Goal: Task Accomplishment & Management: Manage account settings

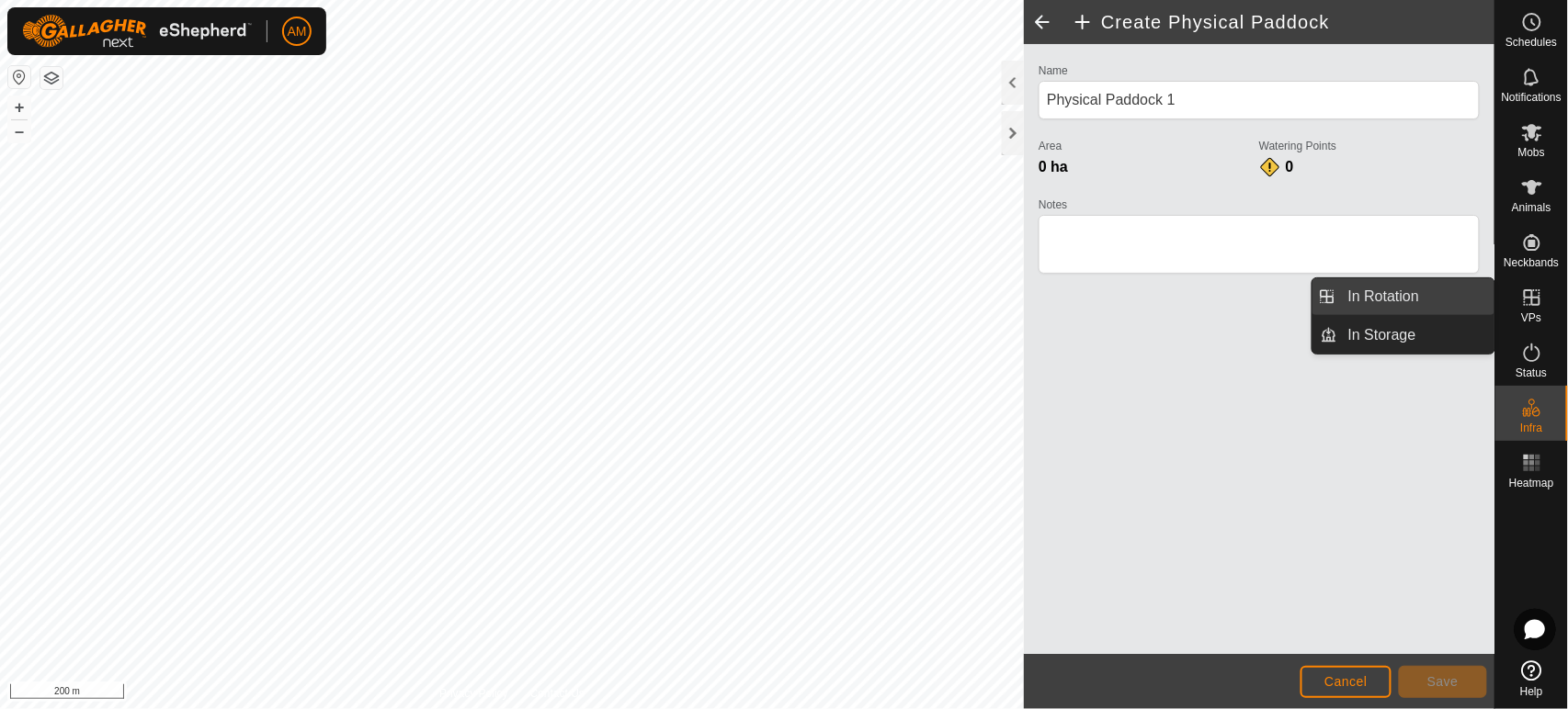
click at [1446, 310] on link "In Rotation" at bounding box center [1416, 297] width 157 height 36
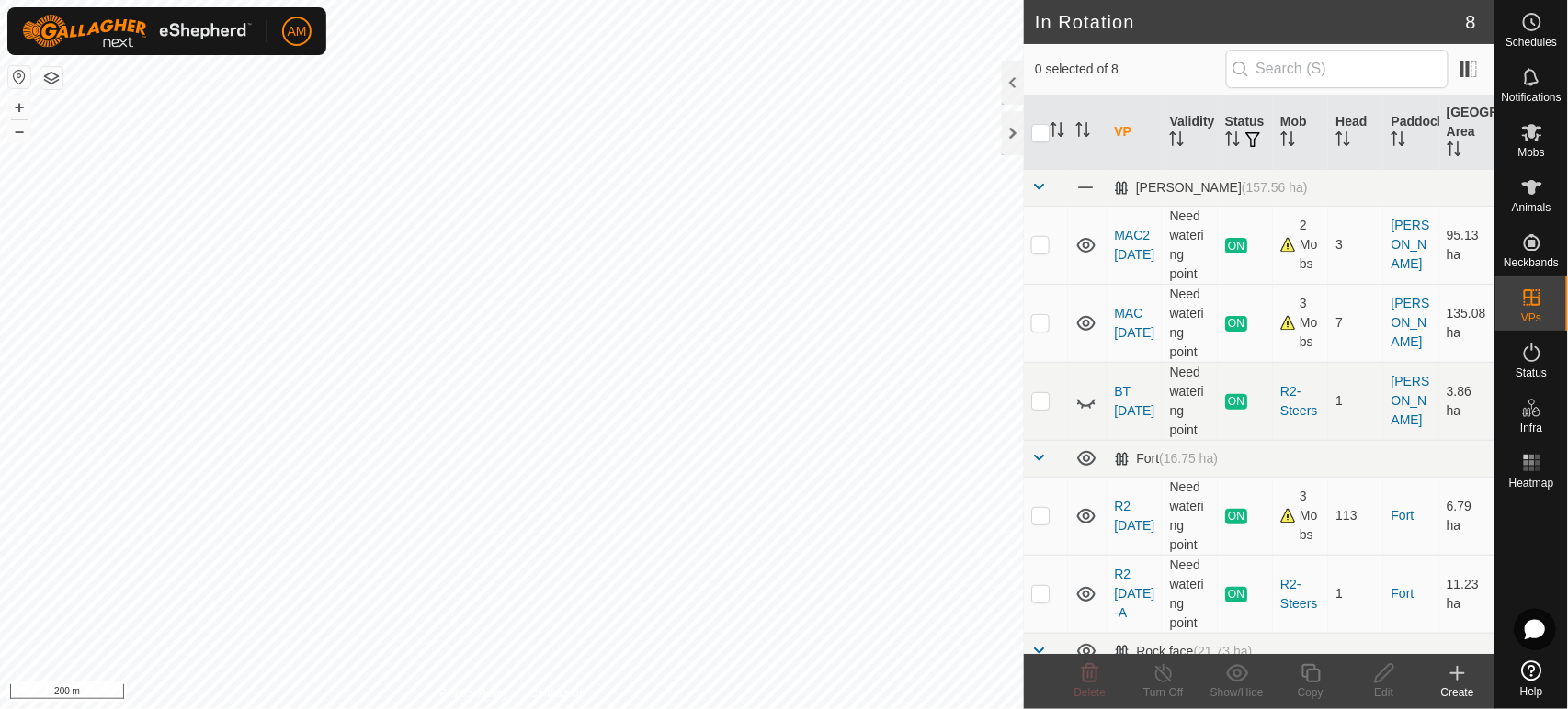
click at [1454, 687] on div "Create" at bounding box center [1458, 692] width 74 height 16
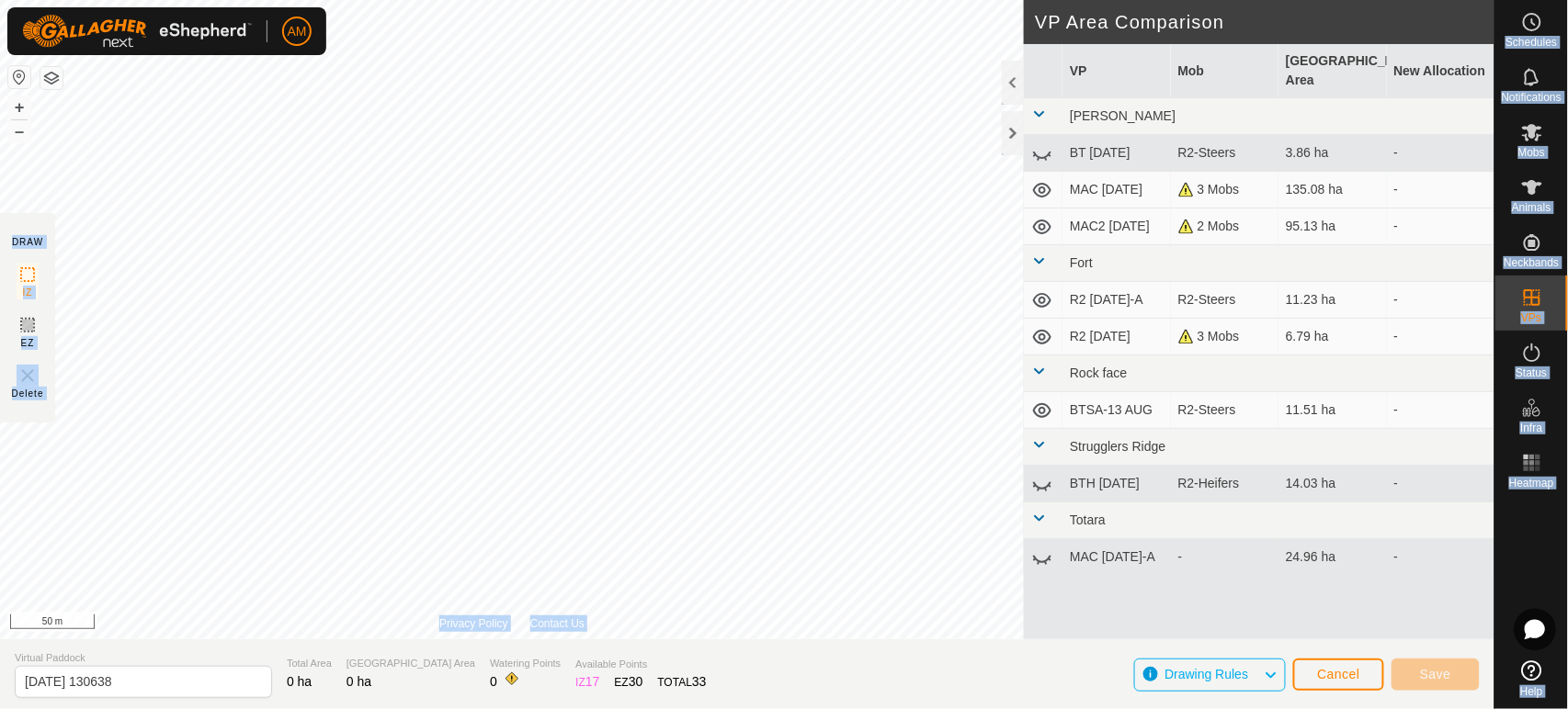
click at [275, 178] on div "AM Schedules Notifications Mobs Animals Neckbands VPs Status Infra Heatmap Help…" at bounding box center [784, 354] width 1568 height 709
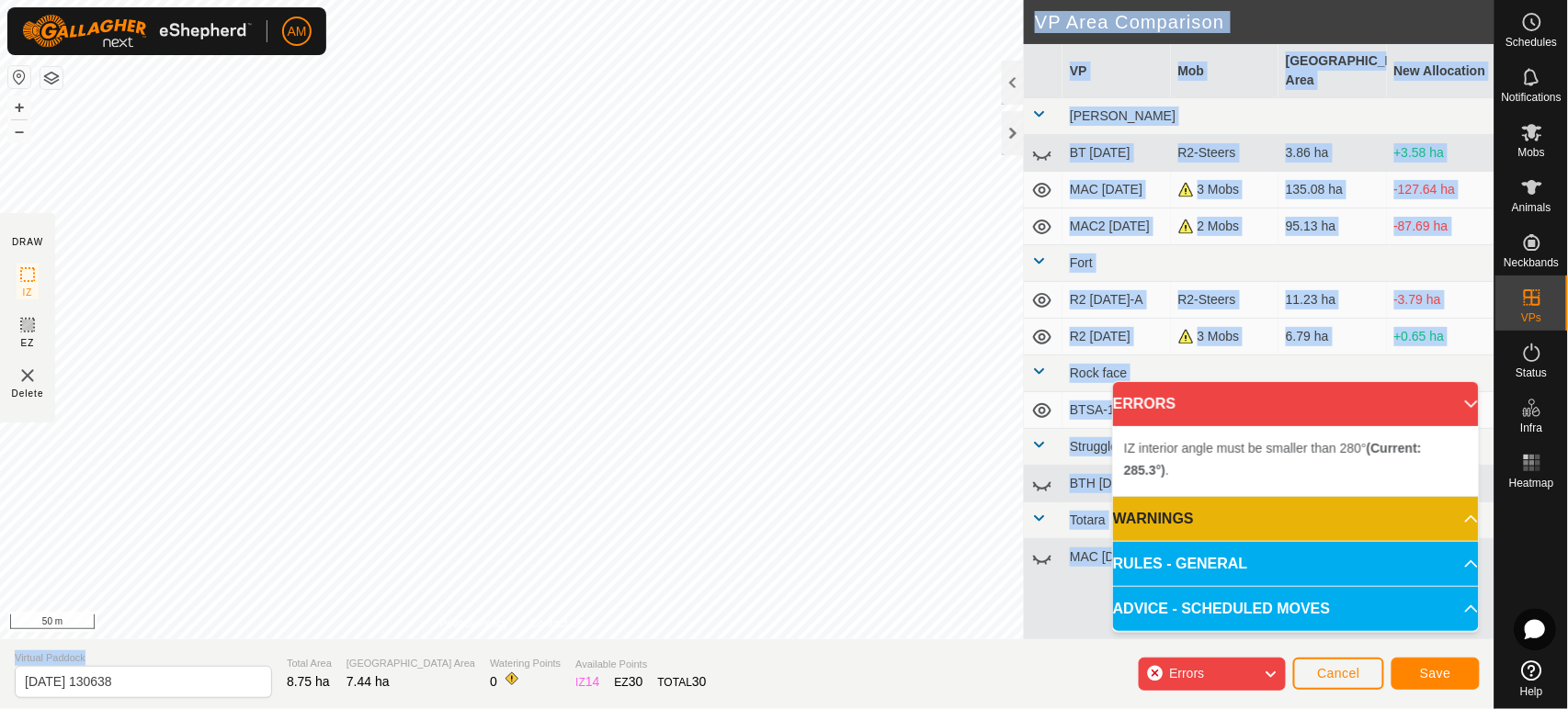
click at [200, 235] on div "DRAW IZ EZ Delete Privacy Policy Contact Us + – ⇧ i 50 m VP Area Comparison VP …" at bounding box center [747, 354] width 1494 height 709
drag, startPoint x: 132, startPoint y: 641, endPoint x: 553, endPoint y: 682, distance: 423.0
click at [553, 682] on div "DRAW IZ EZ Delete Privacy Policy Contact Us + – ⇧ i 50 m VP Area Comparison VP …" at bounding box center [747, 354] width 1494 height 709
click at [534, 685] on div "DRAW IZ EZ Delete Privacy Policy Contact Us + – ⇧ i 50 m VP Area Comparison VP …" at bounding box center [747, 354] width 1494 height 709
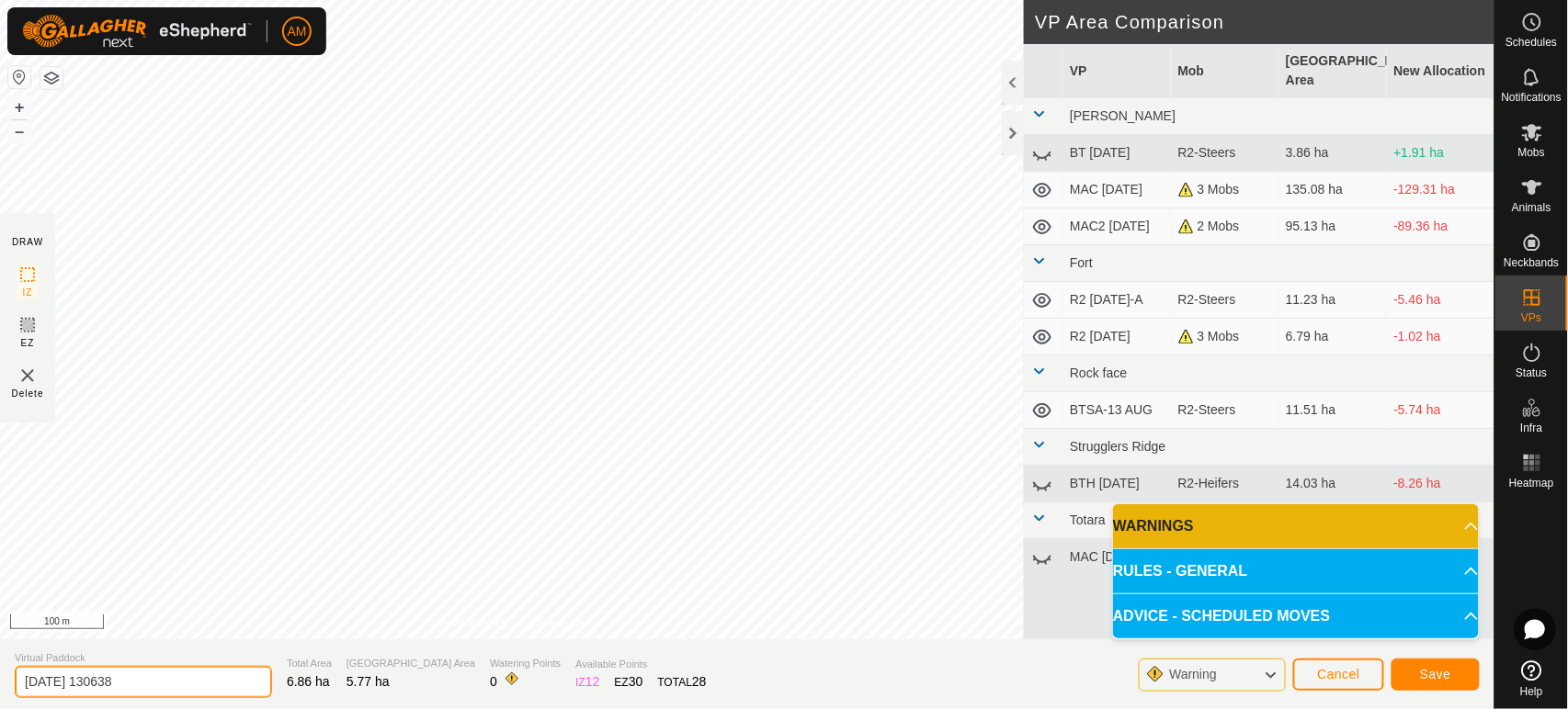
drag, startPoint x: 166, startPoint y: 692, endPoint x: 0, endPoint y: 696, distance: 166.0
click at [0, 696] on section "Virtual Paddock 2025-08-14 130638 Total Area 6.86 ha Grazing Area 5.77 ha Water…" at bounding box center [747, 674] width 1494 height 70
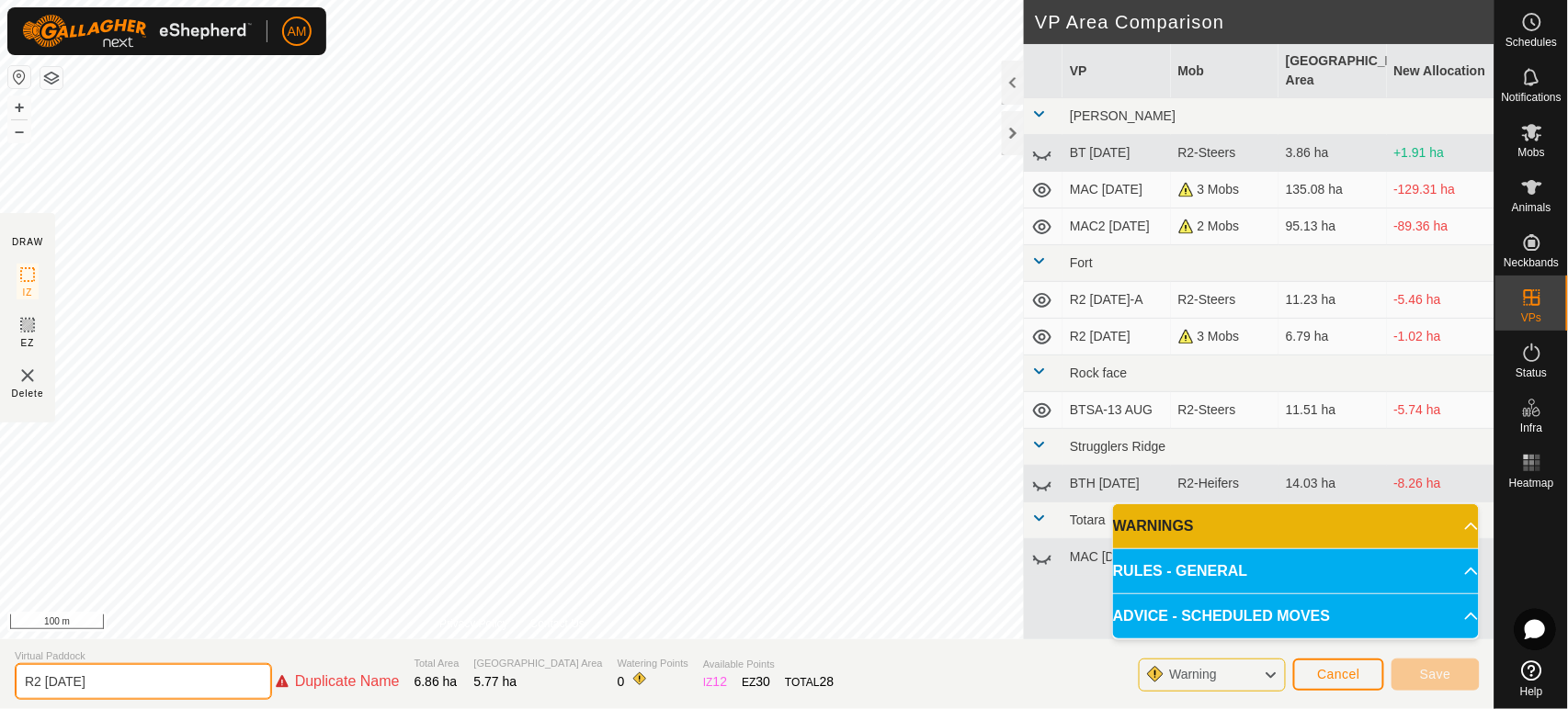
click at [83, 674] on input "R2 [DATE]" at bounding box center [143, 681] width 258 height 36
click at [95, 690] on input "R2 [DATE]" at bounding box center [143, 681] width 258 height 36
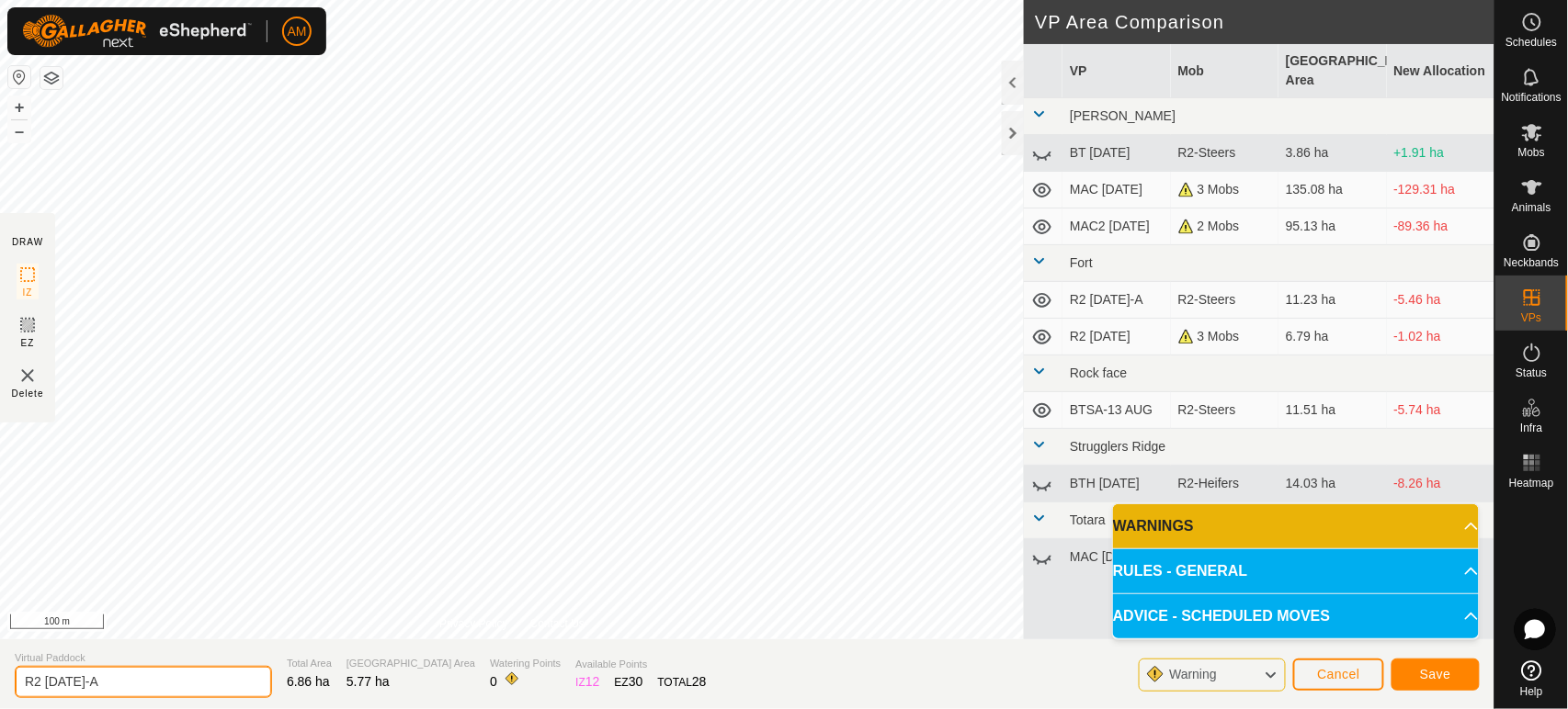
type input "R2 [DATE]-A"
click at [1424, 675] on span "Save" at bounding box center [1436, 674] width 32 height 14
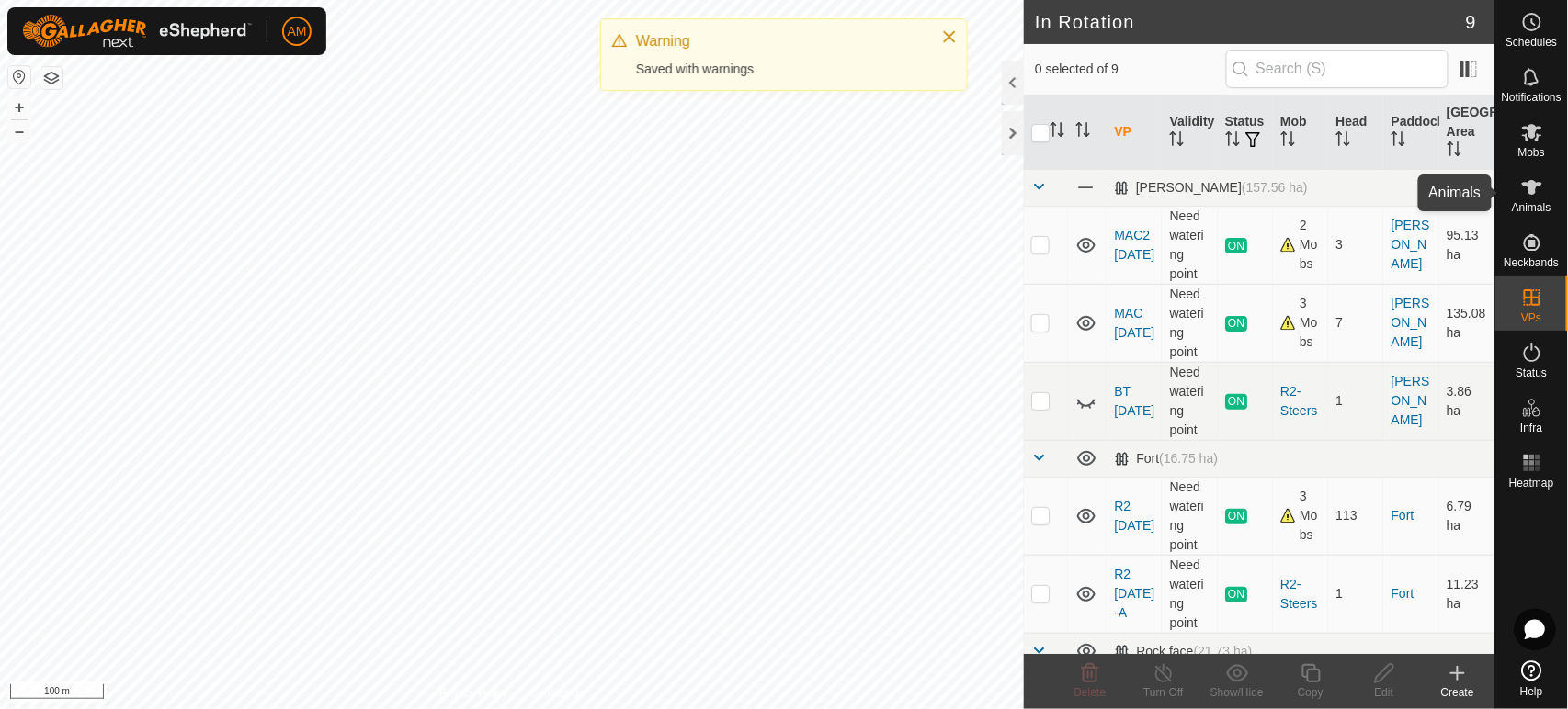
click at [1530, 194] on icon at bounding box center [1532, 187] width 22 height 22
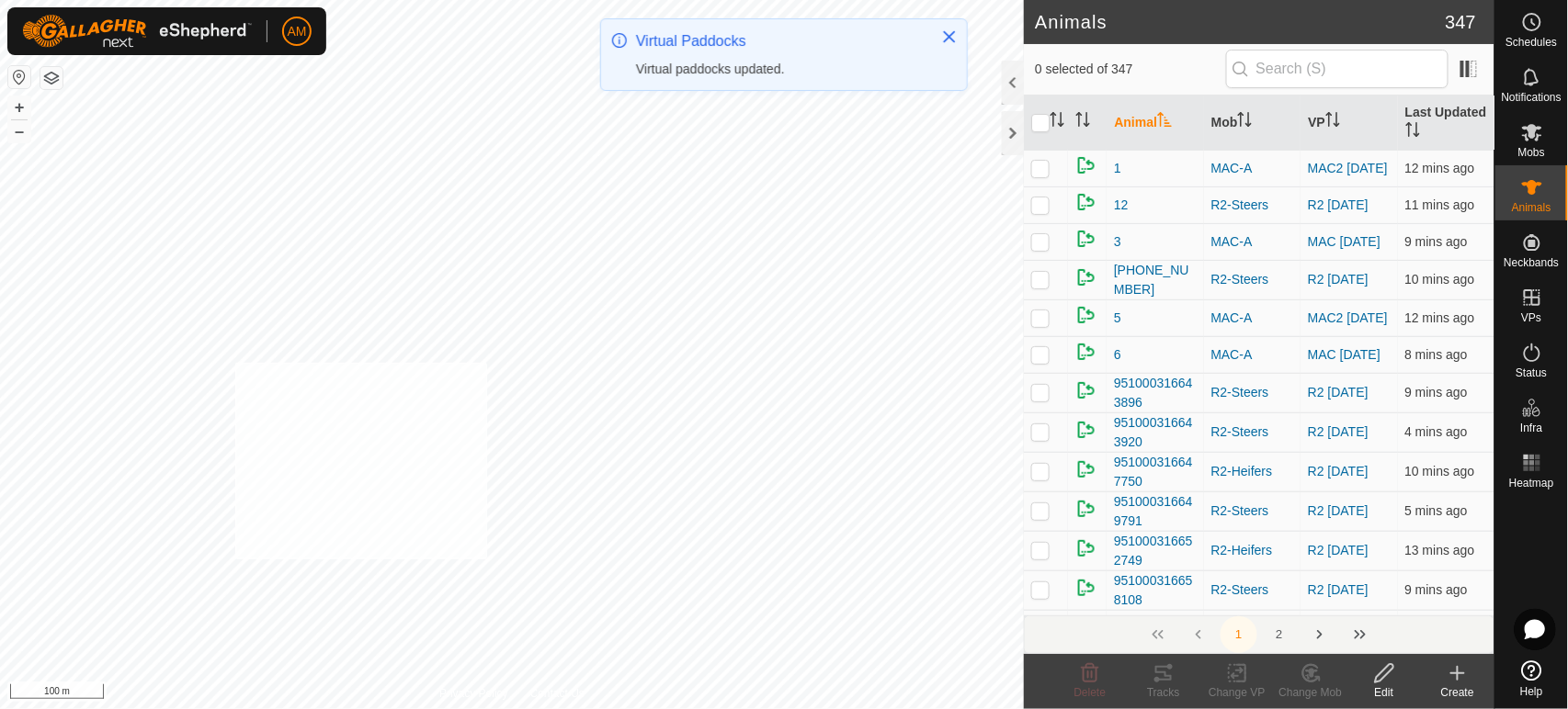
checkbox input "true"
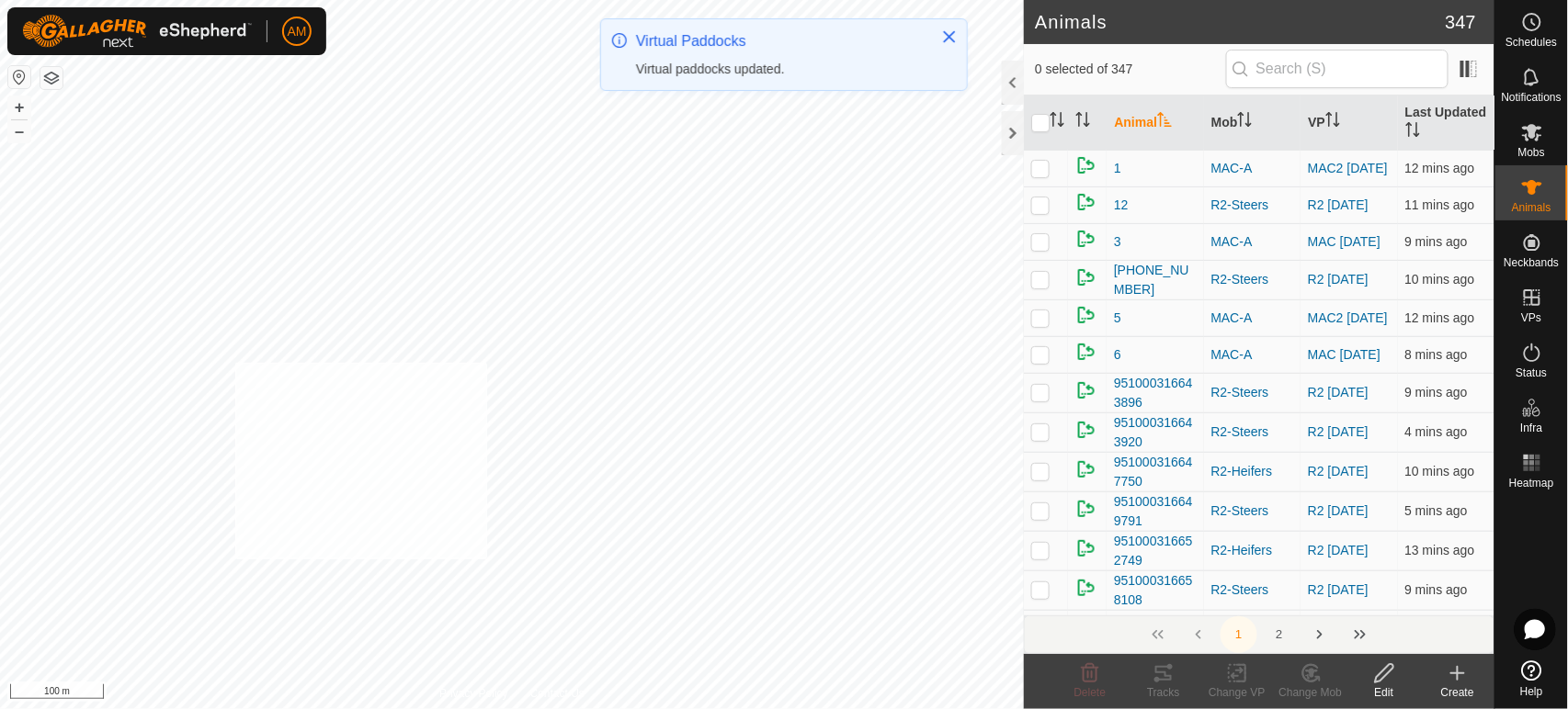
checkbox input "true"
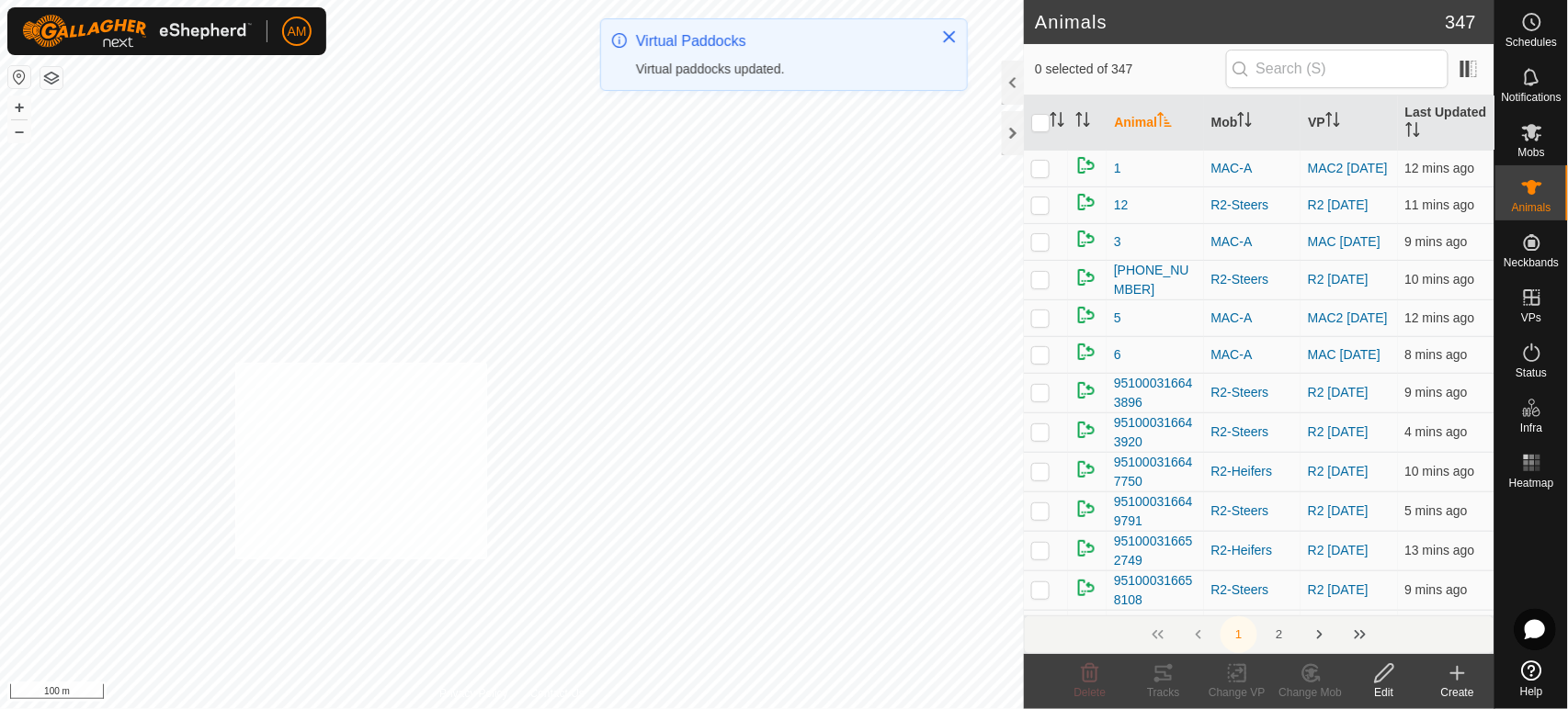
checkbox input "true"
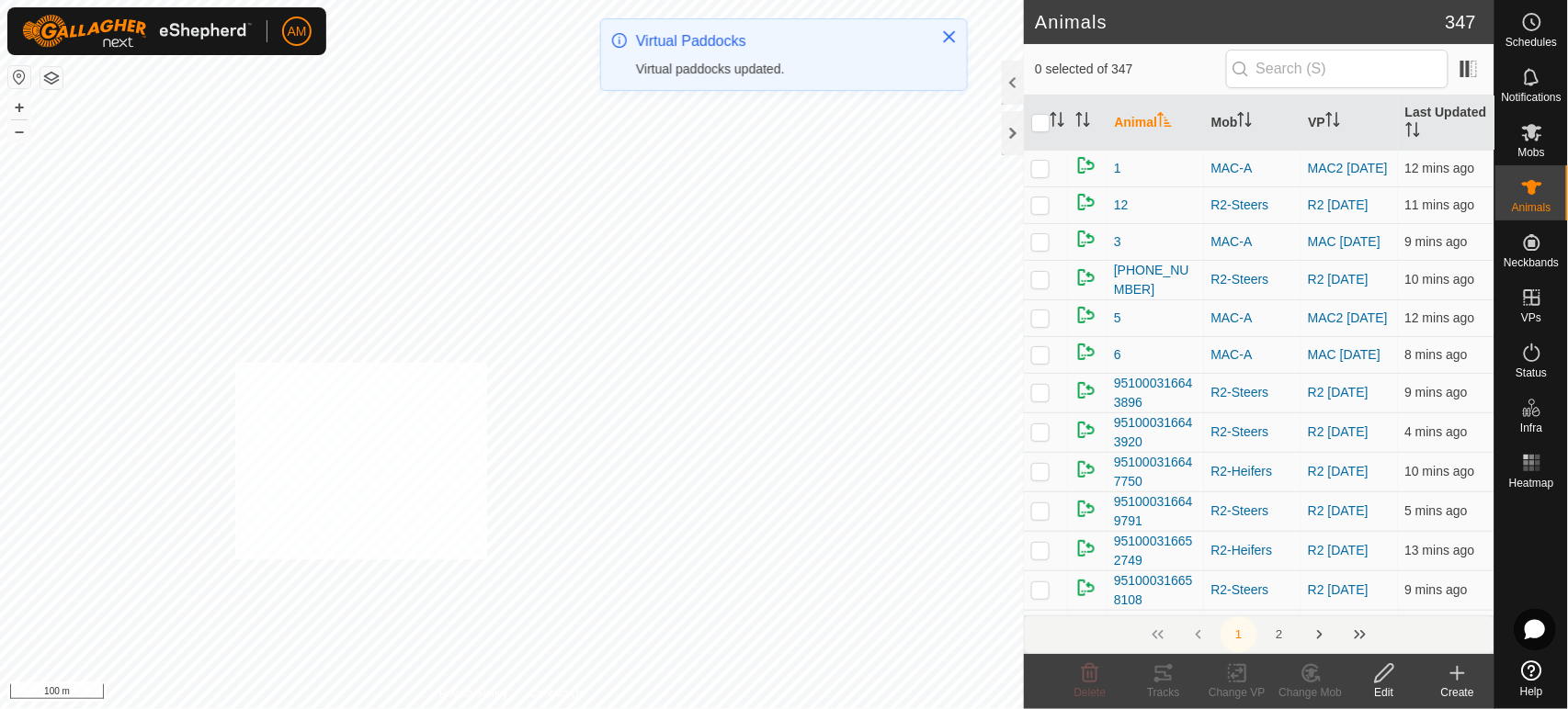
checkbox input "true"
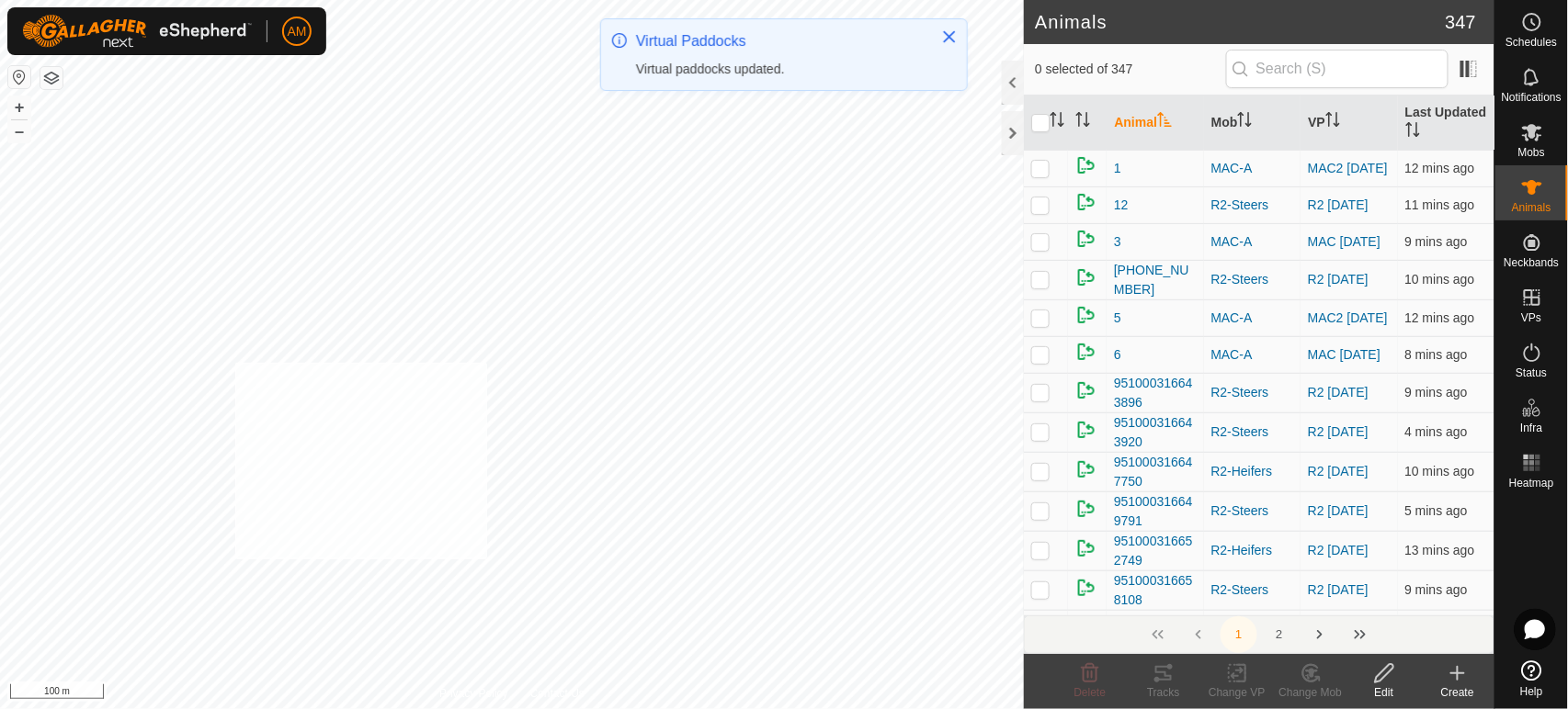
checkbox input "true"
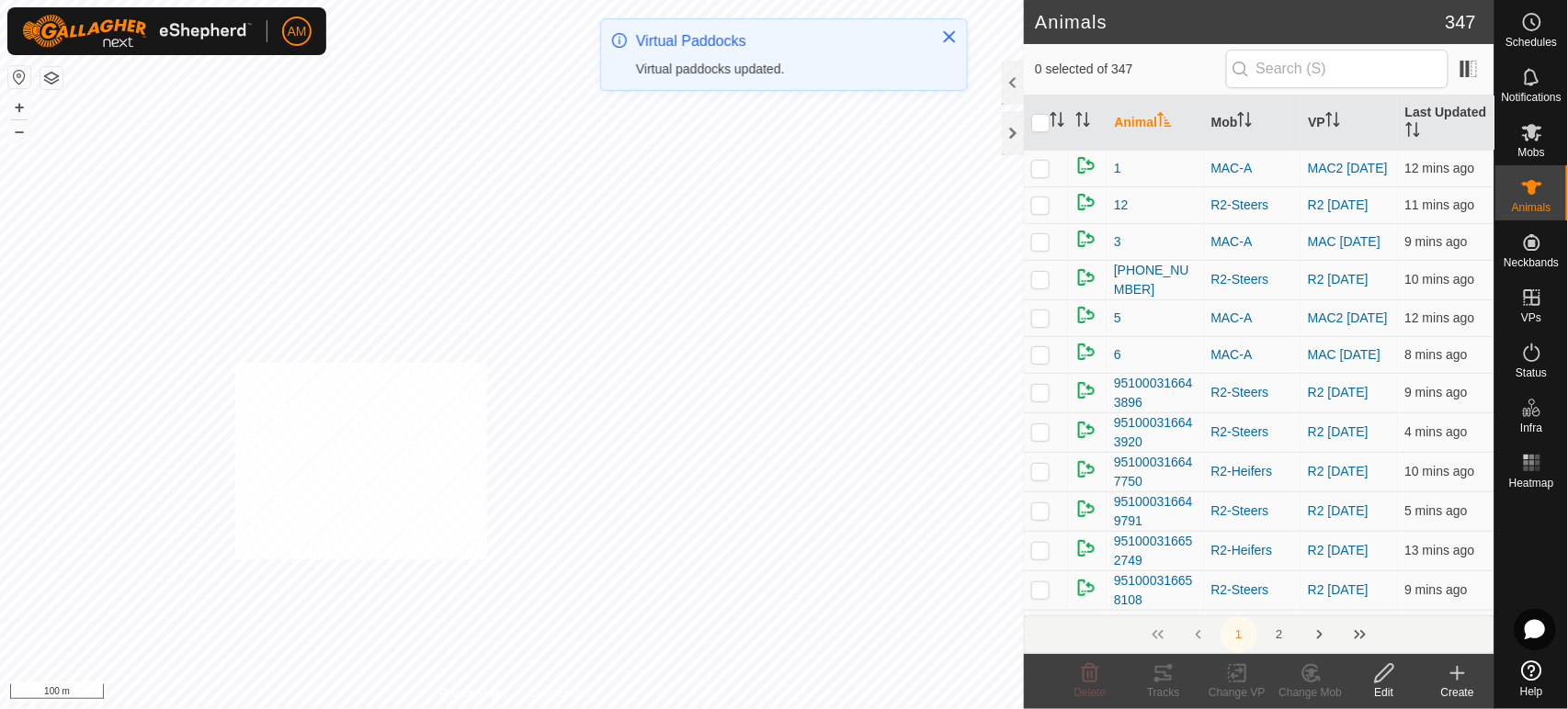
checkbox input "true"
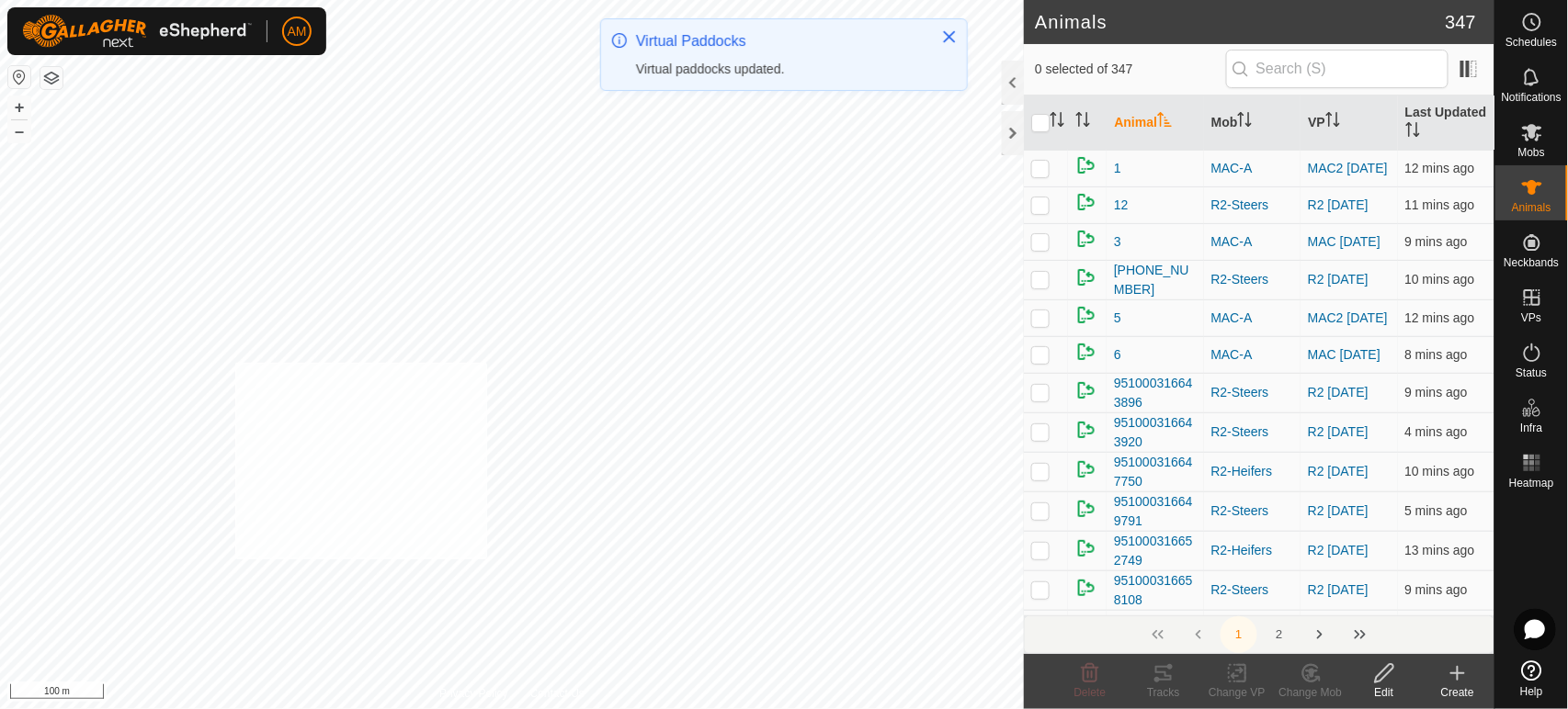
checkbox input "true"
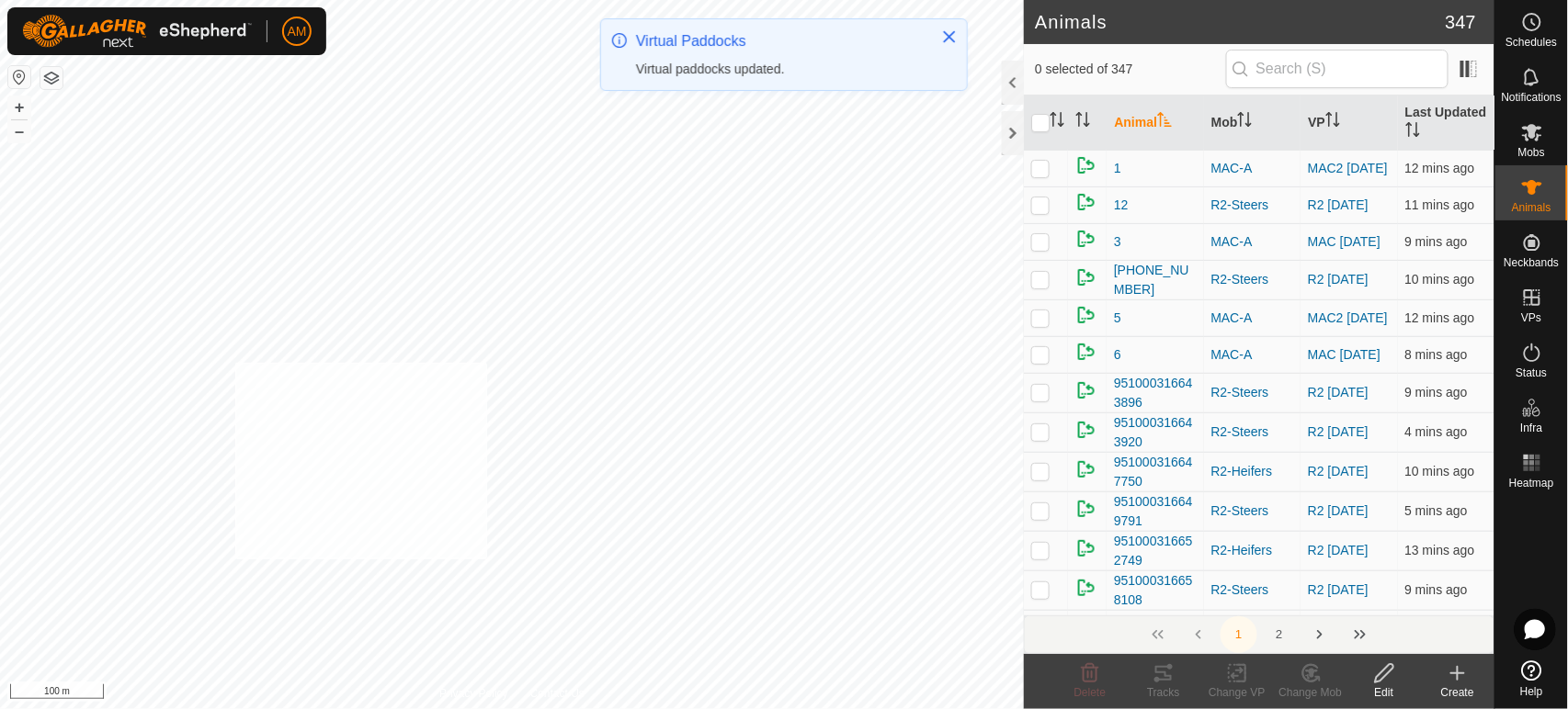
checkbox input "true"
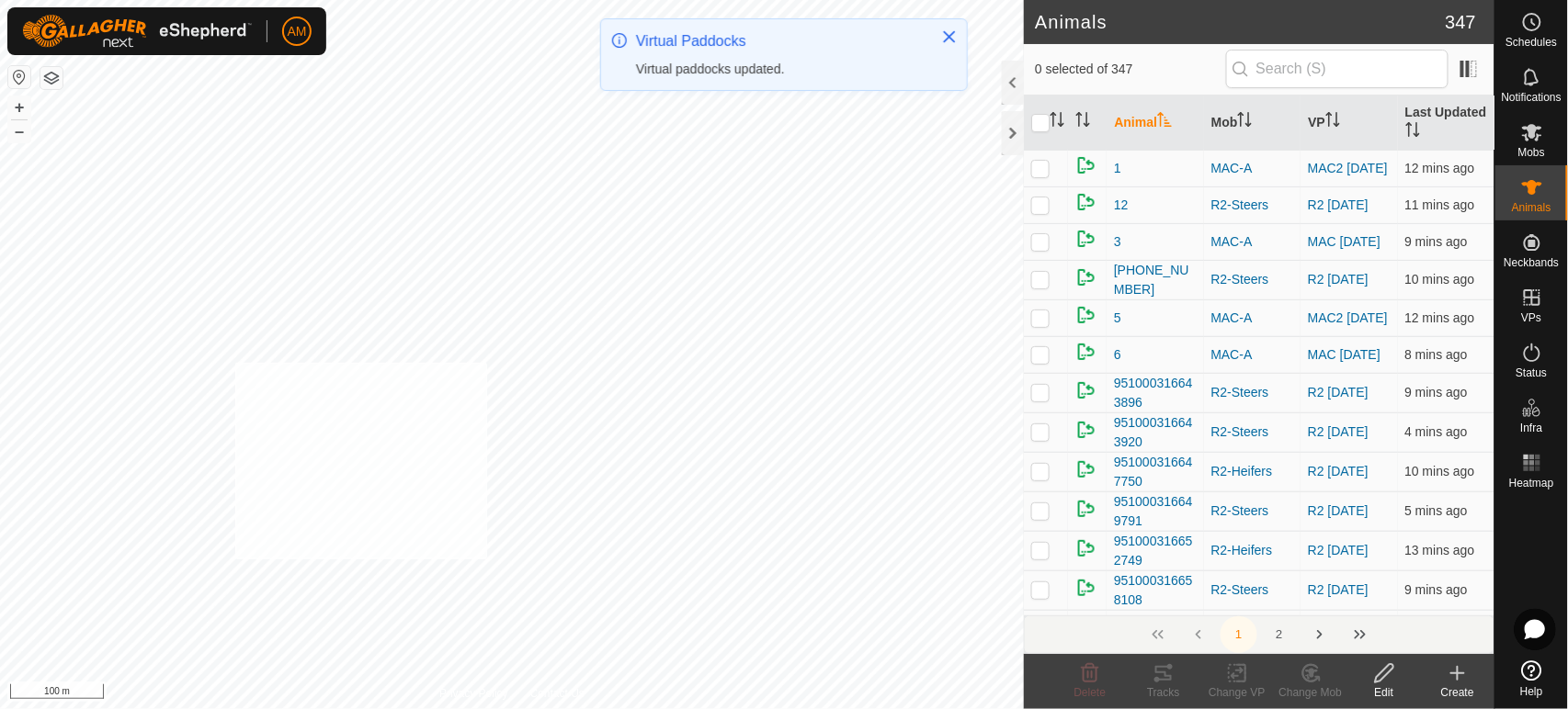
checkbox input "true"
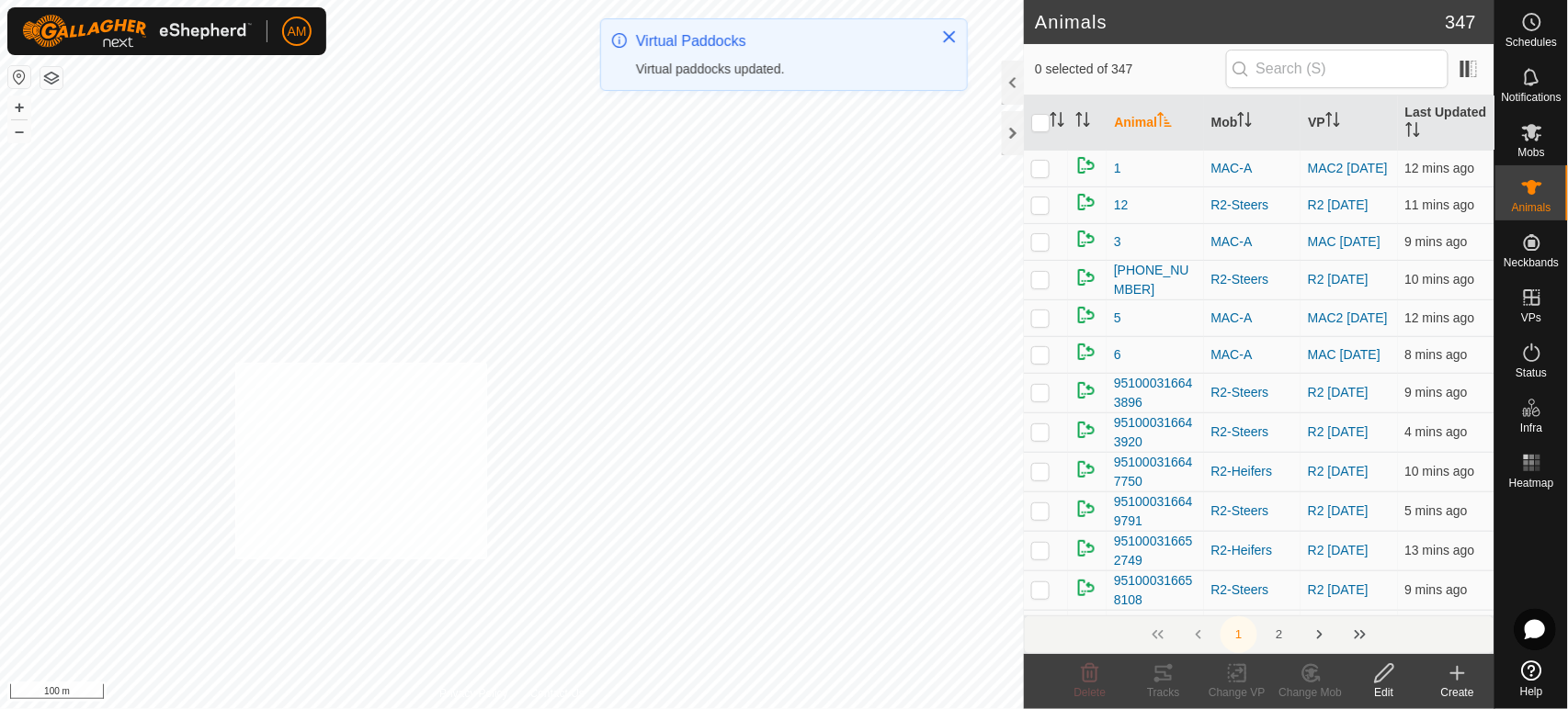
checkbox input "true"
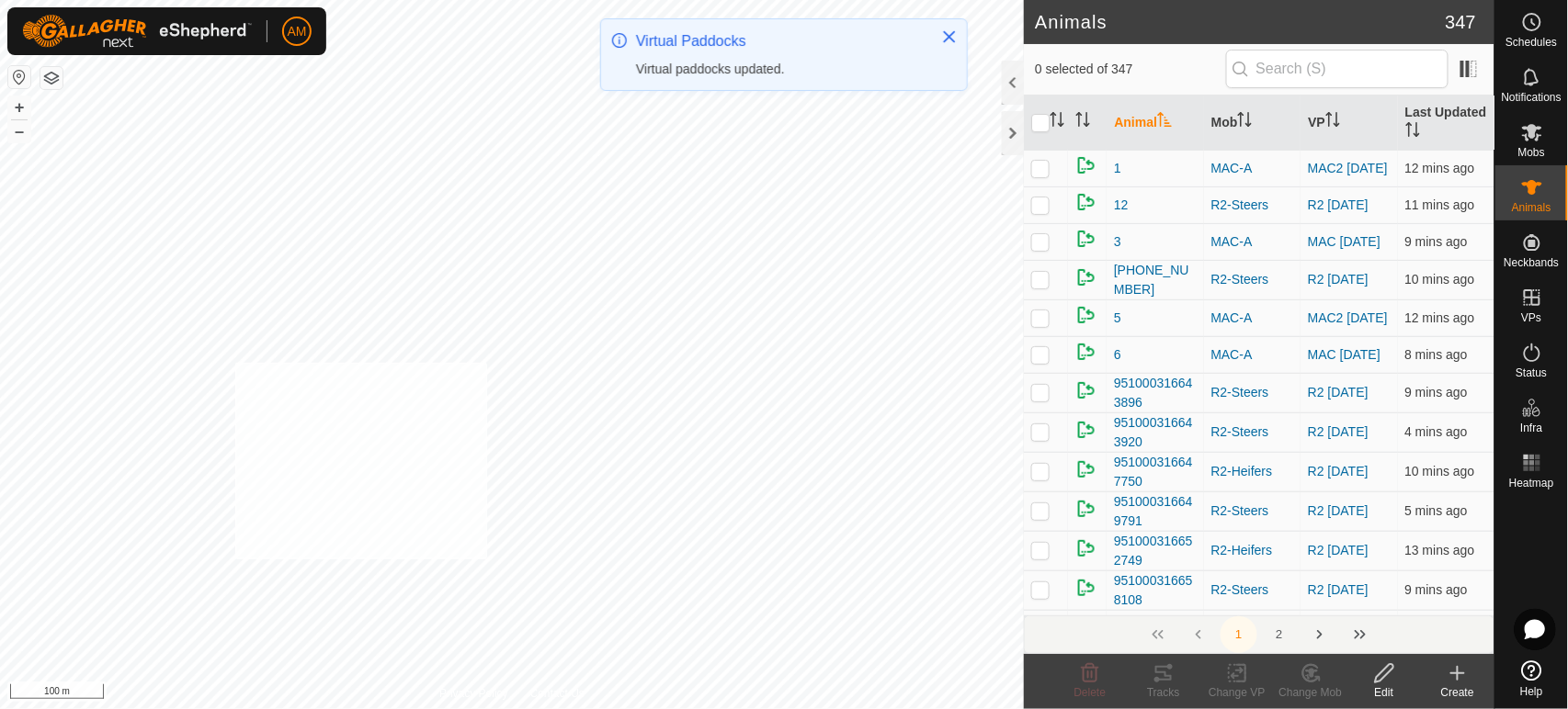
checkbox input "true"
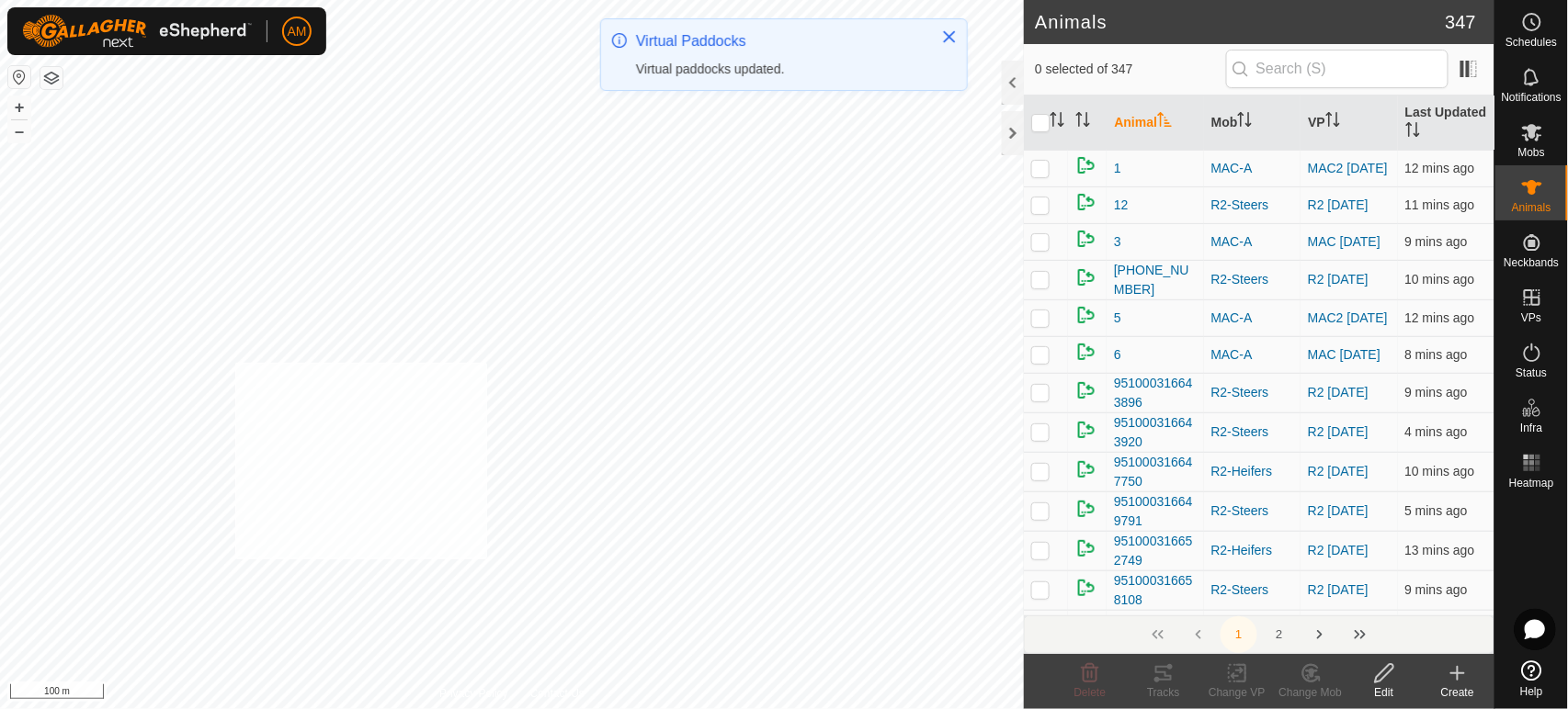
checkbox input "true"
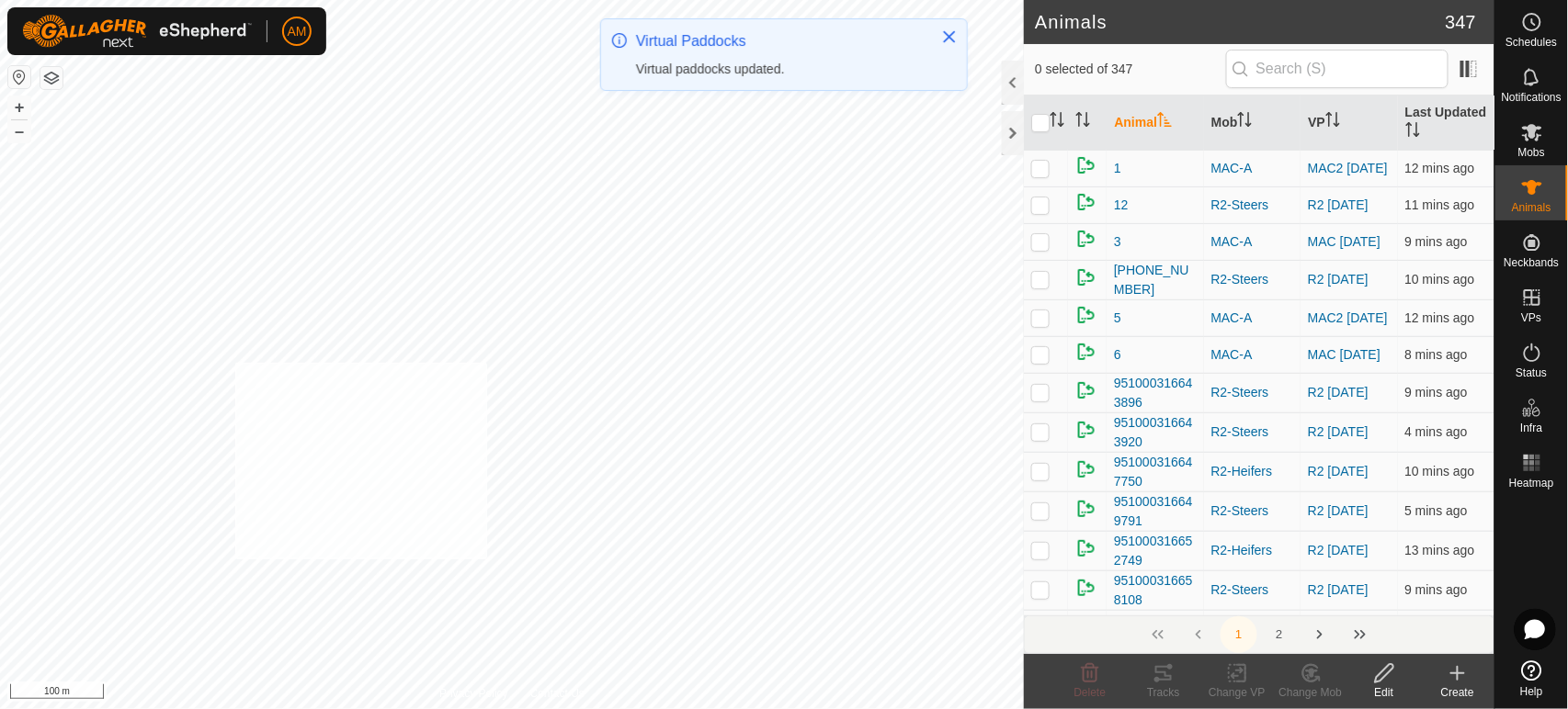
checkbox input "true"
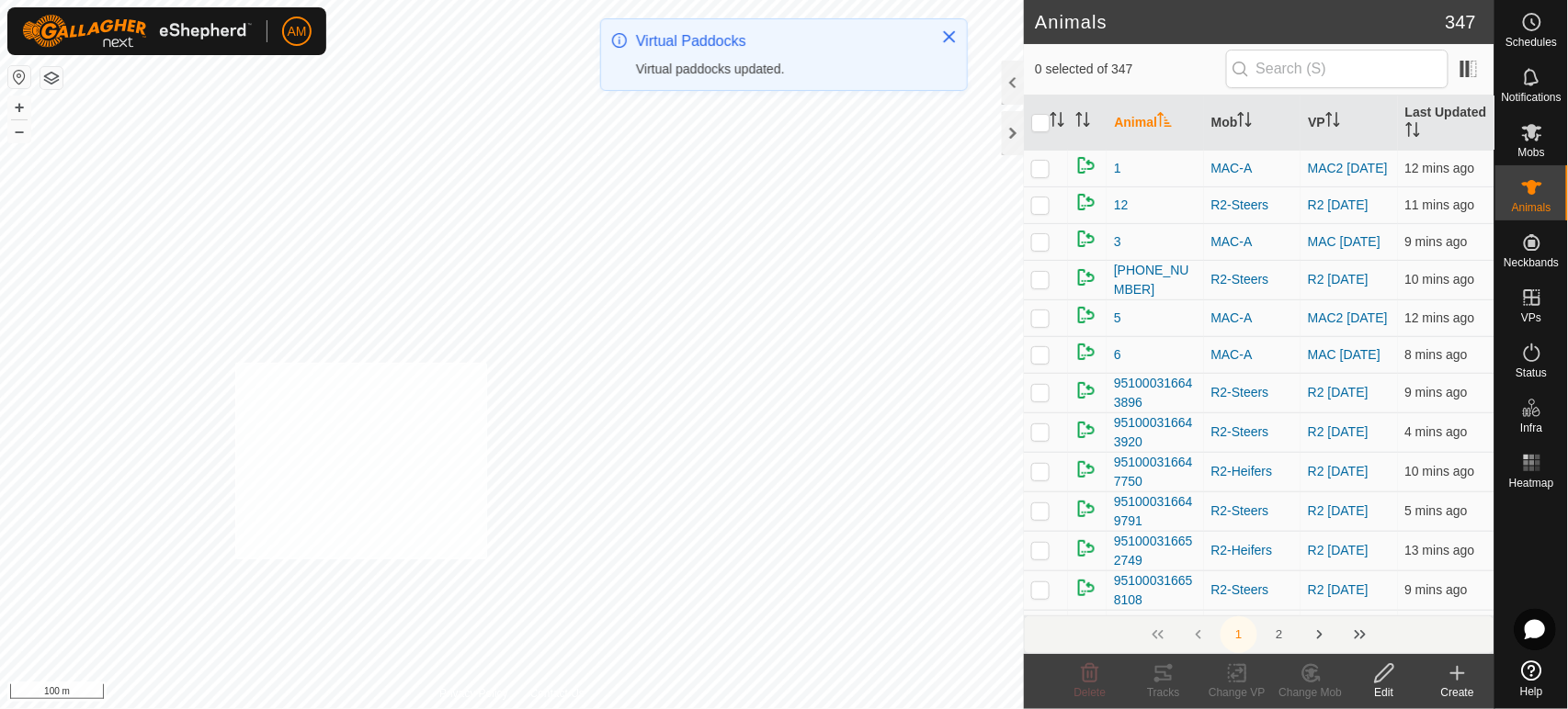
checkbox input "true"
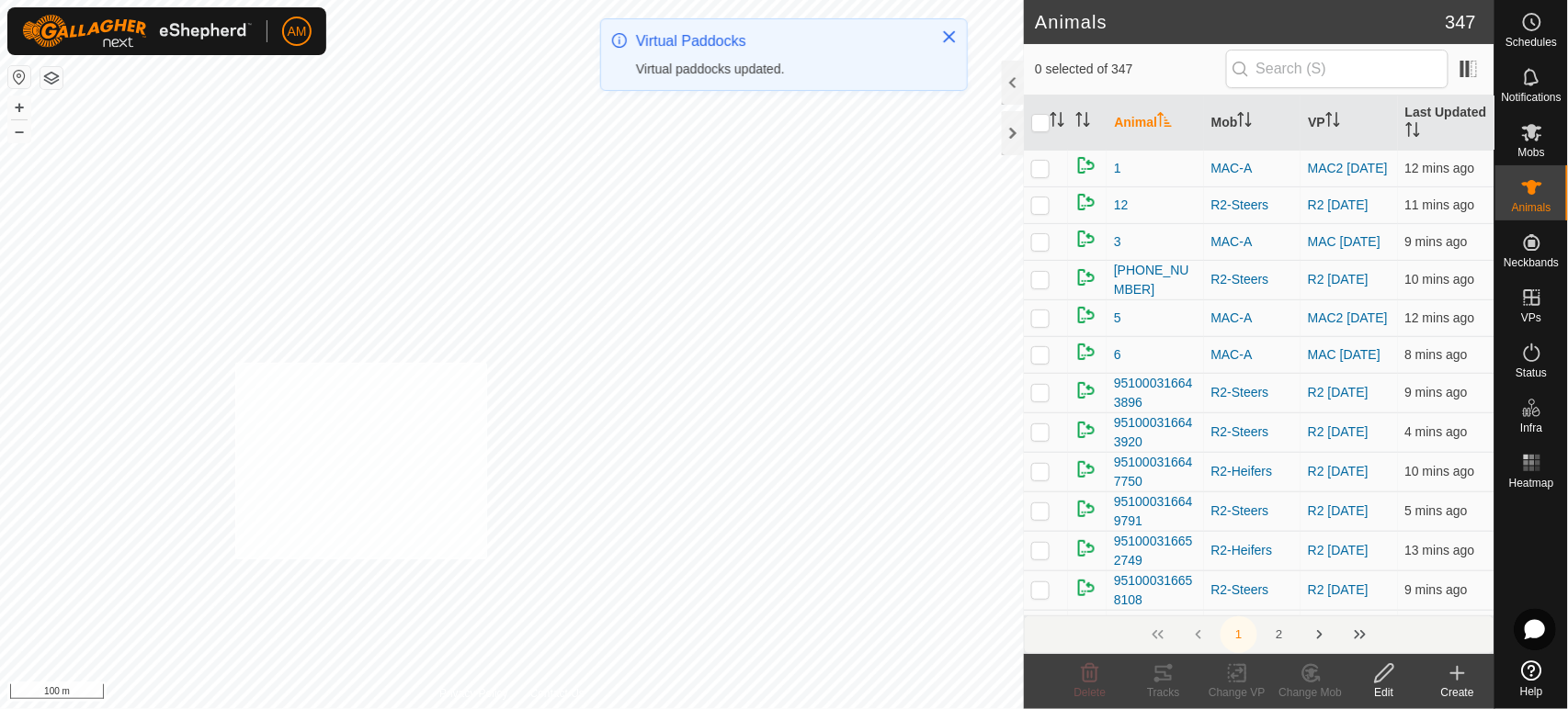
checkbox input "true"
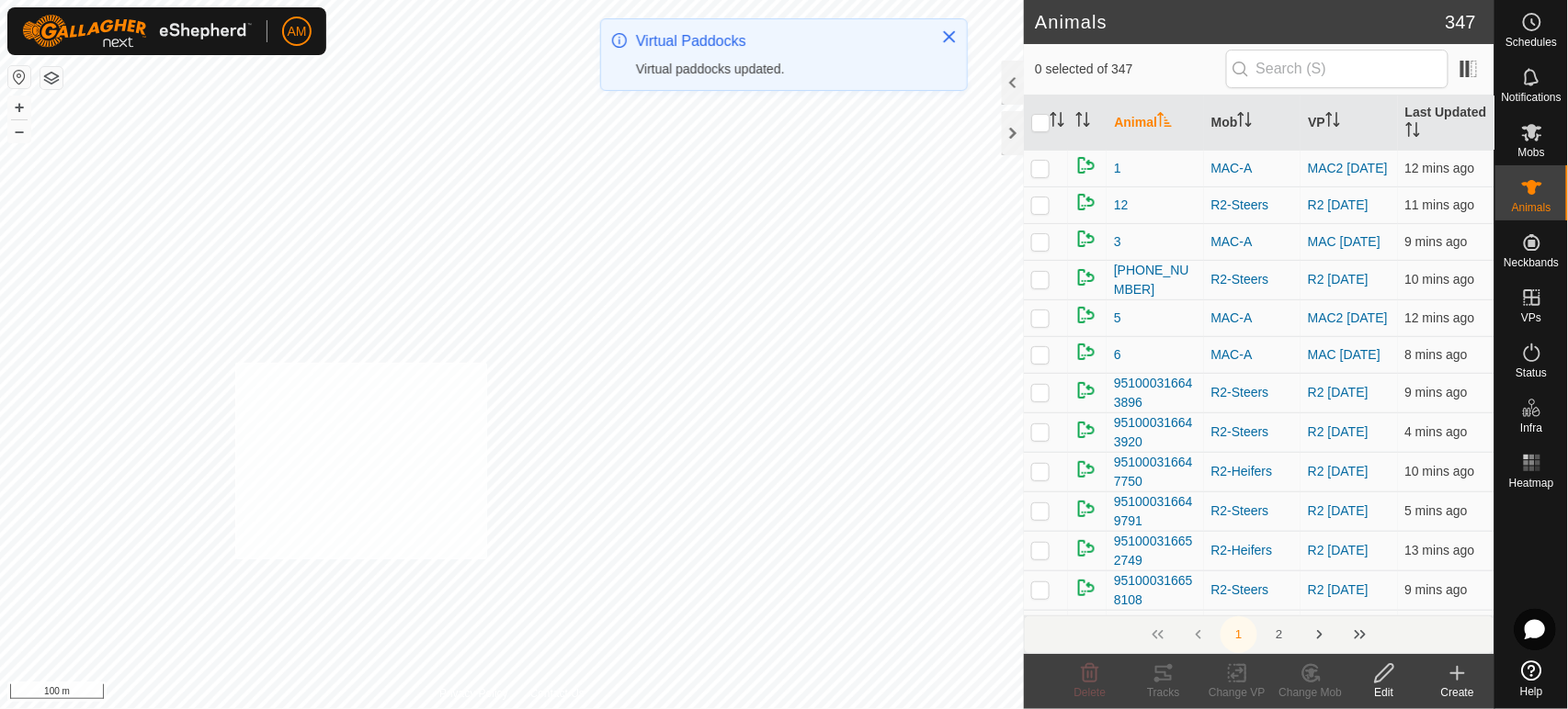
checkbox input "true"
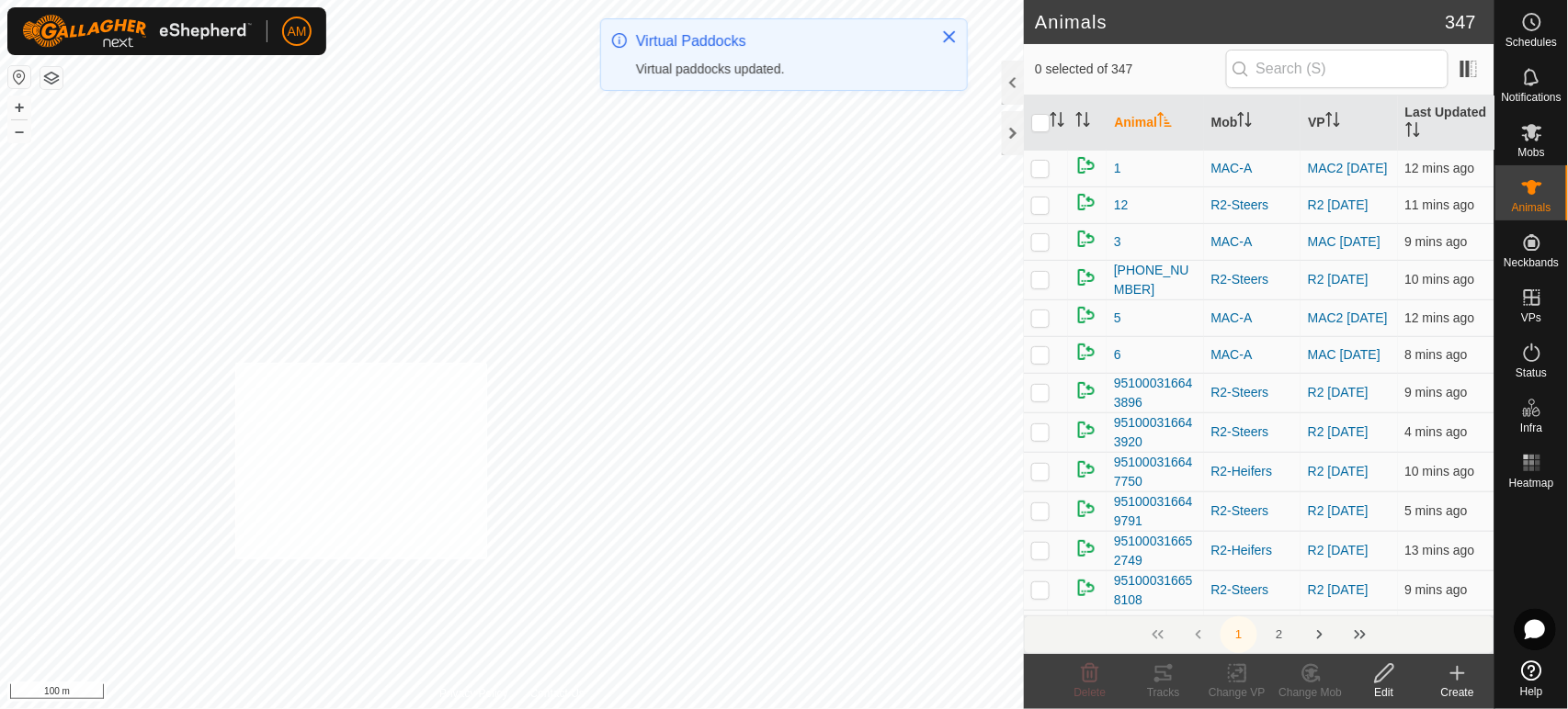
checkbox input "true"
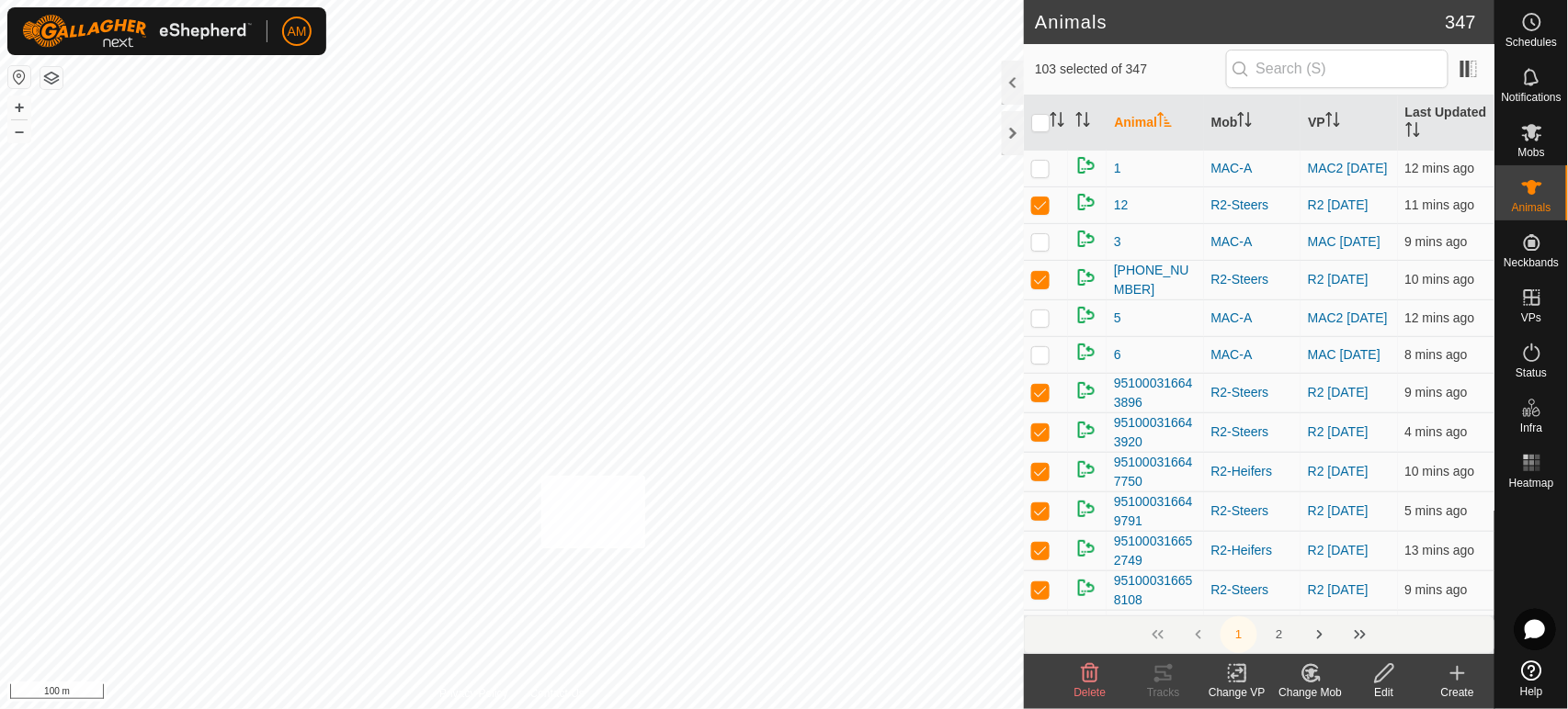
checkbox input "true"
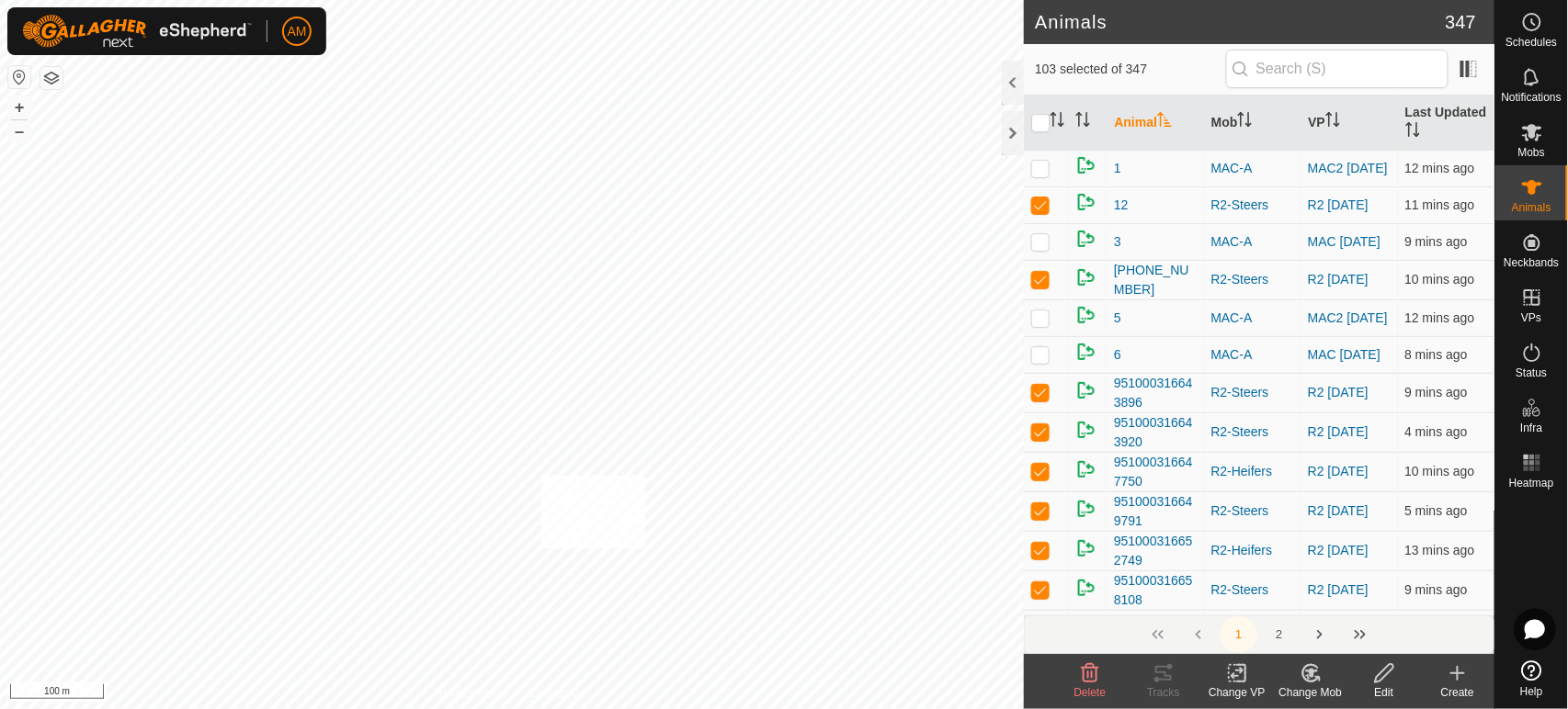
checkbox input "true"
click at [1252, 689] on div "Change VP" at bounding box center [1236, 692] width 74 height 16
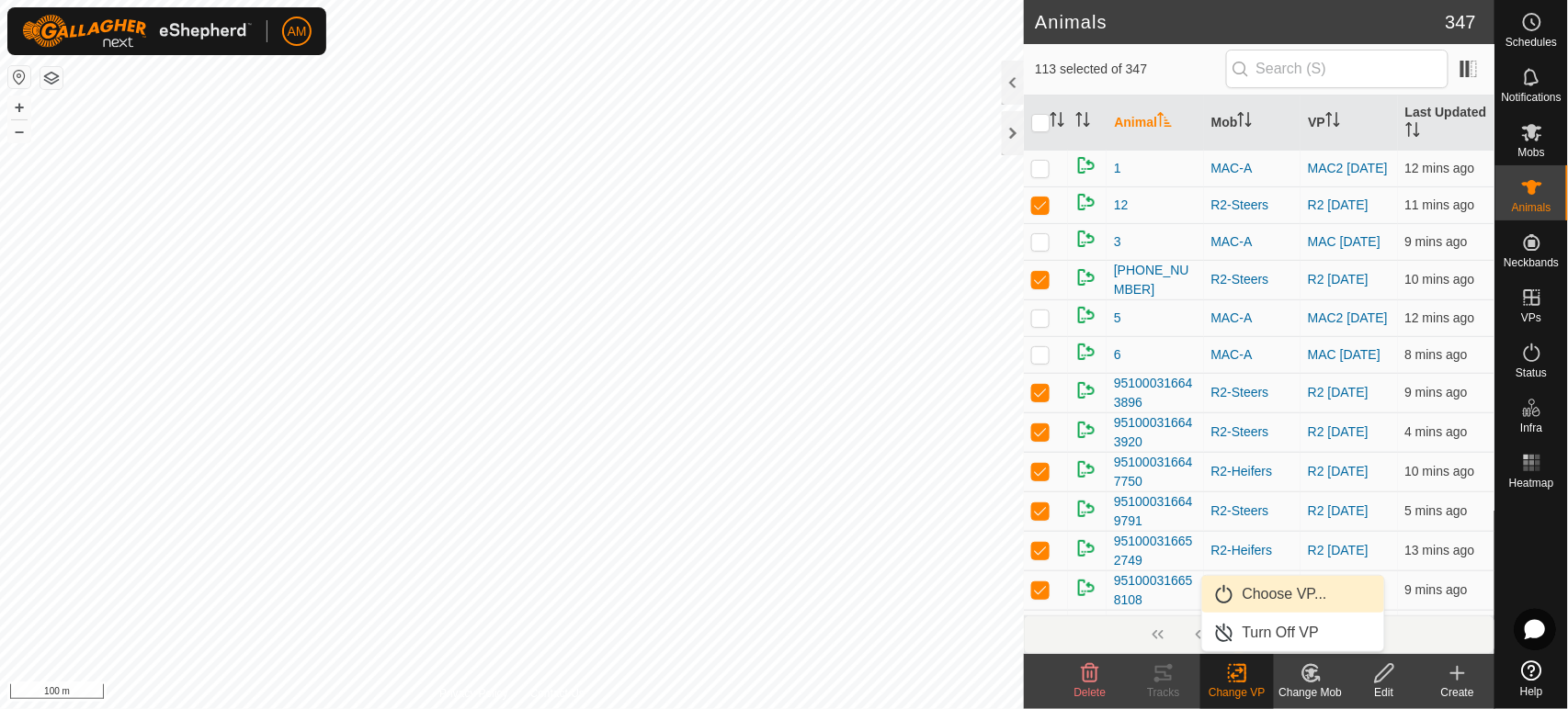
click at [1272, 586] on link "Choose VP..." at bounding box center [1293, 594] width 182 height 36
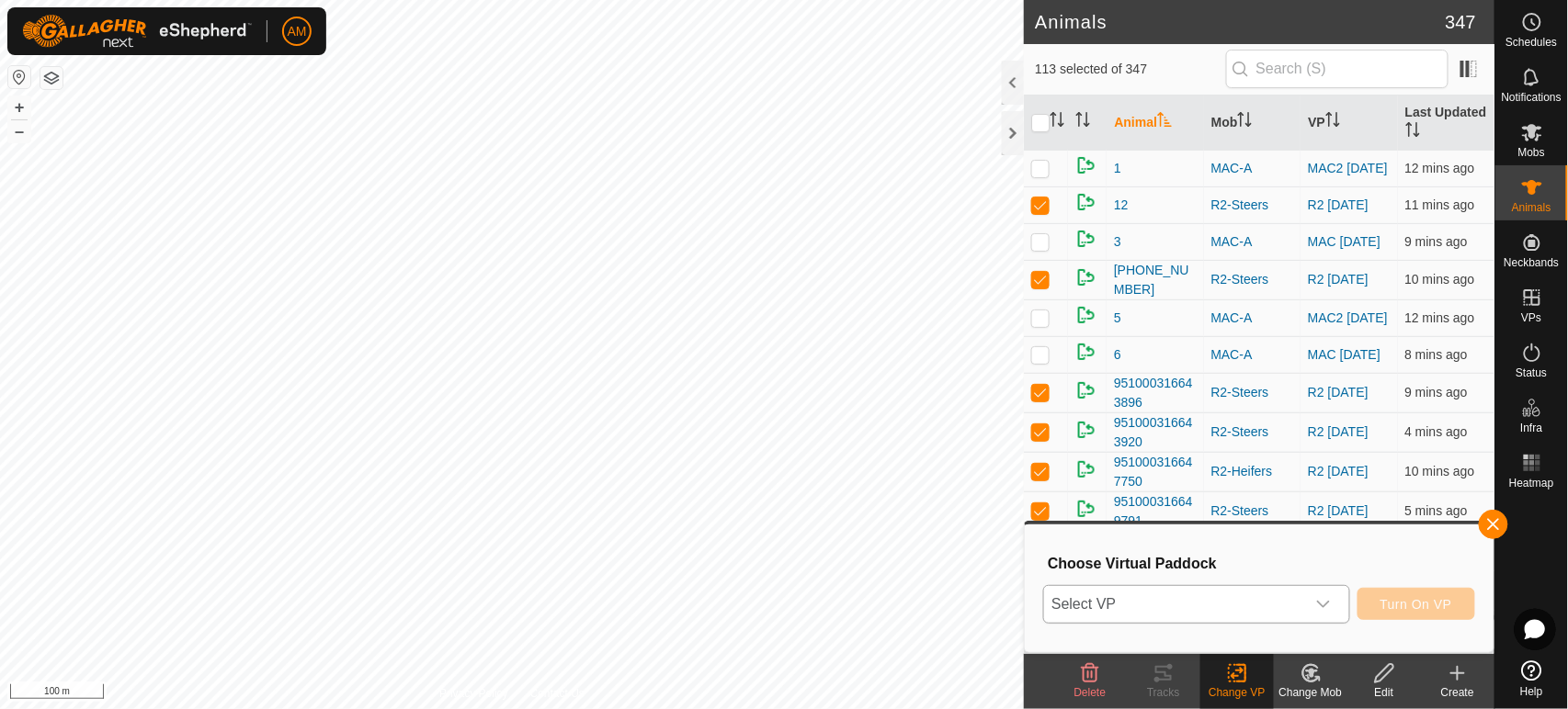
click at [1228, 599] on span "Select VP" at bounding box center [1173, 605] width 260 height 36
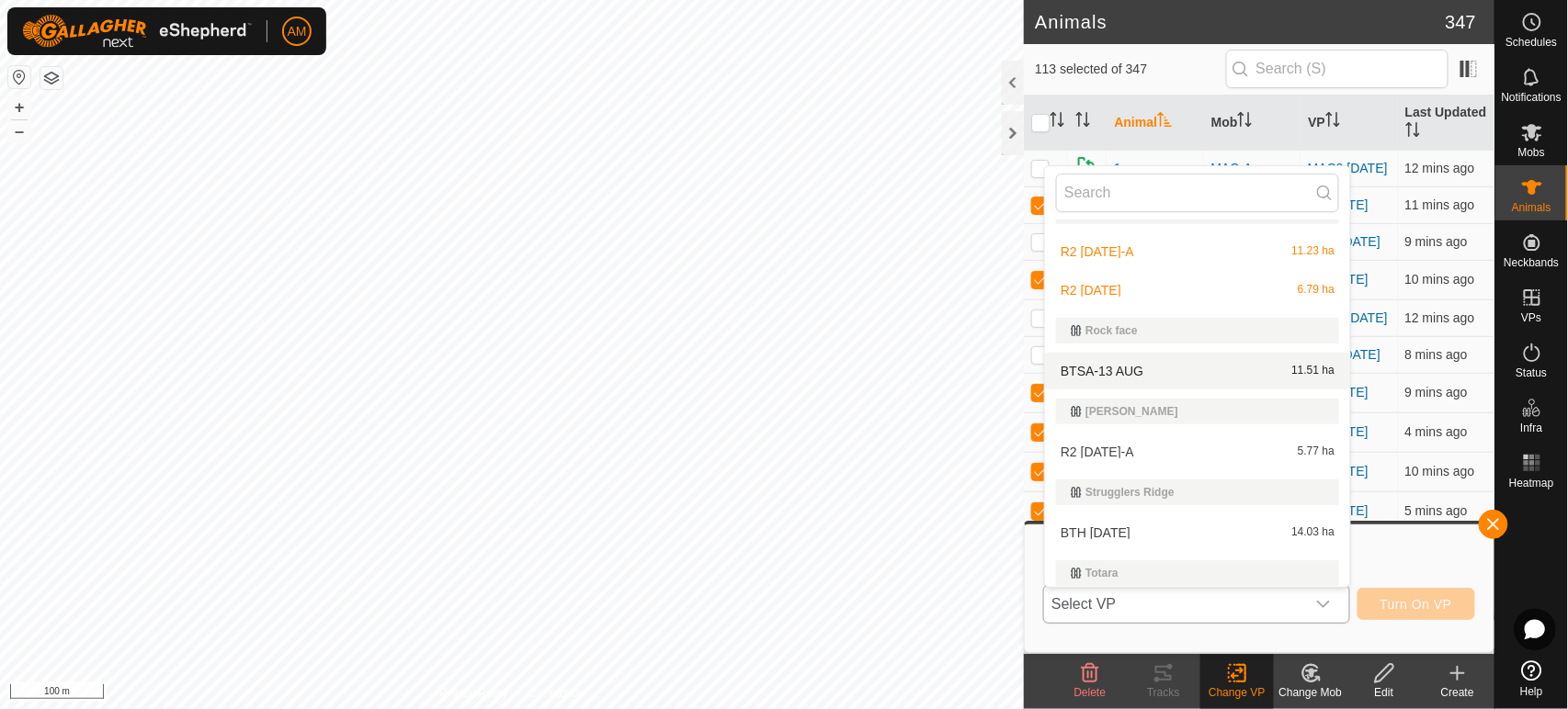
scroll to position [204, 0]
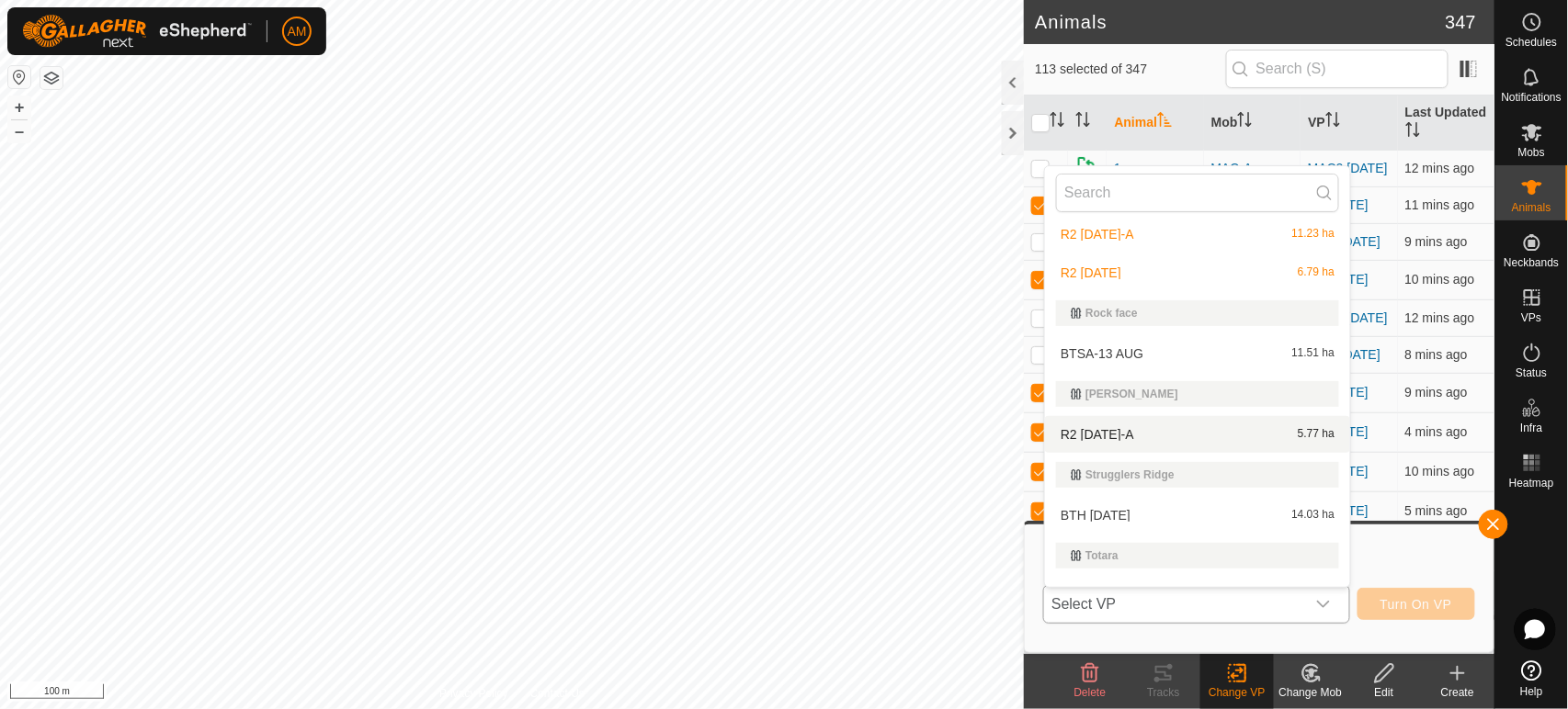
click at [1121, 438] on li "R2 14 AUG-A 5.77 ha" at bounding box center [1197, 434] width 305 height 36
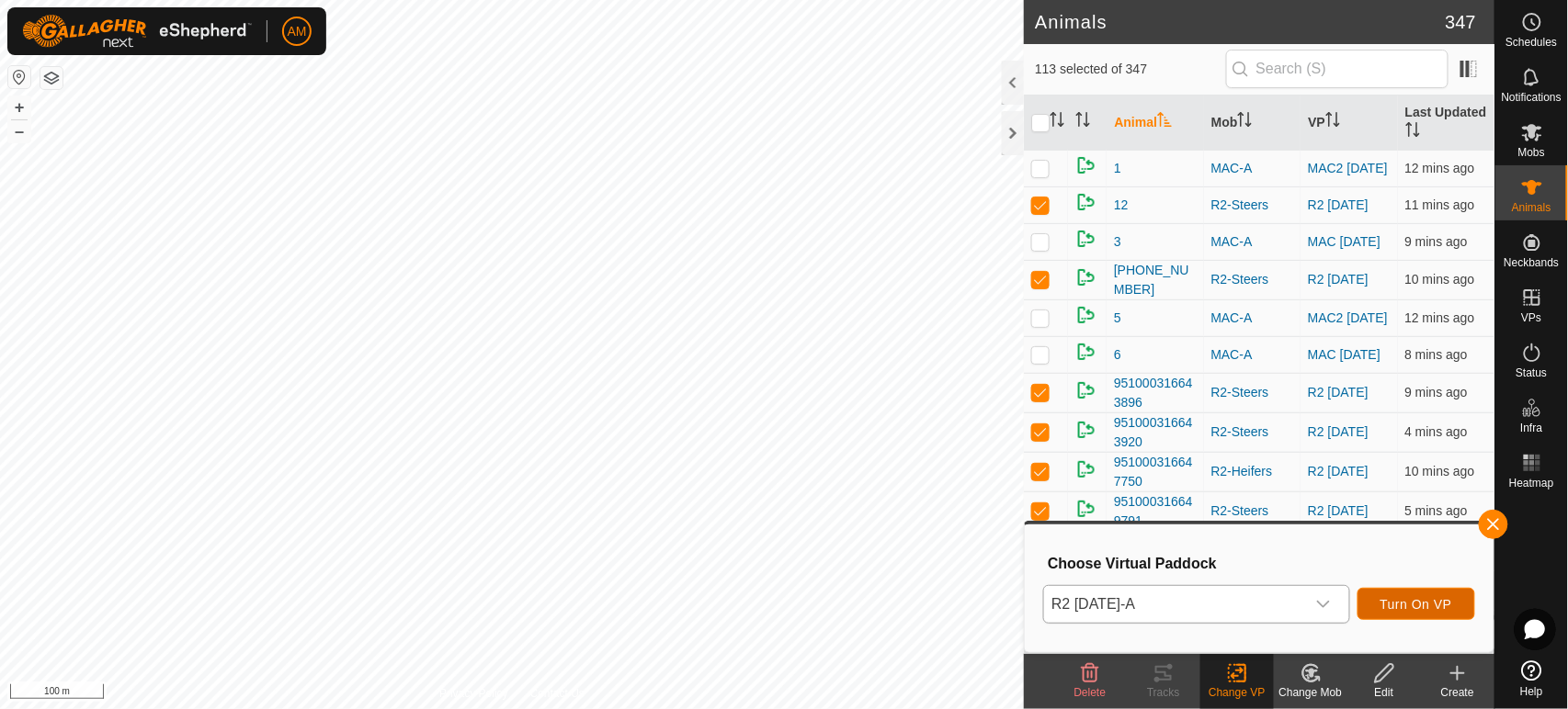
click at [1413, 600] on span "Turn On VP" at bounding box center [1416, 604] width 72 height 14
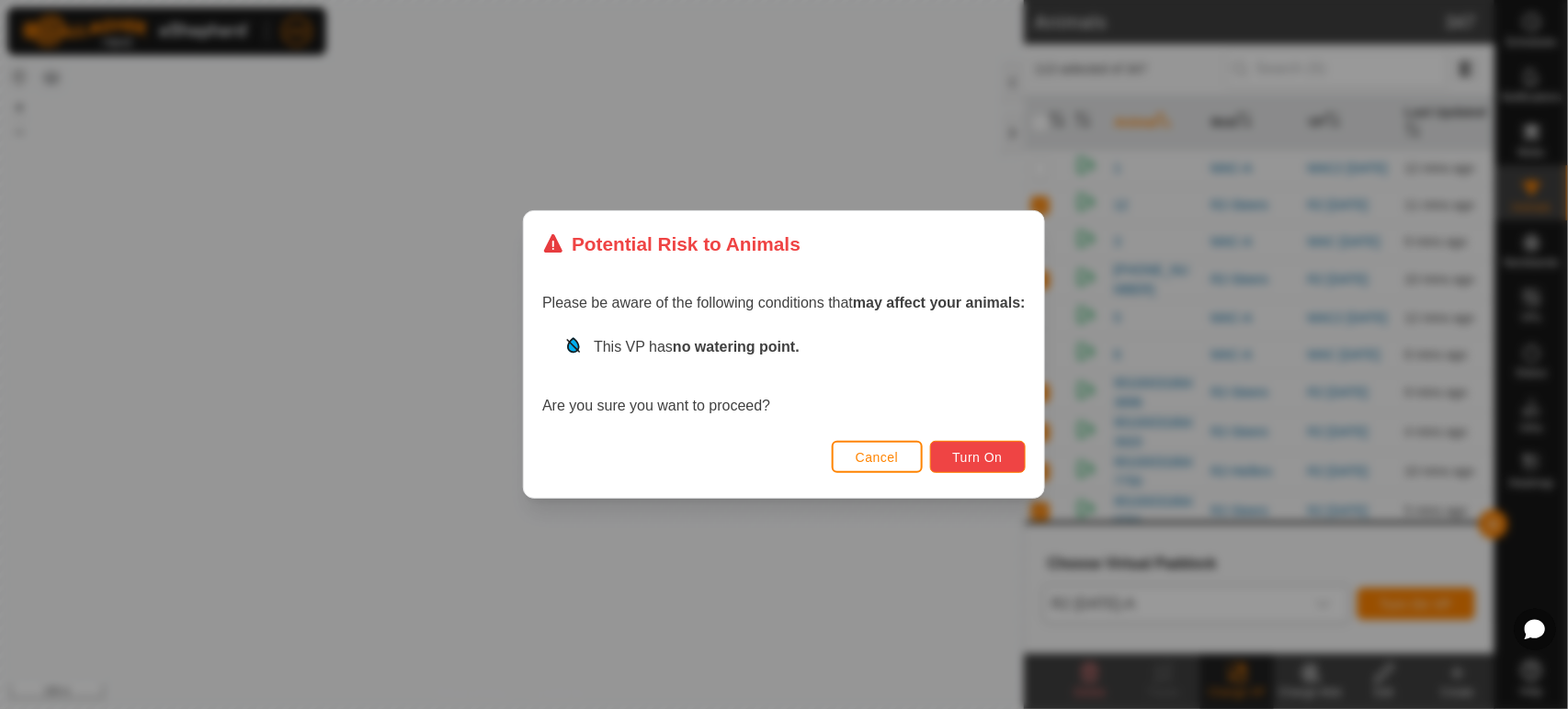
click at [986, 452] on span "Turn On" at bounding box center [978, 457] width 50 height 14
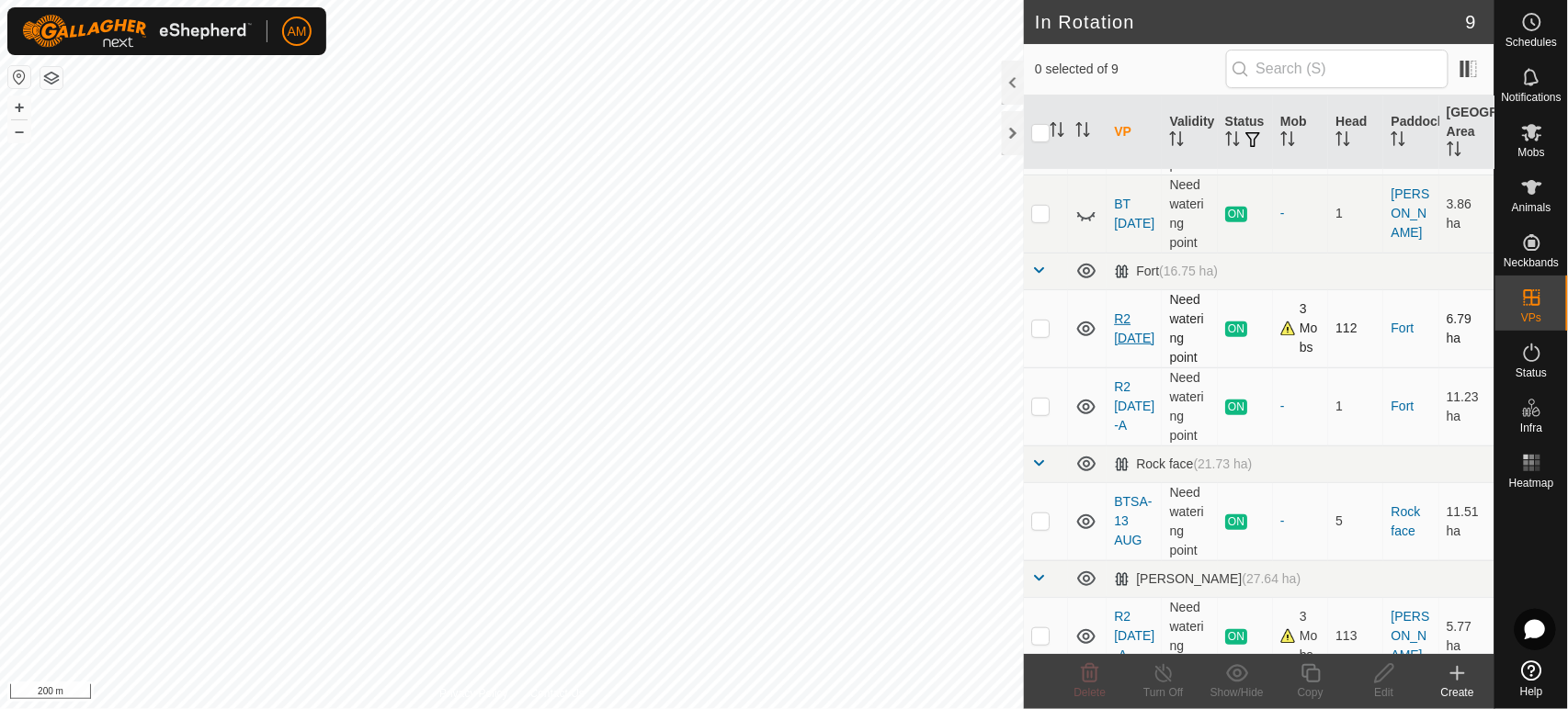
scroll to position [204, 0]
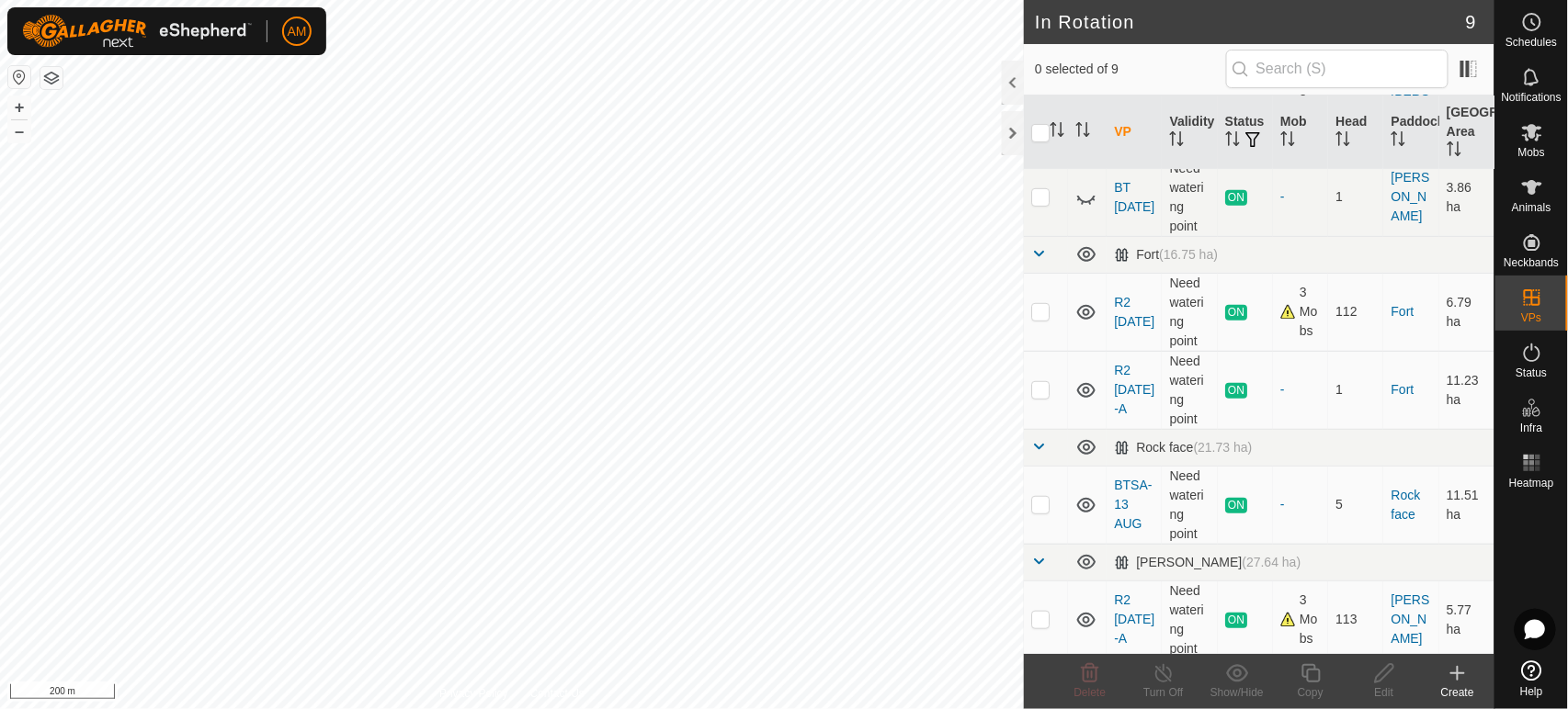
click at [1467, 675] on icon at bounding box center [1457, 673] width 22 height 22
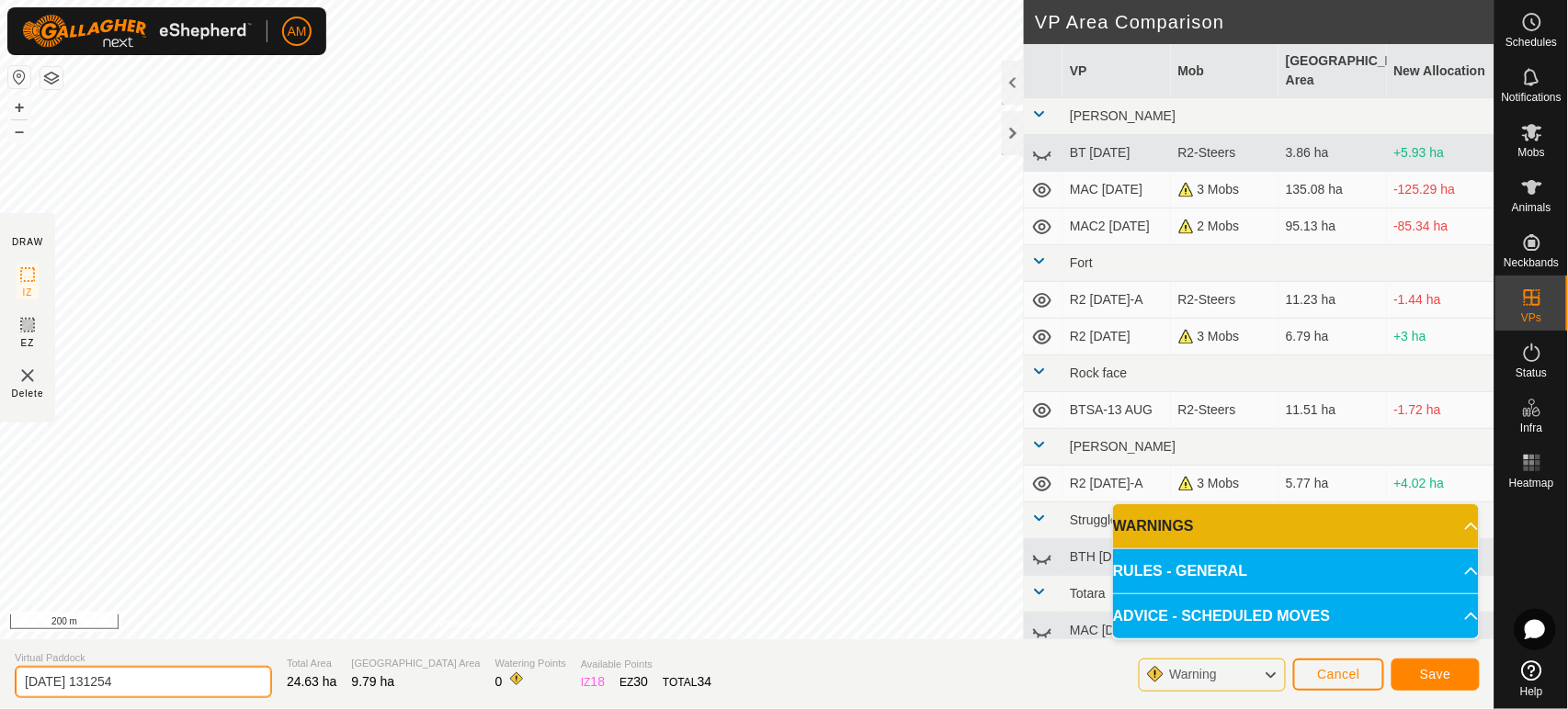
drag, startPoint x: 148, startPoint y: 686, endPoint x: 0, endPoint y: 642, distance: 154.4
click at [0, 642] on section "Virtual Paddock [DATE] 131254 Total Area 24.63 ha Grazing Area 9.79 ha Watering…" at bounding box center [747, 674] width 1494 height 70
type input "R2 Straggle"
click at [1425, 672] on span "Save" at bounding box center [1436, 674] width 32 height 14
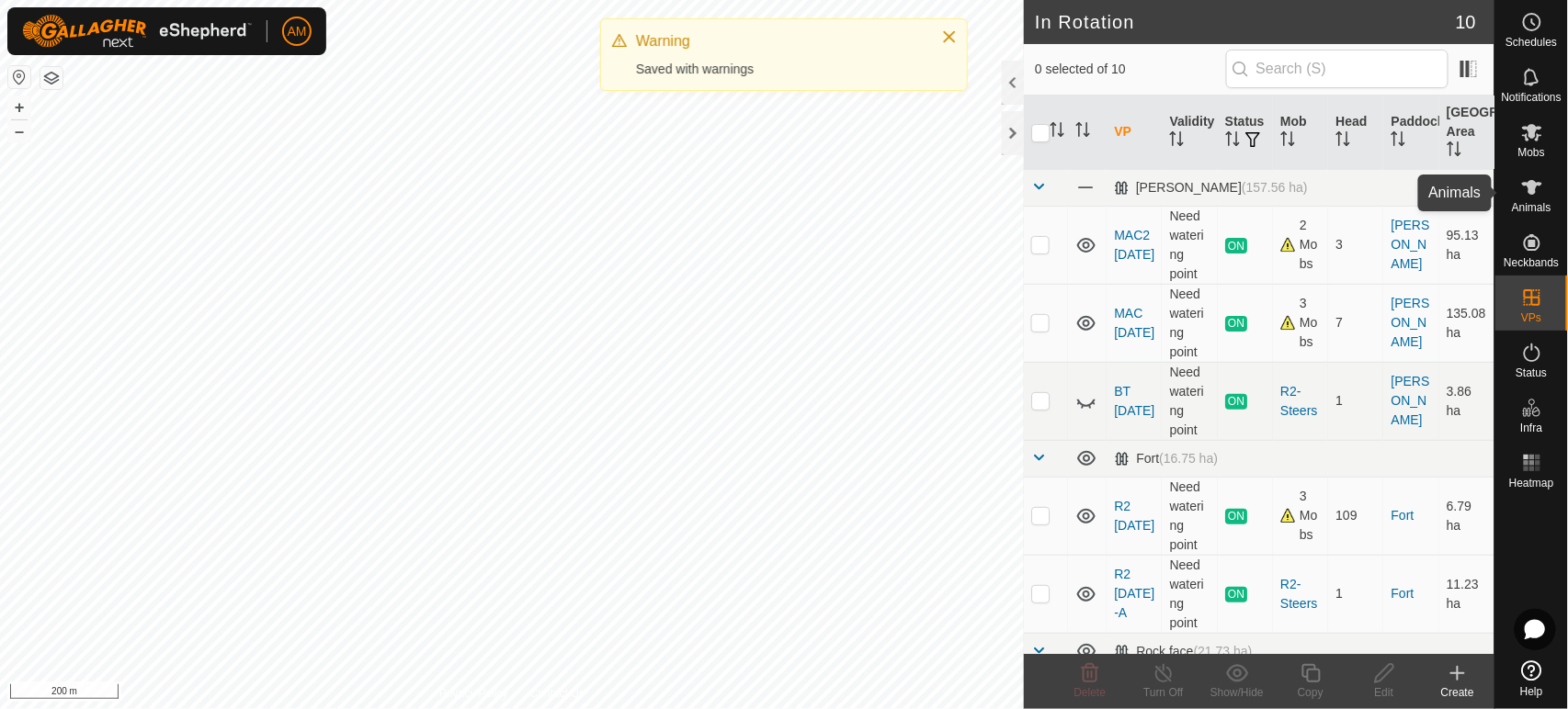
click at [1542, 199] on es-animals-svg-icon at bounding box center [1532, 187] width 34 height 30
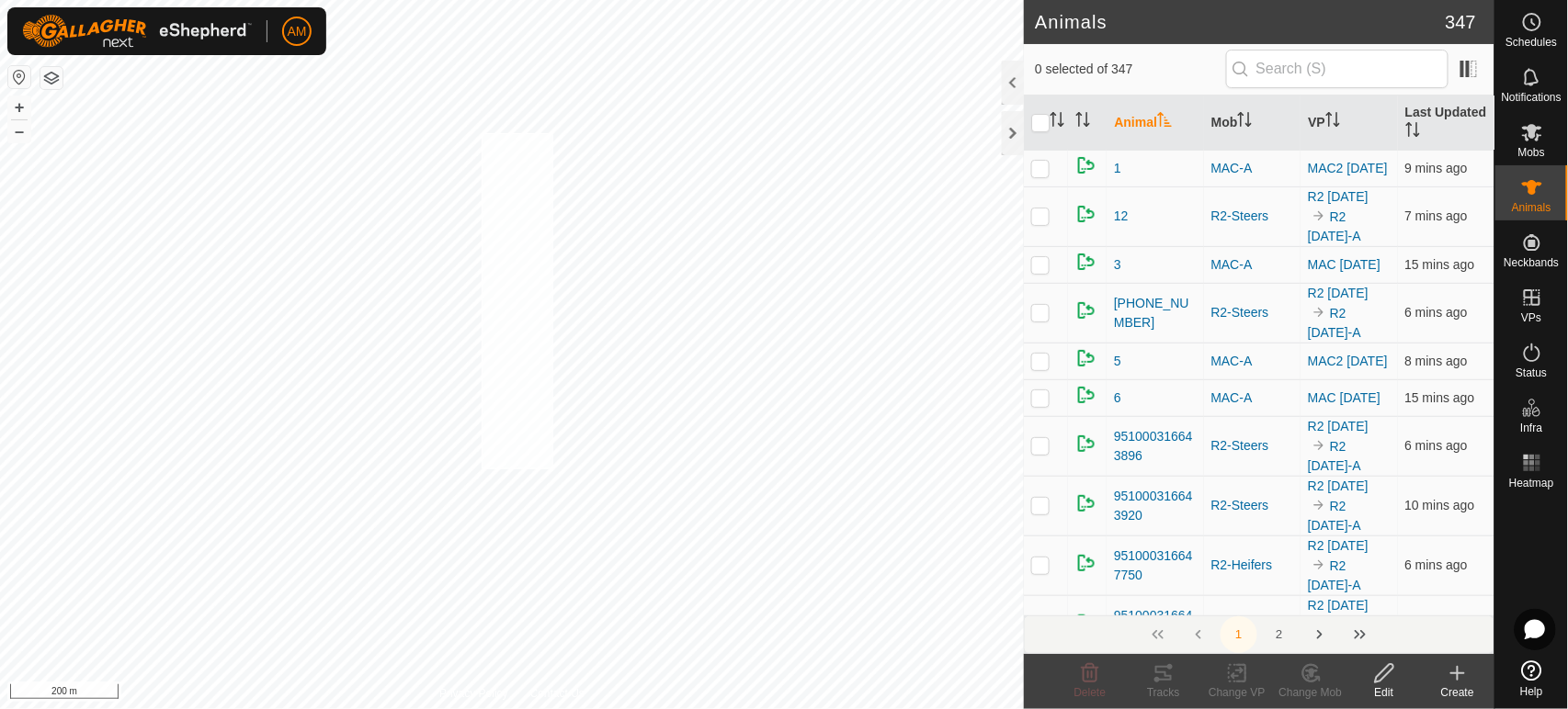
checkbox input "true"
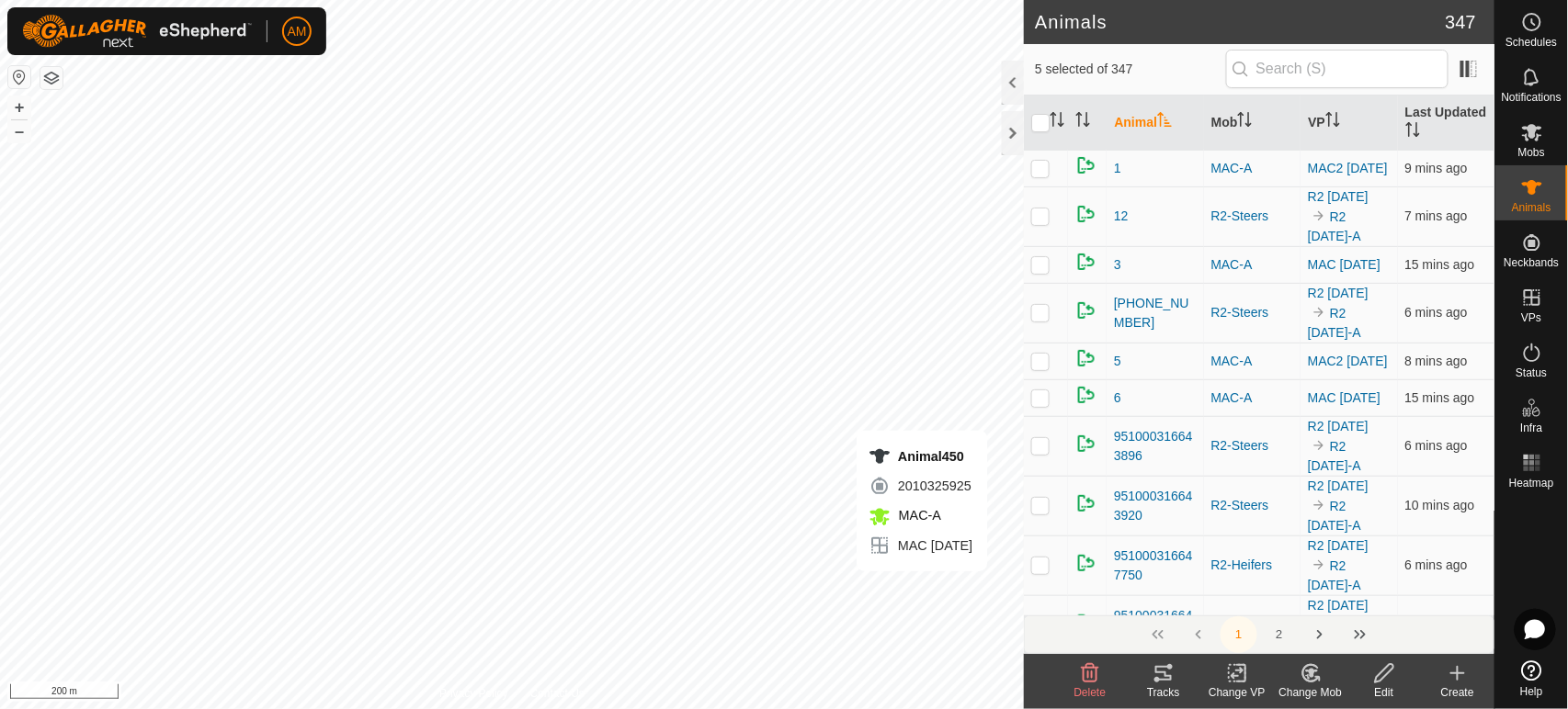
click at [1248, 698] on div "Change VP" at bounding box center [1236, 692] width 74 height 16
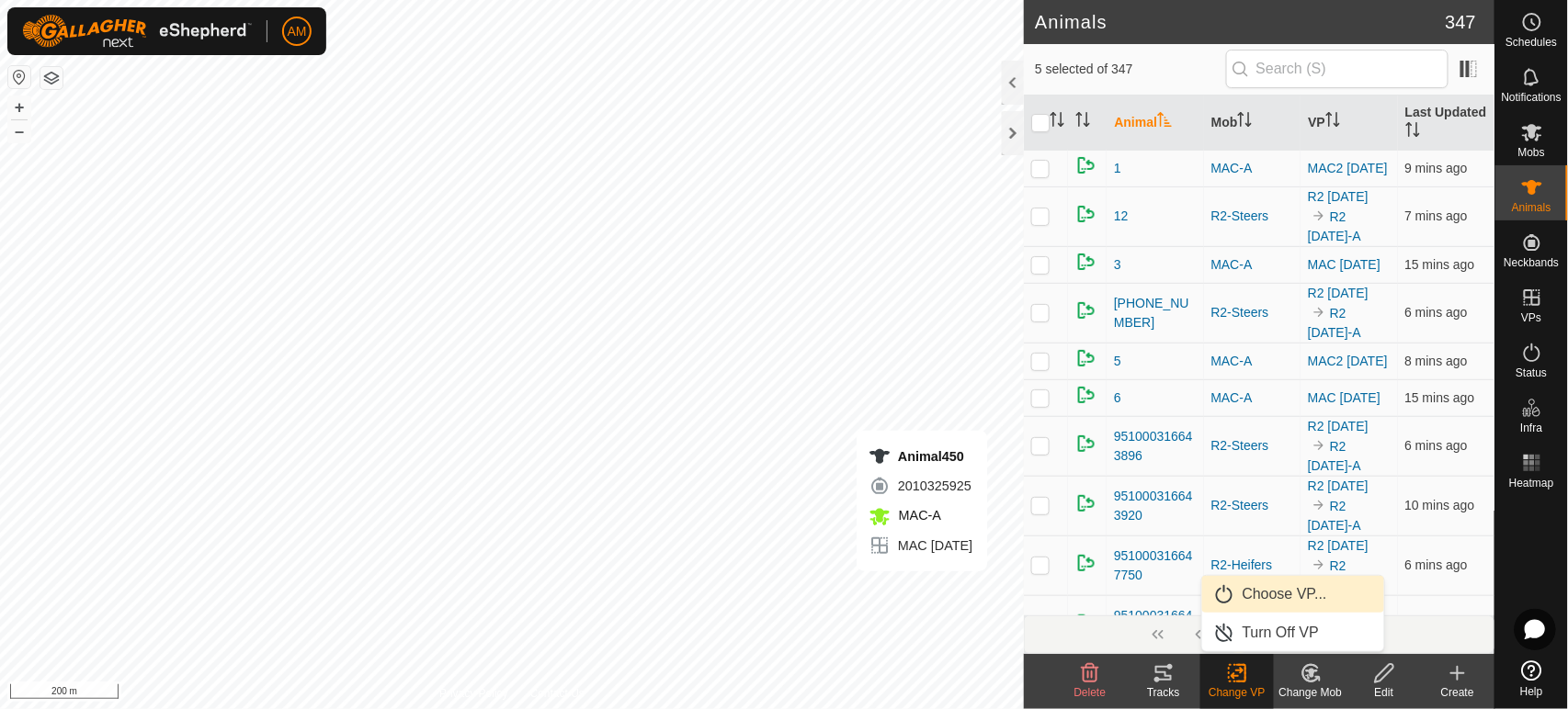
click at [1250, 606] on link "Choose VP..." at bounding box center [1293, 594] width 182 height 36
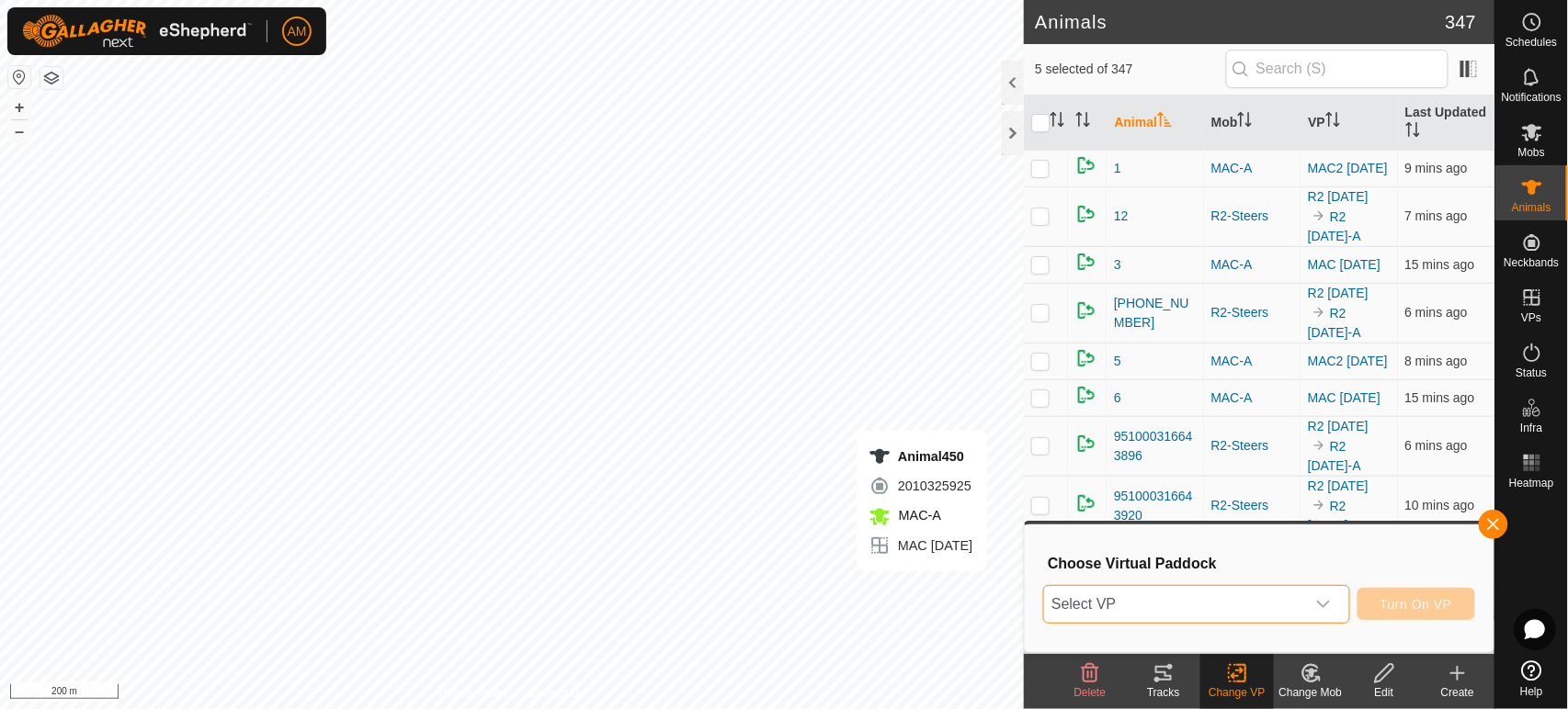
click at [1175, 607] on span "Select VP" at bounding box center [1173, 605] width 260 height 36
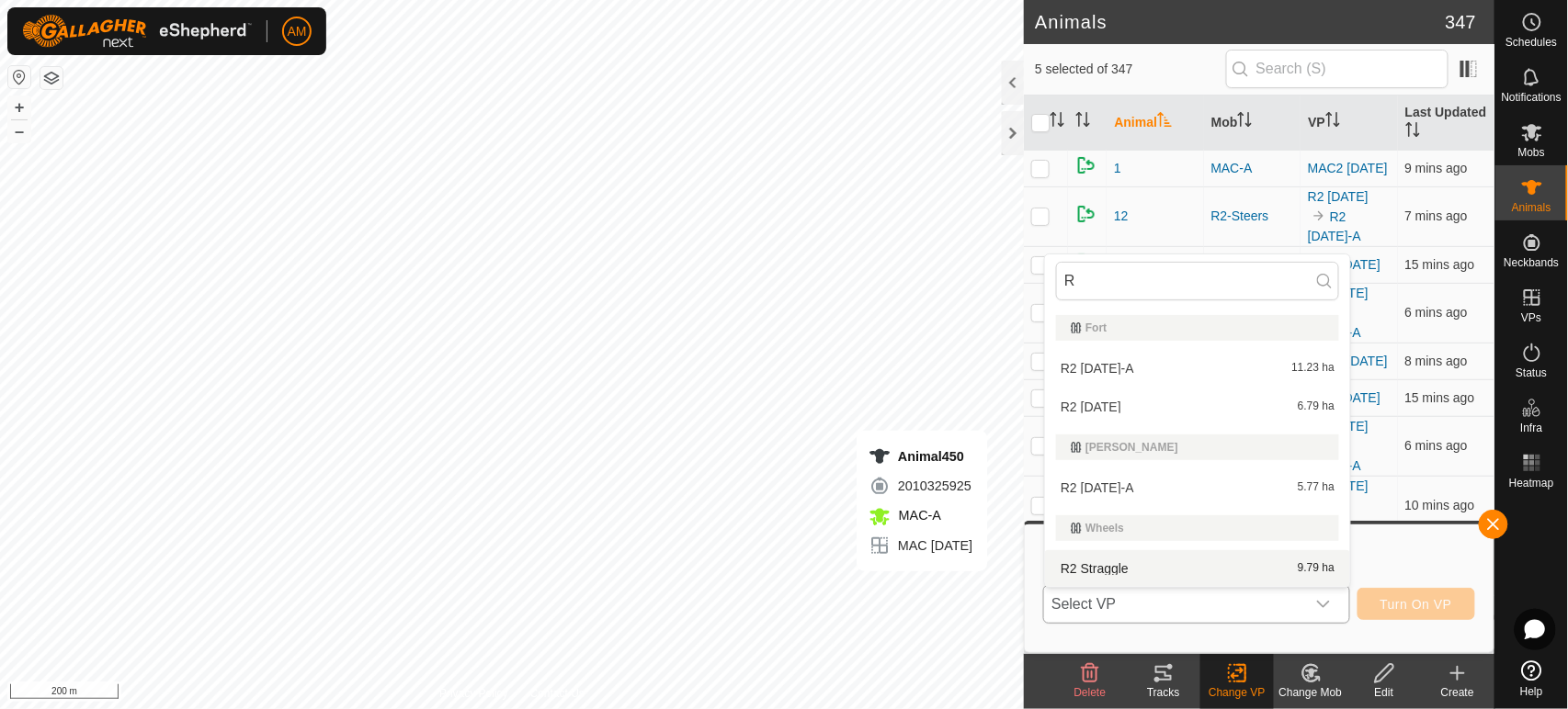
type input "R"
click at [1129, 563] on li "R2 Straggle 9.79 ha" at bounding box center [1197, 568] width 305 height 36
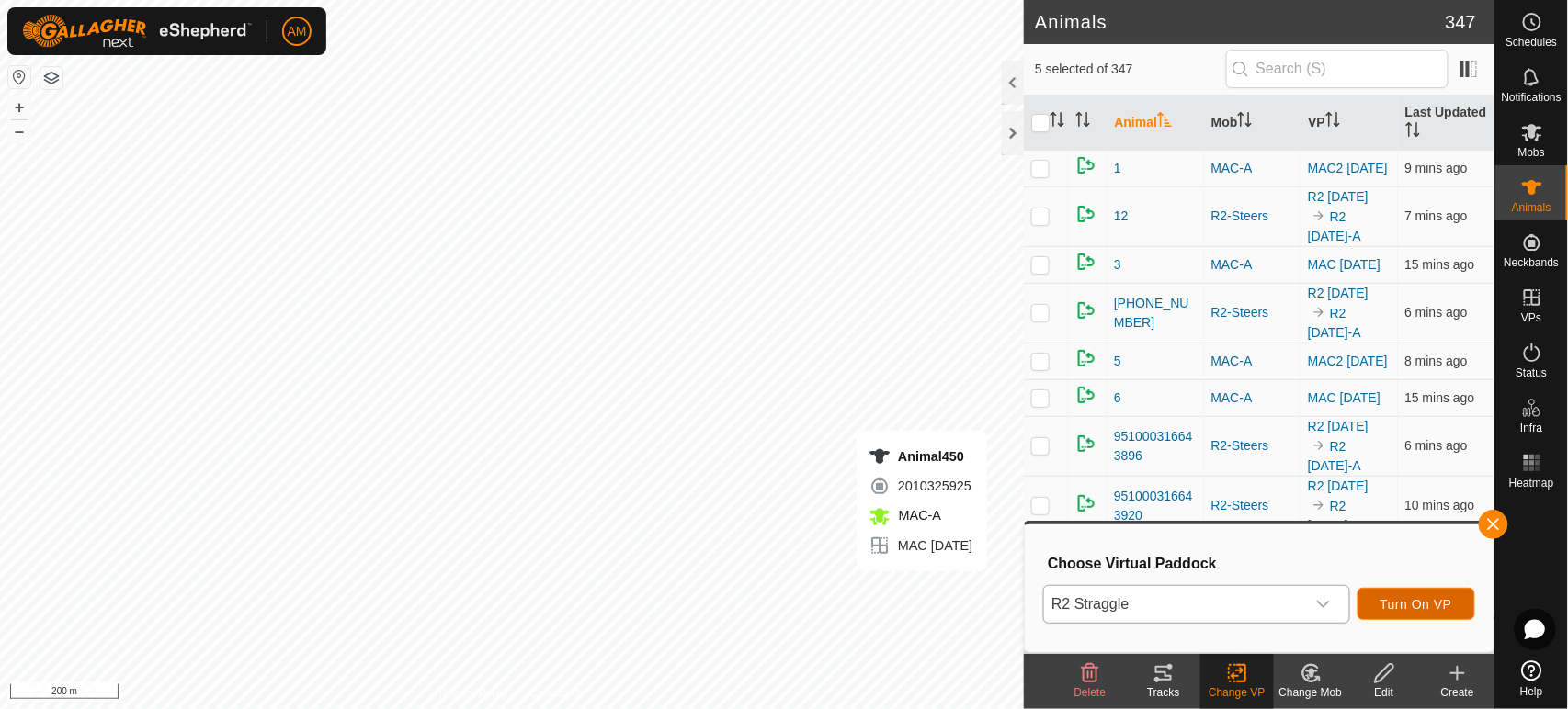
click at [1390, 610] on span "Turn On VP" at bounding box center [1416, 604] width 72 height 14
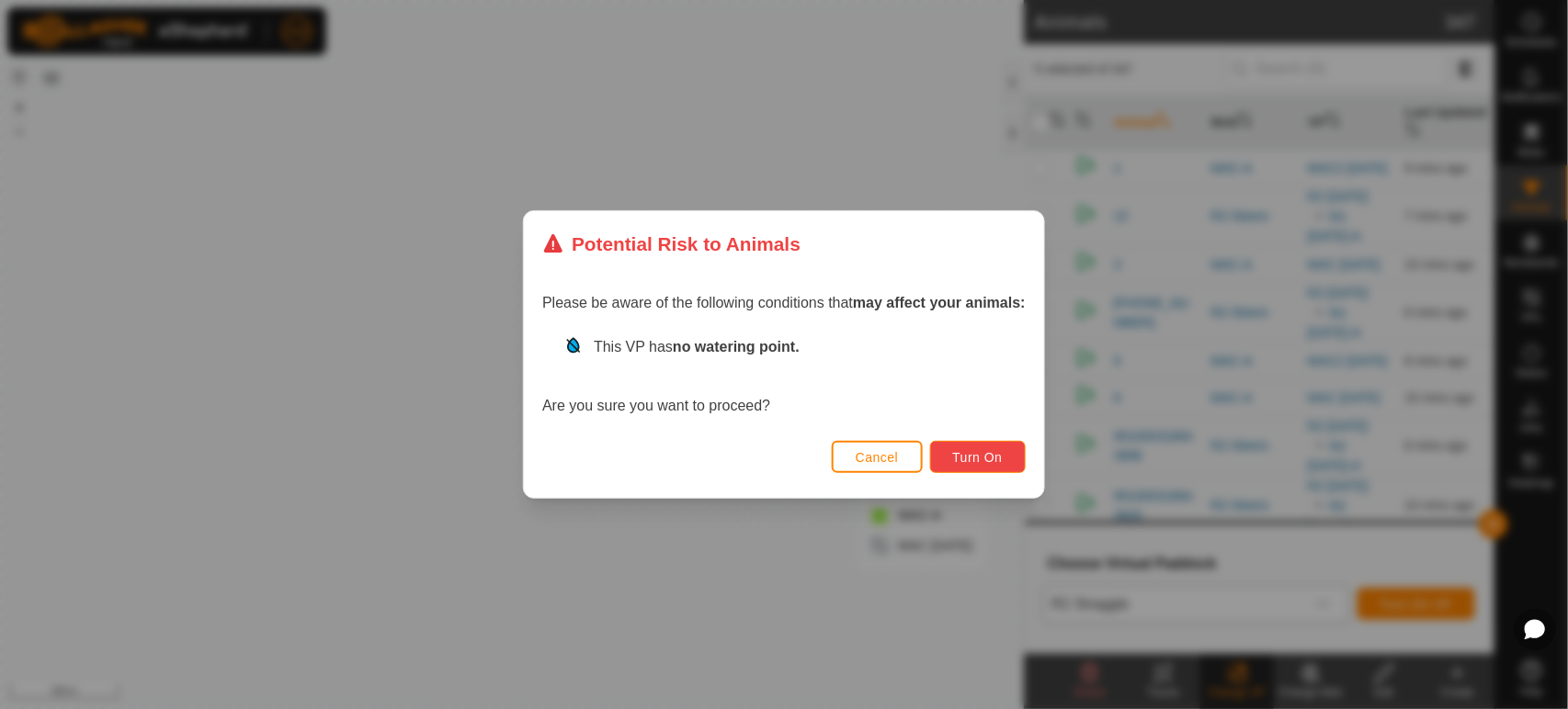
click at [990, 468] on button "Turn On" at bounding box center [978, 457] width 96 height 33
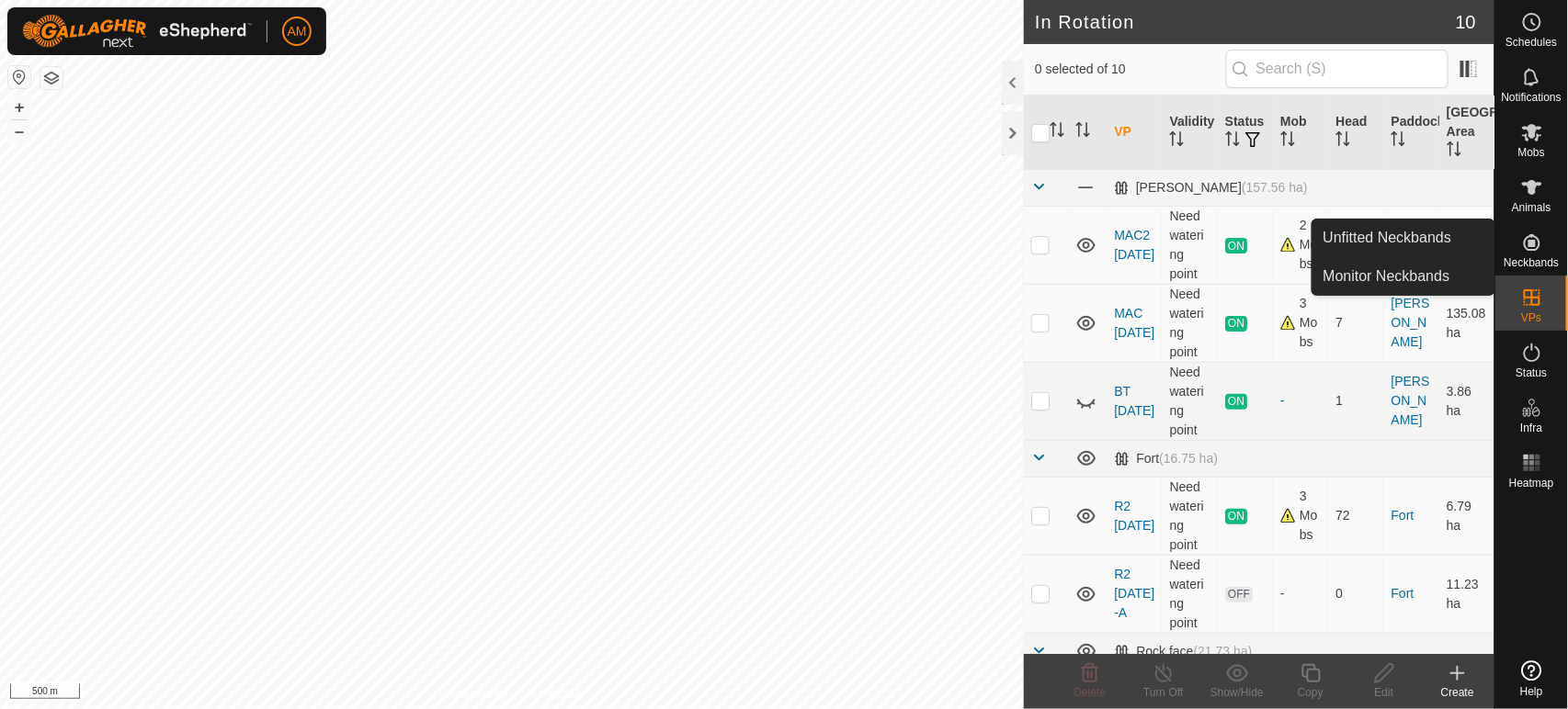
click at [1536, 262] on span "Neckbands" at bounding box center [1532, 263] width 56 height 11
click at [1463, 241] on link "Unfitted Neckbands" at bounding box center [1403, 238] width 182 height 36
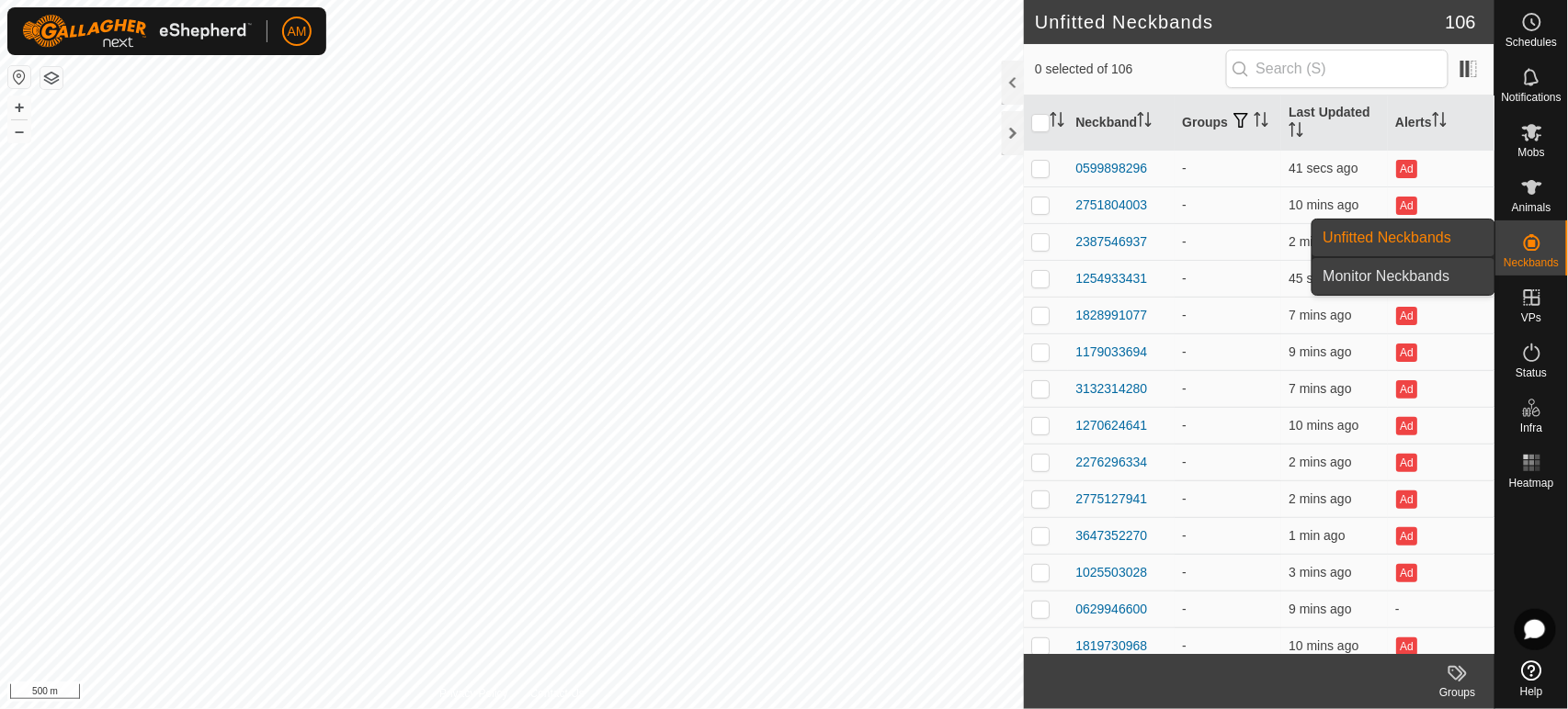
click at [1408, 286] on link "Monitor Neckbands" at bounding box center [1403, 276] width 182 height 36
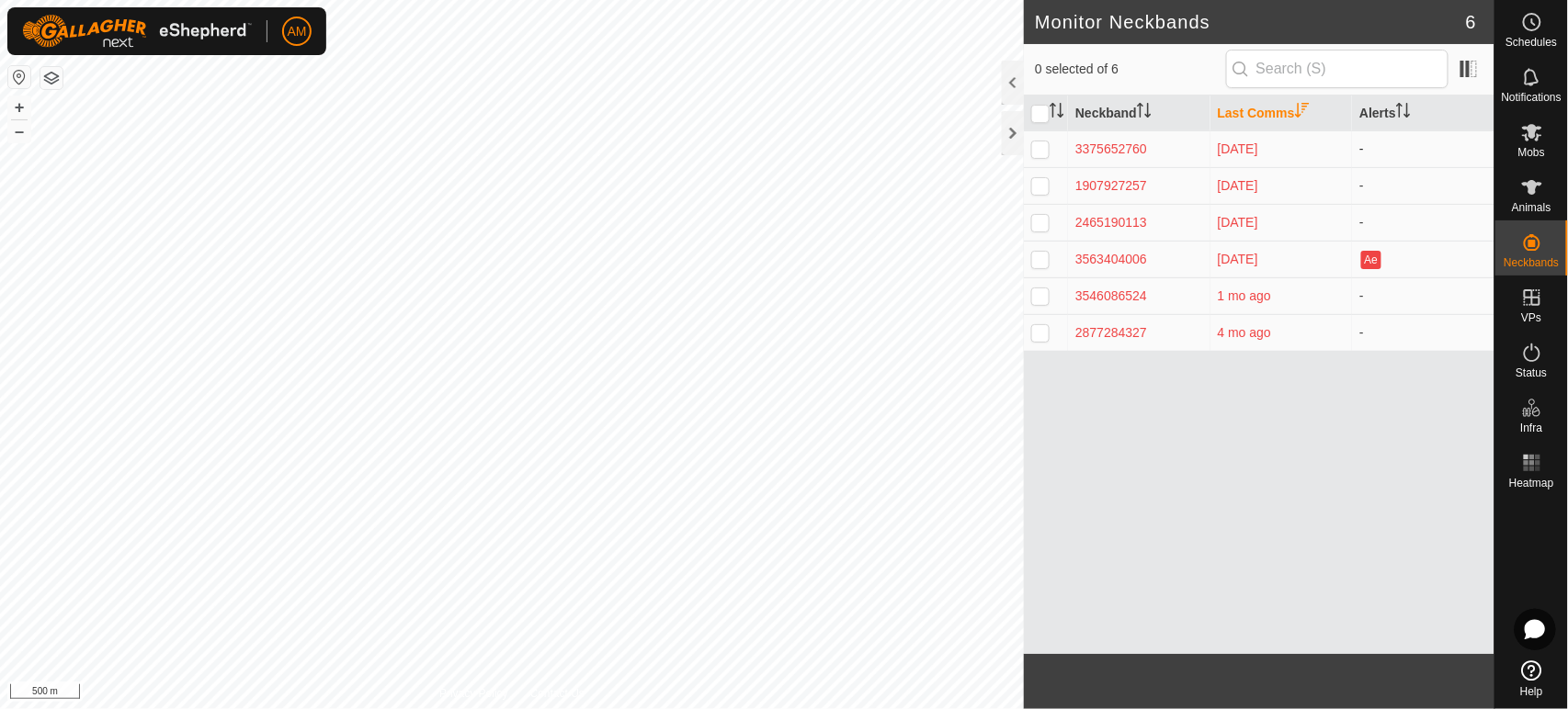
click at [1033, 148] on p-checkbox at bounding box center [1040, 149] width 18 height 14
checkbox input "true"
click at [1047, 193] on td at bounding box center [1046, 186] width 44 height 36
checkbox input "true"
click at [1044, 218] on p-checkbox at bounding box center [1040, 221] width 18 height 14
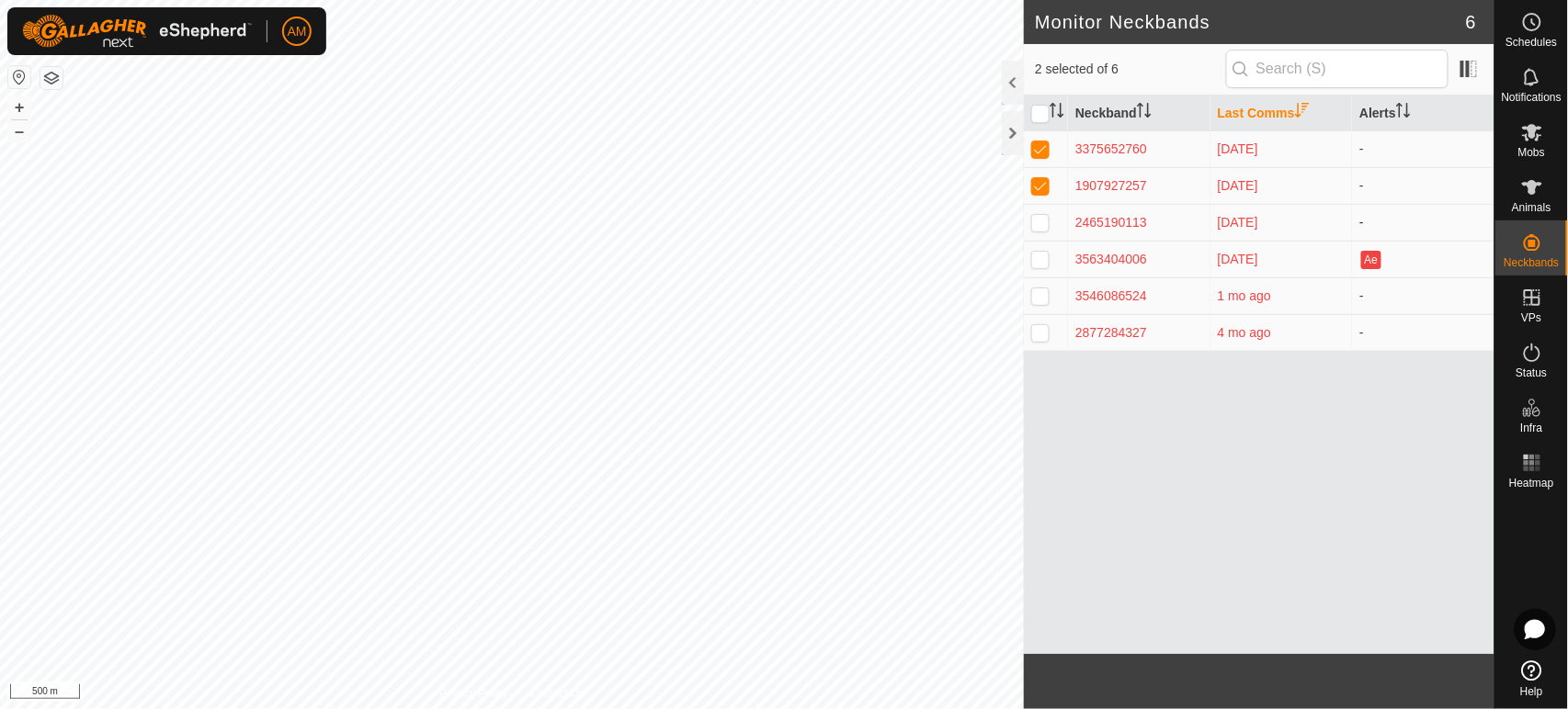
checkbox input "true"
click at [1042, 254] on p-checkbox at bounding box center [1040, 259] width 18 height 14
checkbox input "true"
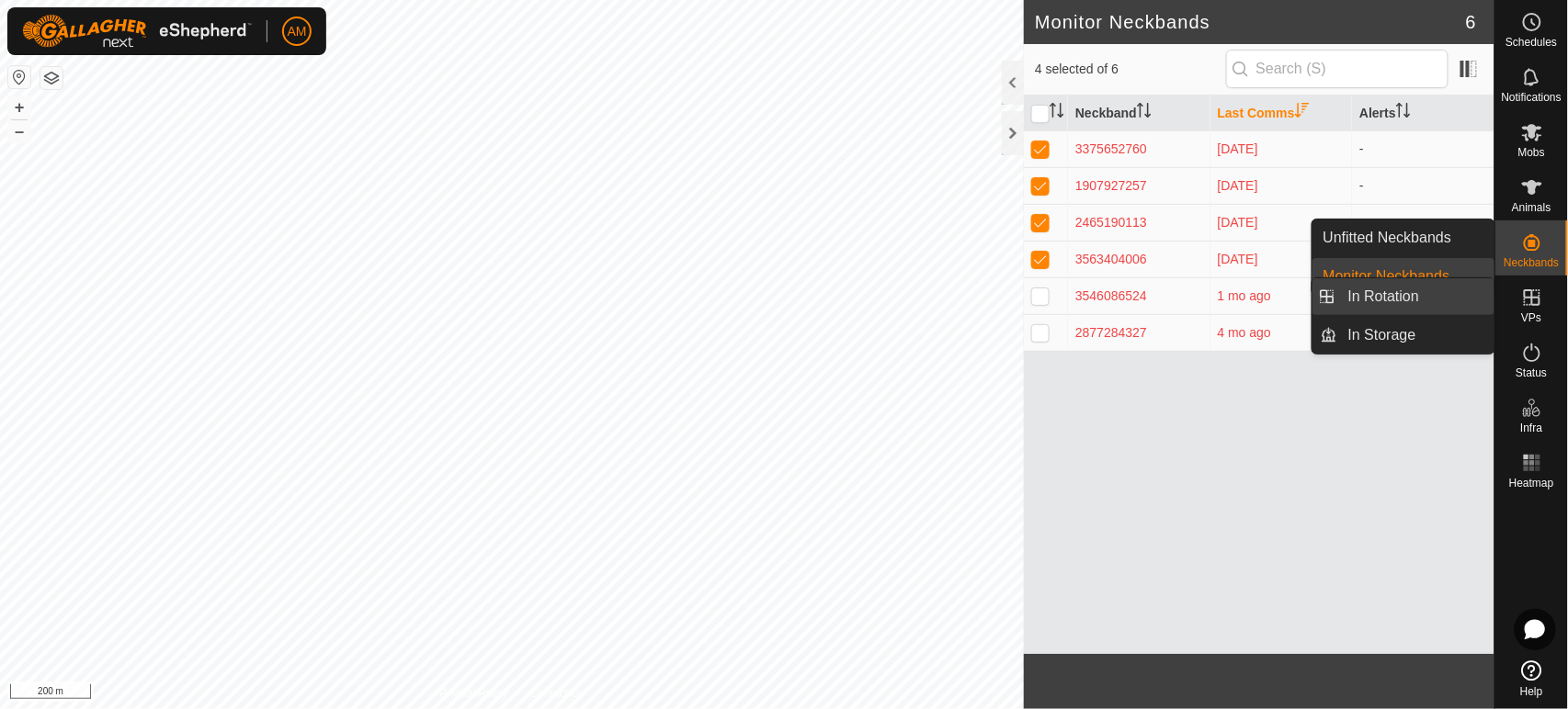
click at [1408, 304] on link "In Rotation" at bounding box center [1416, 297] width 157 height 36
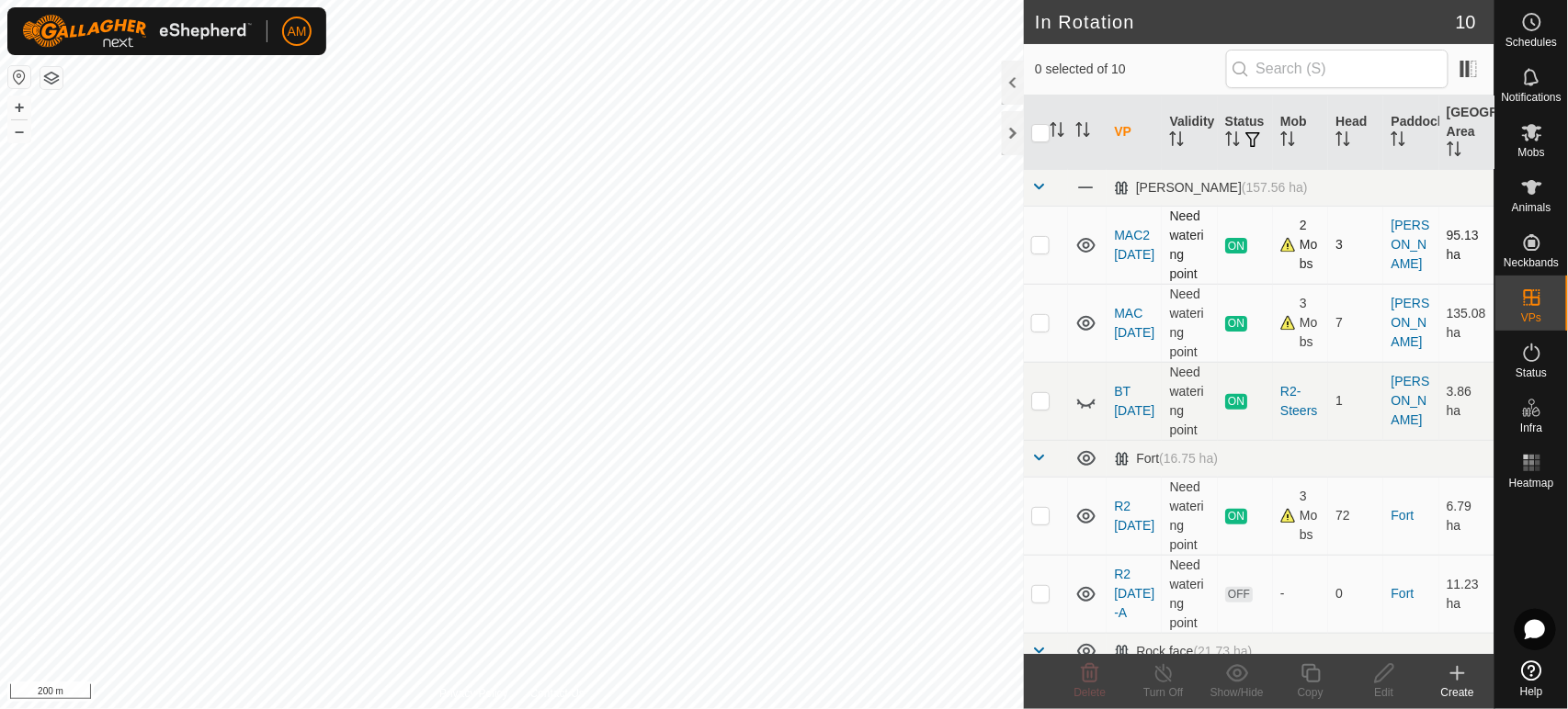
click at [1036, 240] on p-checkbox at bounding box center [1040, 243] width 18 height 14
checkbox input "true"
click at [1310, 675] on icon at bounding box center [1311, 673] width 23 height 22
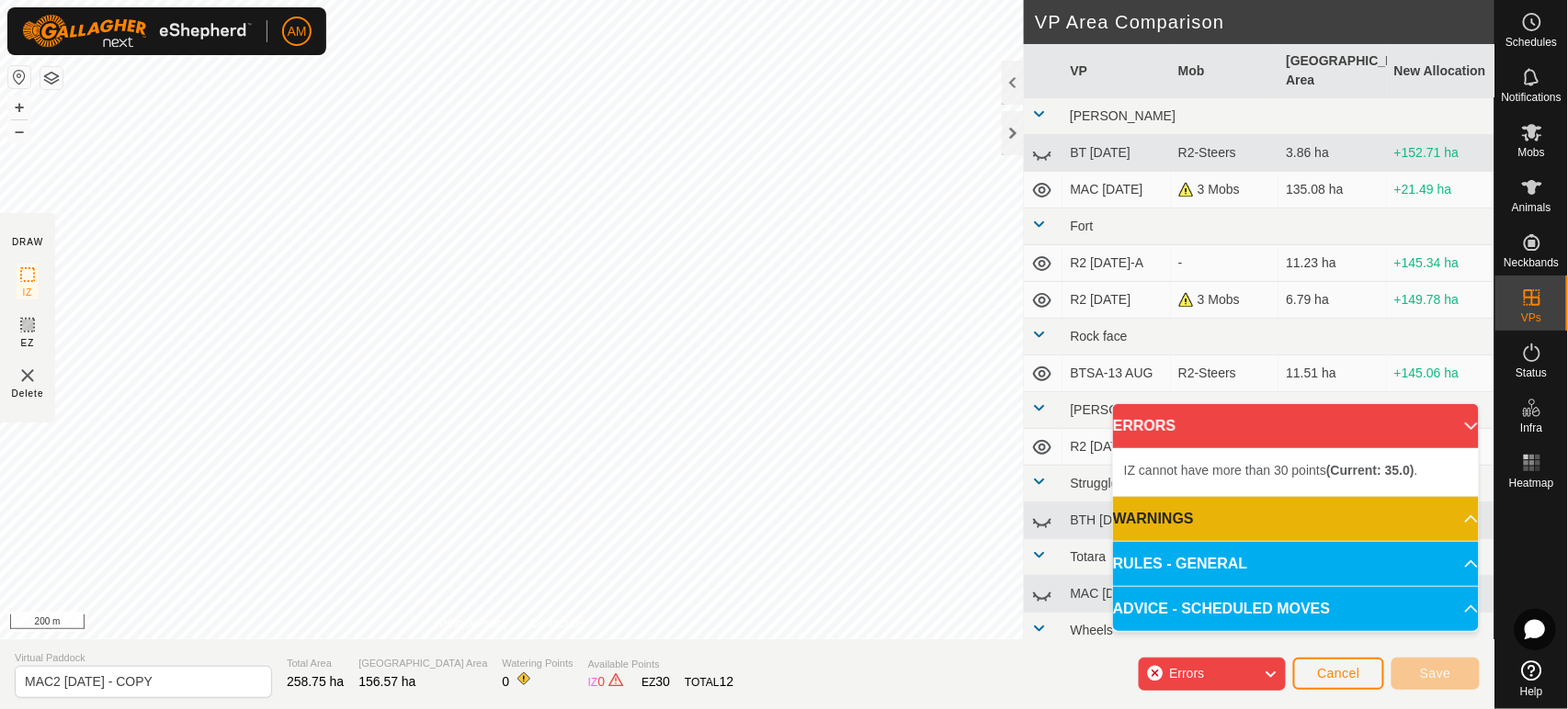
click at [608, 663] on div "DRAW IZ EZ Delete Privacy Policy Contact Us IZ interior angle must be smaller t…" at bounding box center [747, 354] width 1494 height 709
click at [1062, 621] on div "DRAW IZ EZ Delete Privacy Policy Contact Us IZ interior angle must be smaller t…" at bounding box center [747, 319] width 1494 height 639
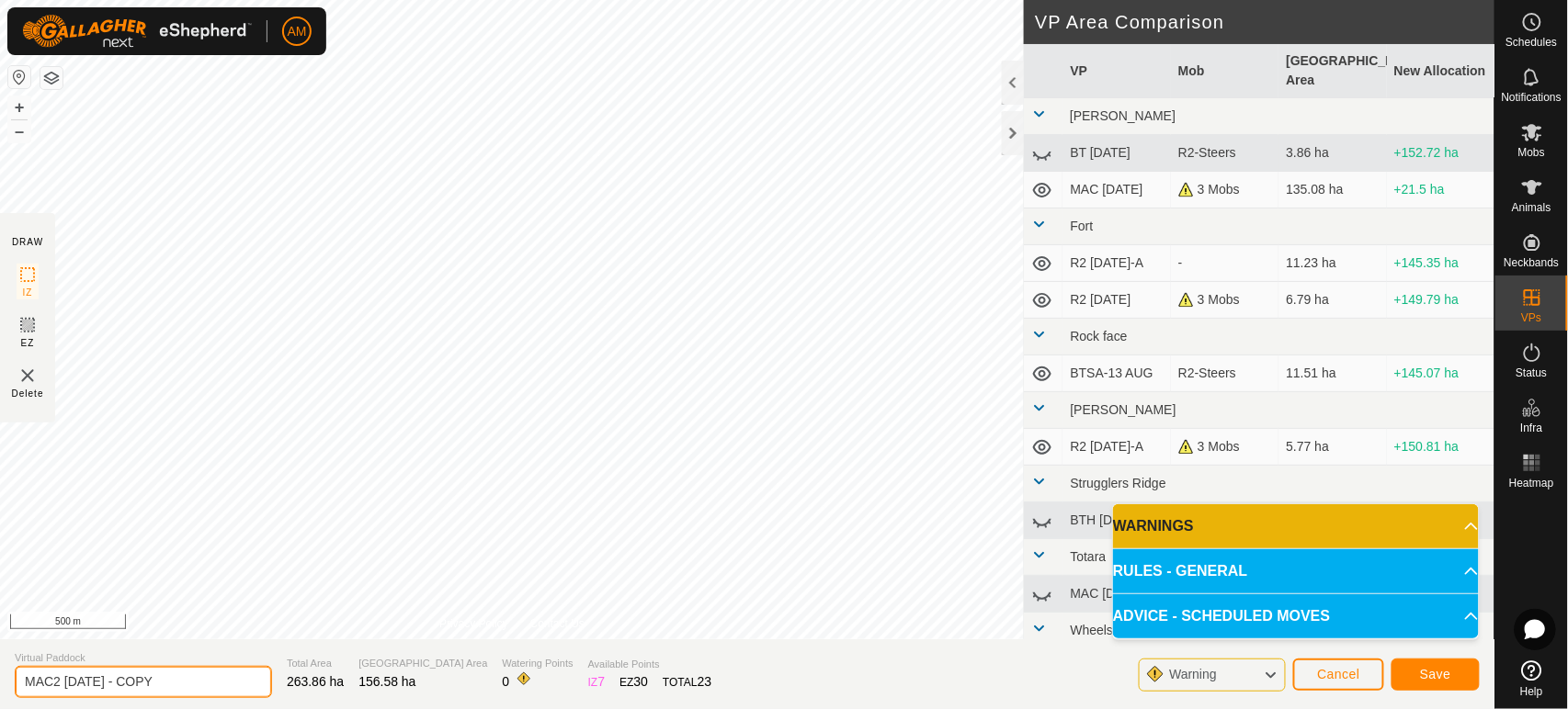
click at [69, 682] on input "MAC2 [DATE] - COPY" at bounding box center [143, 682] width 258 height 33
drag, startPoint x: 120, startPoint y: 678, endPoint x: 288, endPoint y: 694, distance: 168.8
click at [302, 700] on section "Virtual Paddock MAC2 [DATE] - COPY Total Area 263.86 ha Grazing Area 156.58 ha …" at bounding box center [747, 674] width 1494 height 70
type input "MAC2 [DATE]"
click at [1426, 679] on span "Save" at bounding box center [1436, 674] width 32 height 14
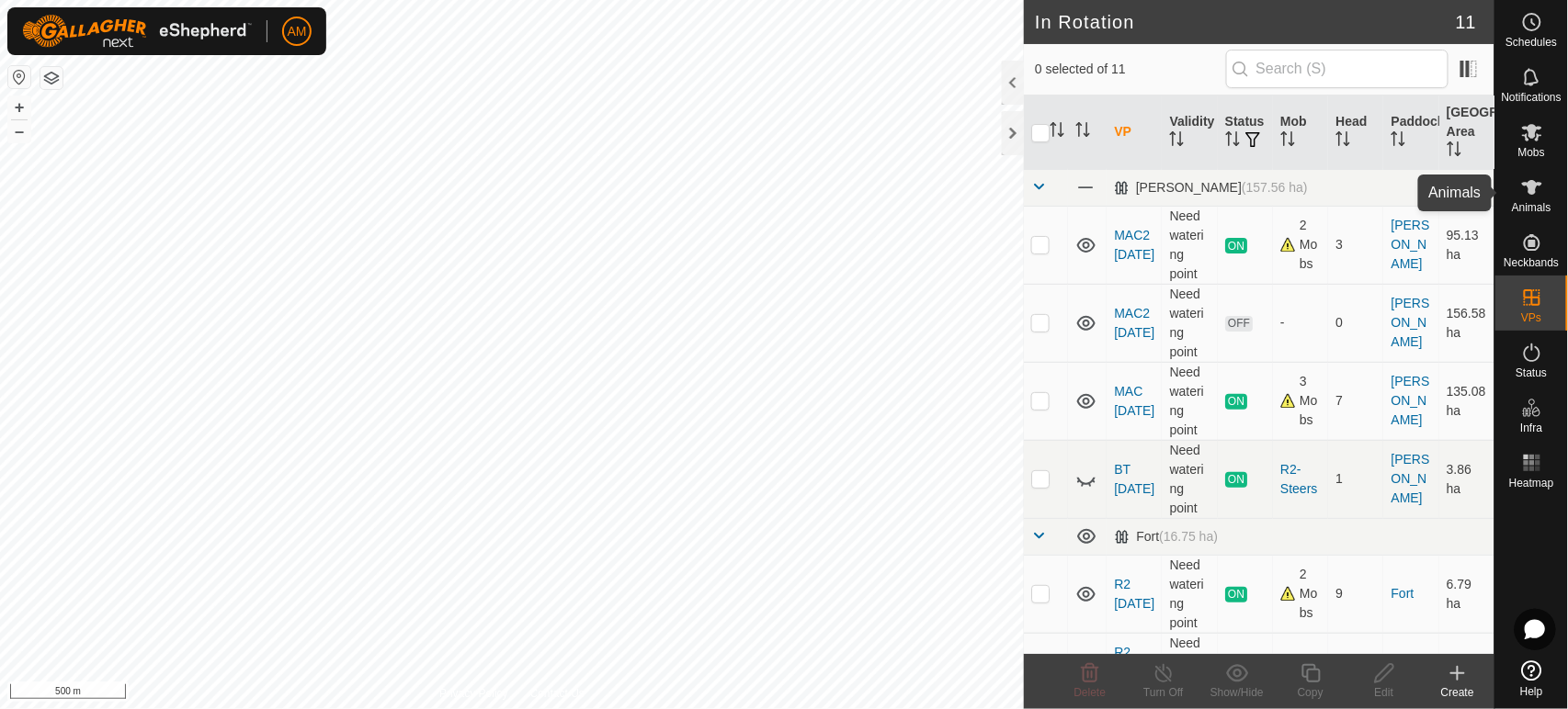
click at [1538, 194] on icon at bounding box center [1532, 187] width 22 height 22
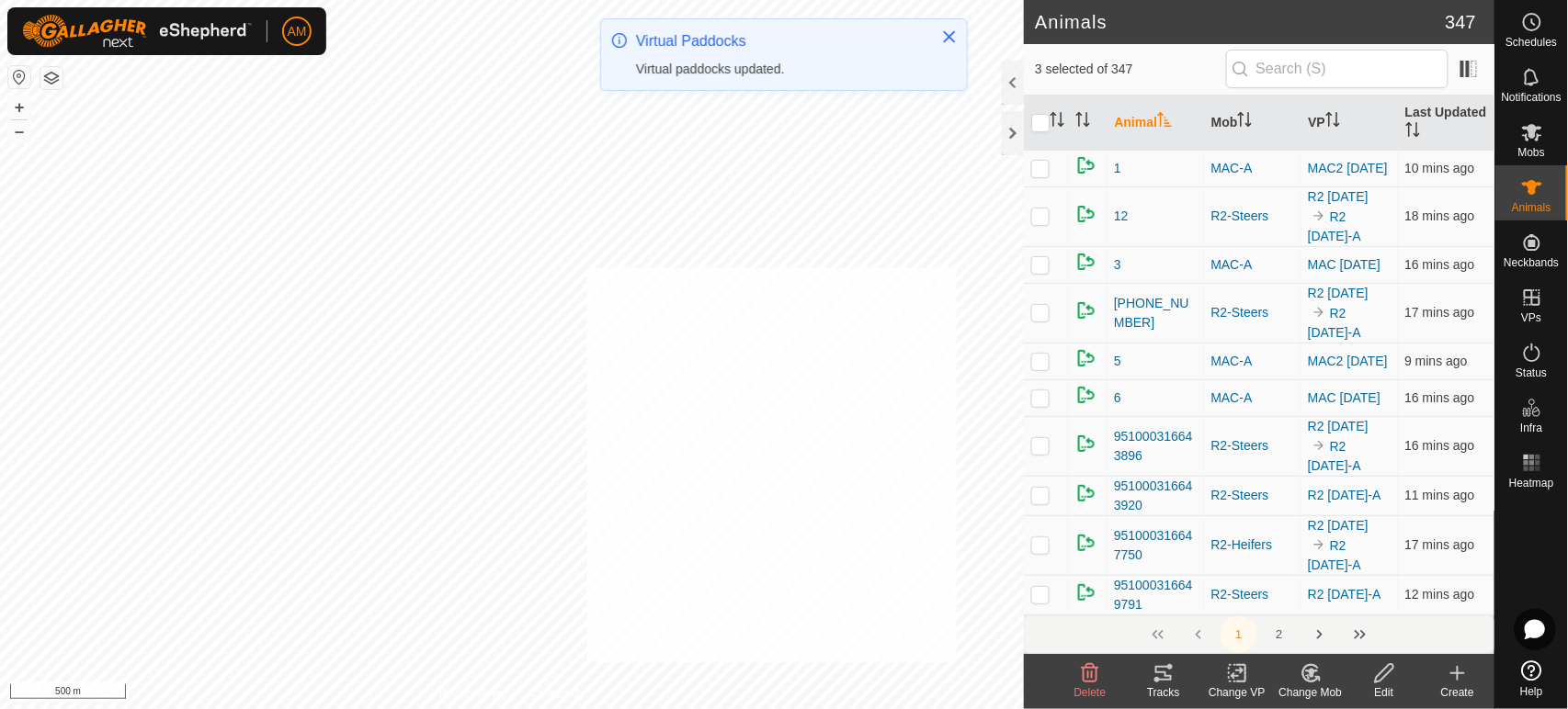
checkbox input "true"
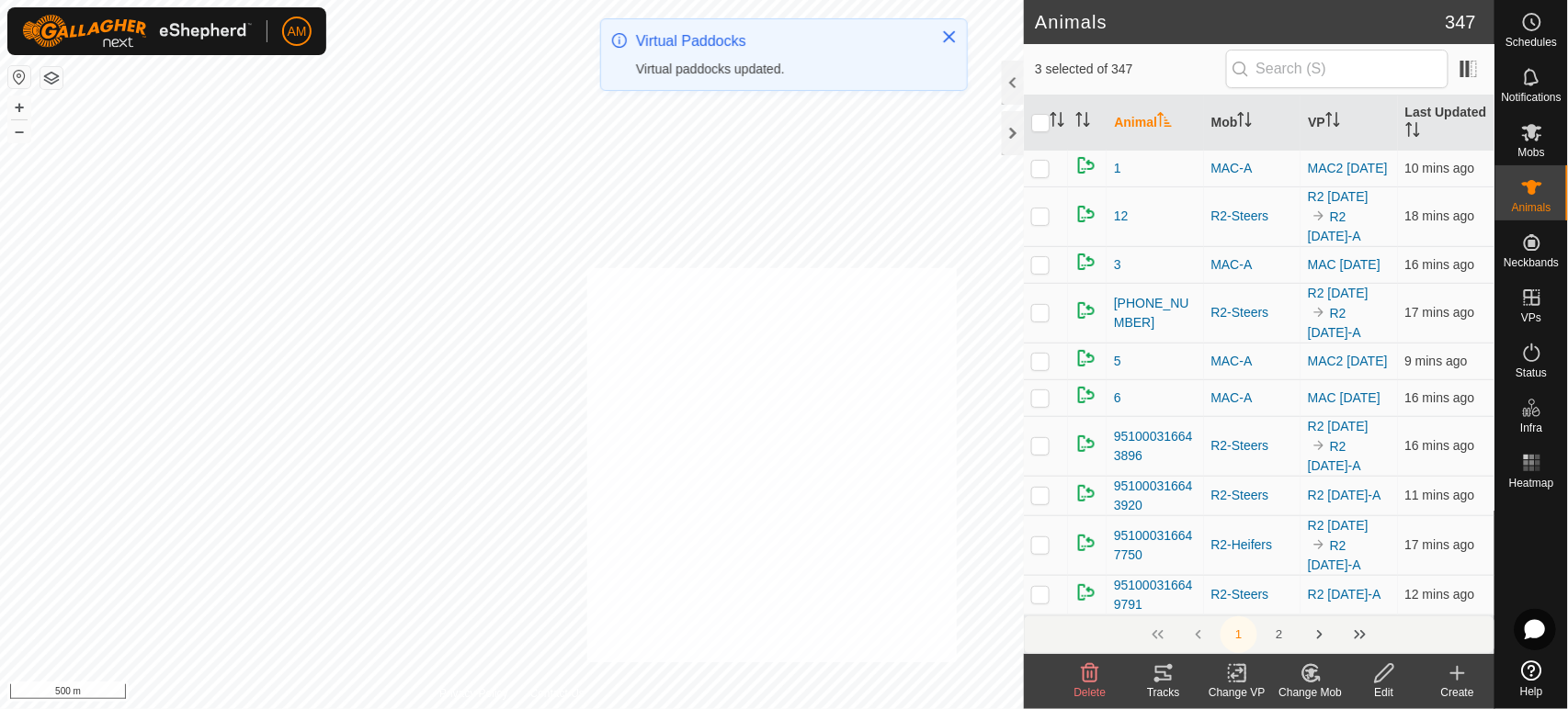
checkbox input "true"
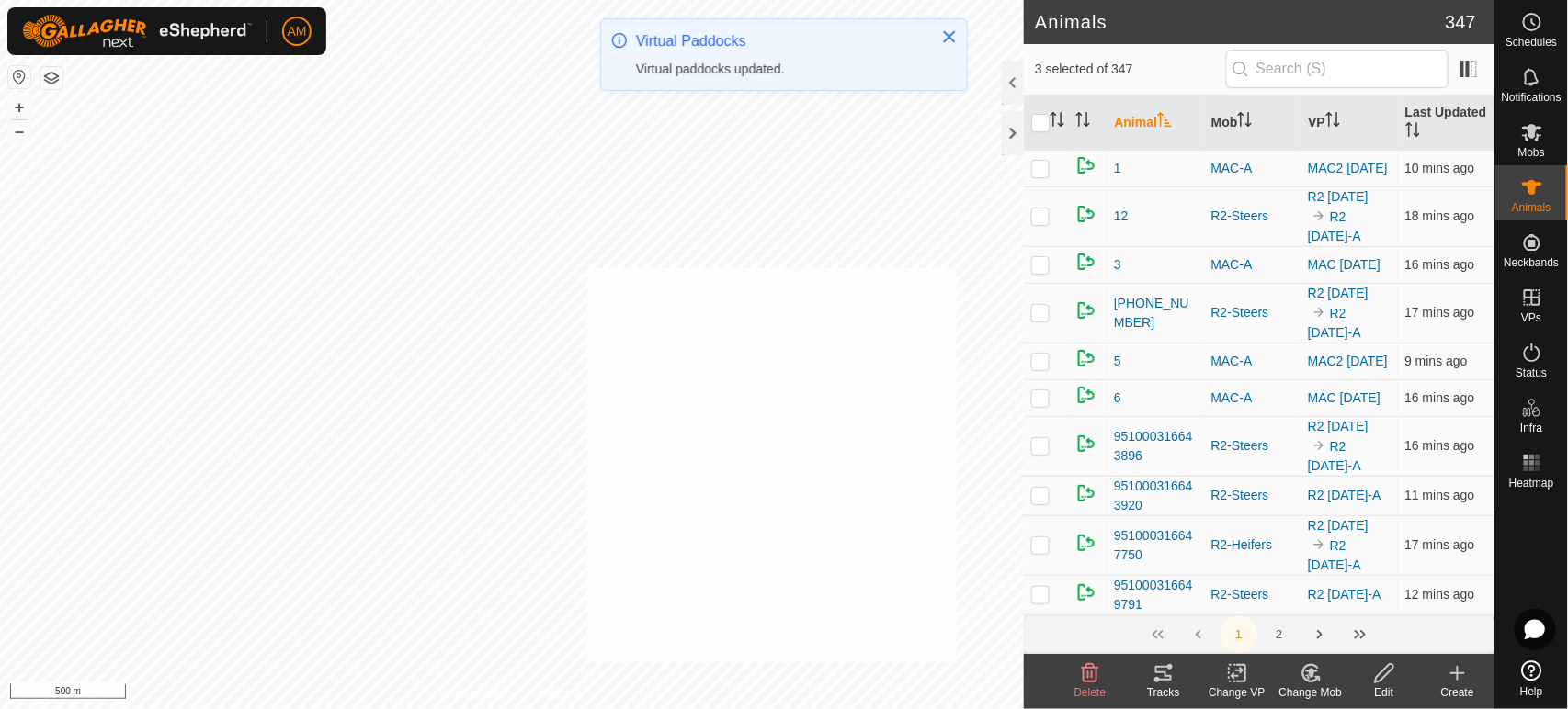
checkbox input "true"
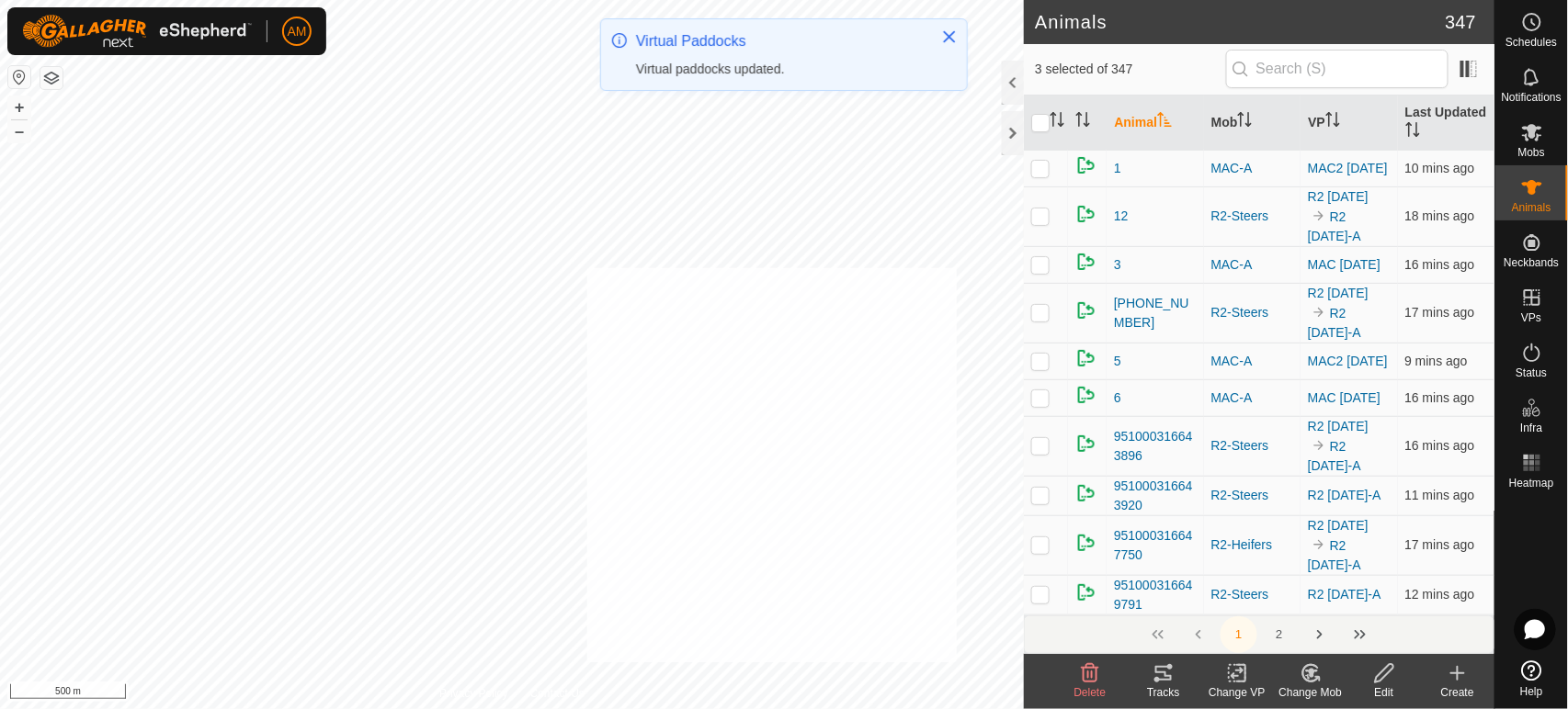
checkbox input "true"
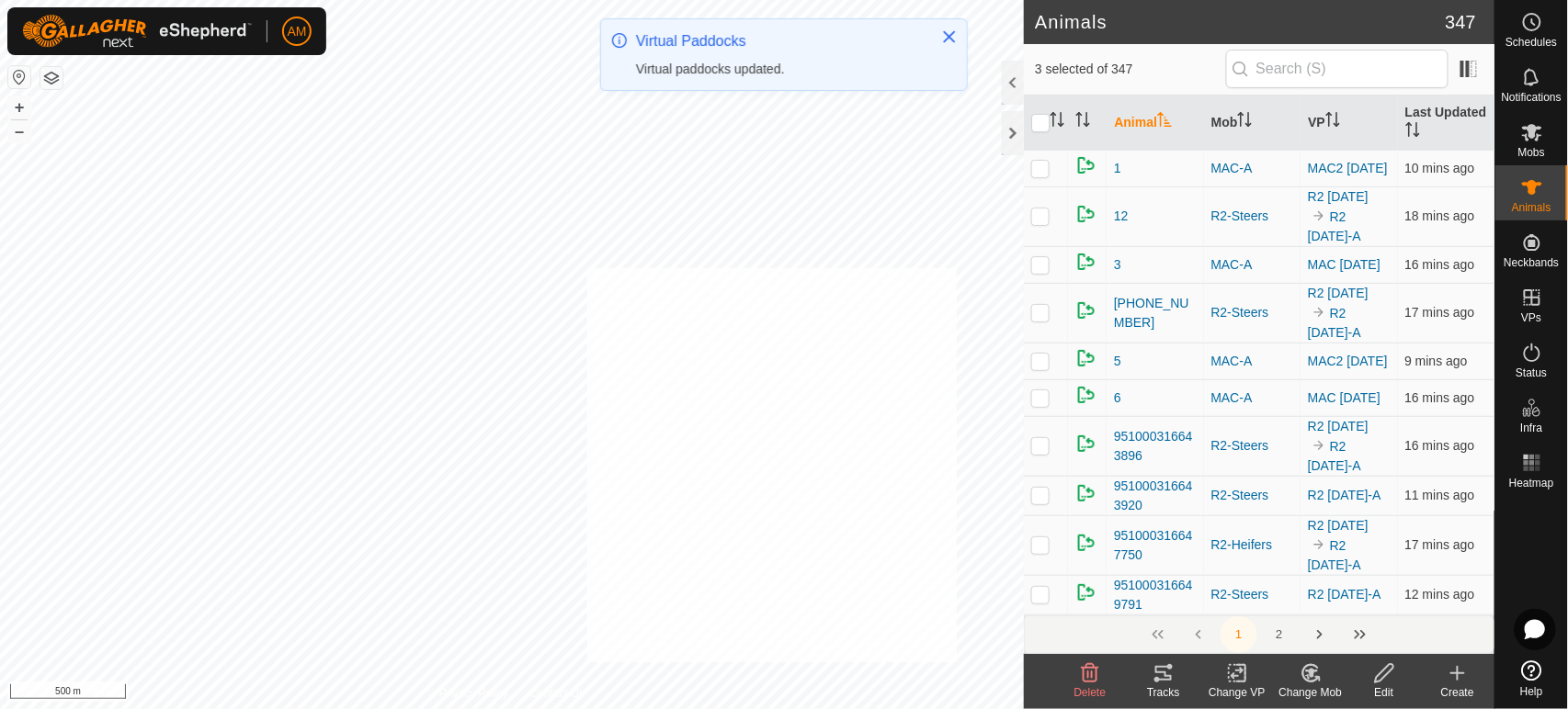
checkbox input "true"
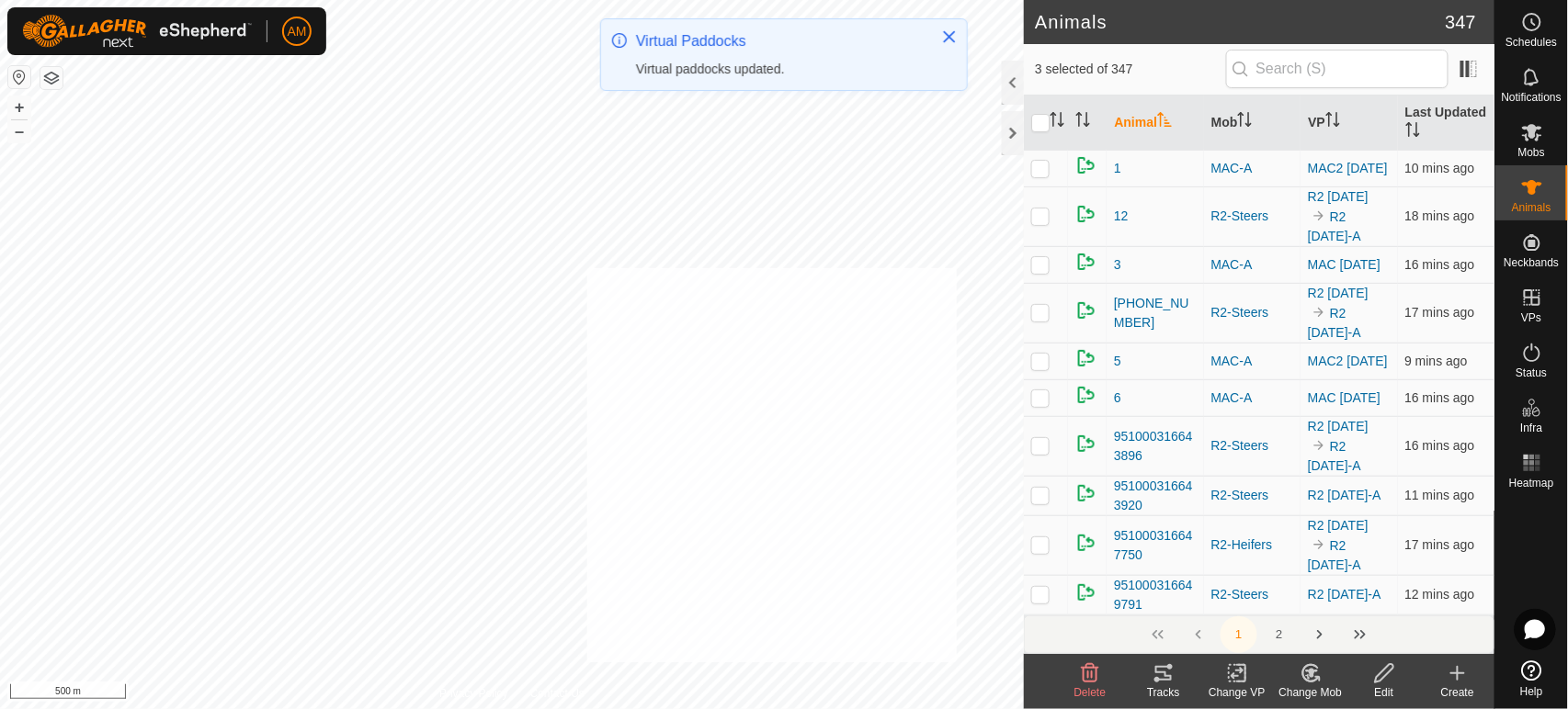
checkbox input "true"
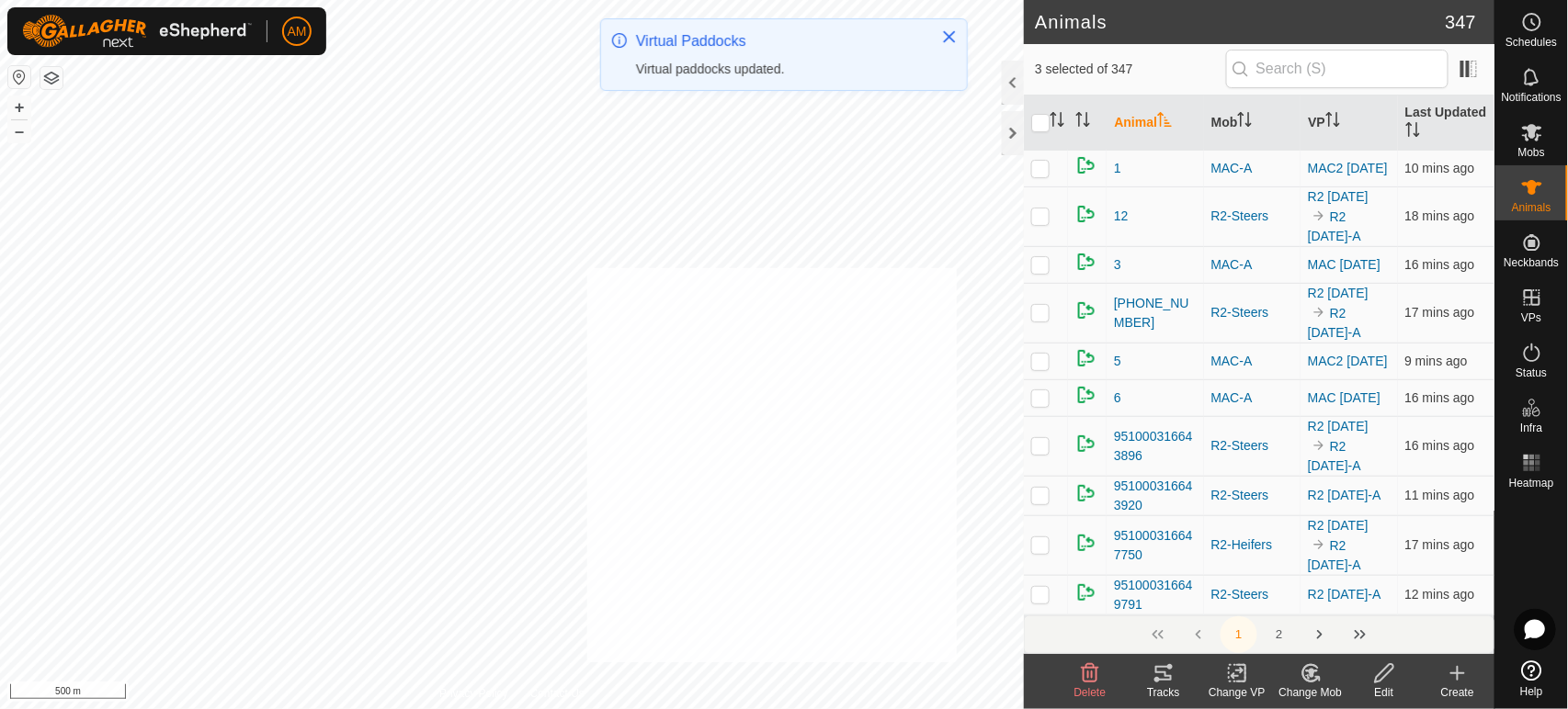
checkbox input "true"
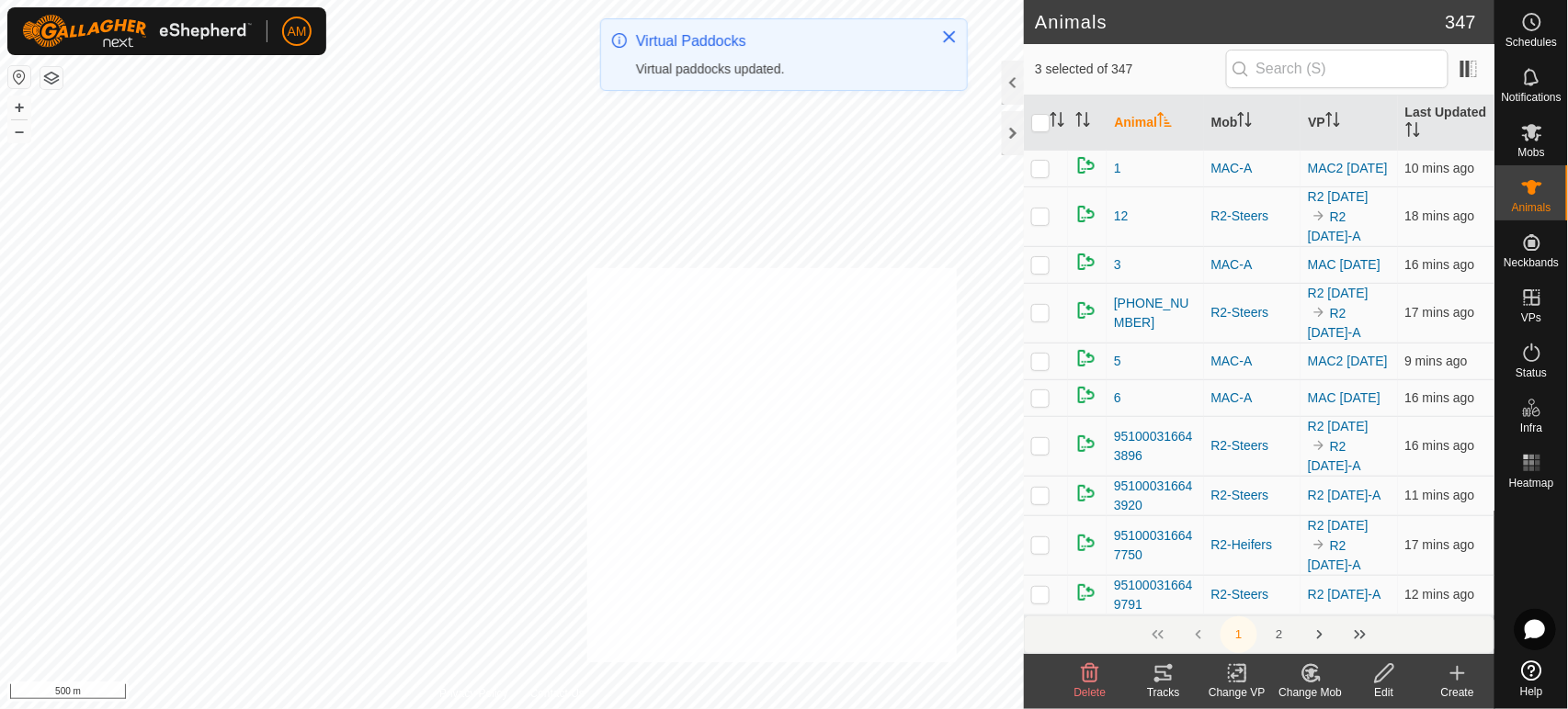
checkbox input "true"
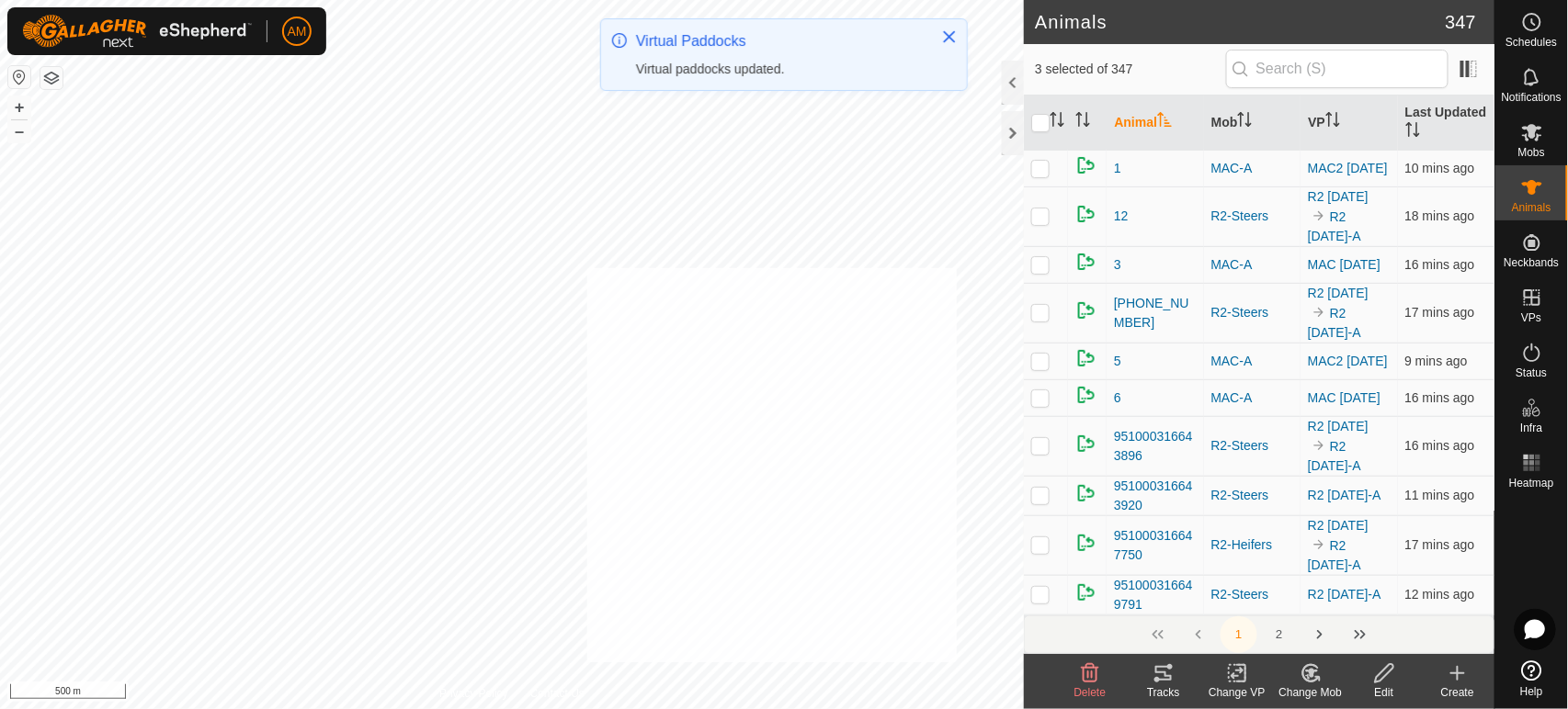
checkbox input "true"
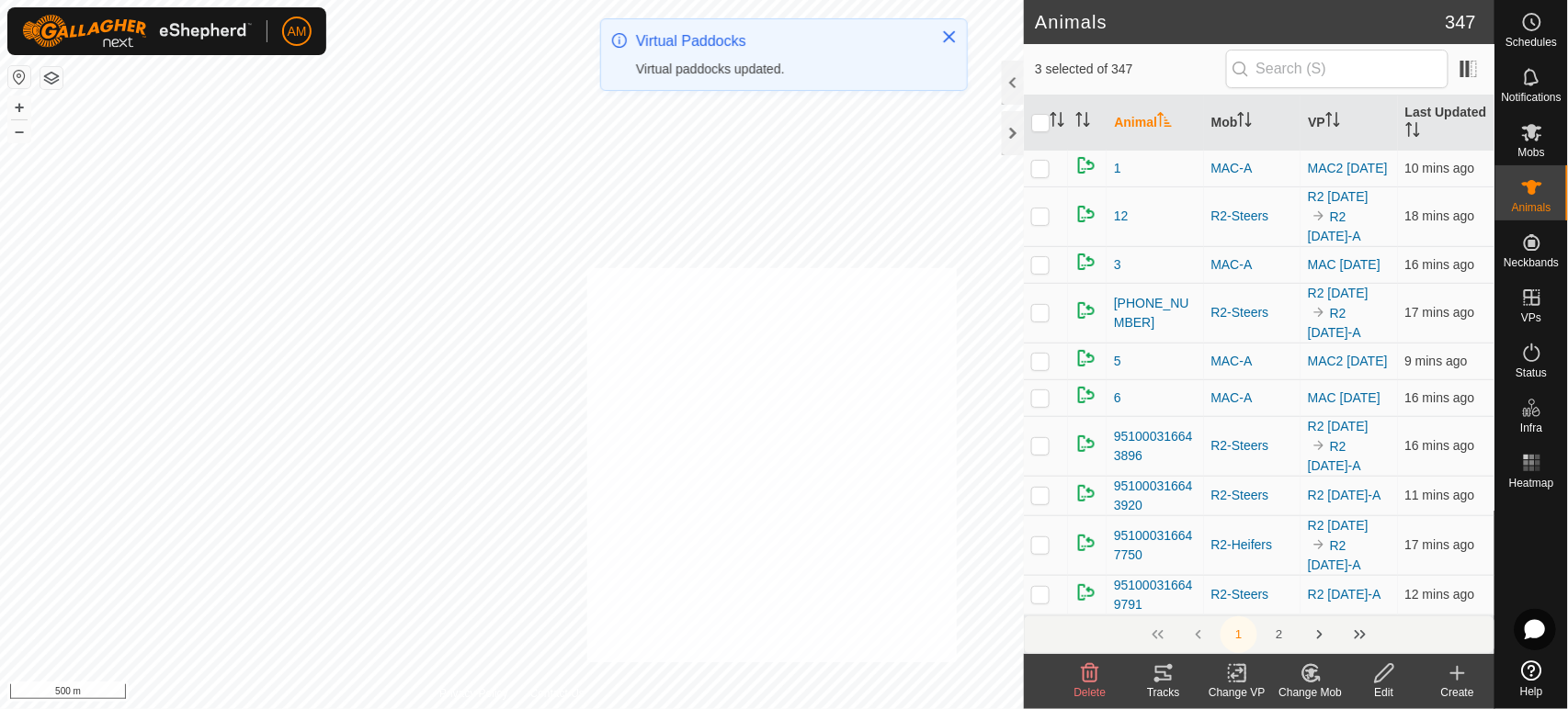
checkbox input "true"
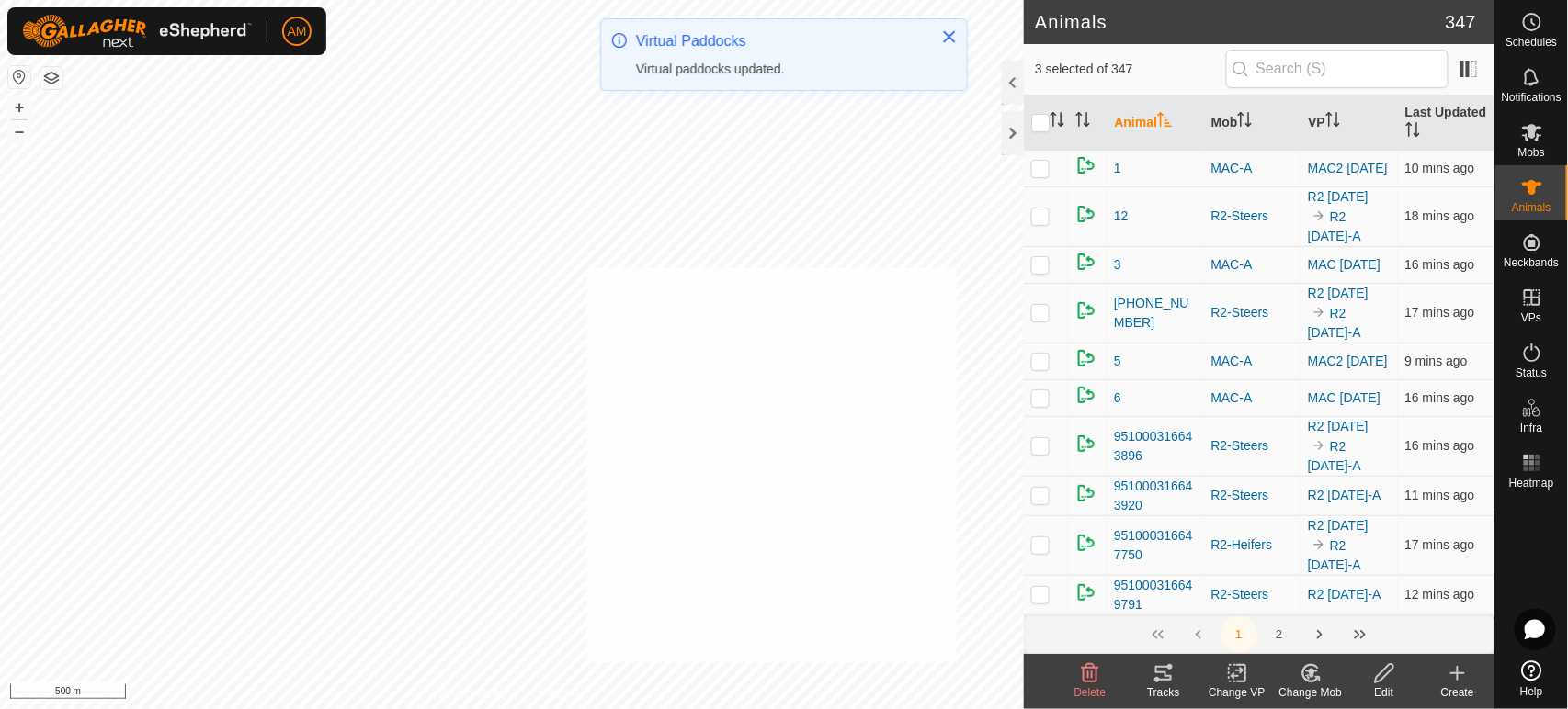
checkbox input "true"
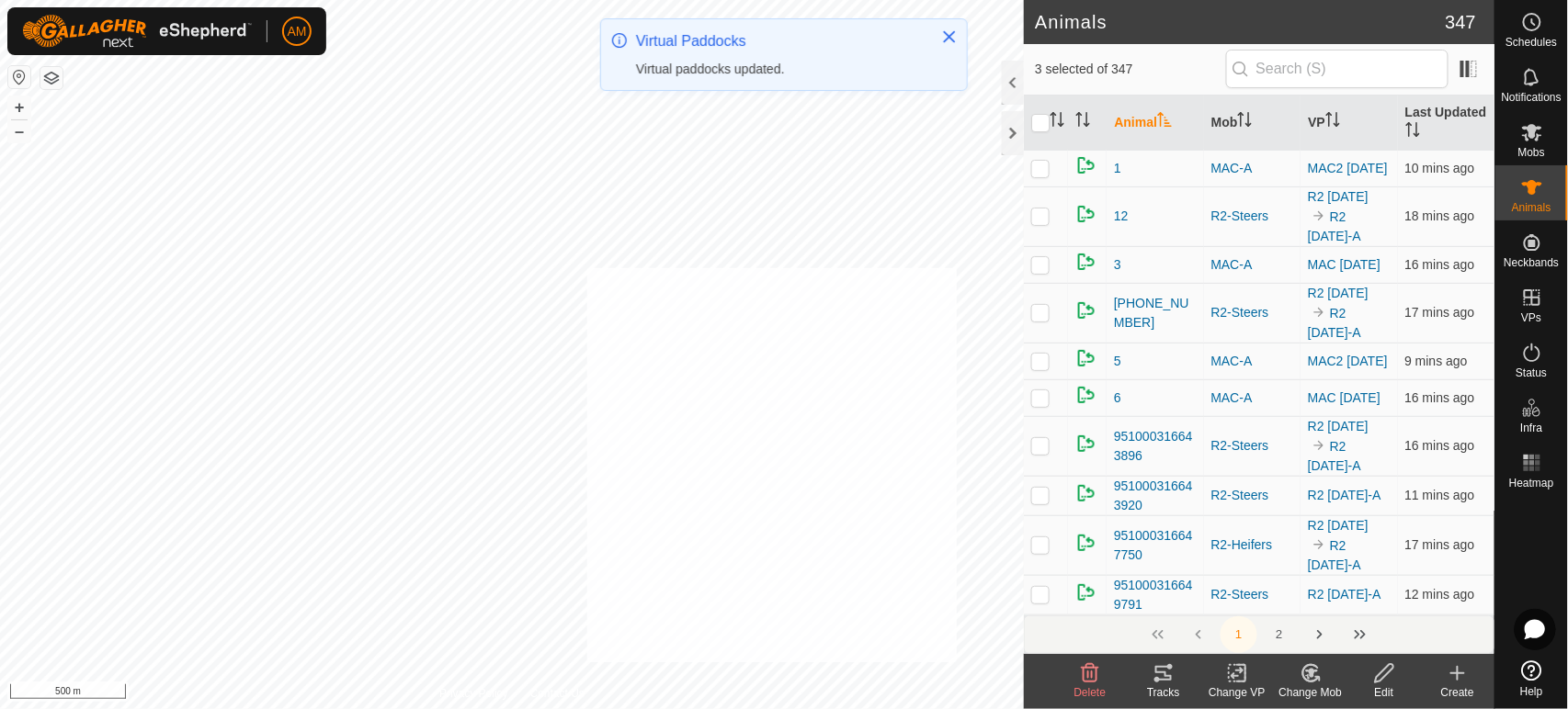
checkbox input "true"
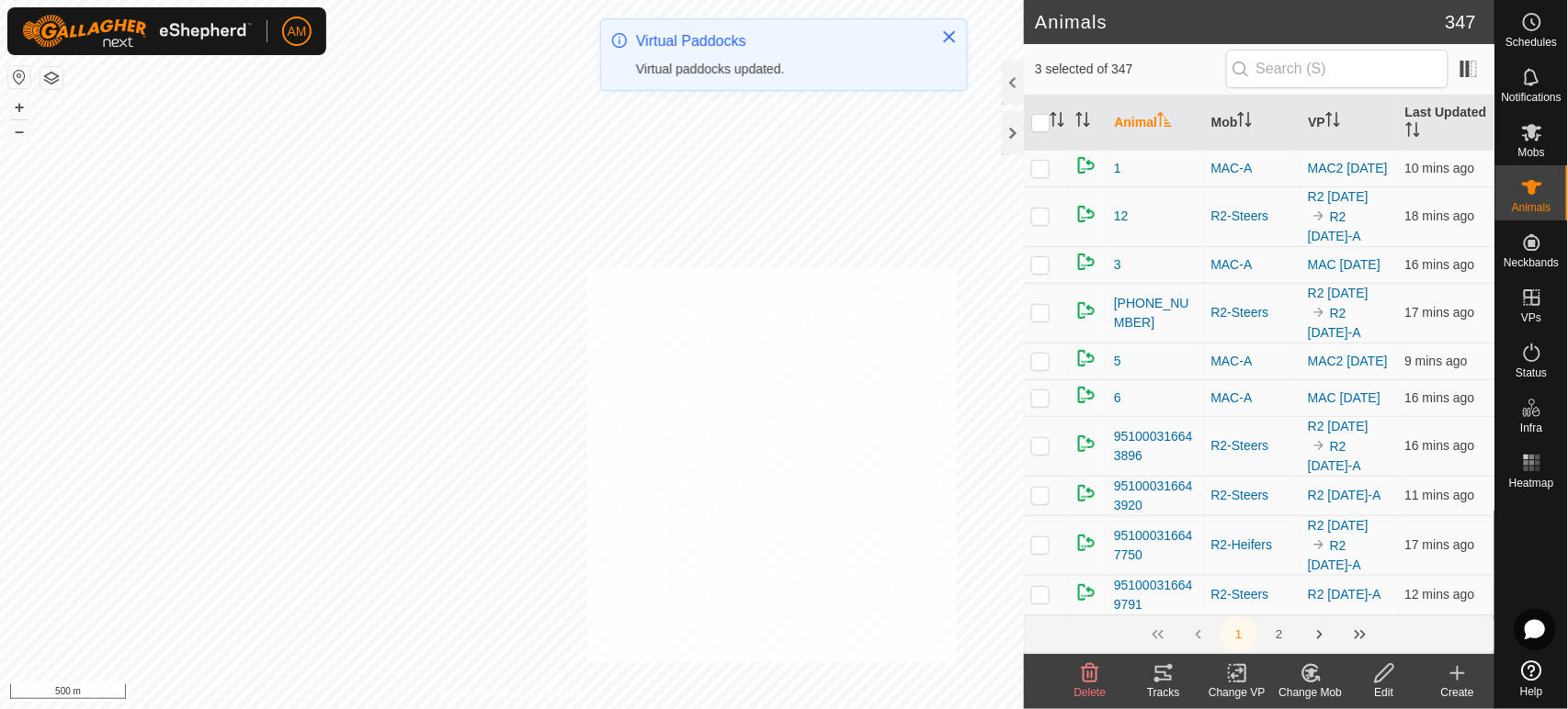
checkbox input "true"
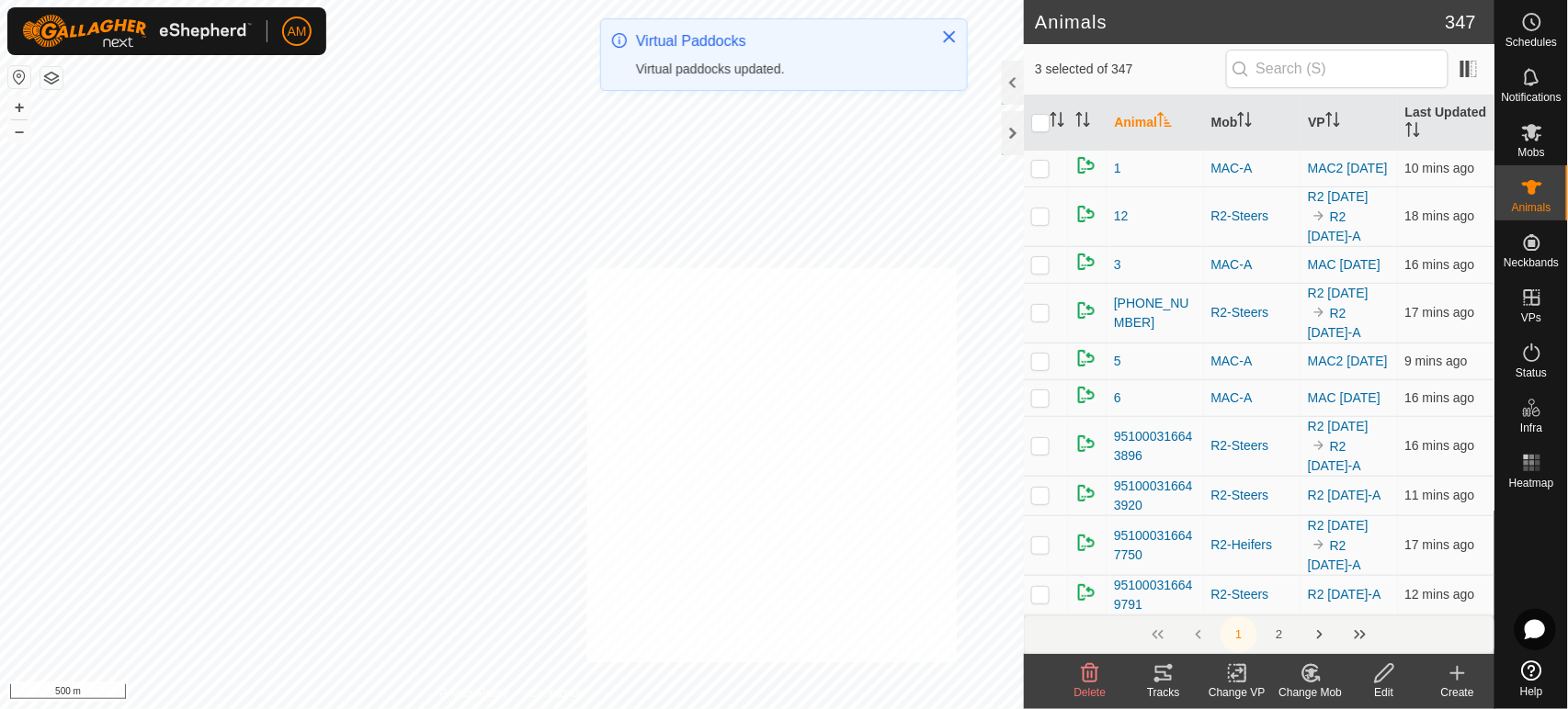
checkbox input "true"
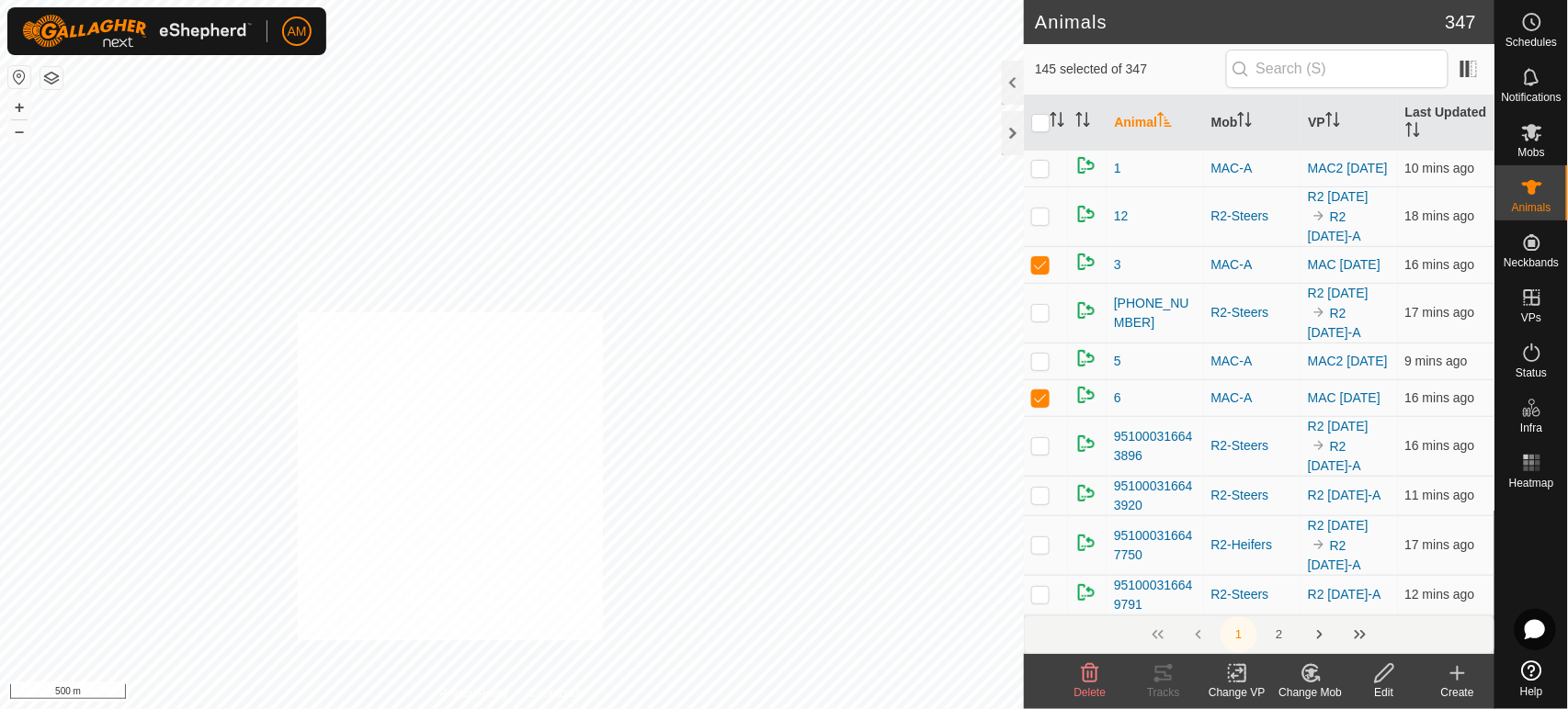
checkbox input "true"
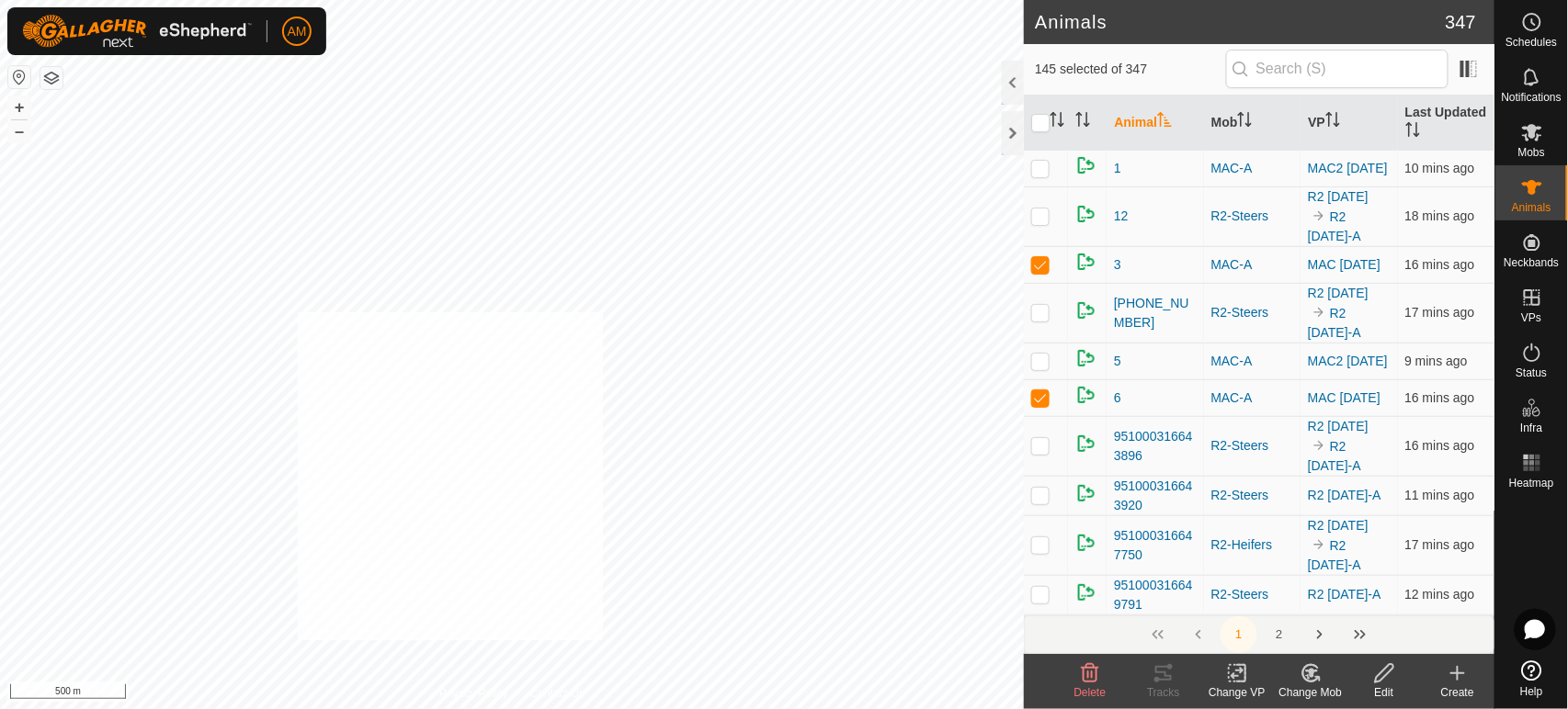
checkbox input "true"
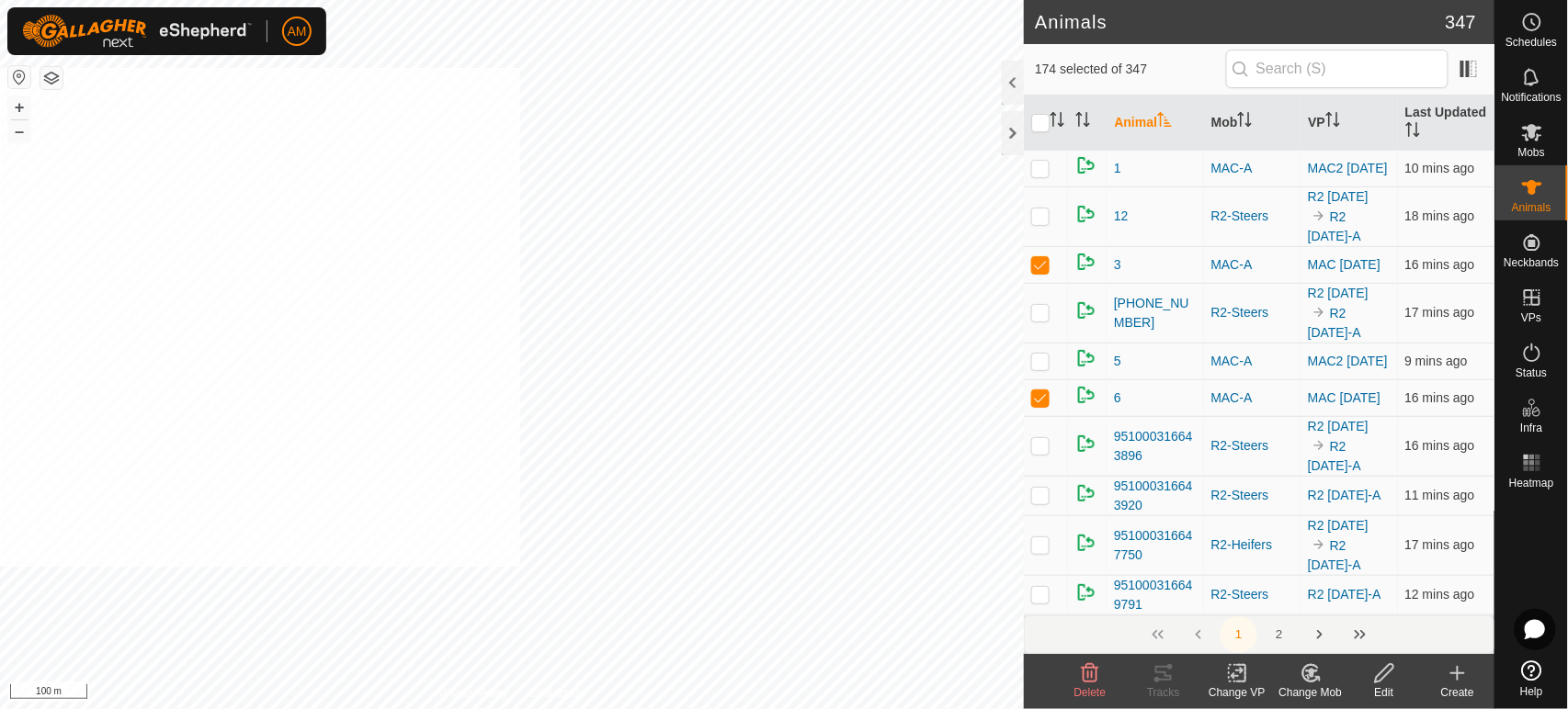
checkbox input "true"
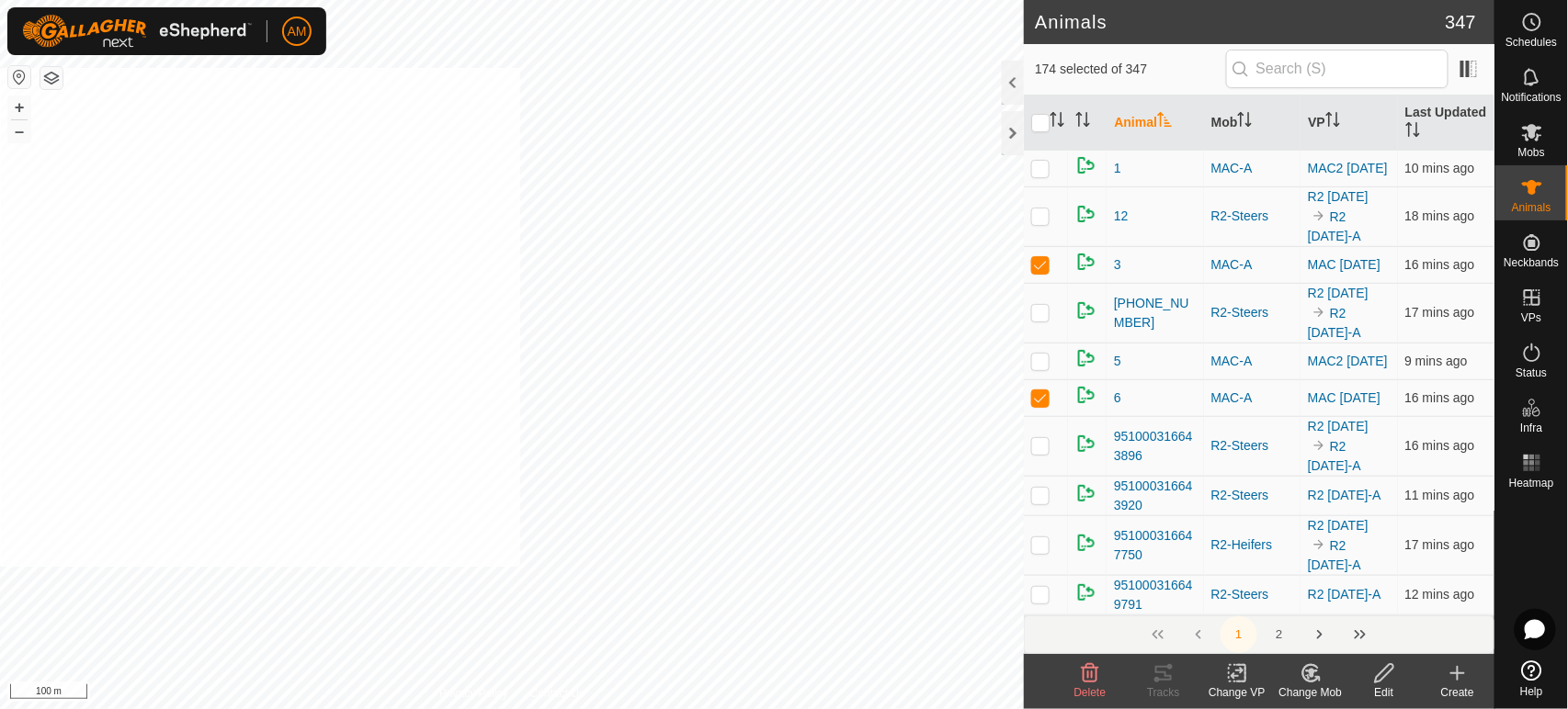
checkbox input "true"
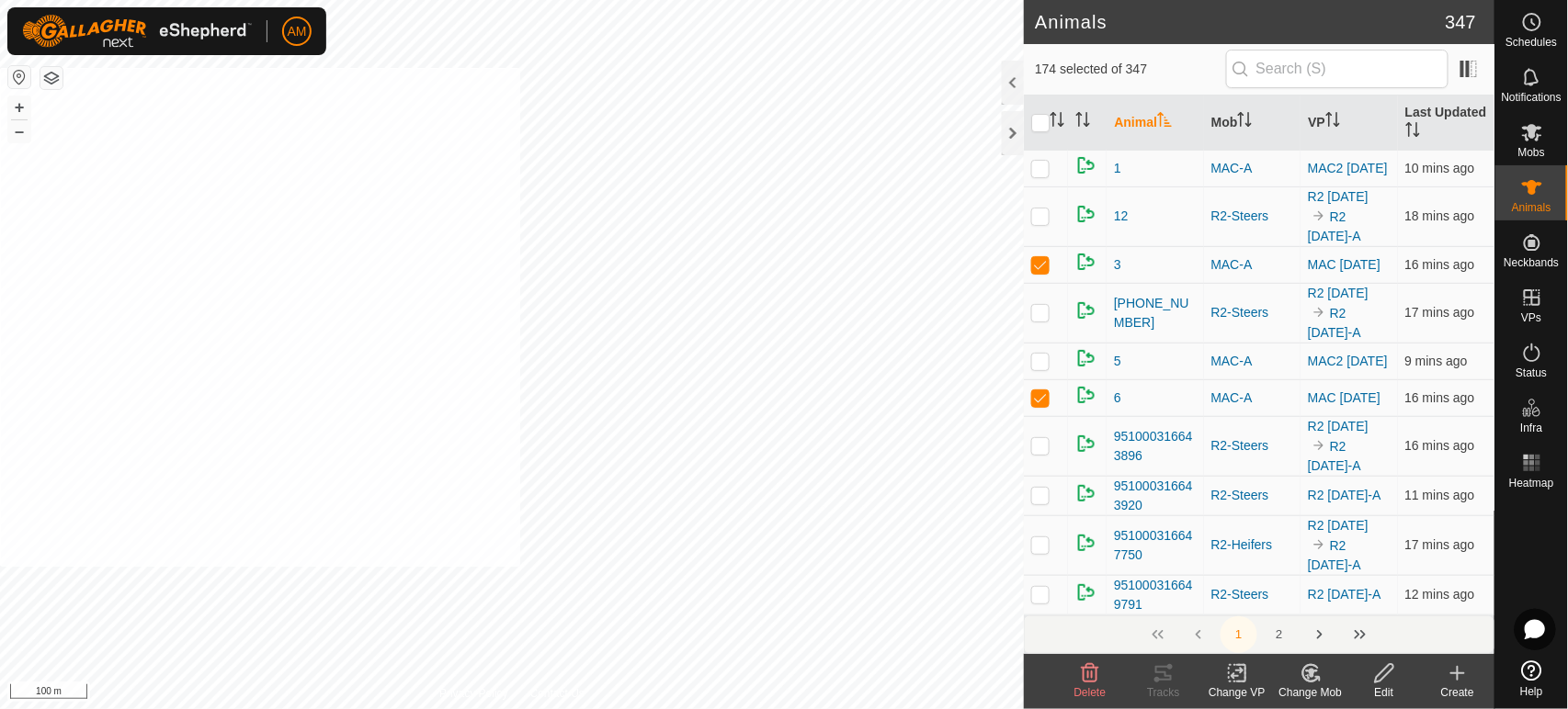
checkbox input "true"
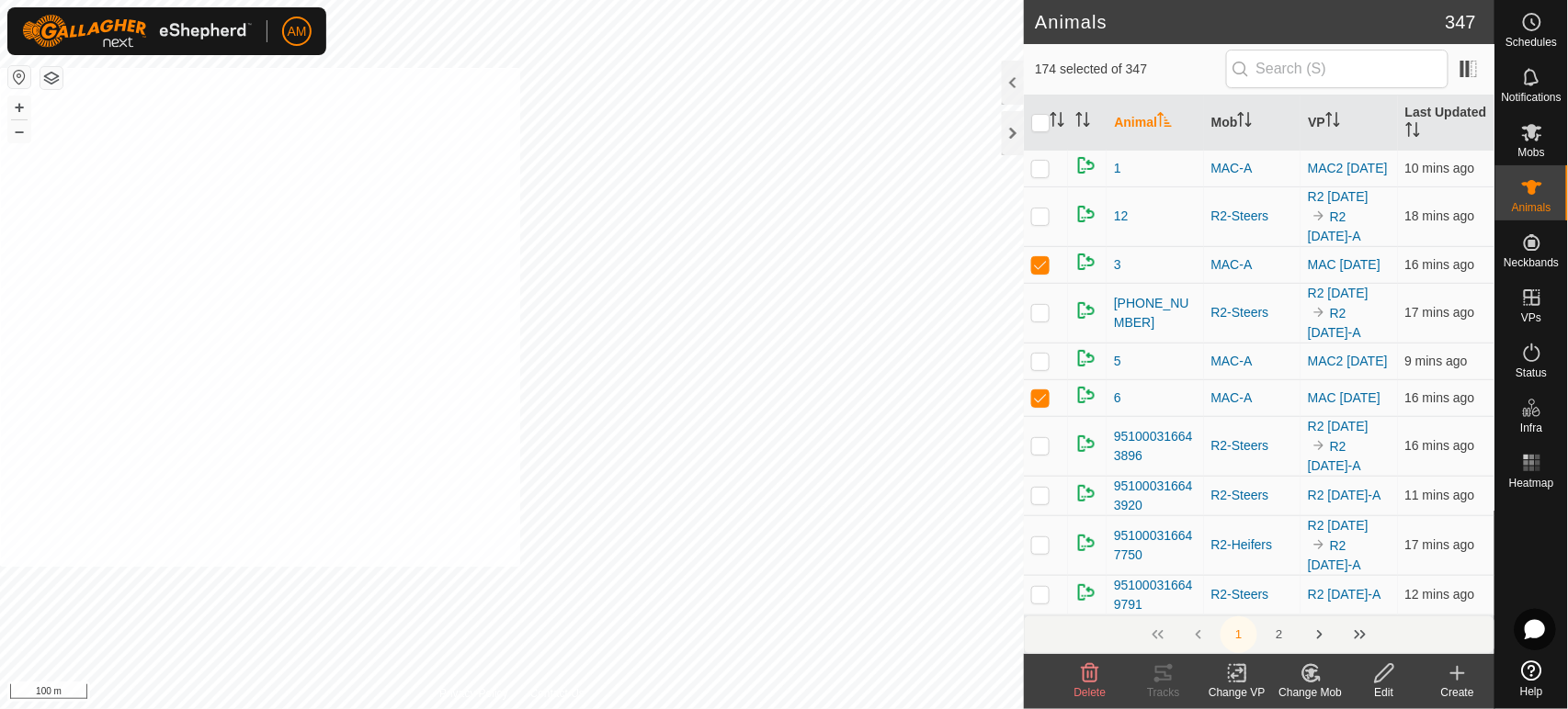
checkbox input "true"
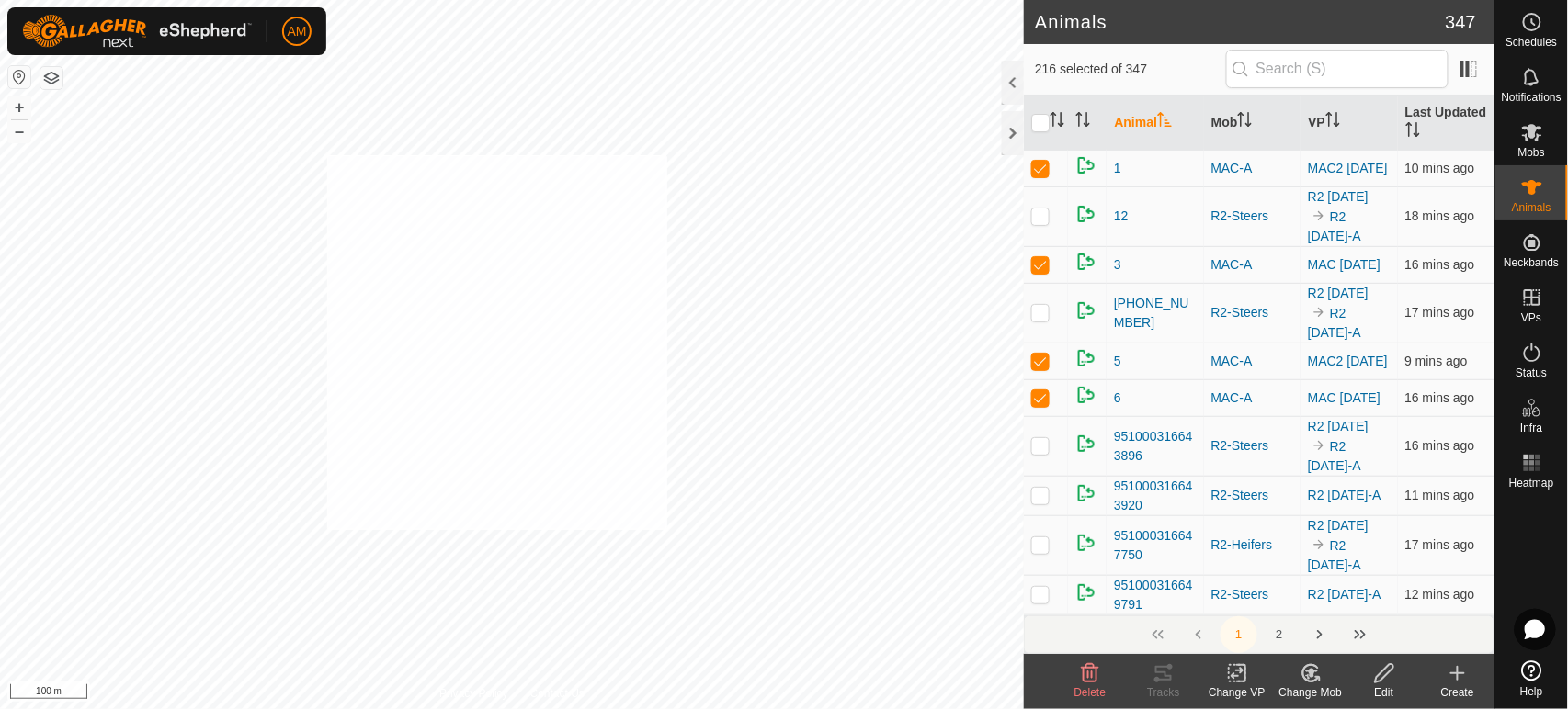
checkbox input "true"
click at [1227, 681] on icon at bounding box center [1237, 673] width 23 height 22
click at [1234, 602] on link "Choose VP..." at bounding box center [1293, 594] width 182 height 36
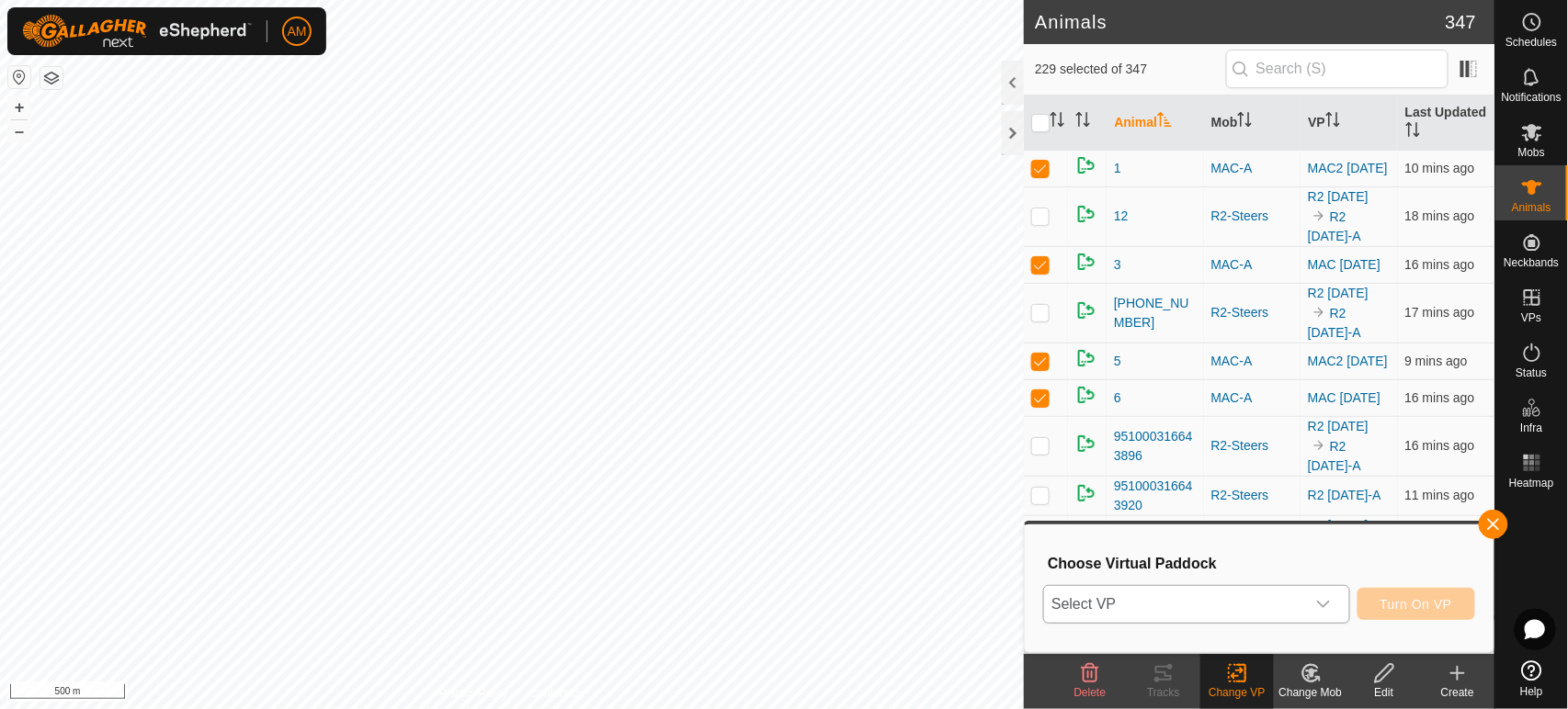
click at [1162, 606] on span "Select VP" at bounding box center [1173, 605] width 260 height 36
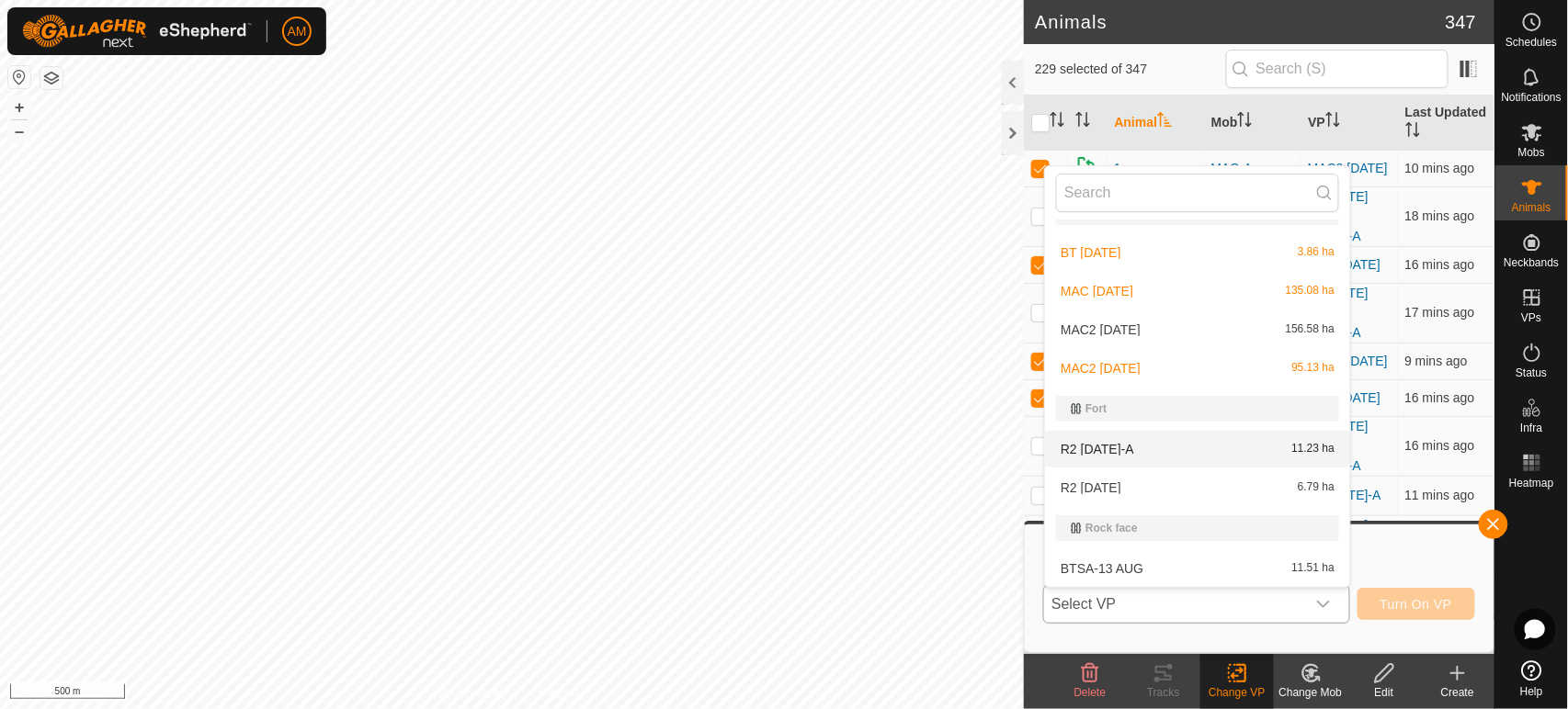
scroll to position [28, 0]
click at [1118, 332] on li "MAC2 [DATE] 156.58 ha" at bounding box center [1197, 330] width 305 height 36
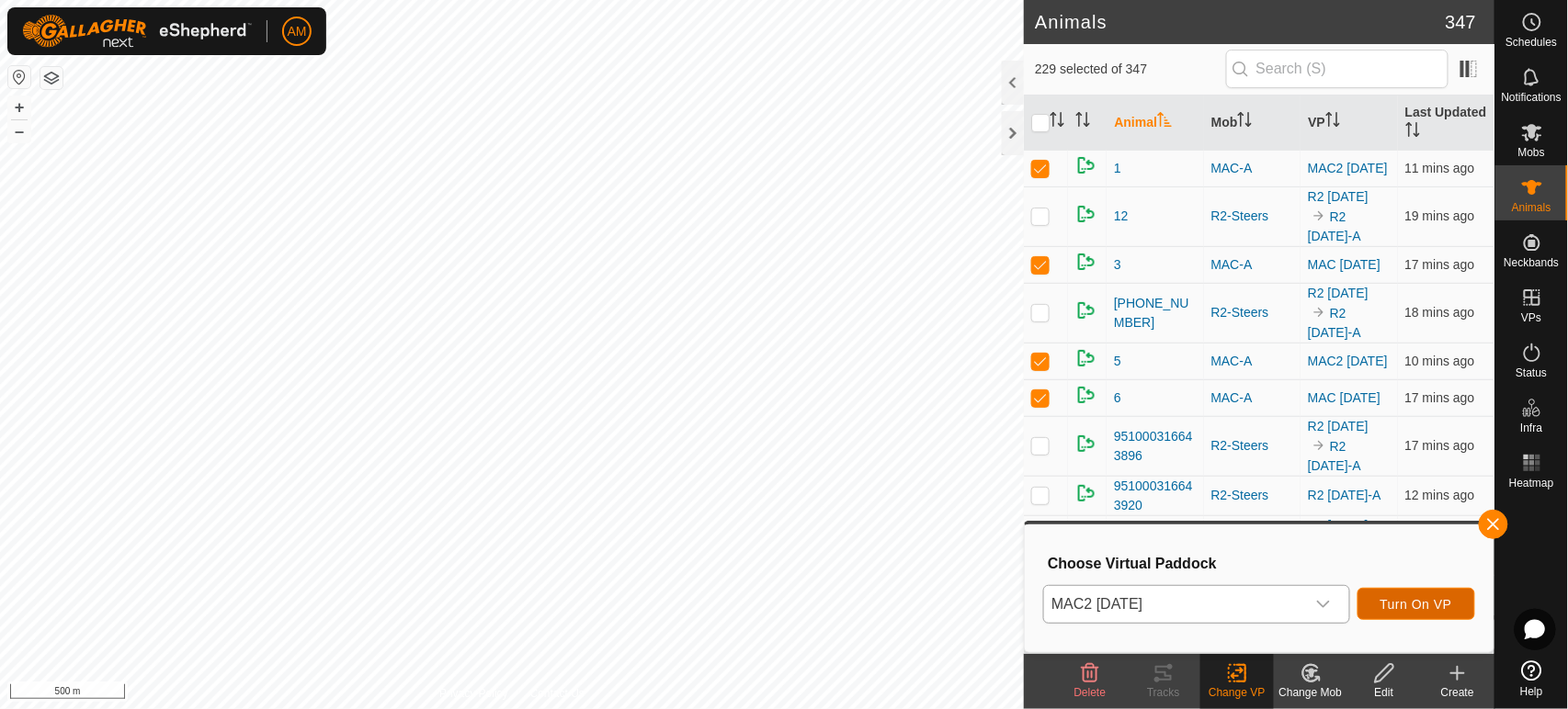
click at [1419, 611] on span "Turn On VP" at bounding box center [1416, 604] width 72 height 14
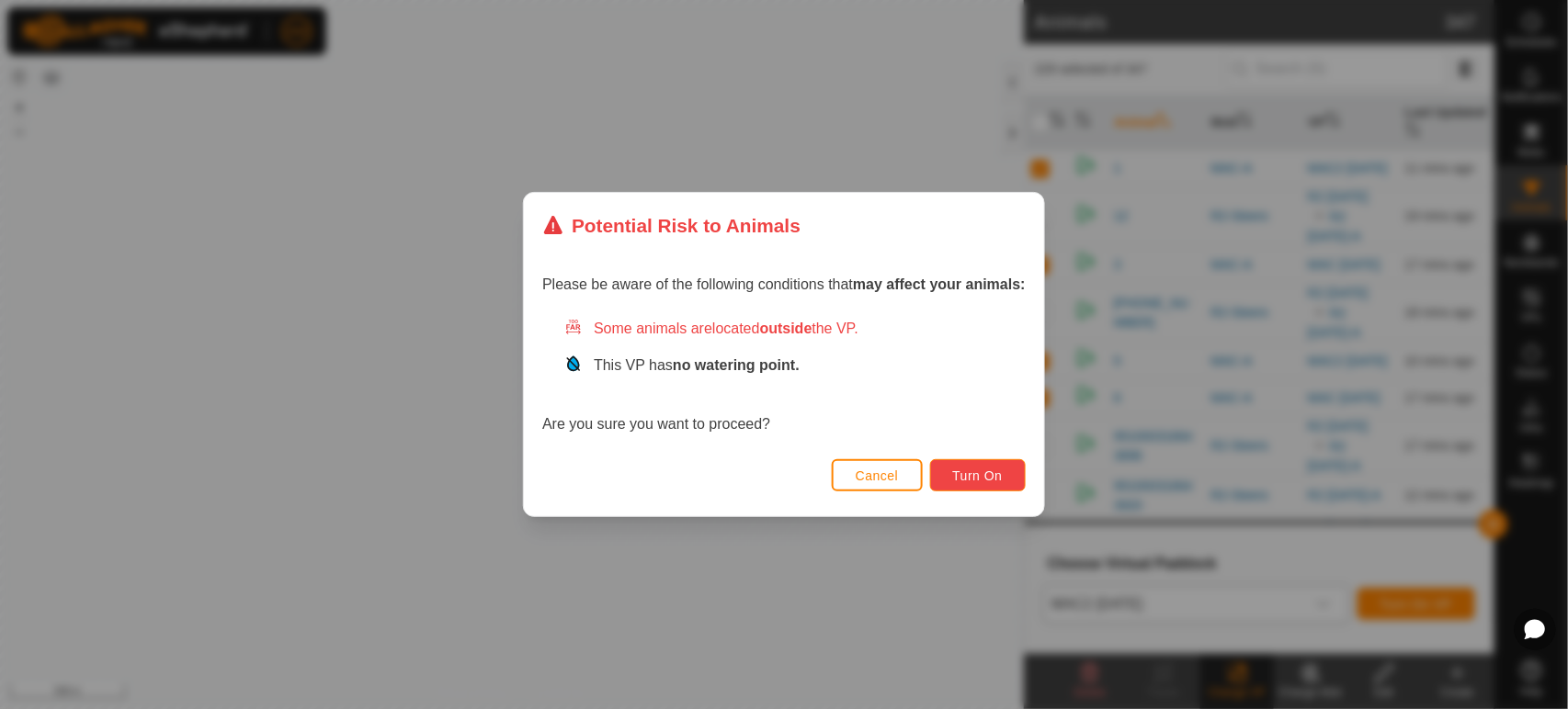
click at [974, 475] on span "Turn On" at bounding box center [978, 475] width 50 height 14
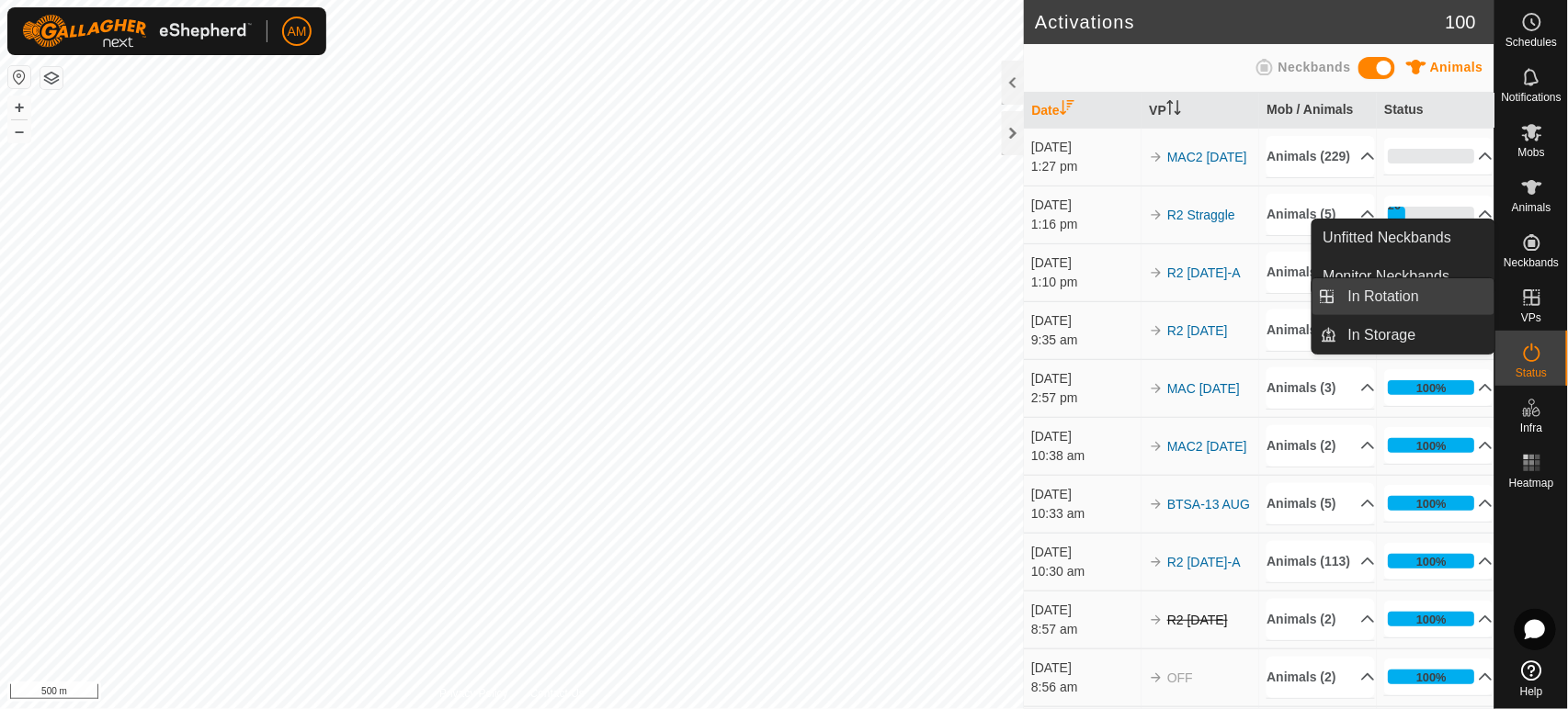
click at [1438, 288] on link "In Rotation" at bounding box center [1416, 297] width 157 height 36
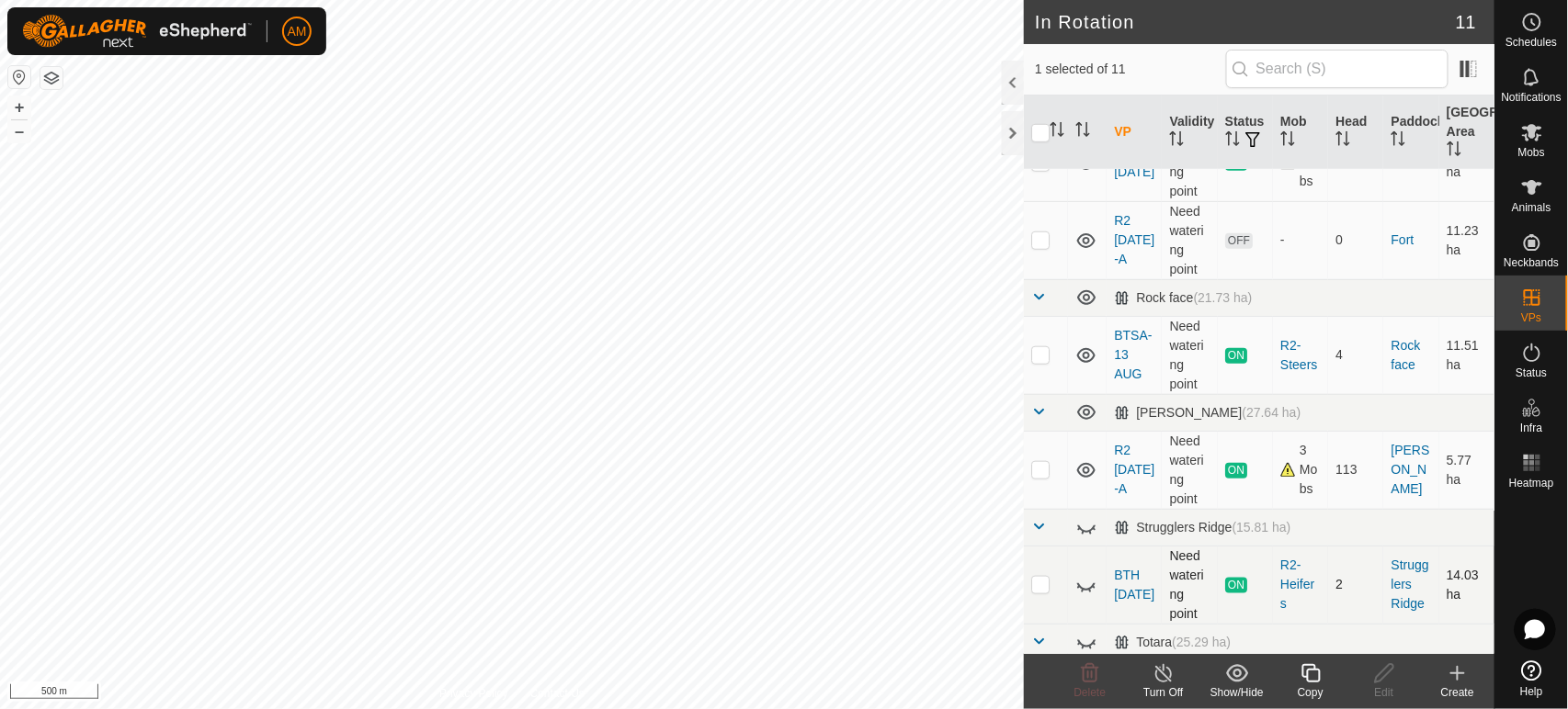
scroll to position [630, 0]
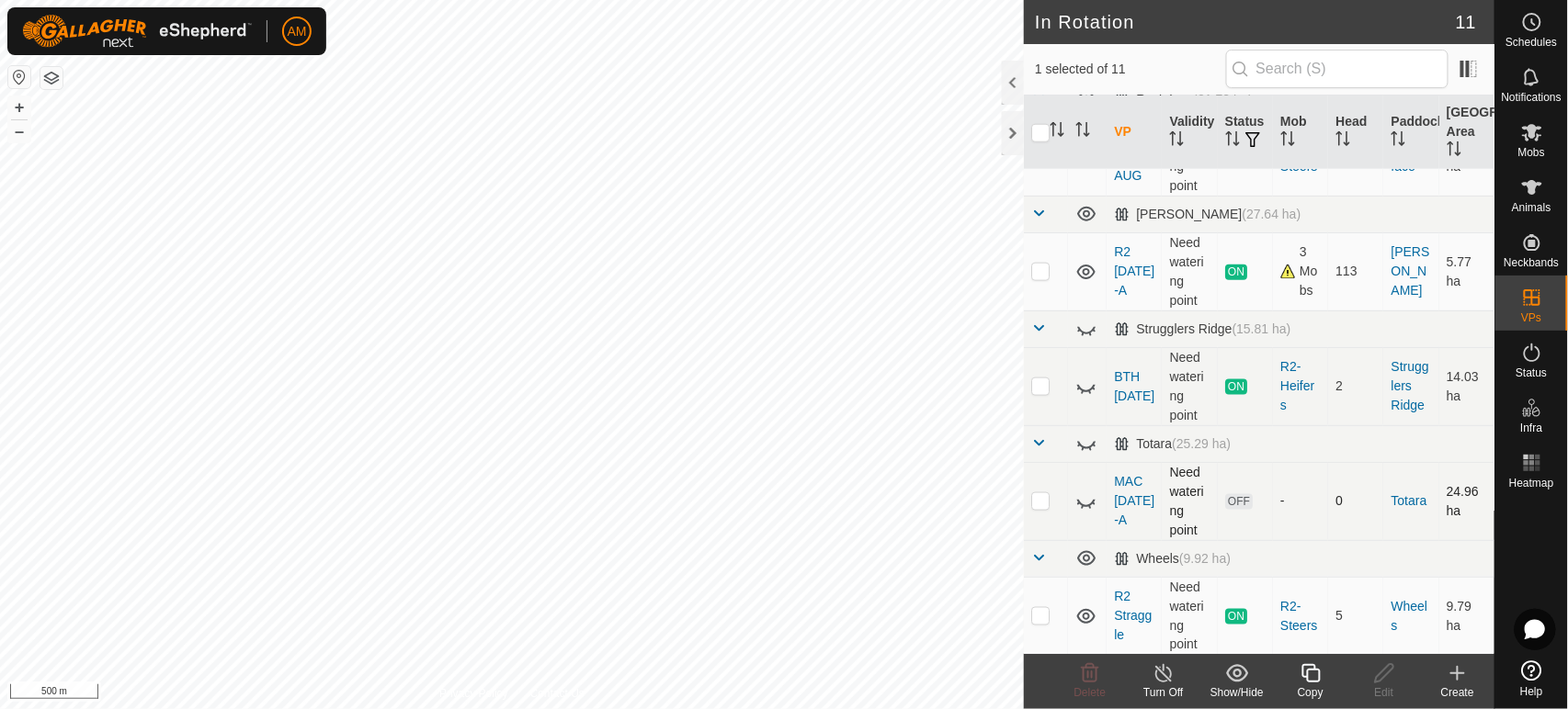
click at [1048, 503] on p-checkbox at bounding box center [1040, 500] width 18 height 14
checkbox input "true"
click at [1044, 137] on input "checkbox" at bounding box center [1040, 132] width 18 height 18
checkbox input "true"
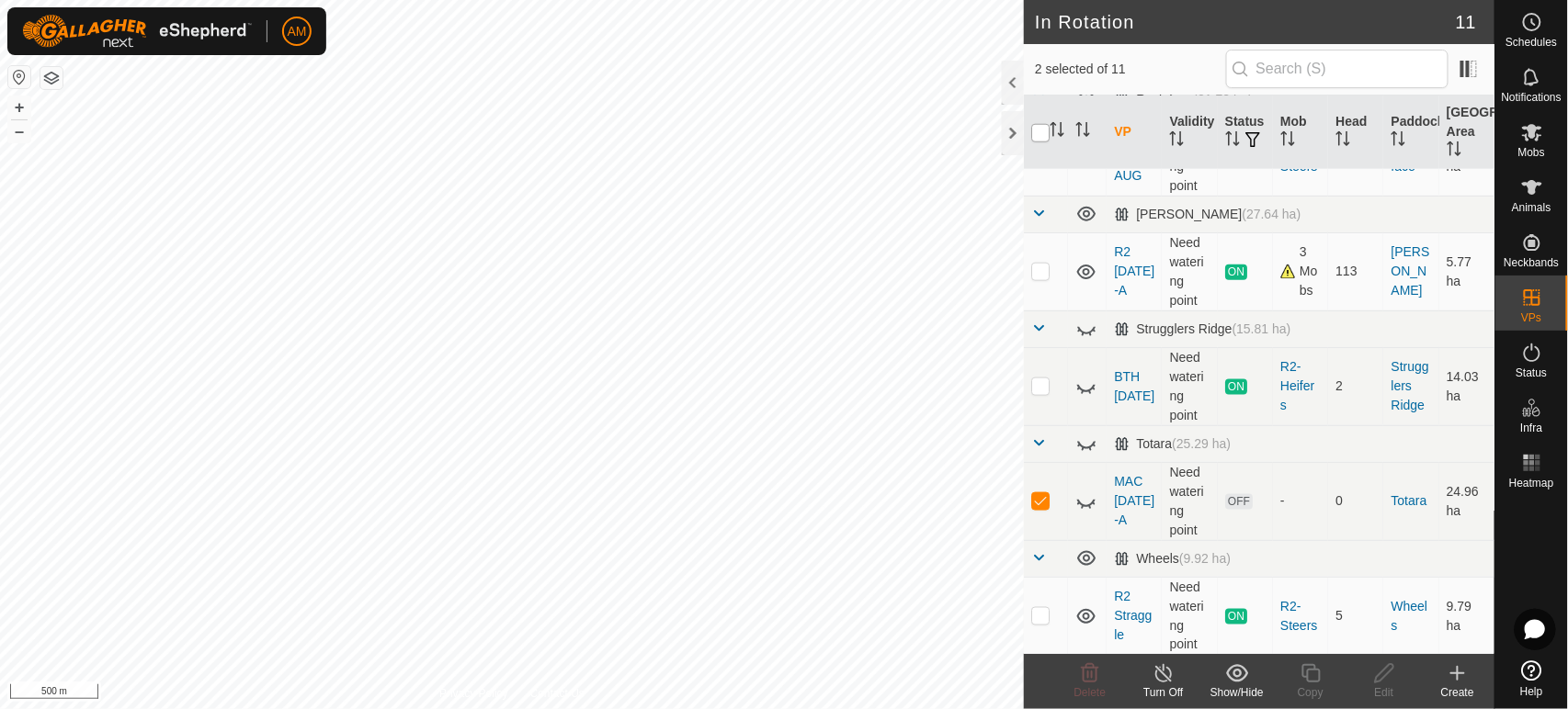
checkbox input "true"
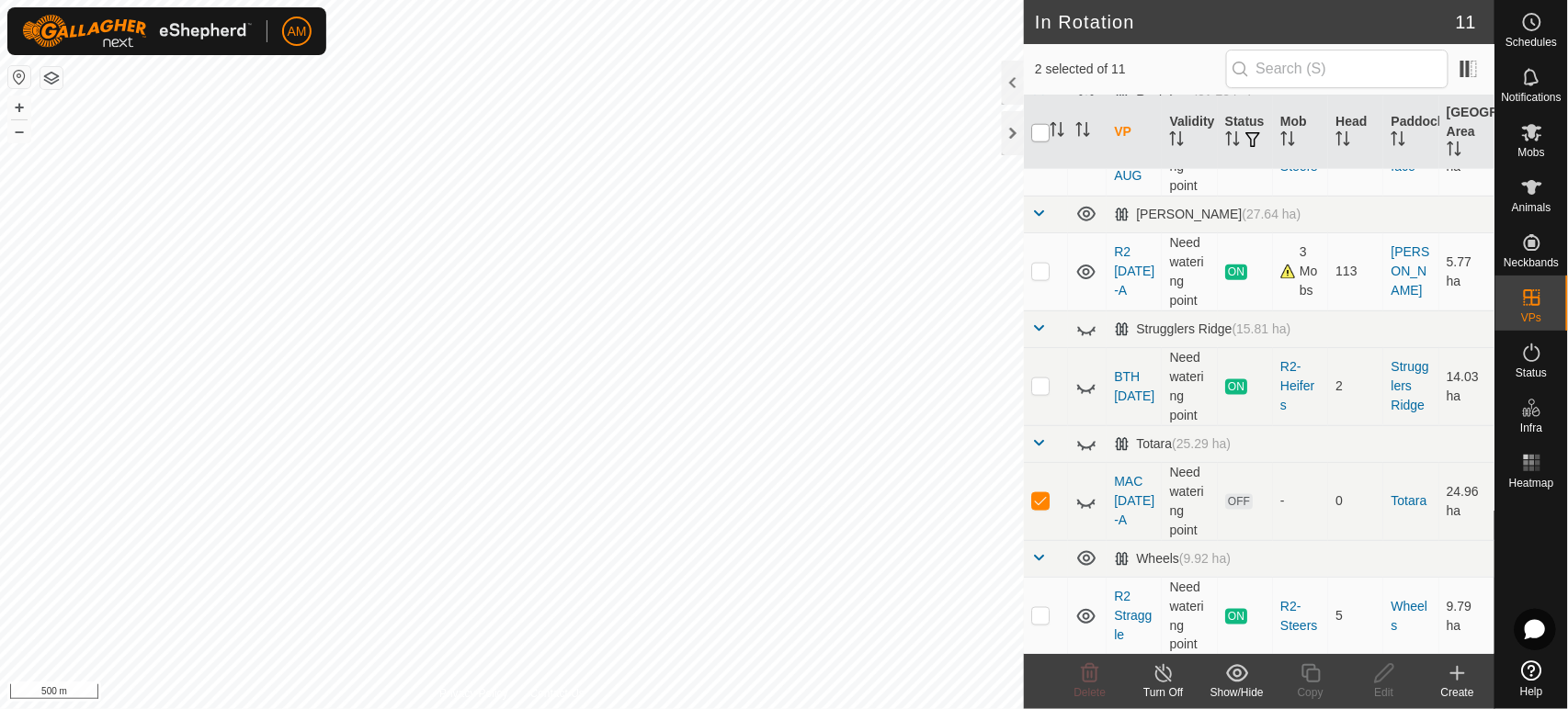
checkbox input "true"
click at [1044, 137] on input "checkbox" at bounding box center [1040, 132] width 18 height 18
checkbox input "false"
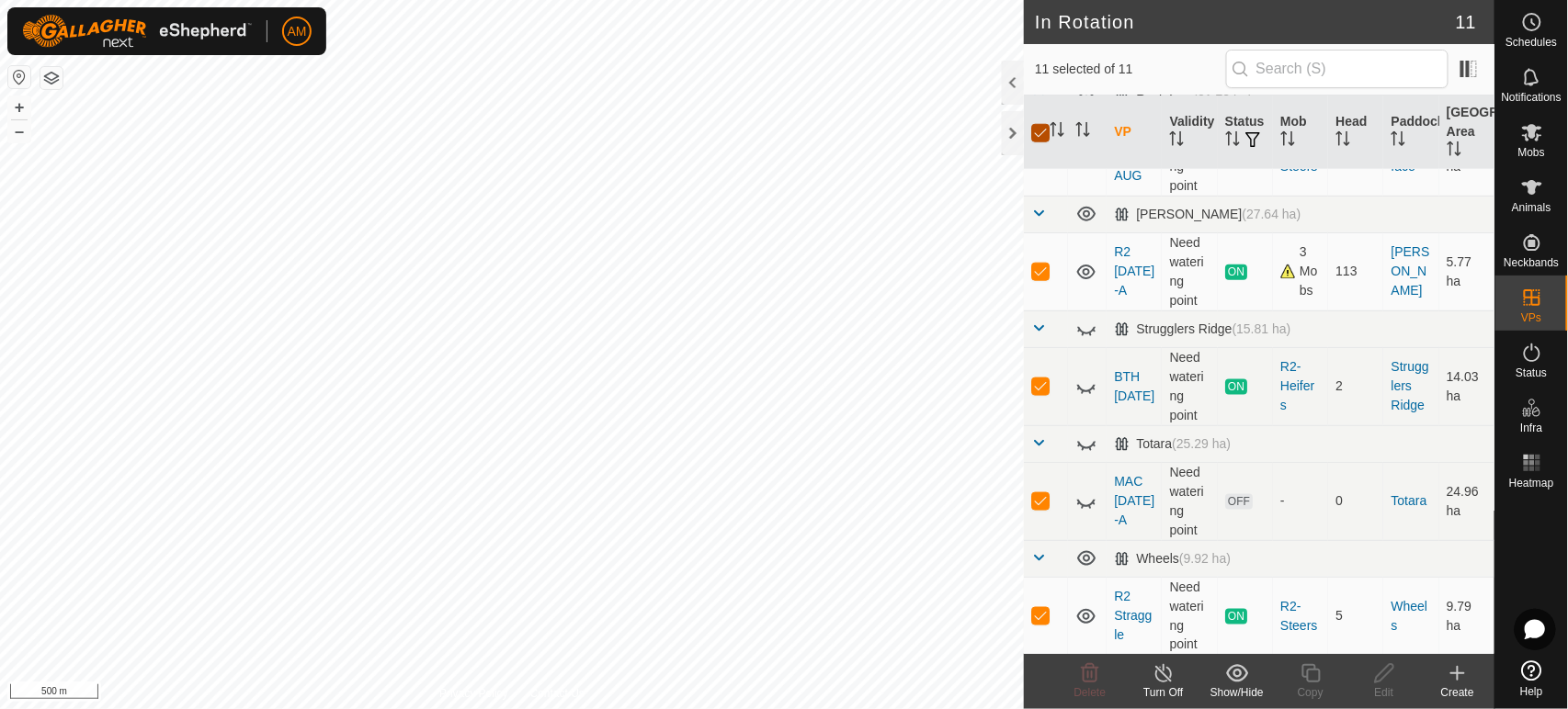
checkbox input "false"
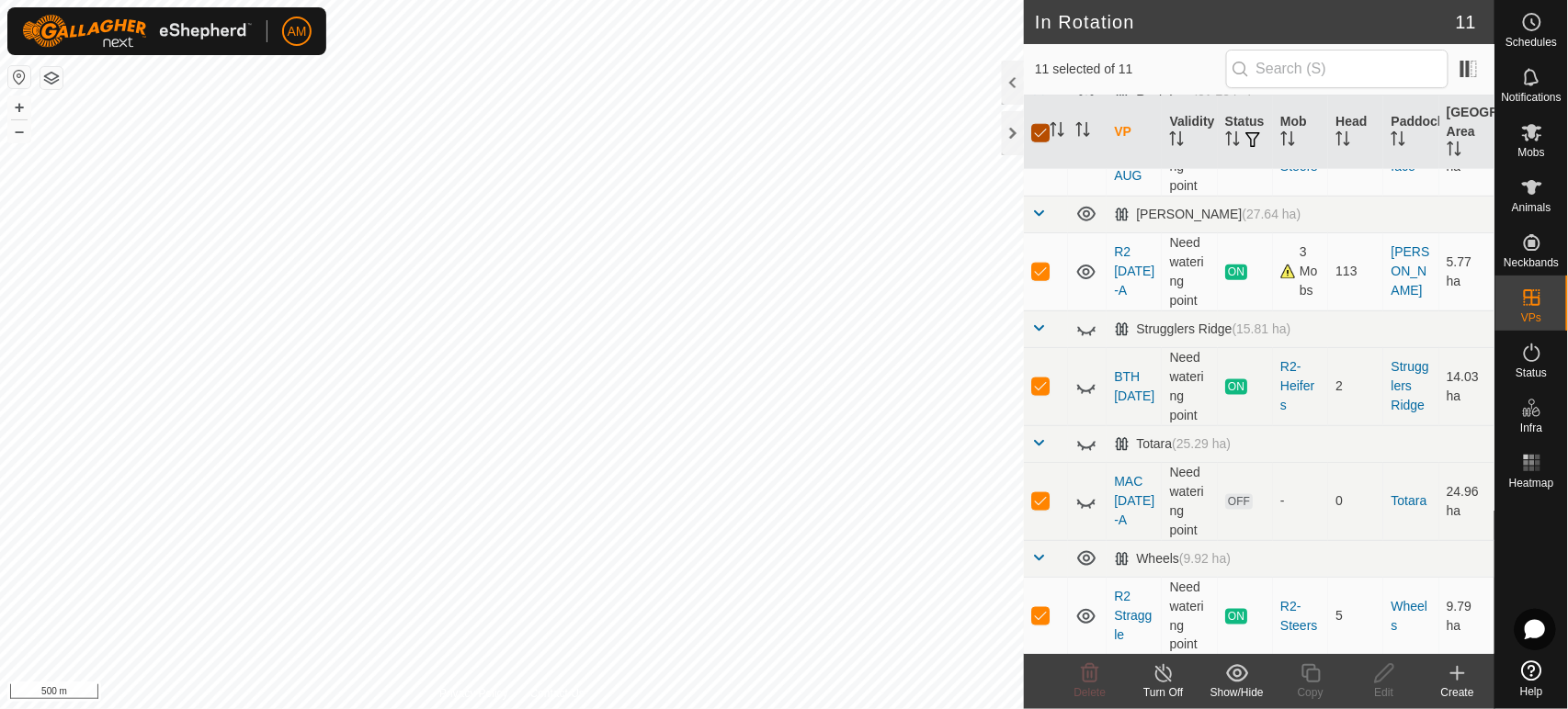
checkbox input "false"
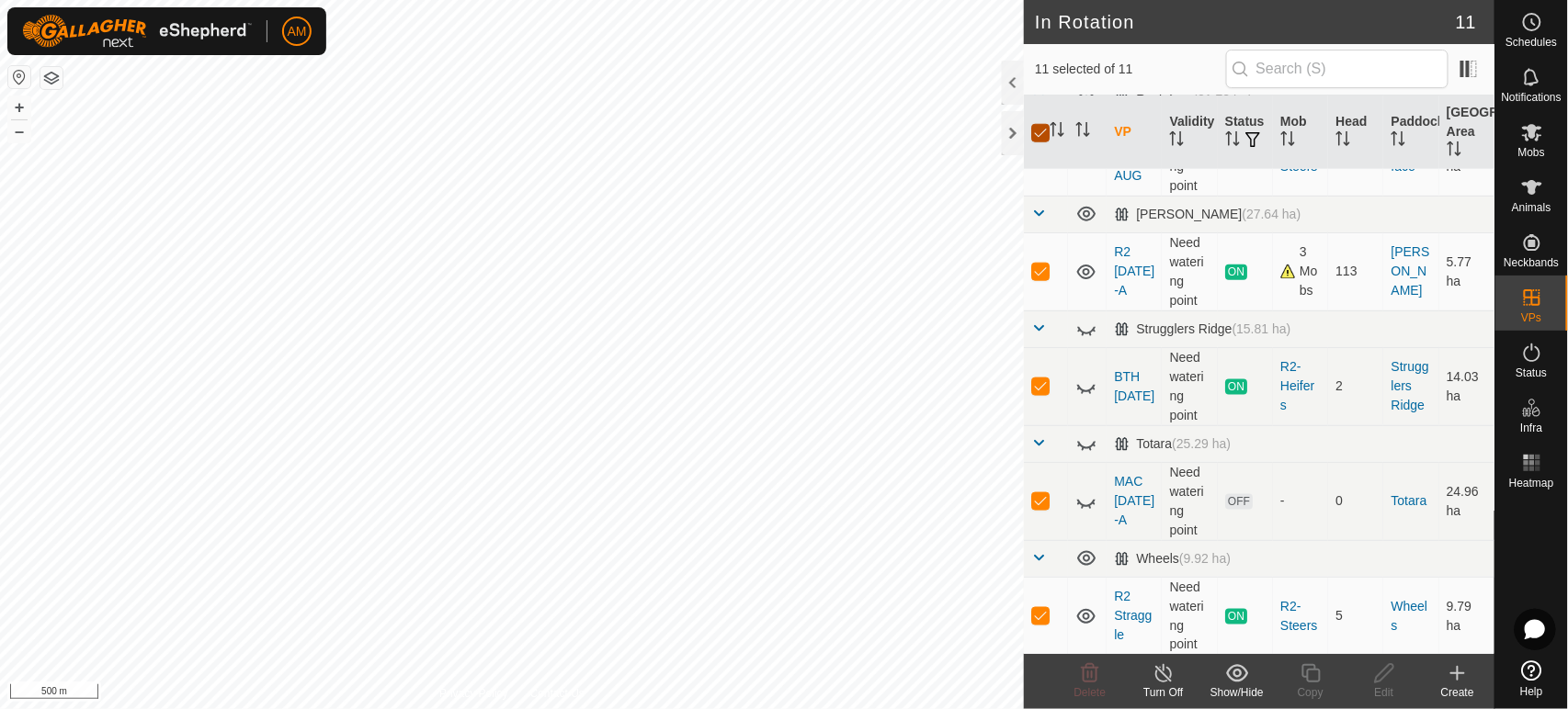
checkbox input "false"
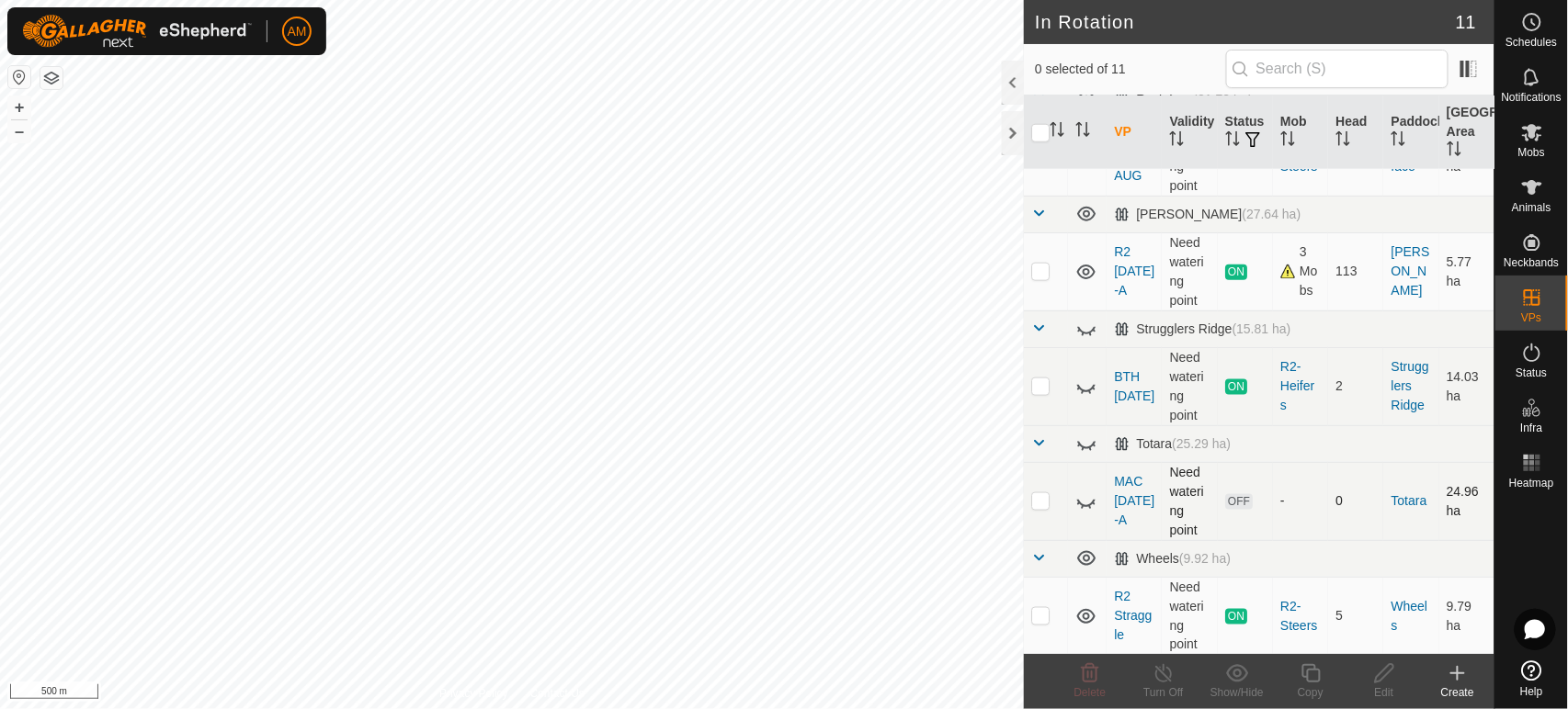
click at [1046, 497] on p-checkbox at bounding box center [1040, 500] width 18 height 14
checkbox input "true"
click at [1099, 675] on icon at bounding box center [1090, 673] width 22 height 22
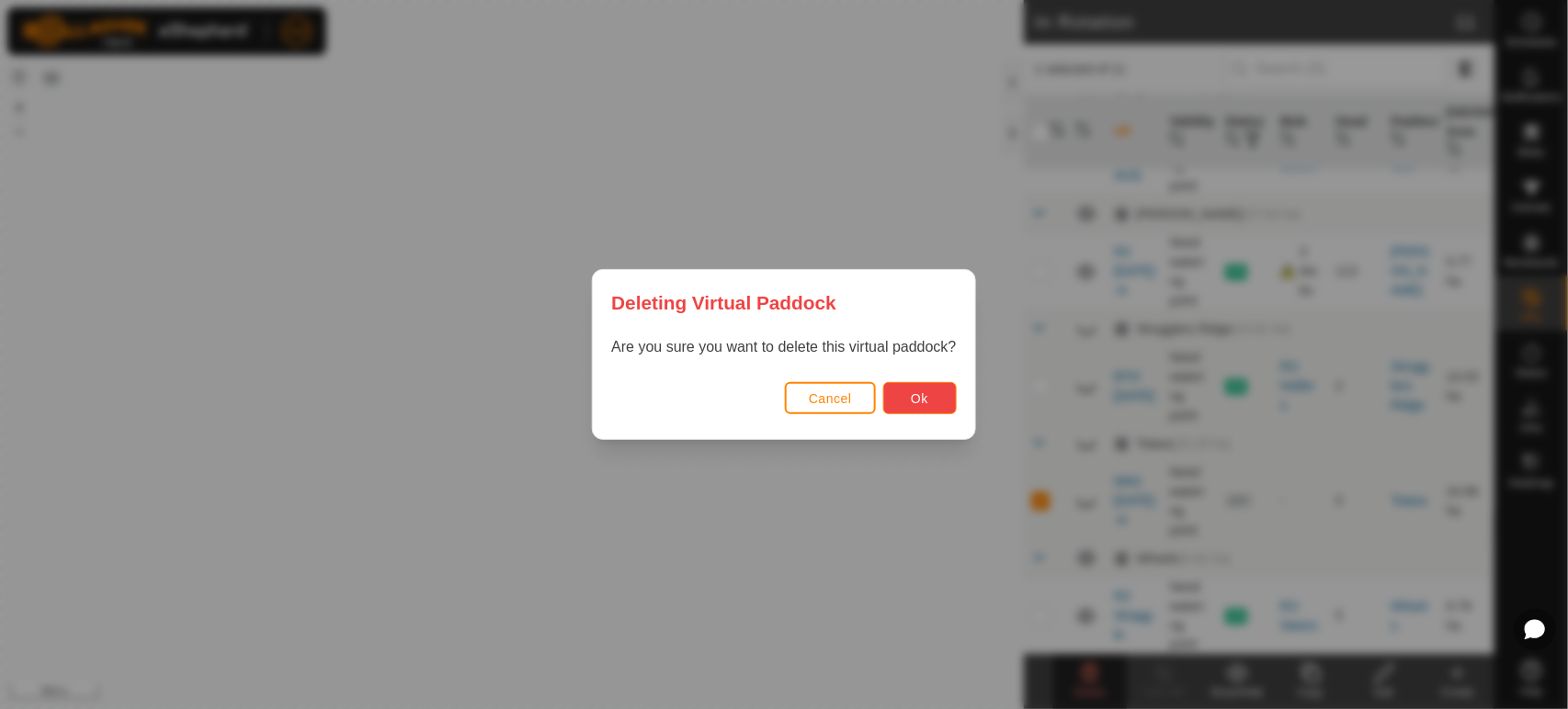
click at [917, 398] on span "Ok" at bounding box center [919, 399] width 17 height 14
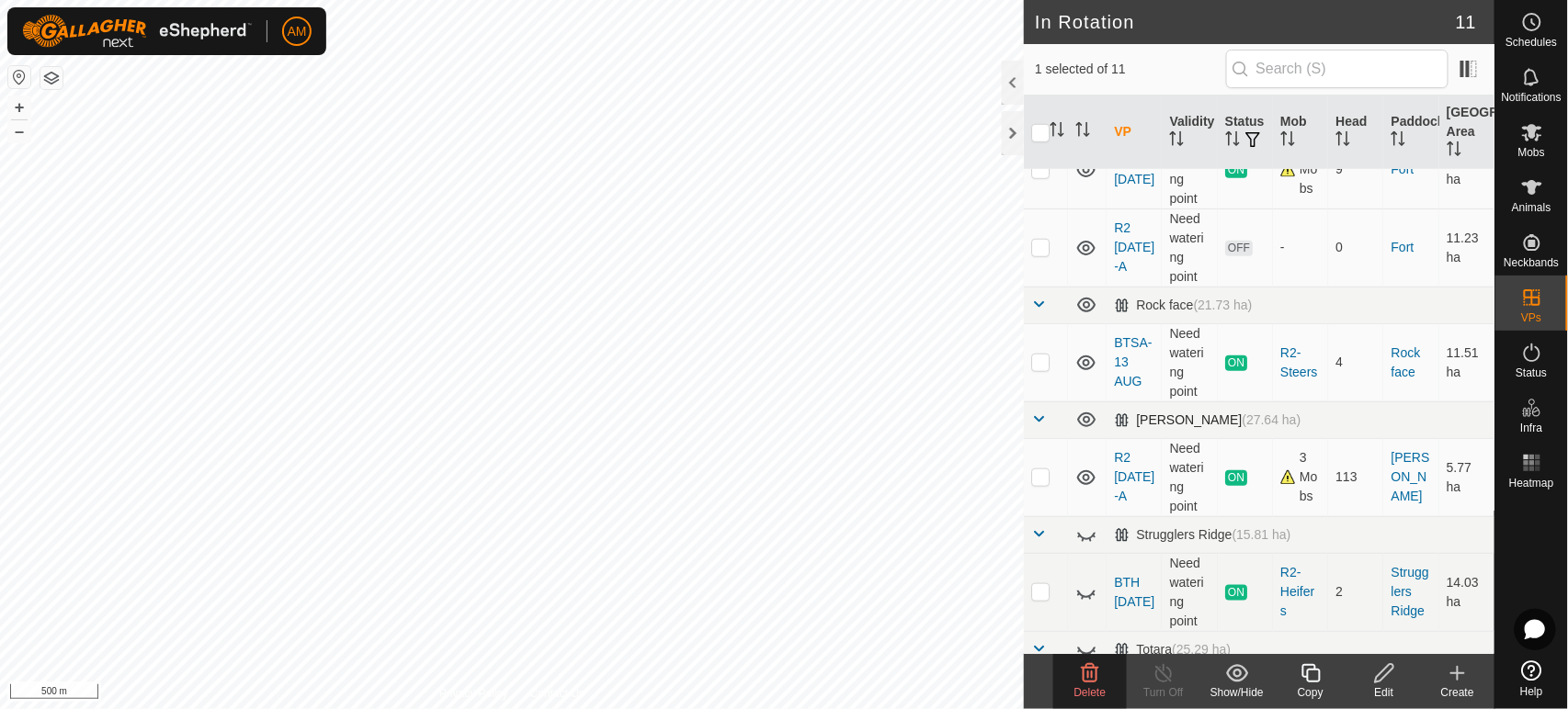
scroll to position [325, 0]
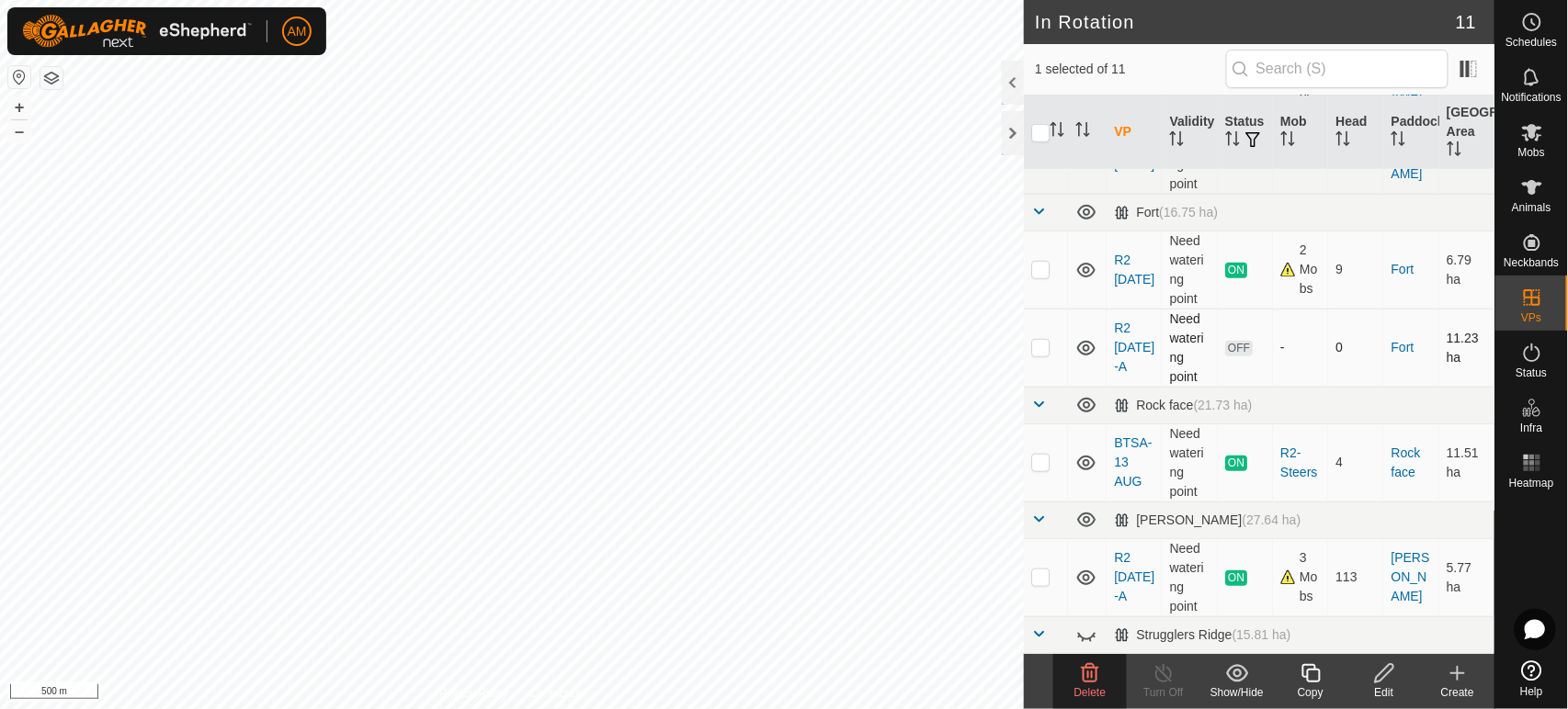
click at [1045, 341] on p-checkbox at bounding box center [1040, 347] width 18 height 14
checkbox input "true"
click at [1044, 130] on input "checkbox" at bounding box center [1040, 132] width 18 height 18
checkbox input "true"
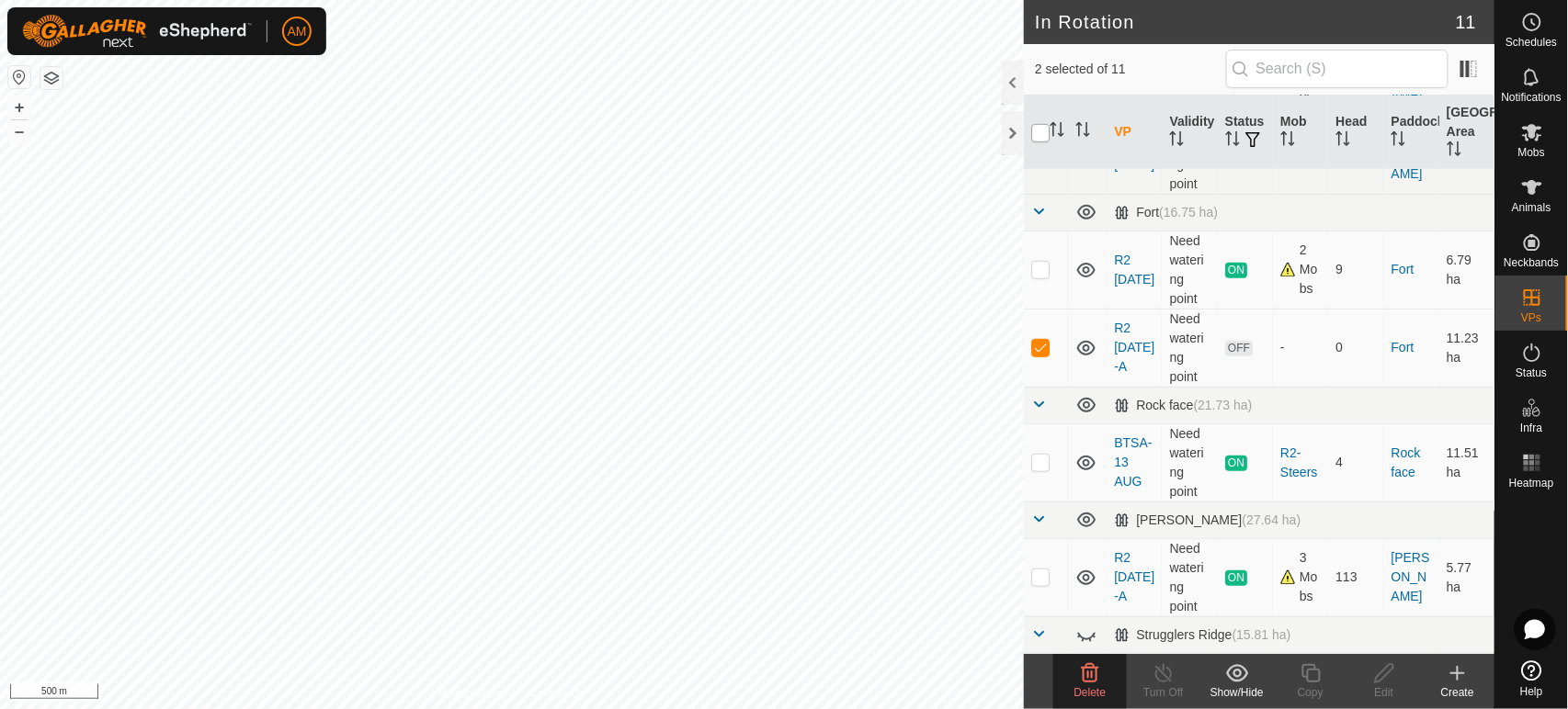
checkbox input "true"
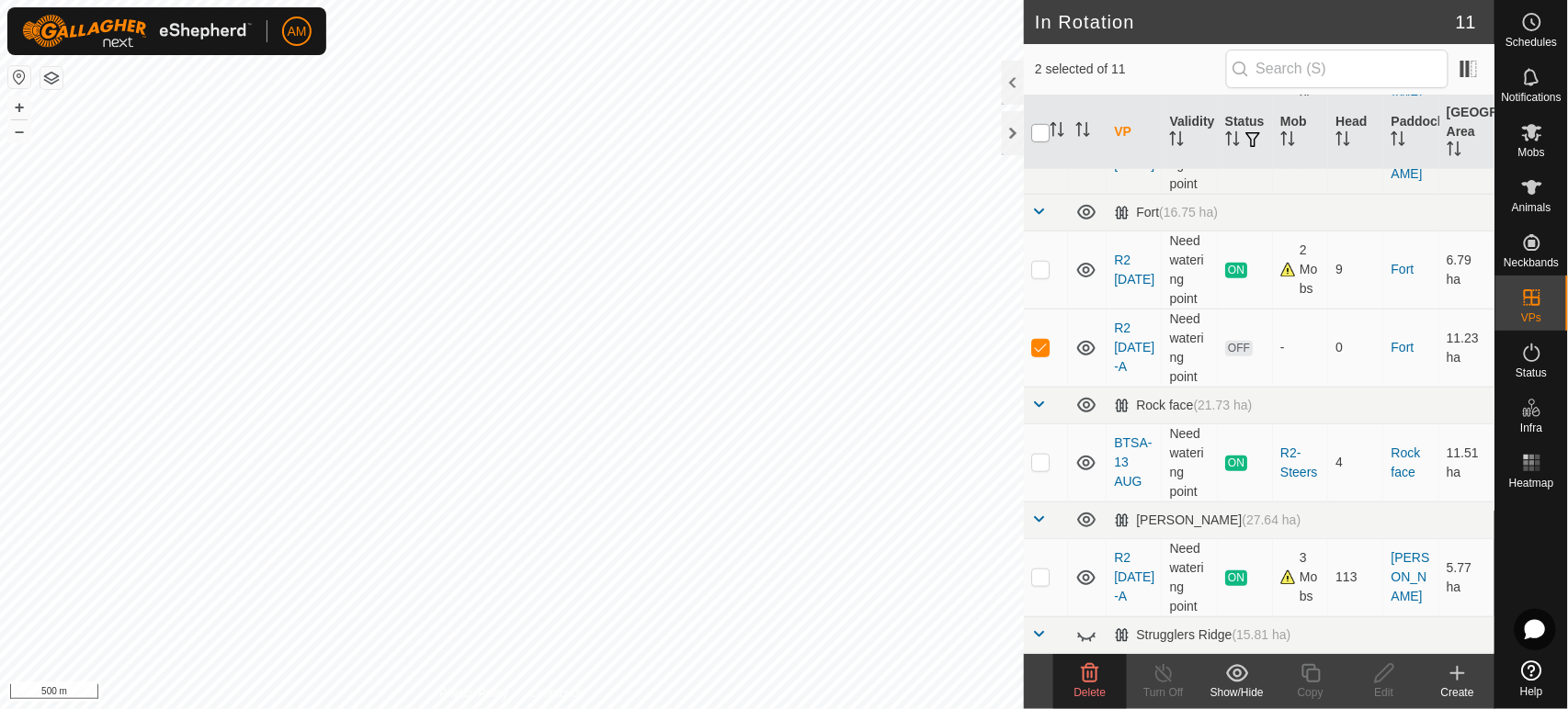
checkbox input "true"
click at [1044, 130] on input "checkbox" at bounding box center [1040, 132] width 18 height 18
checkbox input "false"
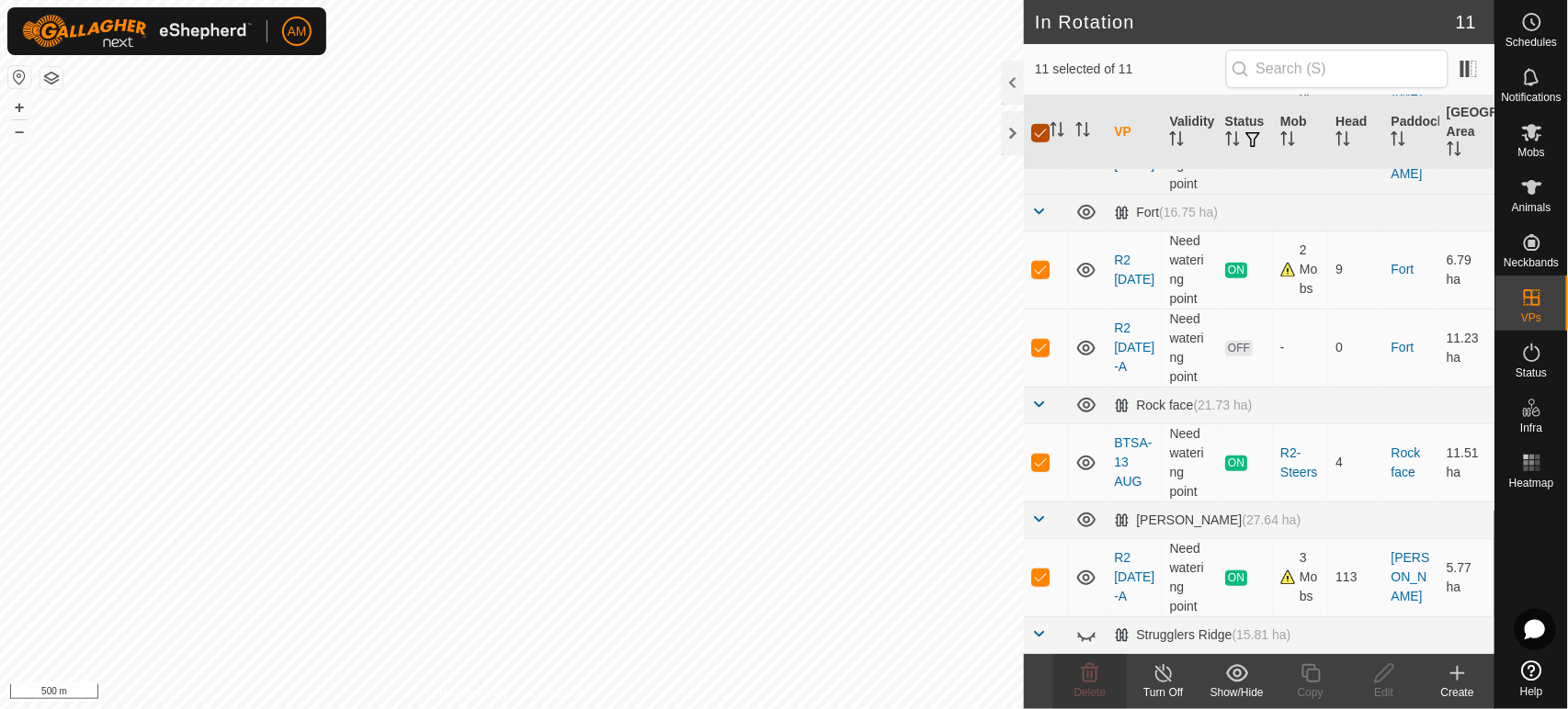
checkbox input "false"
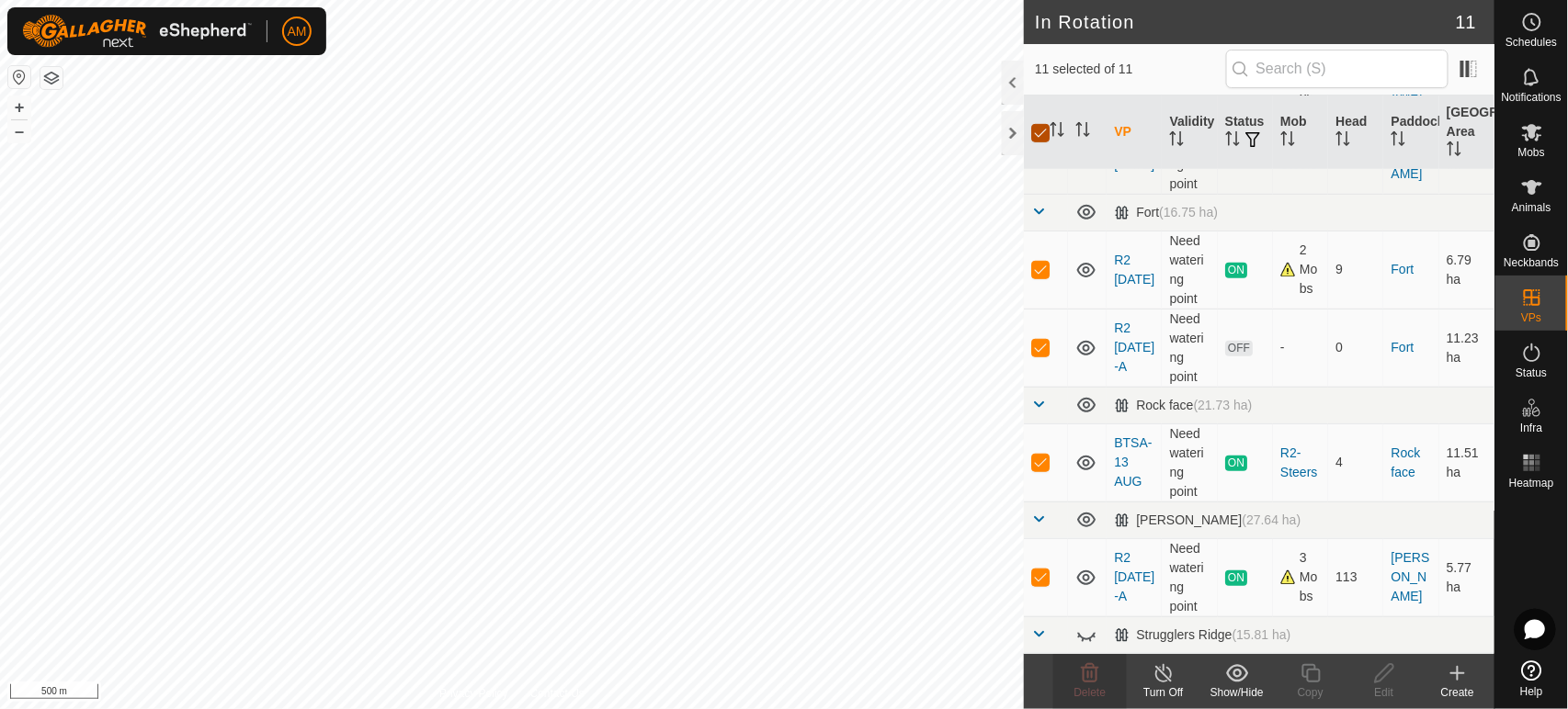
checkbox input "false"
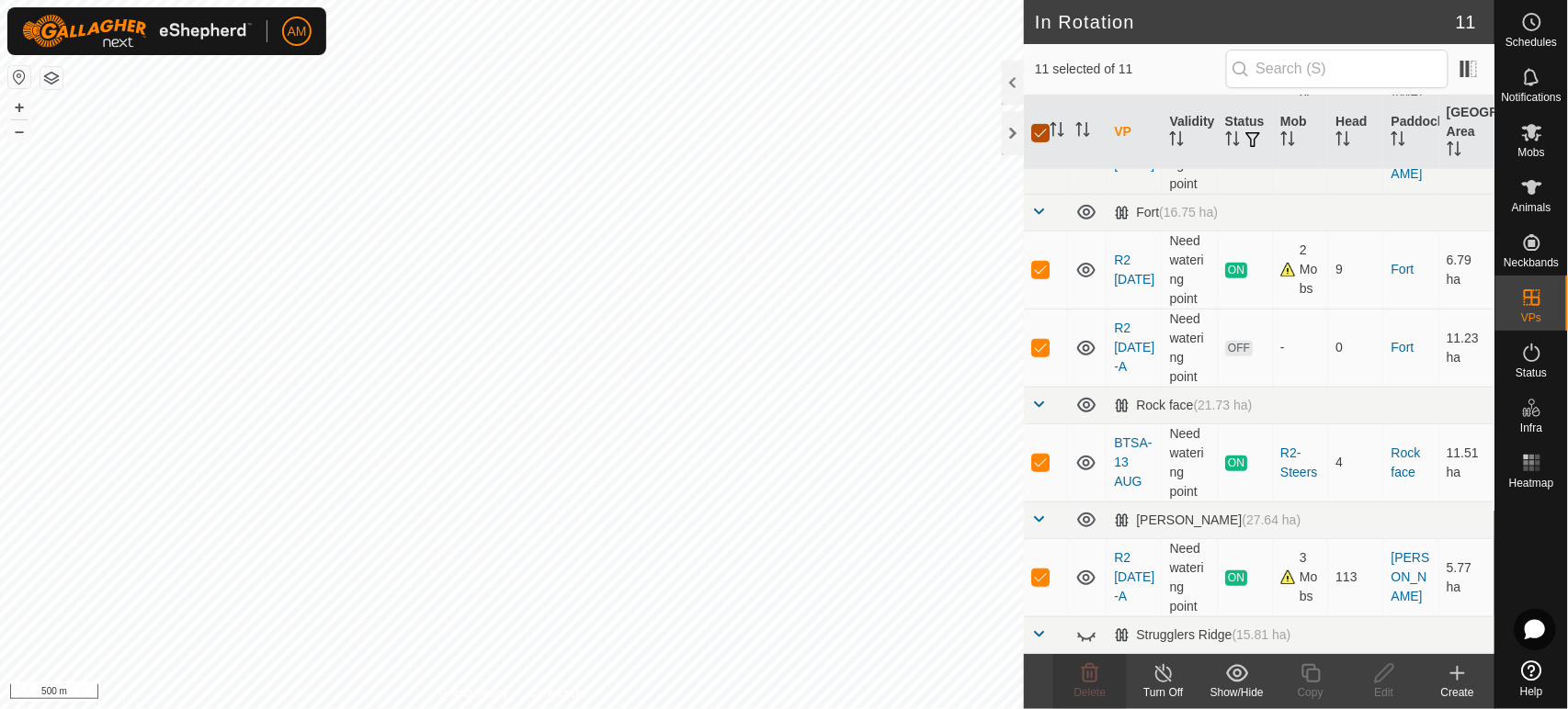
checkbox input "false"
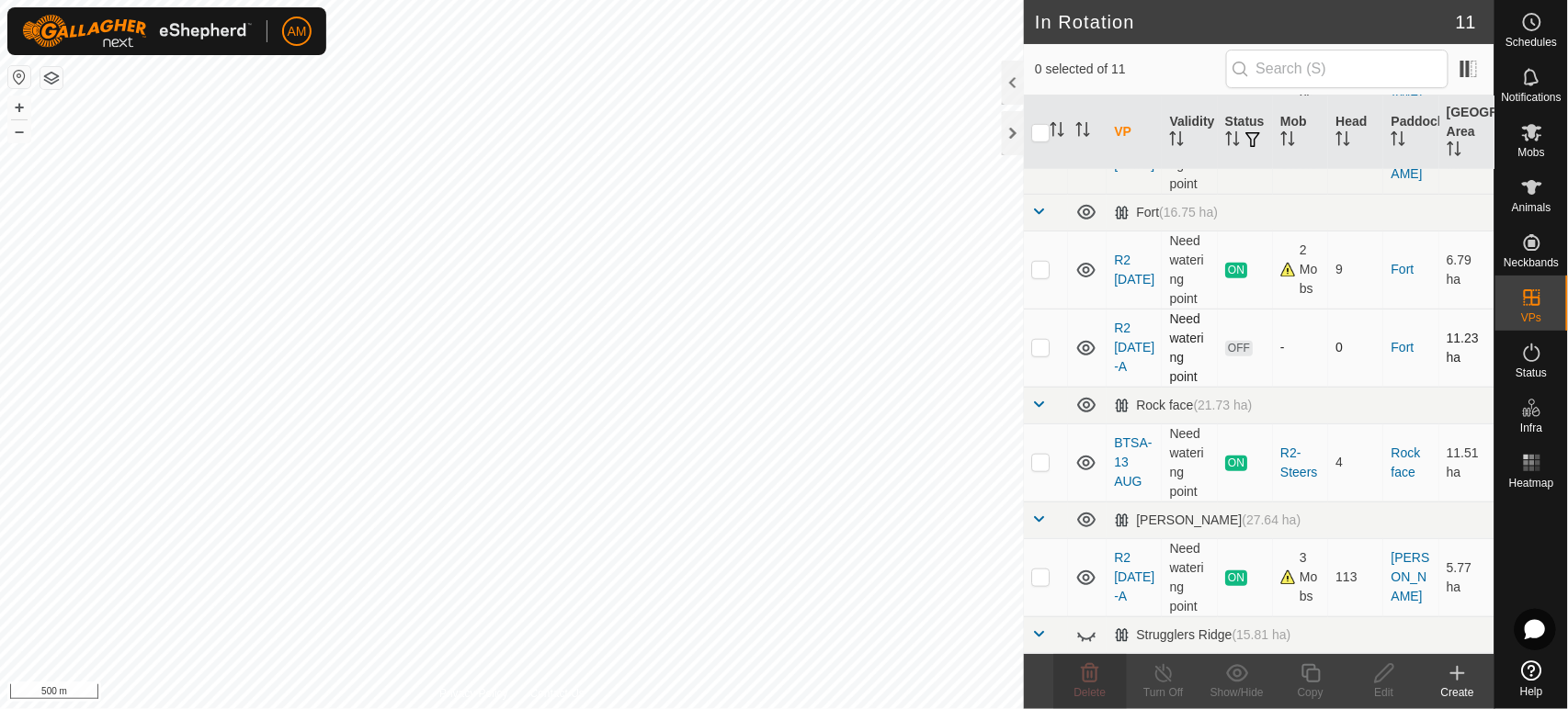
click at [1035, 348] on p-checkbox at bounding box center [1040, 347] width 18 height 14
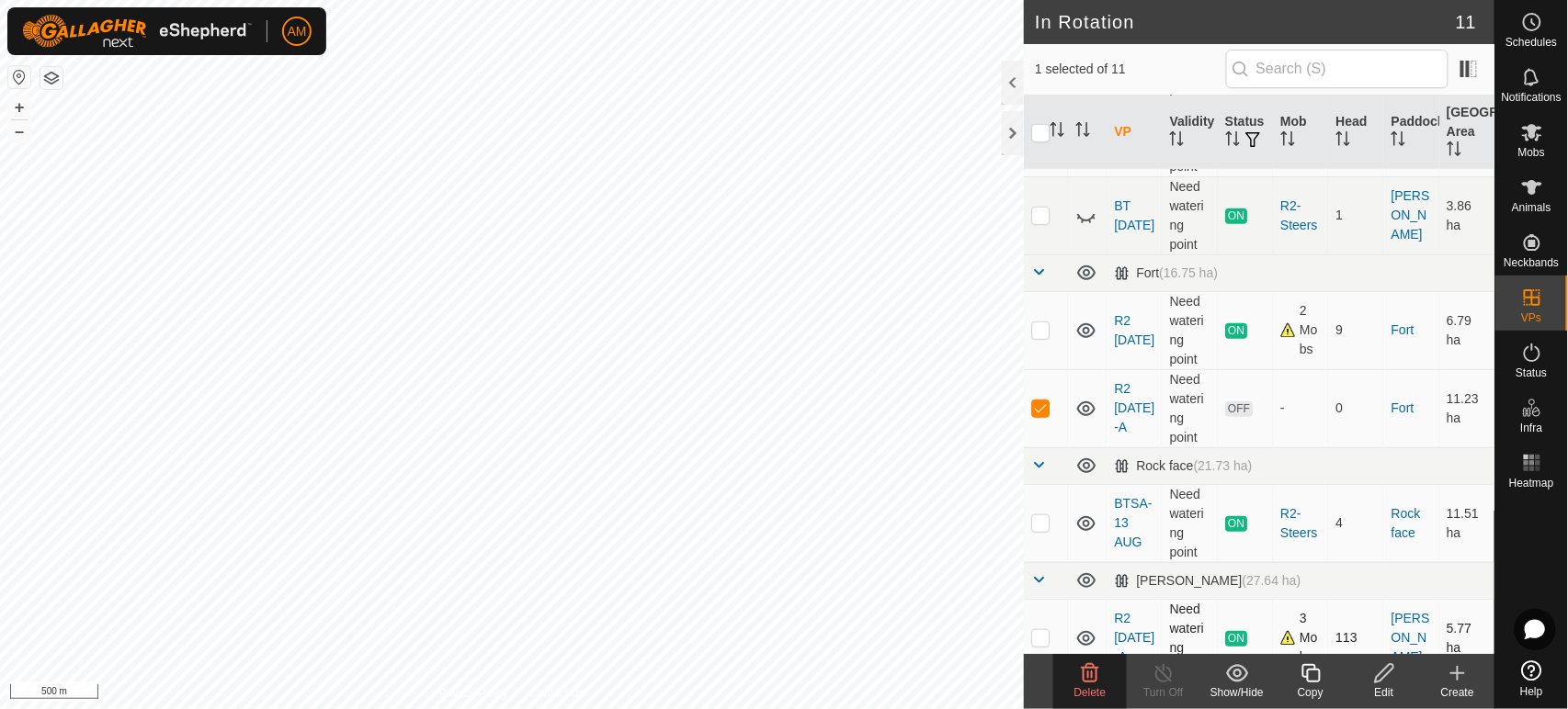
scroll to position [306, 0]
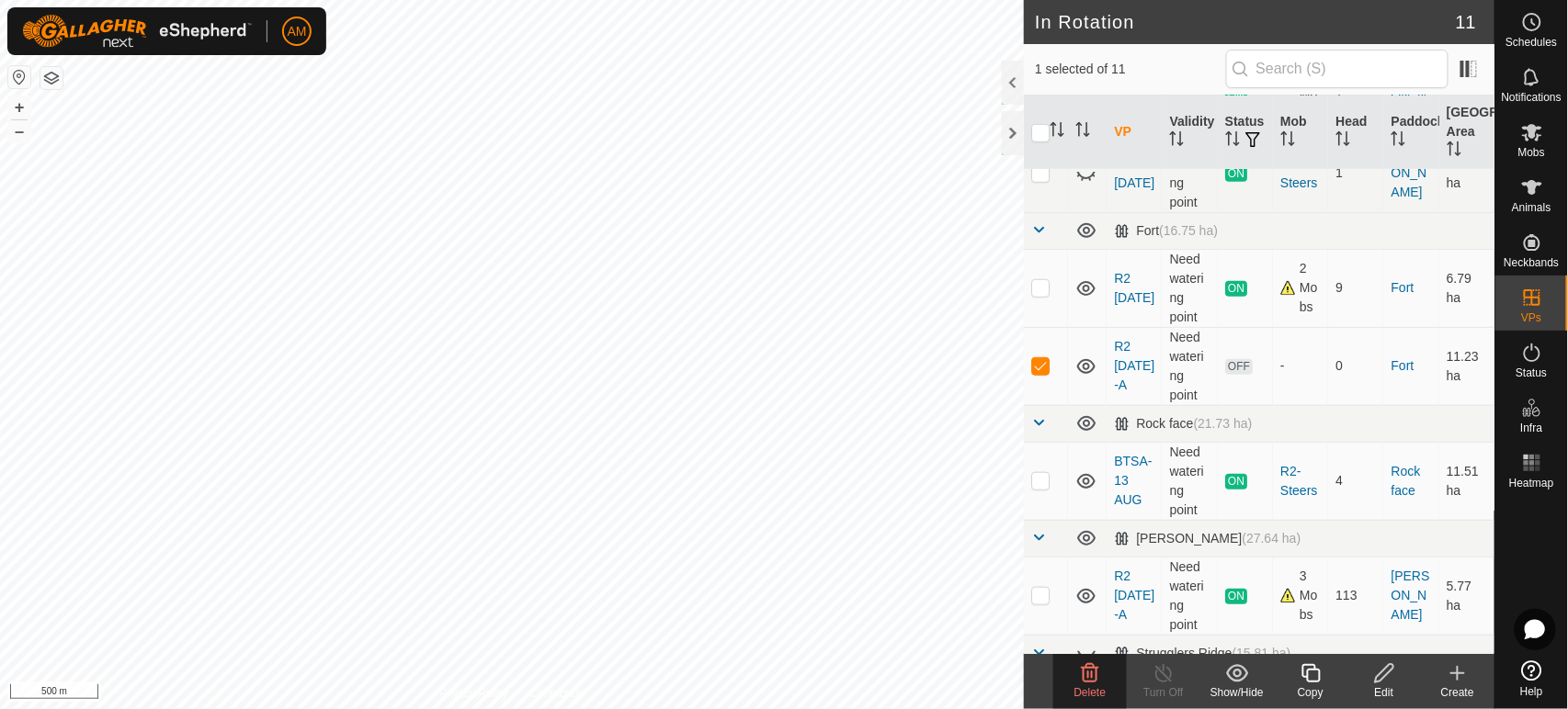
click at [1081, 663] on icon at bounding box center [1090, 673] width 22 height 22
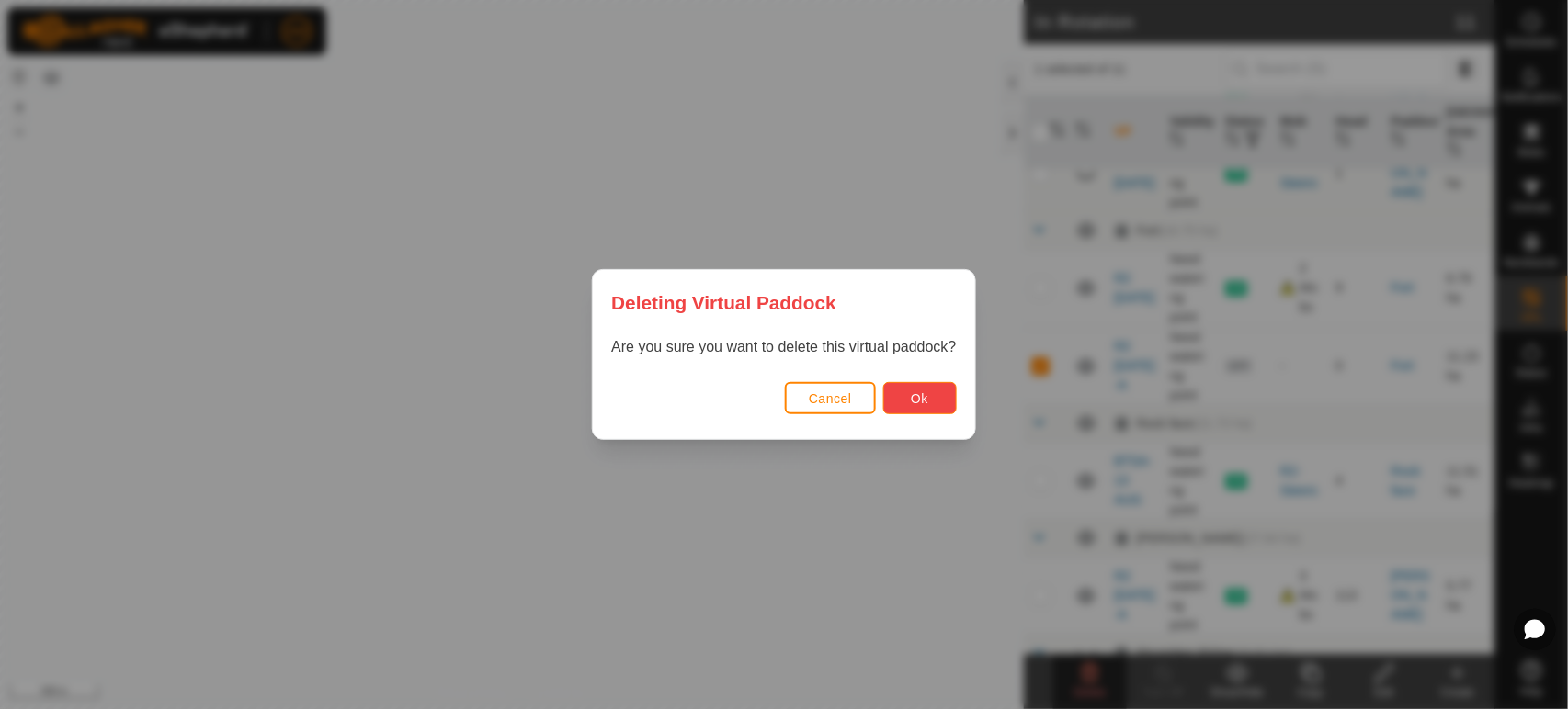
click at [901, 384] on button "Ok" at bounding box center [920, 399] width 74 height 33
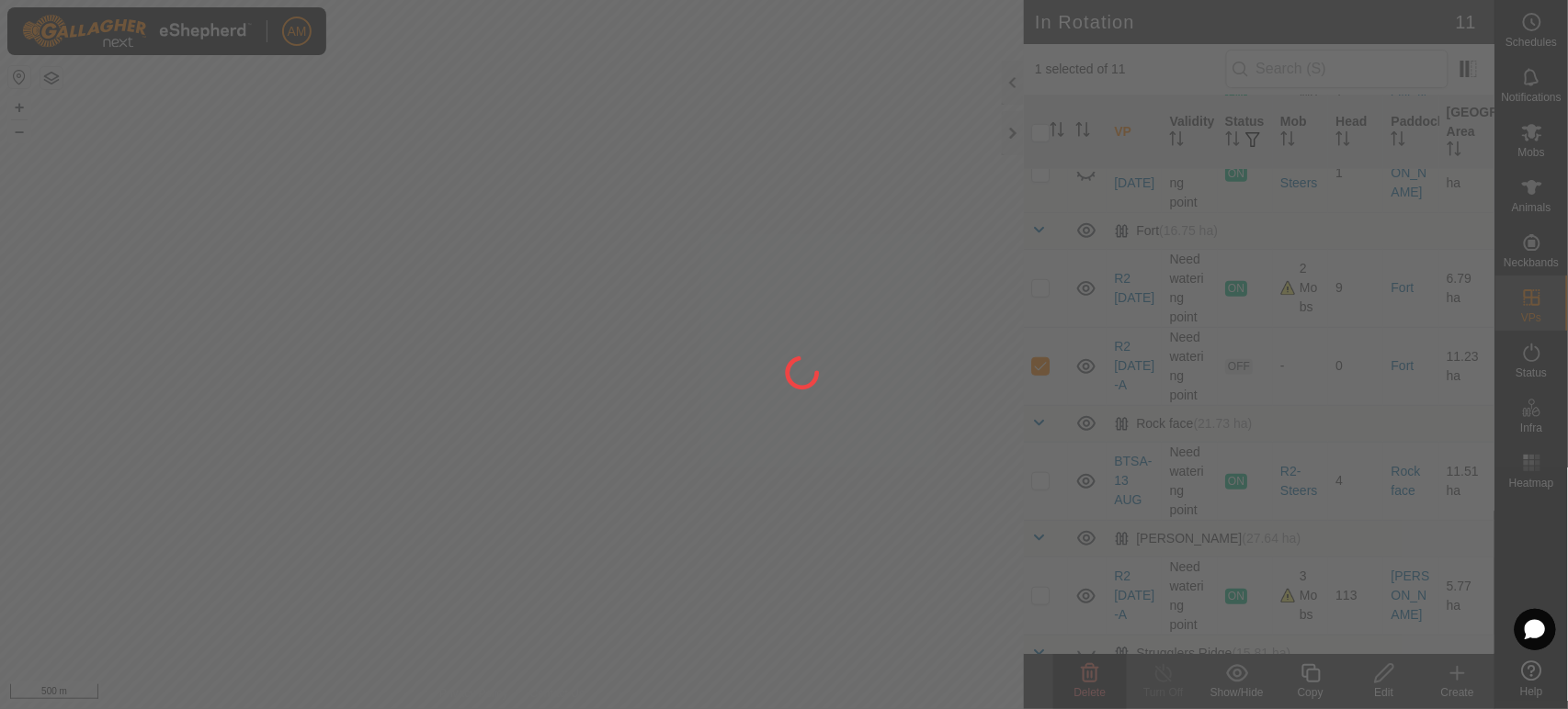
checkbox input "false"
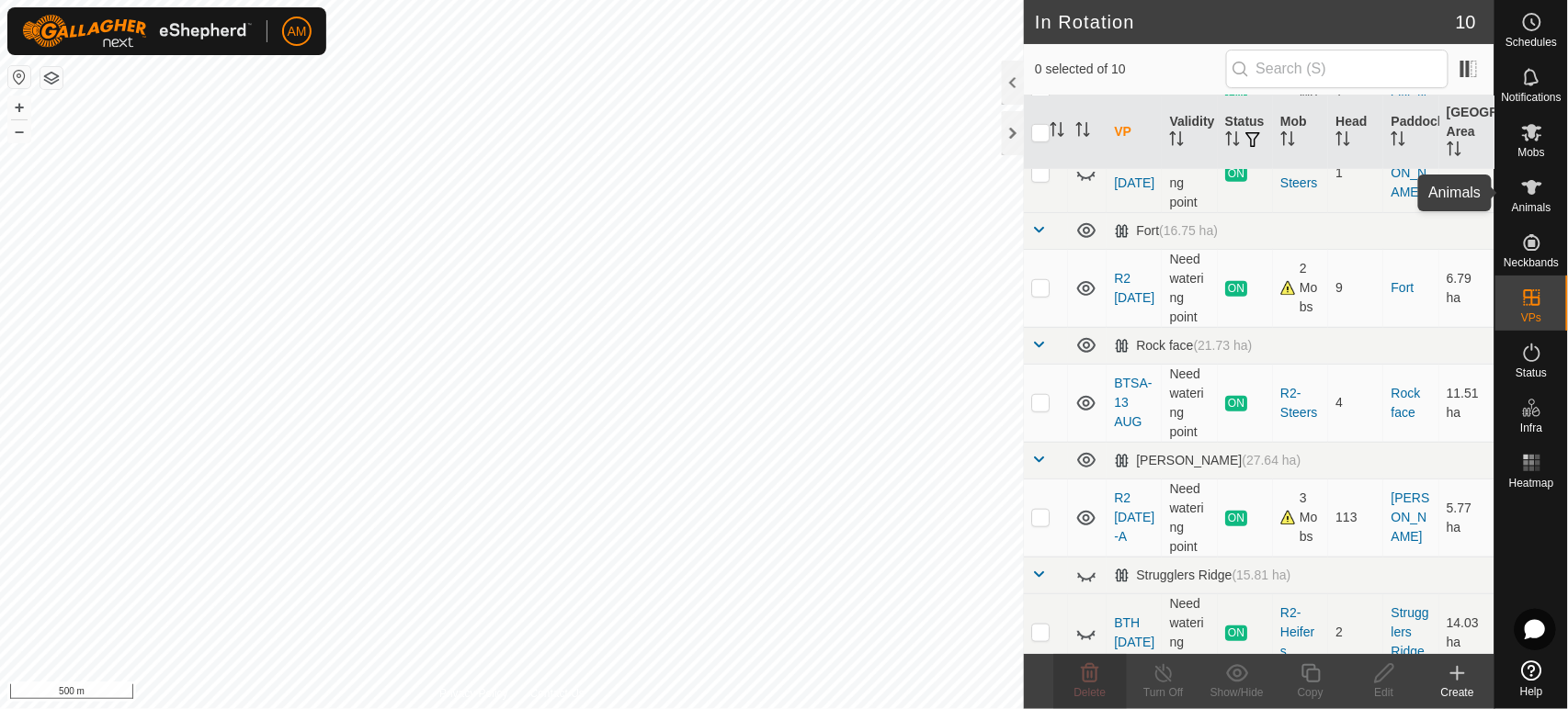
click at [1555, 206] on div "Animals" at bounding box center [1532, 194] width 73 height 56
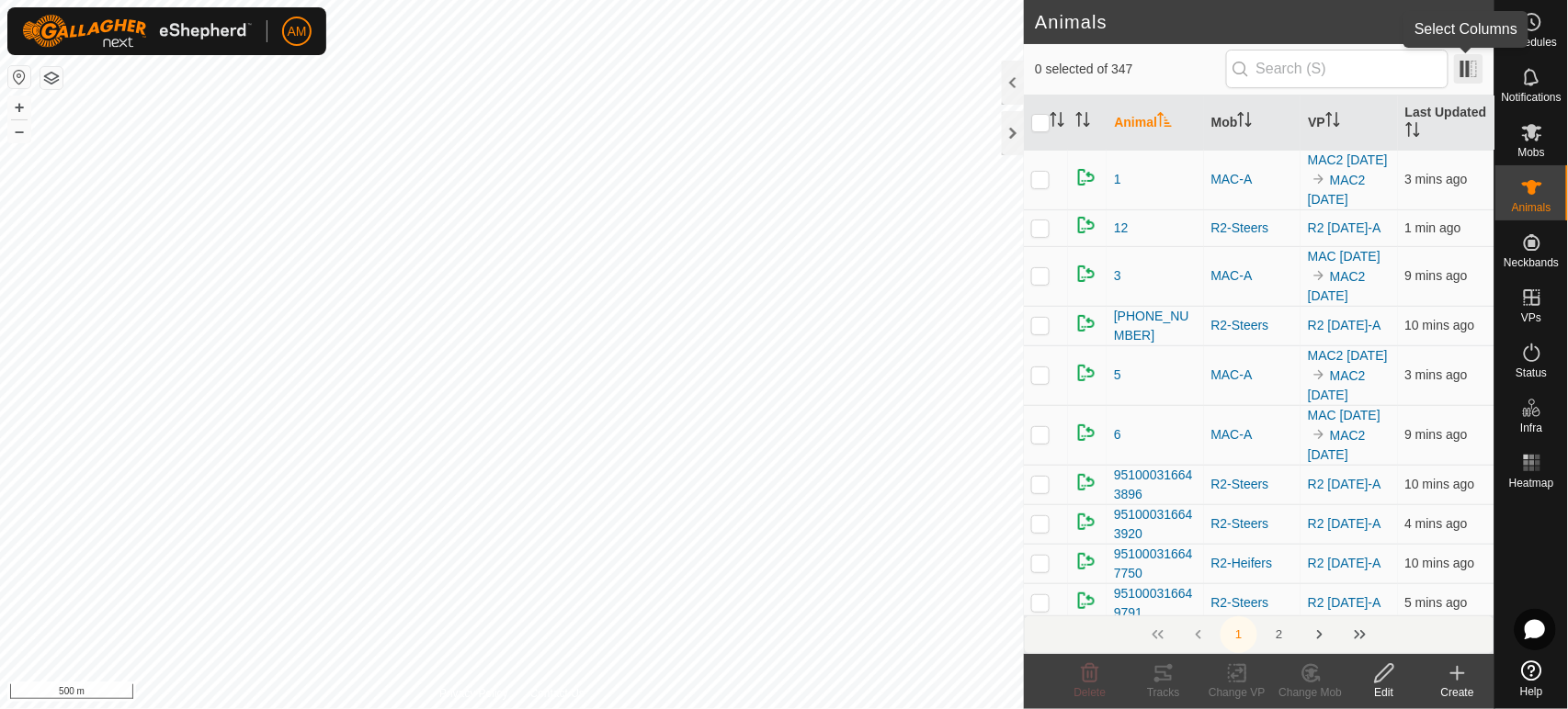
click at [1469, 80] on span at bounding box center [1468, 69] width 30 height 30
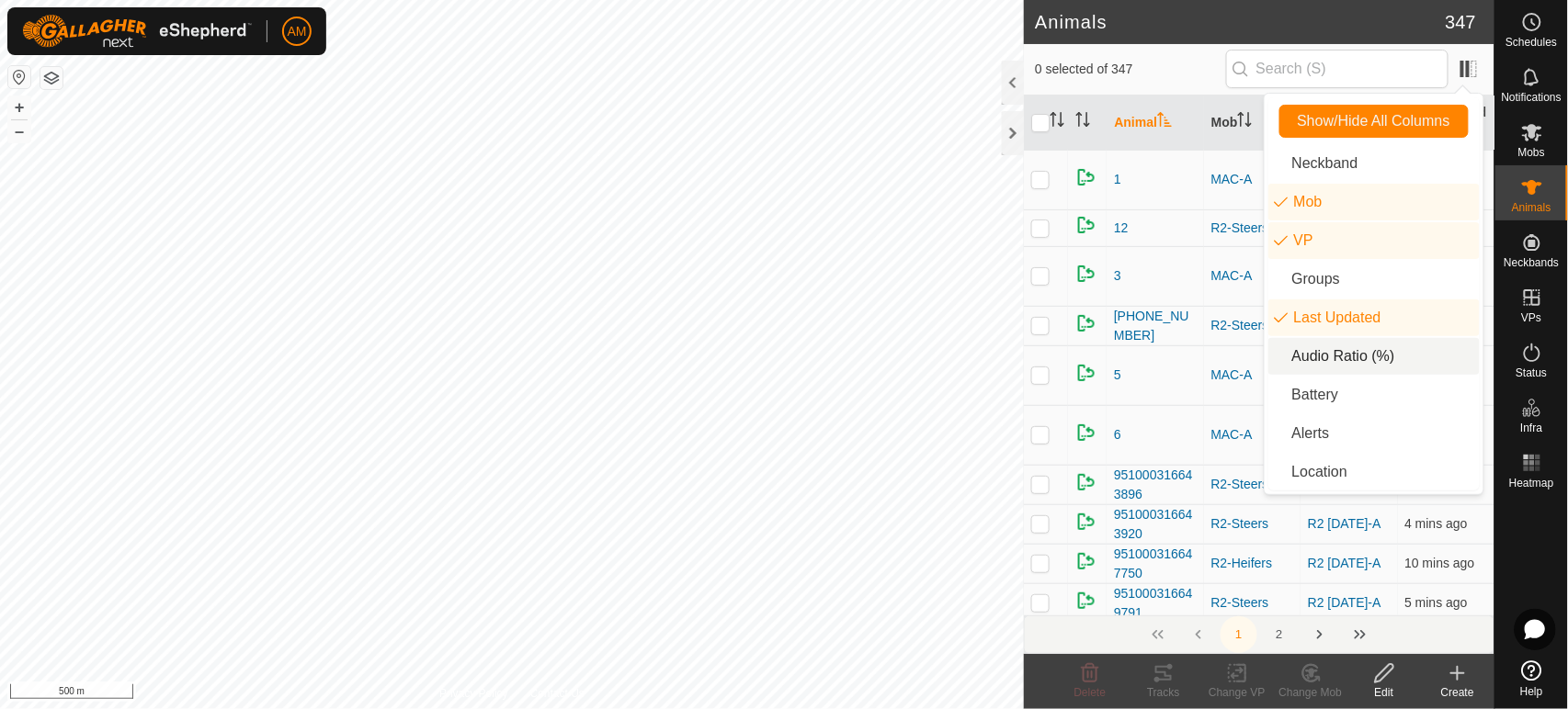
click at [1308, 355] on li "Audio Ratio (%)" at bounding box center [1373, 356] width 212 height 36
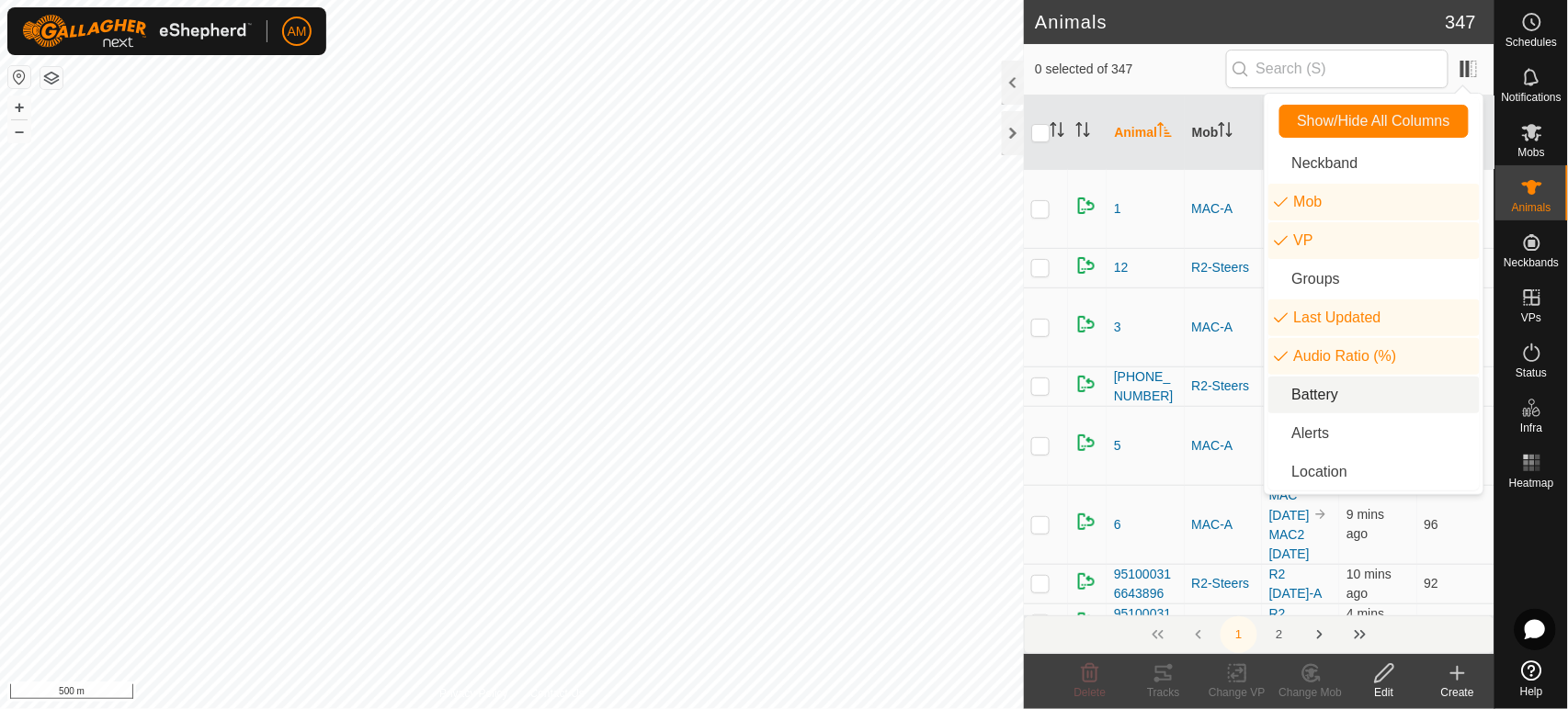
click at [1339, 394] on li "Battery" at bounding box center [1373, 395] width 212 height 36
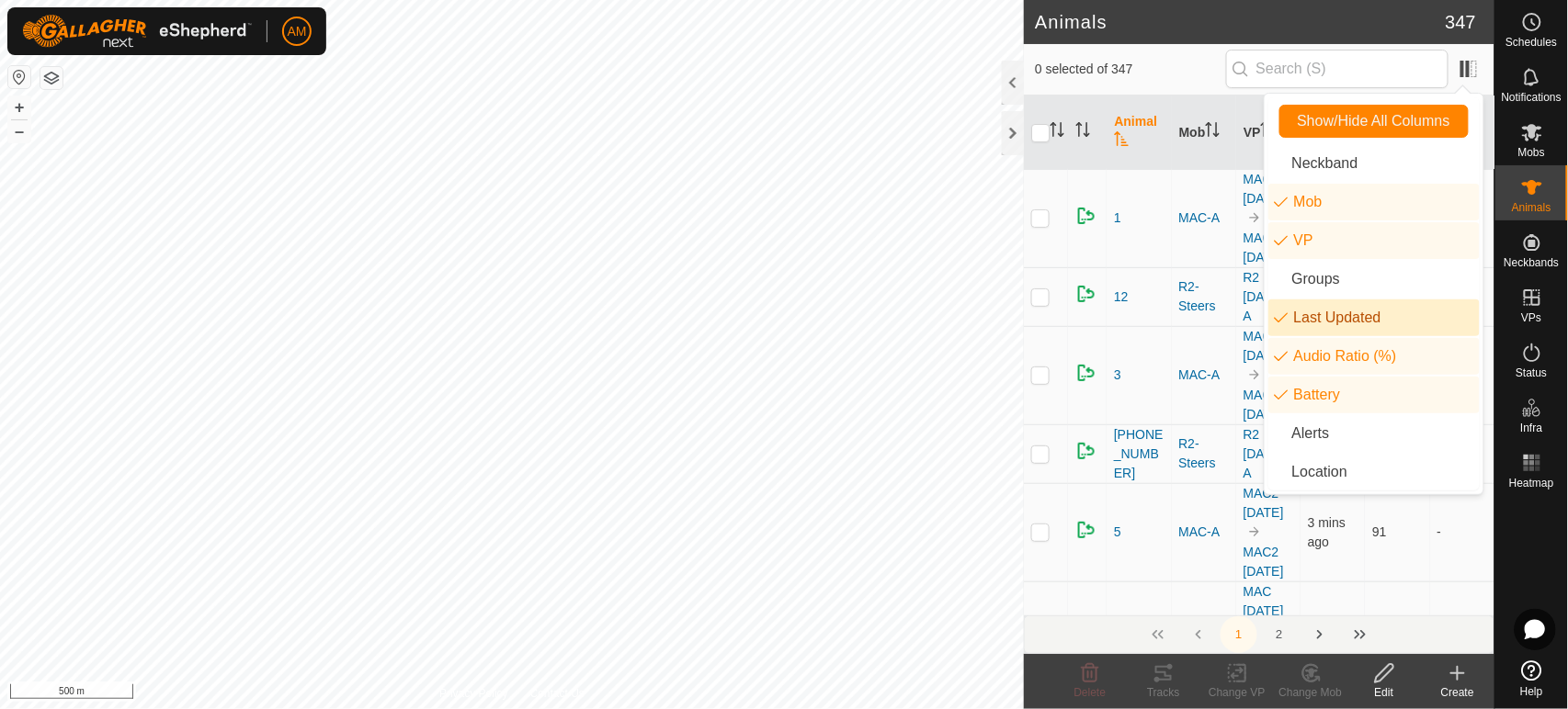
click at [1192, 59] on span "0 selected of 347" at bounding box center [1130, 69] width 191 height 19
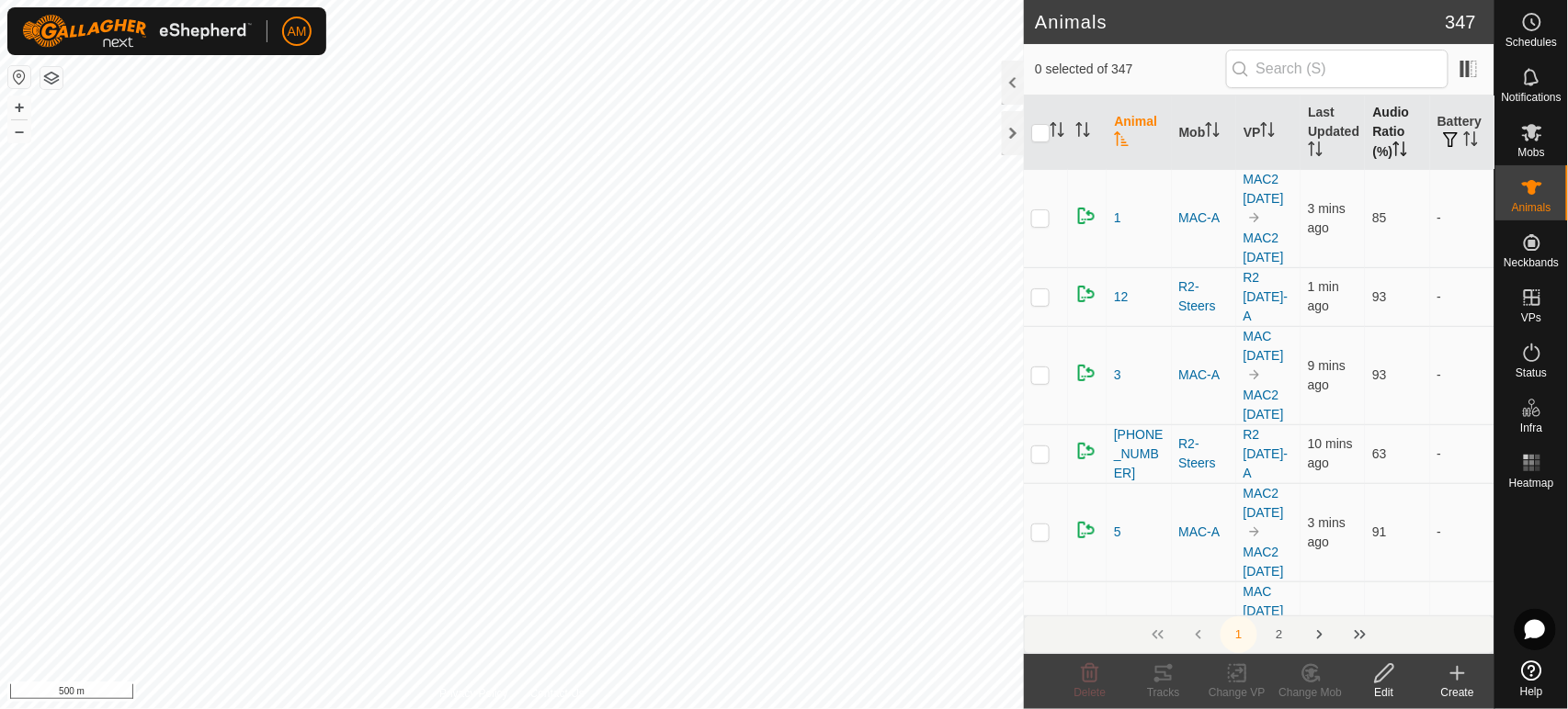
click at [1378, 145] on th "Audio Ratio (%)" at bounding box center [1396, 133] width 64 height 75
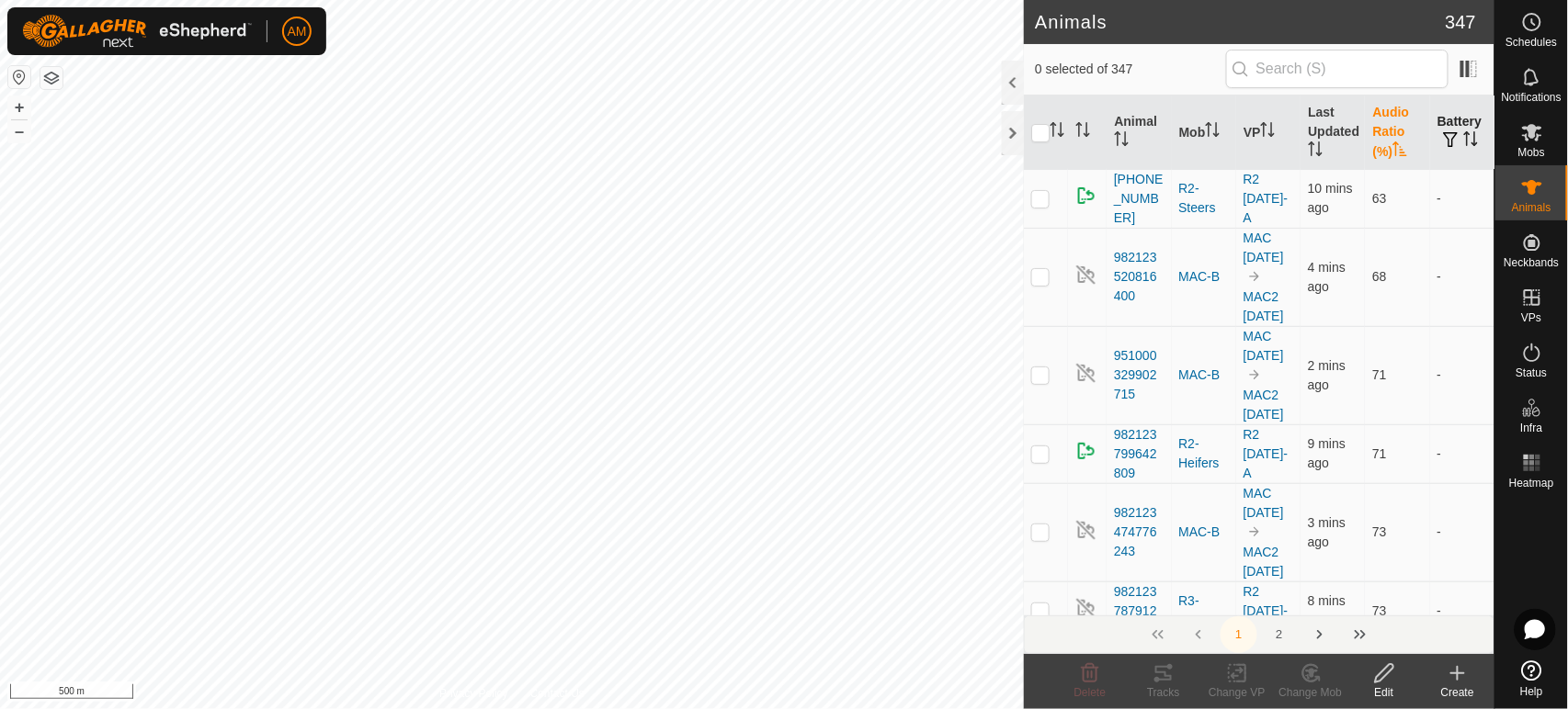
click at [1444, 145] on button "button" at bounding box center [1450, 140] width 26 height 18
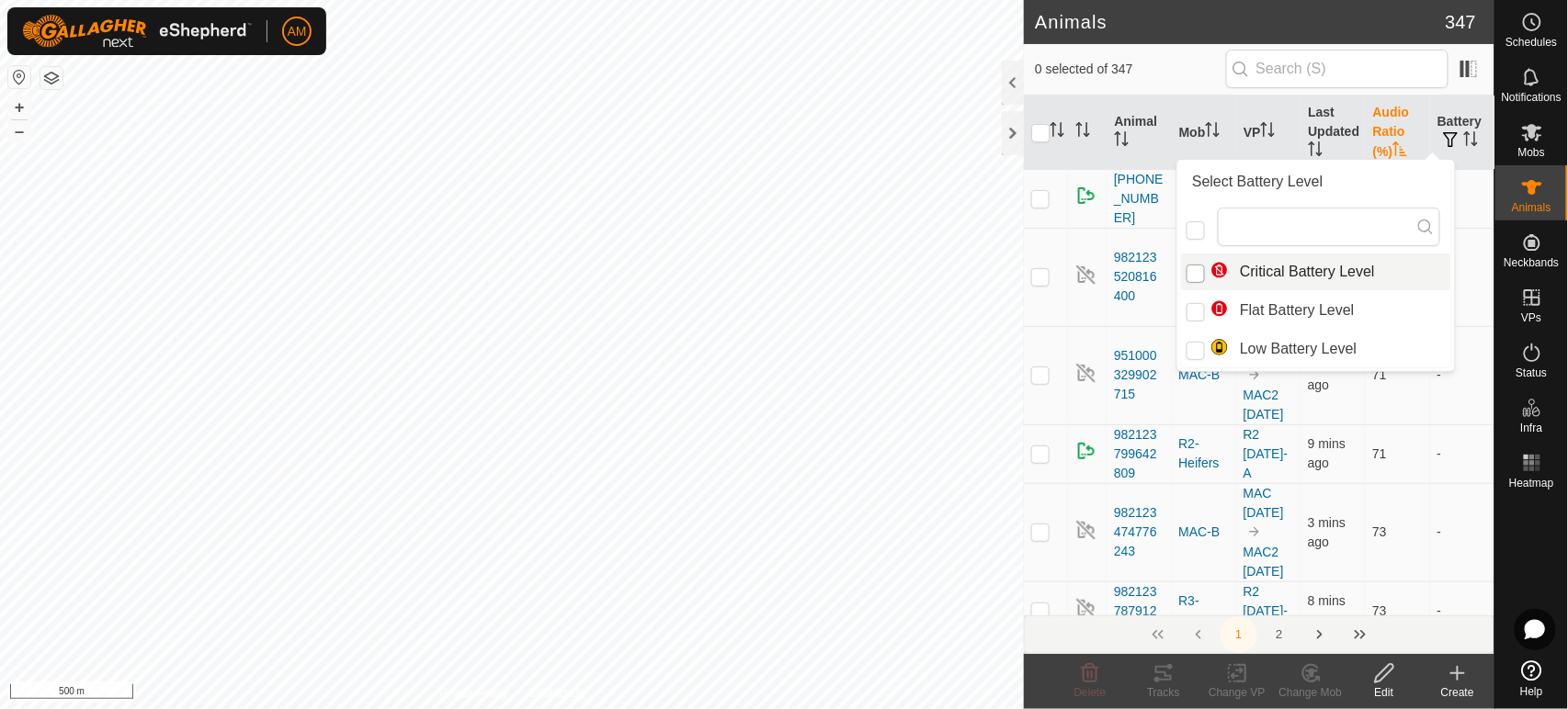
click at [1197, 280] on input "Critical Battery Level" at bounding box center [1195, 273] width 18 height 18
checkbox input "true"
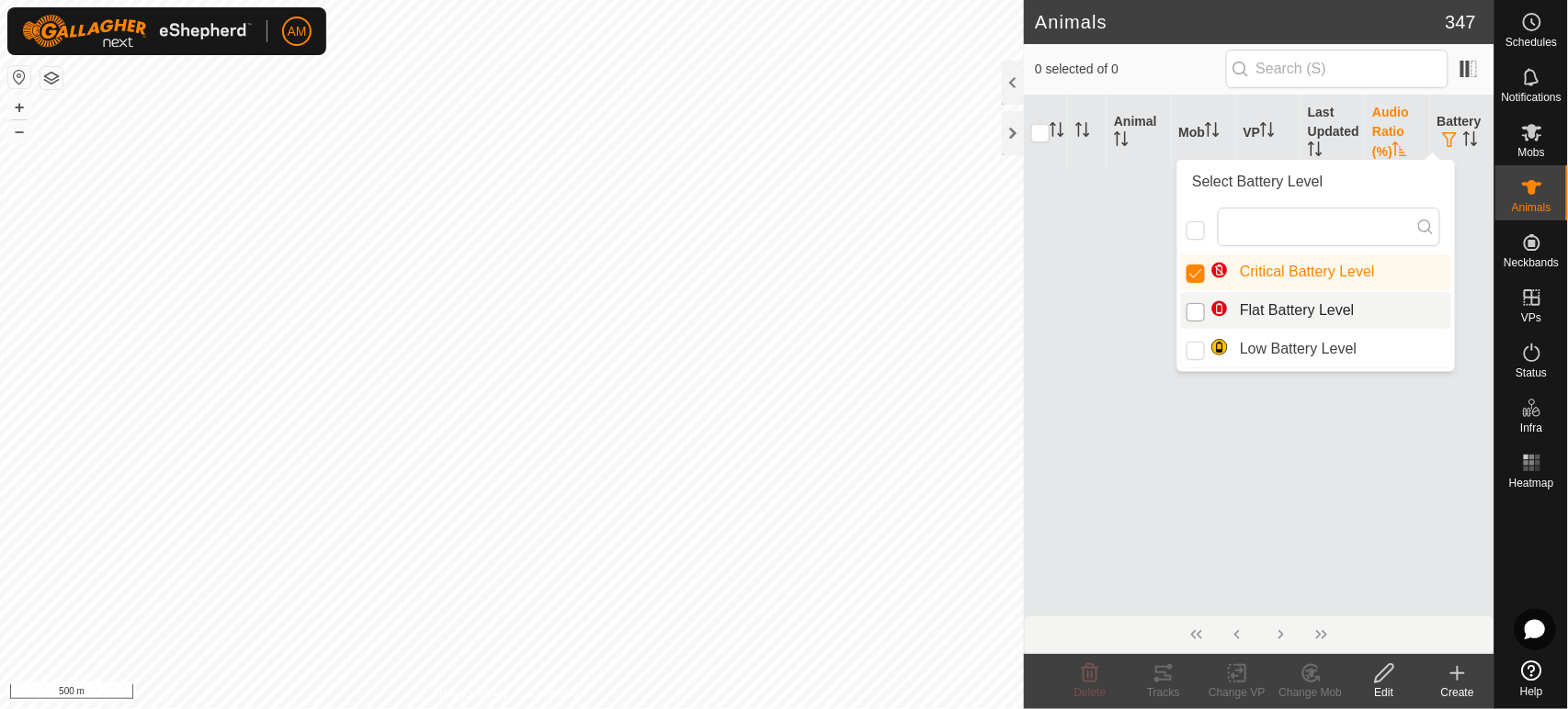
click at [1203, 307] on input "Flat Battery Level" at bounding box center [1195, 311] width 18 height 18
checkbox input "true"
click at [1198, 353] on input "Low Battery Level" at bounding box center [1195, 351] width 18 height 18
checkbox input "true"
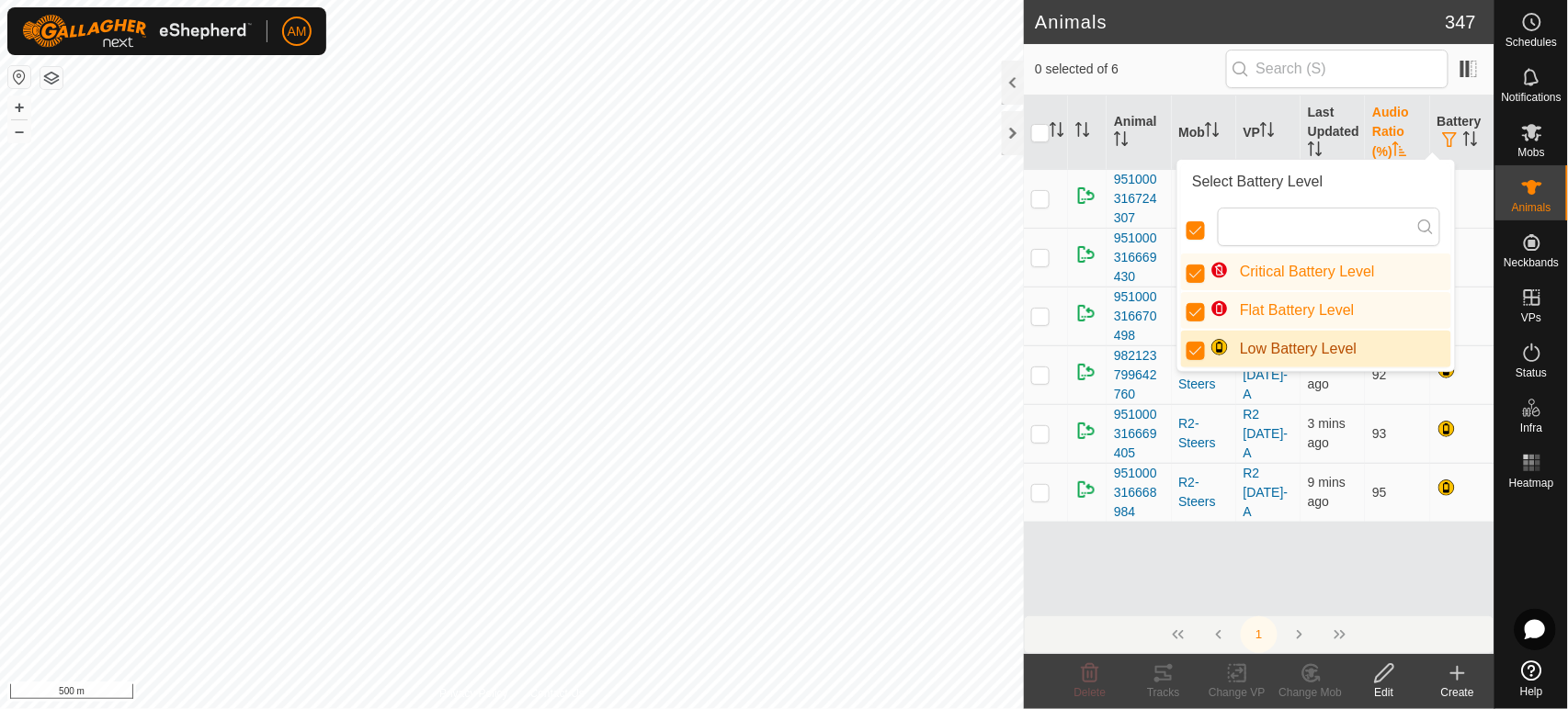
click at [1309, 604] on div "Animal Mob VP Last Updated Audio Ratio (%) Battery 951000316724307 R2-Heifers R…" at bounding box center [1258, 355] width 471 height 520
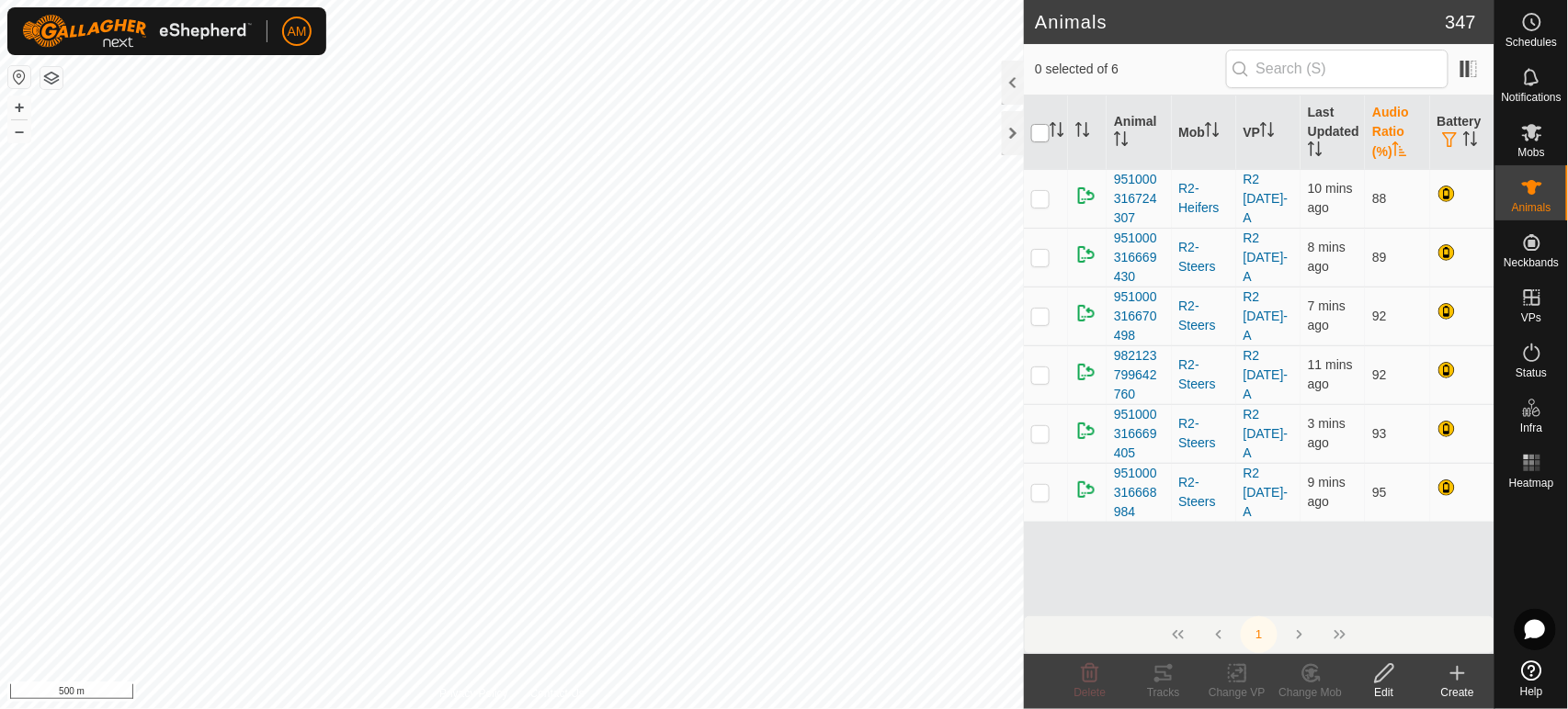
click at [1048, 136] on input "checkbox" at bounding box center [1040, 132] width 18 height 18
checkbox input "true"
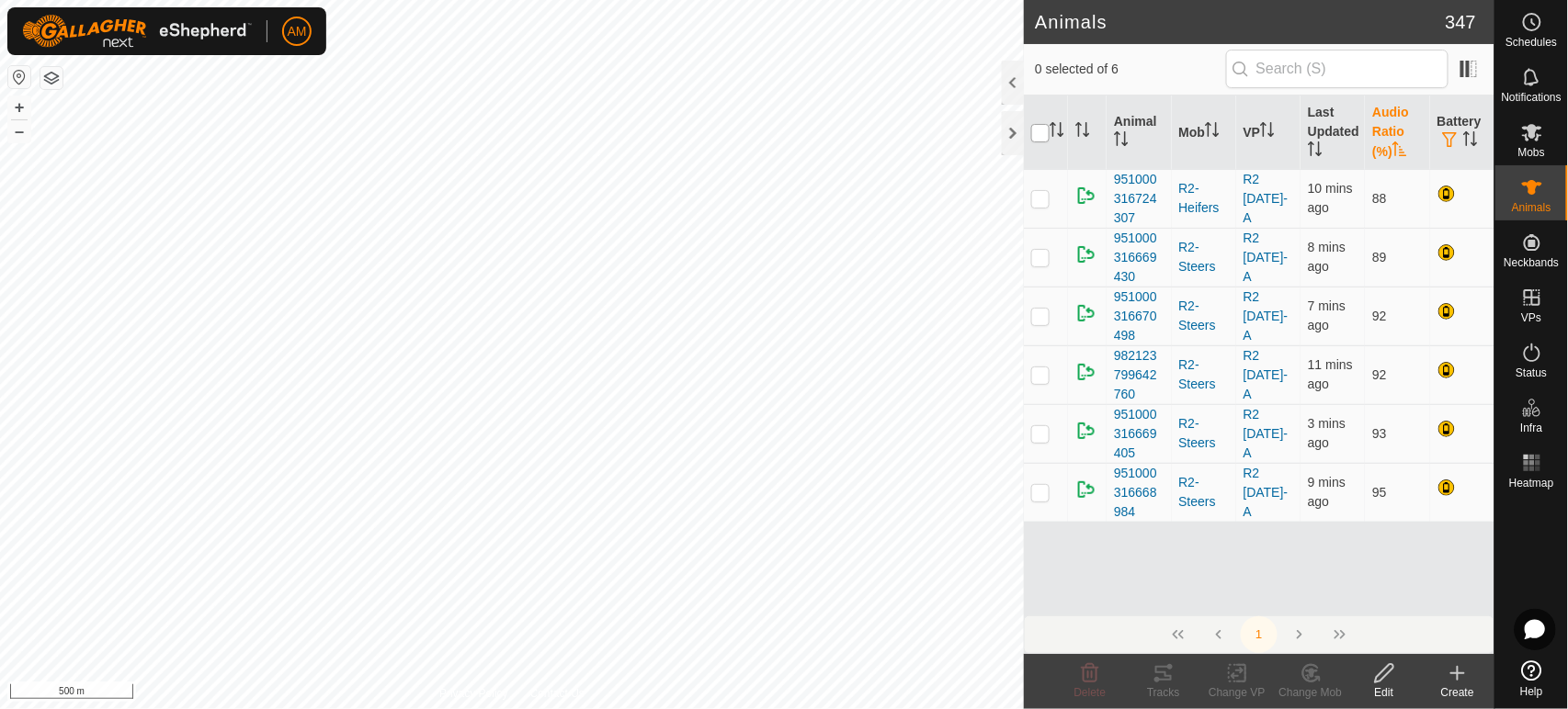
checkbox input "true"
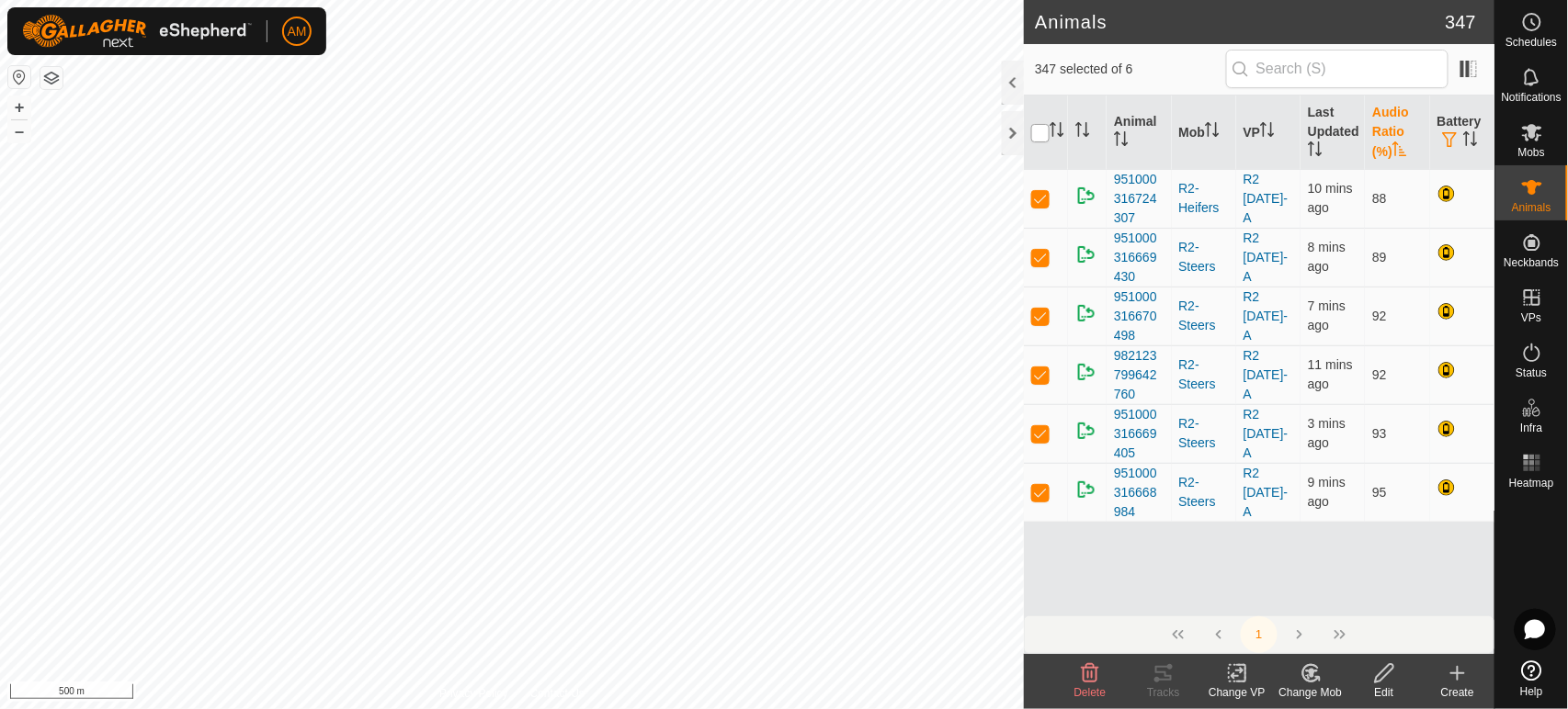
click at [1048, 136] on input "checkbox" at bounding box center [1040, 132] width 18 height 18
click at [1034, 134] on input "checkbox" at bounding box center [1040, 132] width 18 height 18
checkbox input "true"
click at [1045, 205] on p-checkbox at bounding box center [1040, 197] width 18 height 14
checkbox input "false"
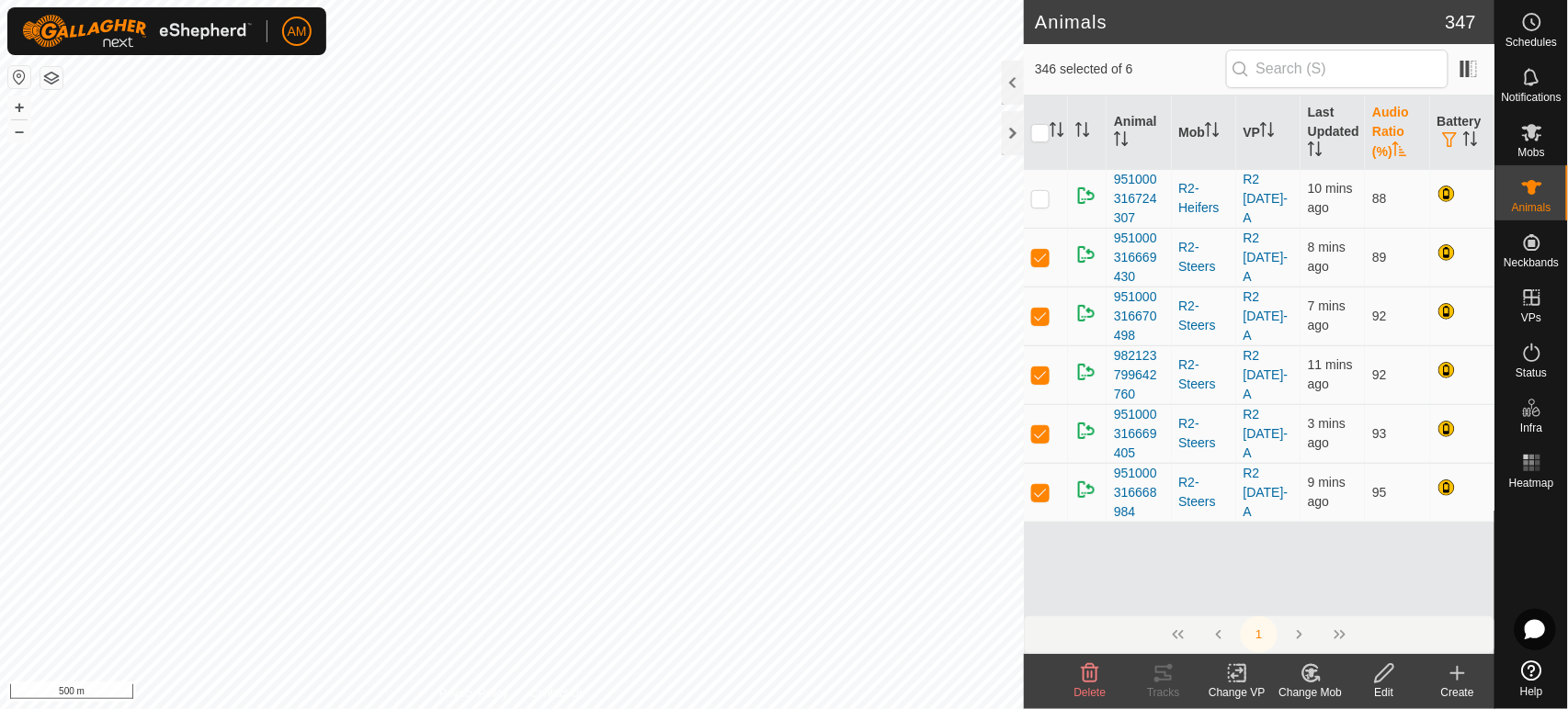
click at [1377, 126] on th "Audio Ratio (%)" at bounding box center [1396, 133] width 64 height 75
click at [1466, 125] on th "Battery" at bounding box center [1462, 133] width 64 height 75
click at [1446, 146] on span "button" at bounding box center [1450, 139] width 14 height 14
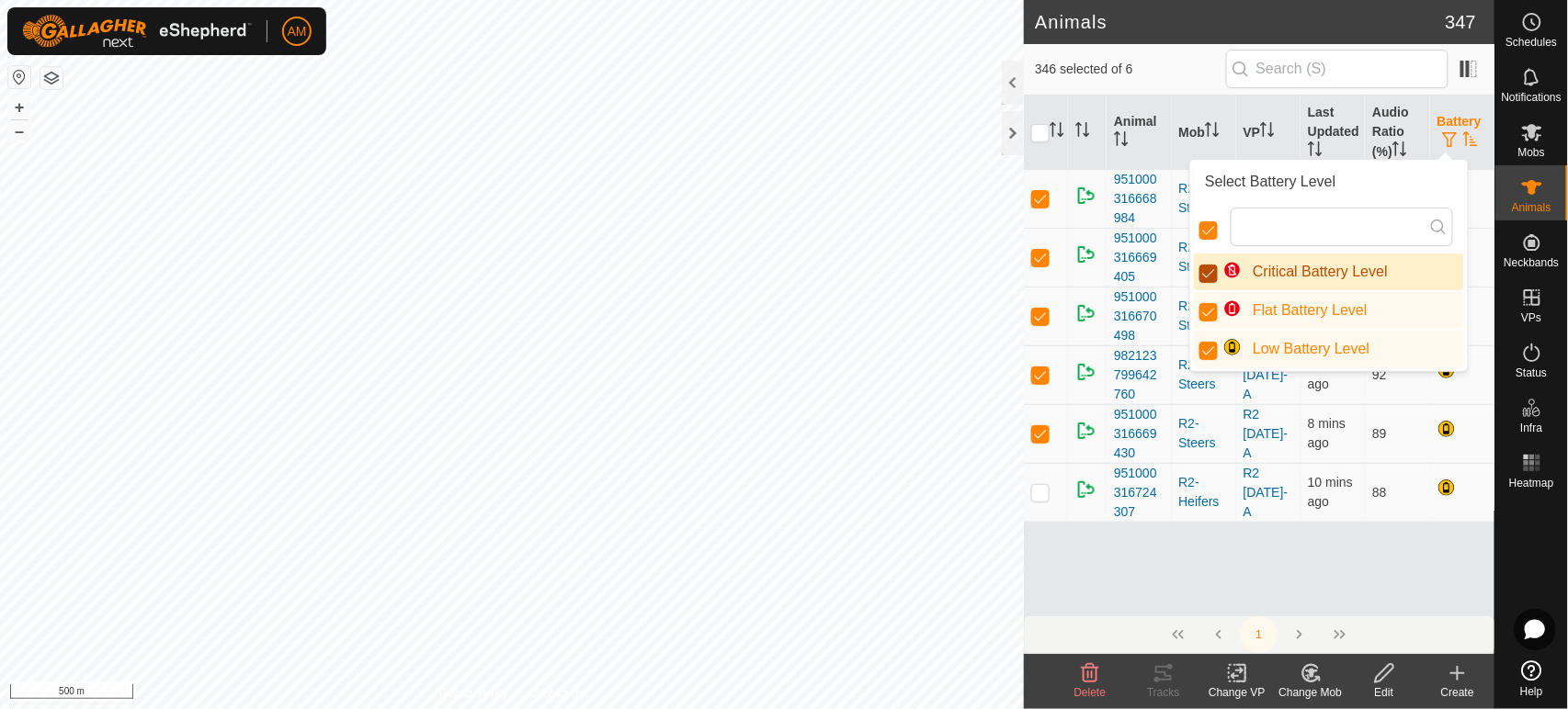
click at [1209, 273] on input "Critical Battery Level" at bounding box center [1208, 273] width 18 height 18
checkbox input "false"
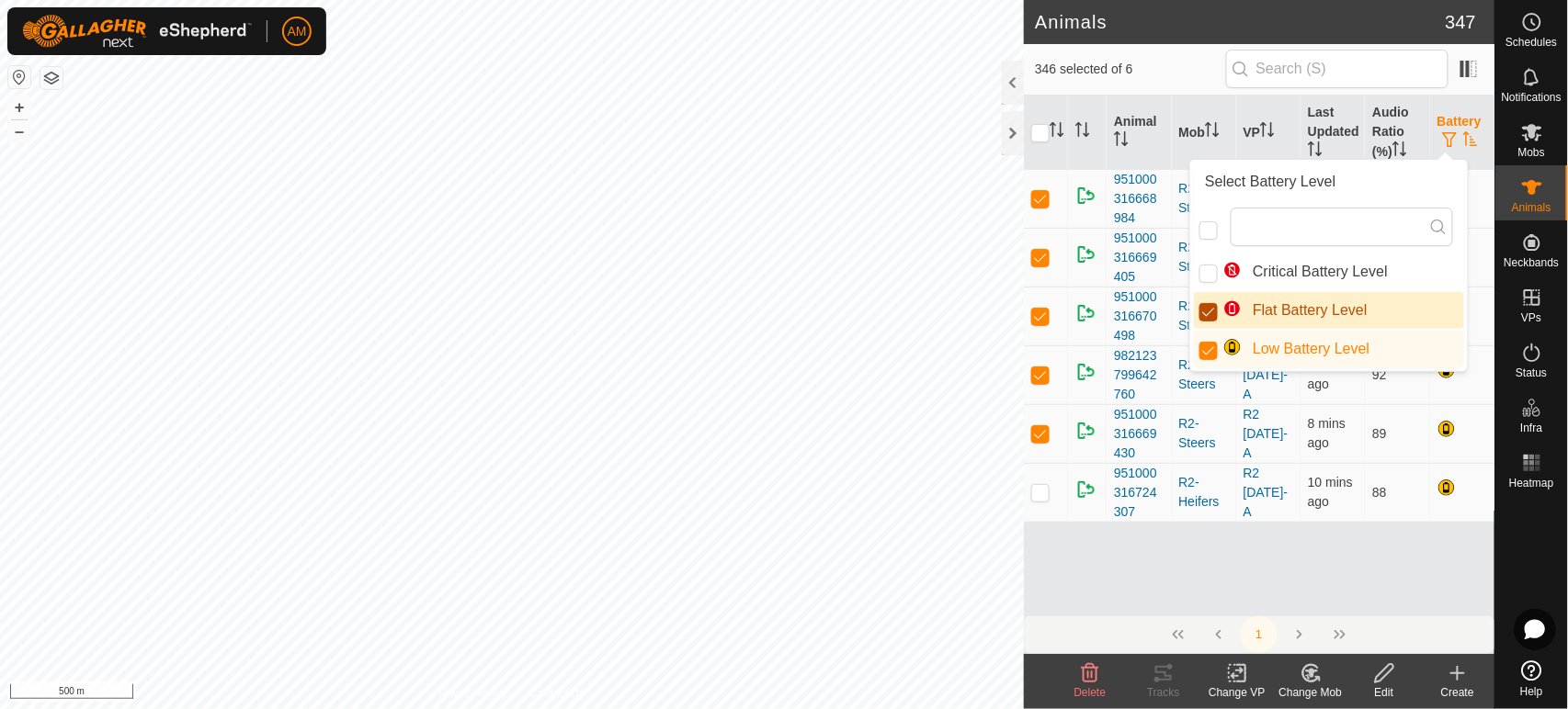
click at [1208, 305] on input "Flat Battery Level" at bounding box center [1208, 311] width 18 height 18
checkbox input "false"
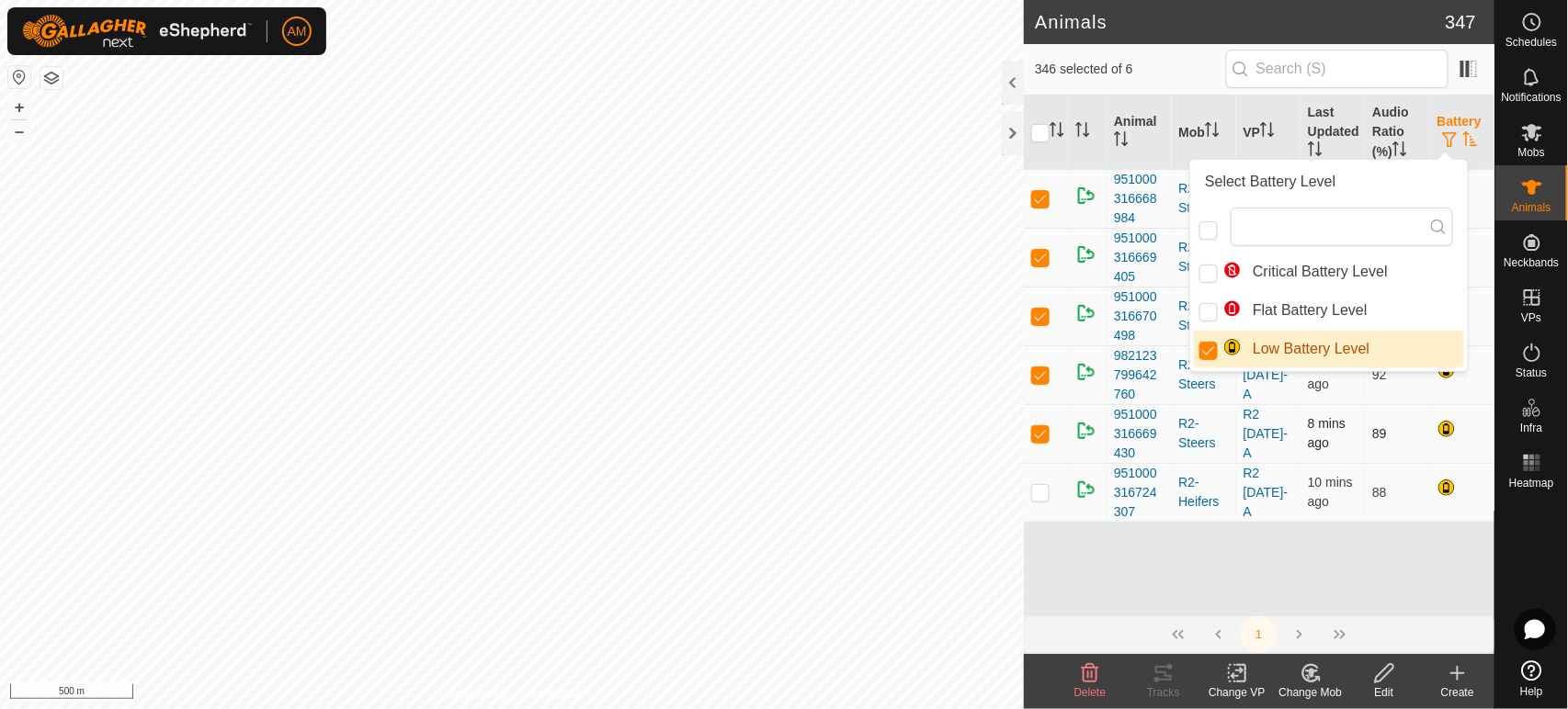
click at [1041, 437] on p-checkbox at bounding box center [1040, 433] width 18 height 14
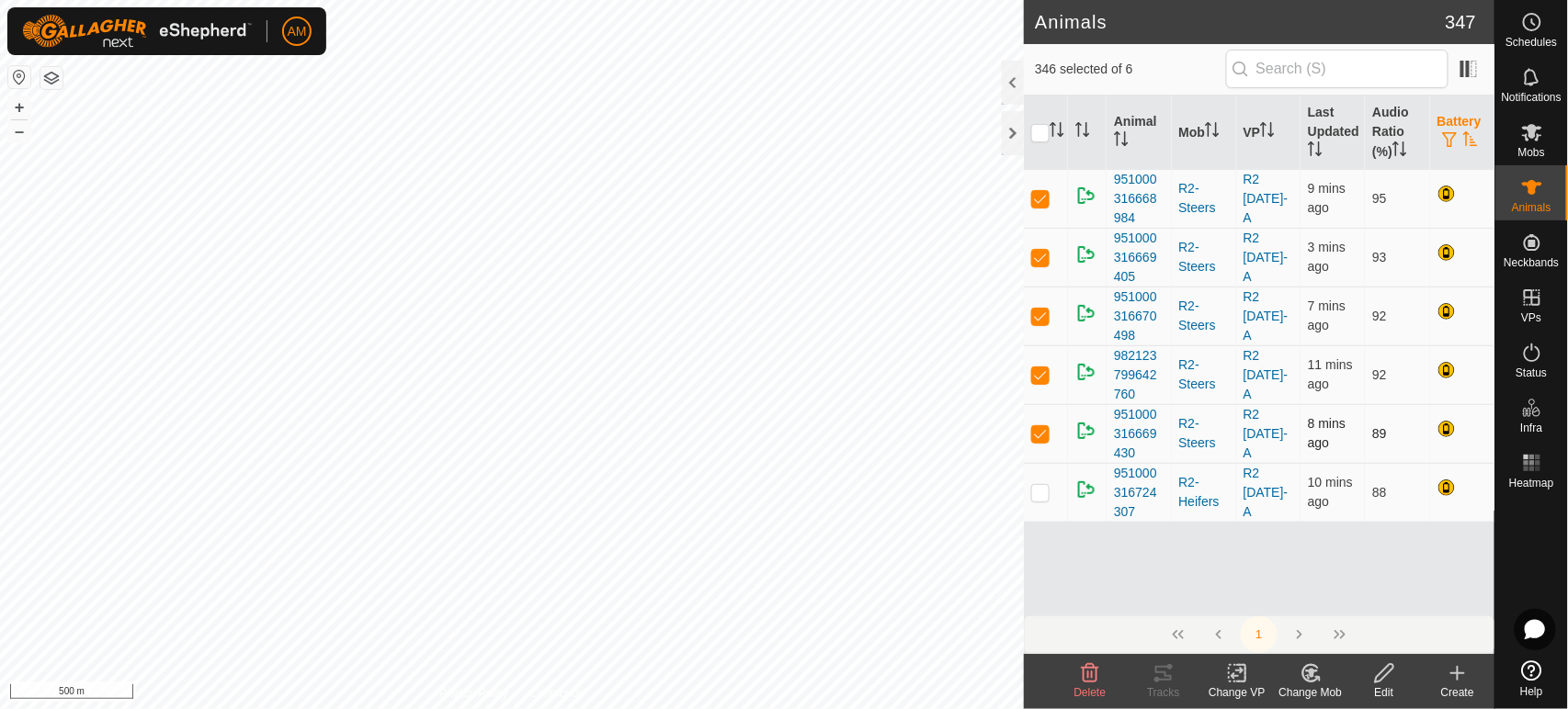
checkbox input "false"
click at [1035, 394] on td at bounding box center [1046, 375] width 44 height 58
checkbox input "false"
click at [1048, 139] on input "checkbox" at bounding box center [1040, 132] width 18 height 18
checkbox input "false"
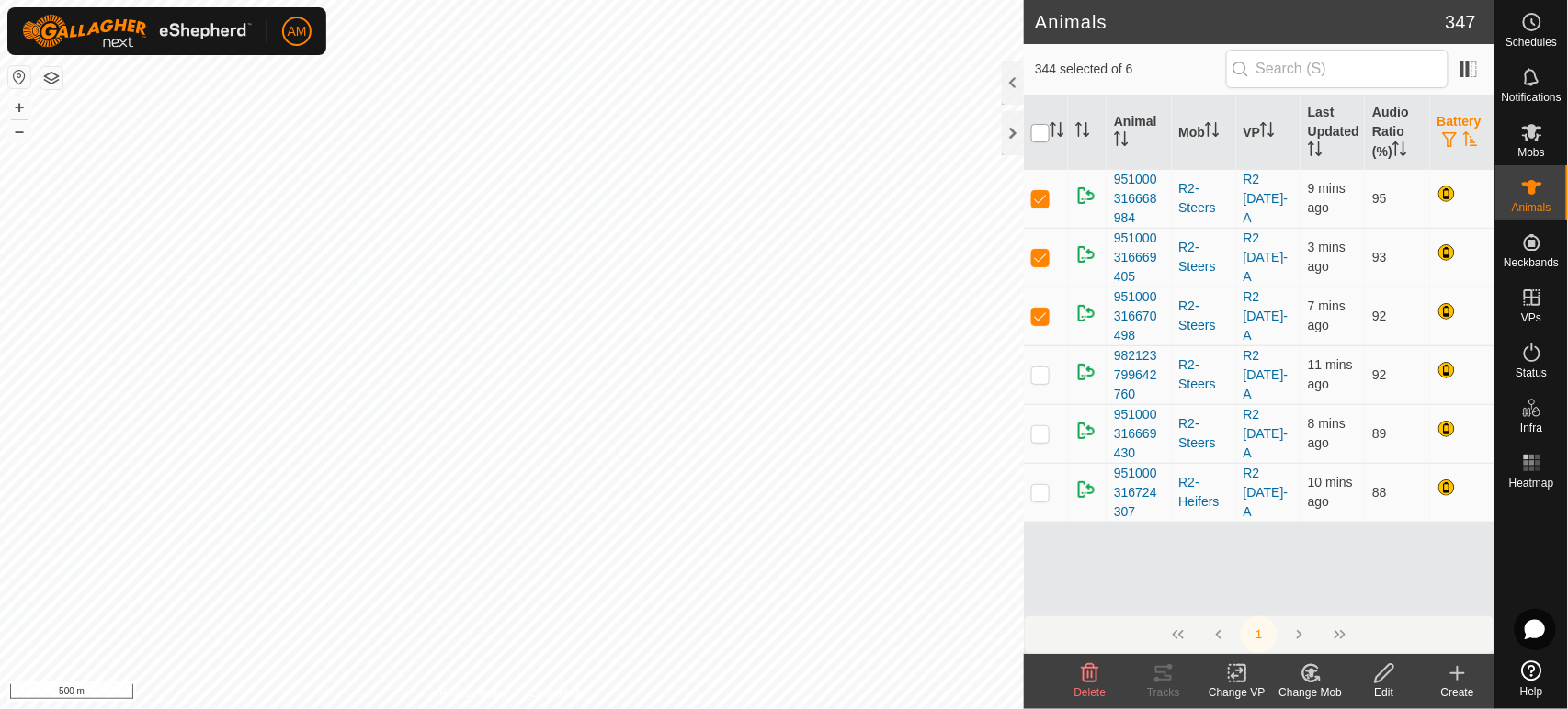
checkbox input "true"
click at [1041, 124] on input "checkbox" at bounding box center [1040, 132] width 18 height 18
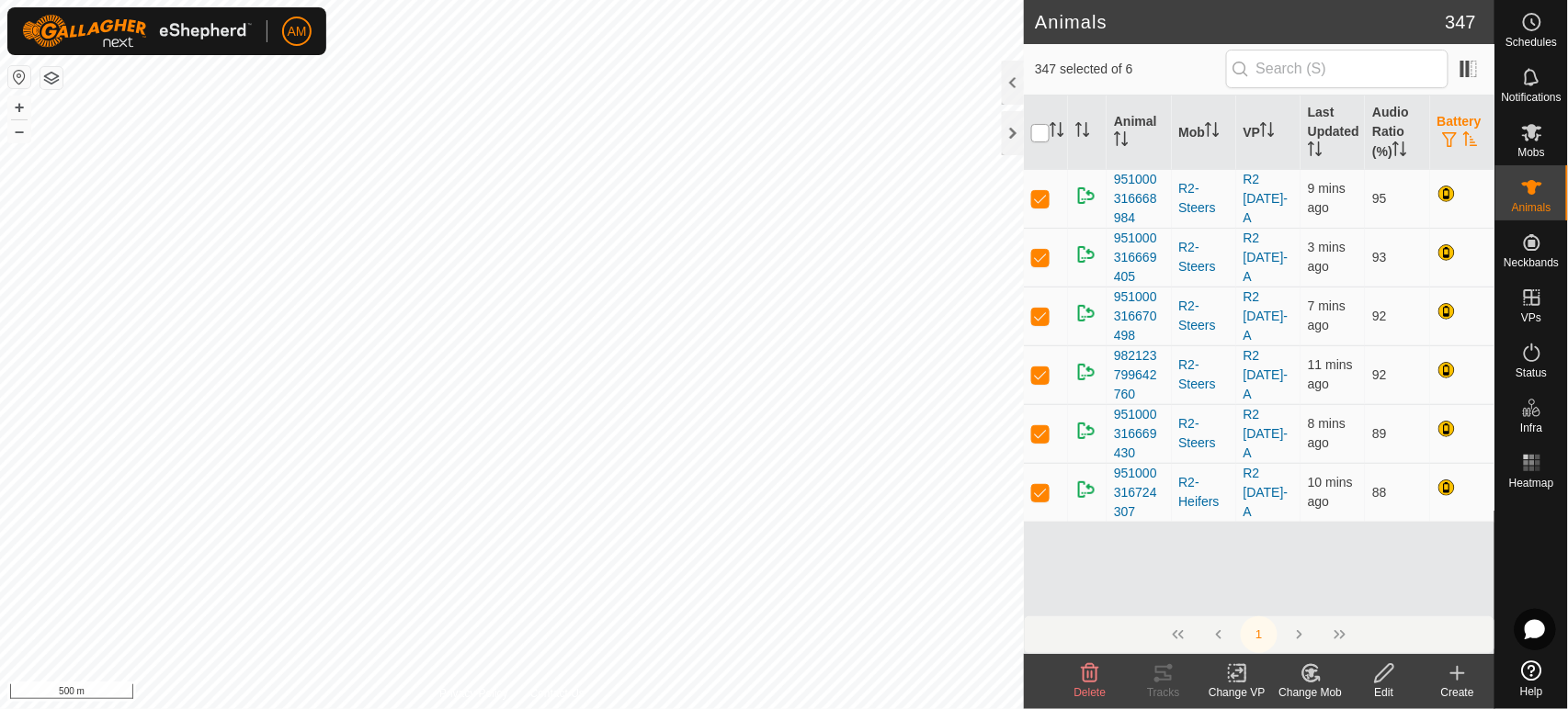
click at [1041, 124] on input "checkbox" at bounding box center [1040, 132] width 18 height 18
click at [1041, 131] on input "checkbox" at bounding box center [1040, 132] width 18 height 18
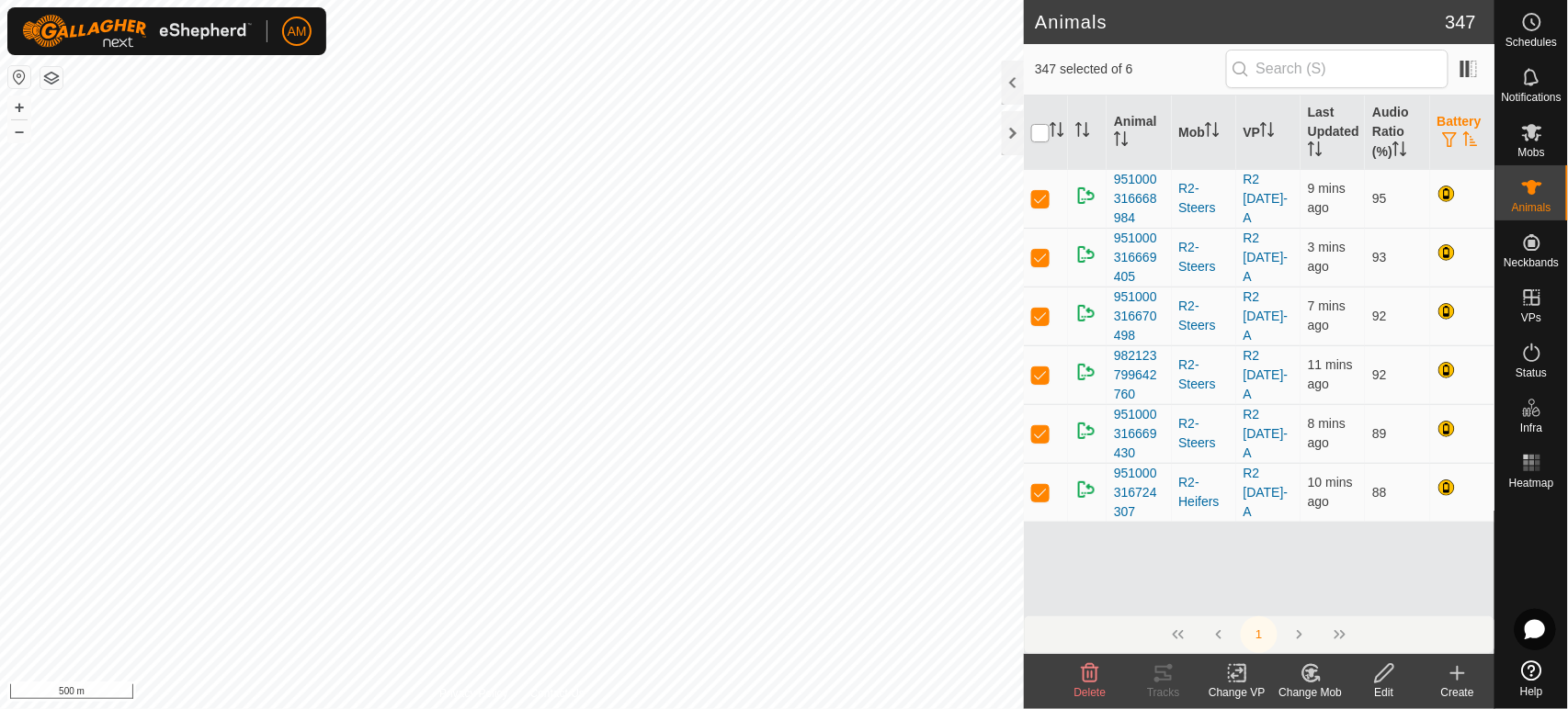
checkbox input "true"
click at [1463, 145] on button "button" at bounding box center [1450, 140] width 26 height 18
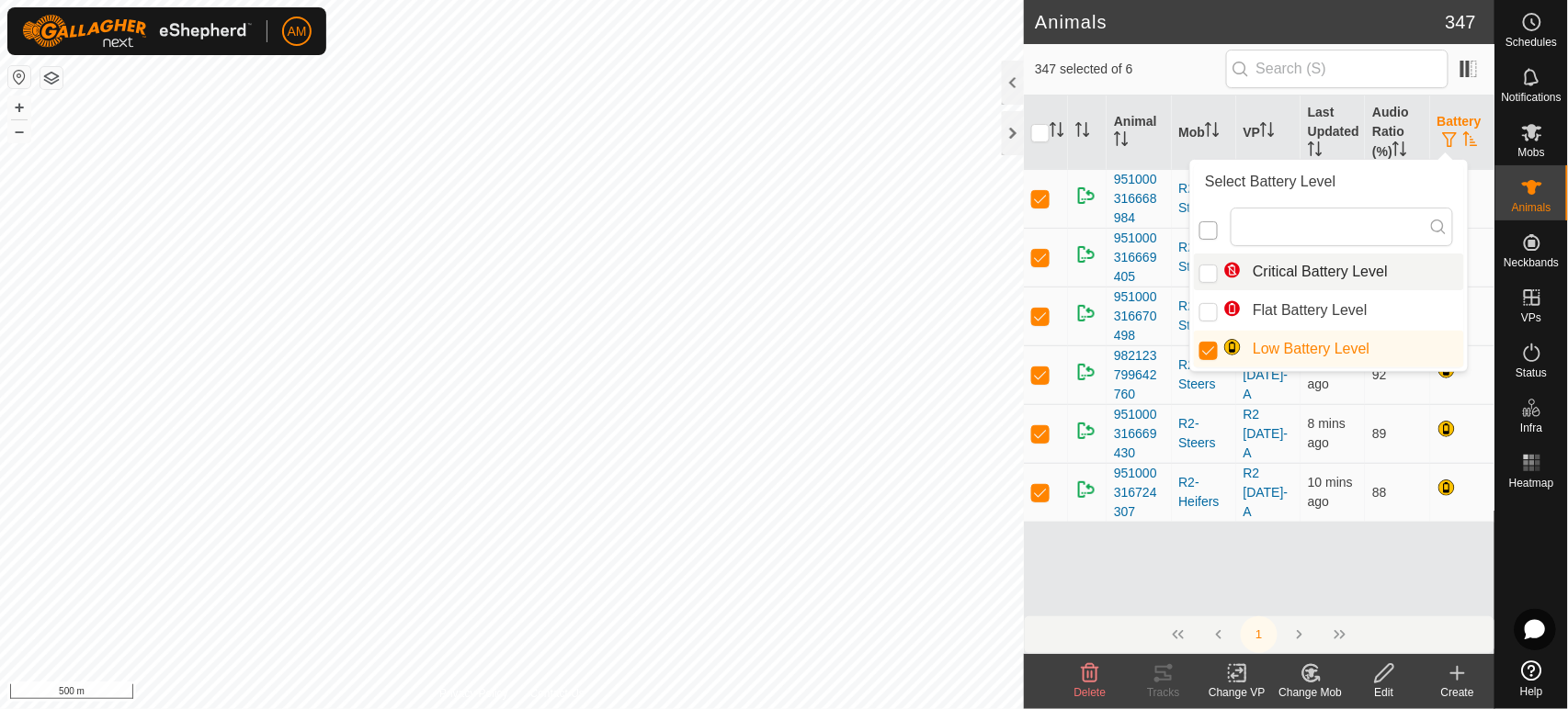
click at [1211, 234] on input "checkbox" at bounding box center [1208, 230] width 18 height 18
checkbox input "false"
checkbox input "true"
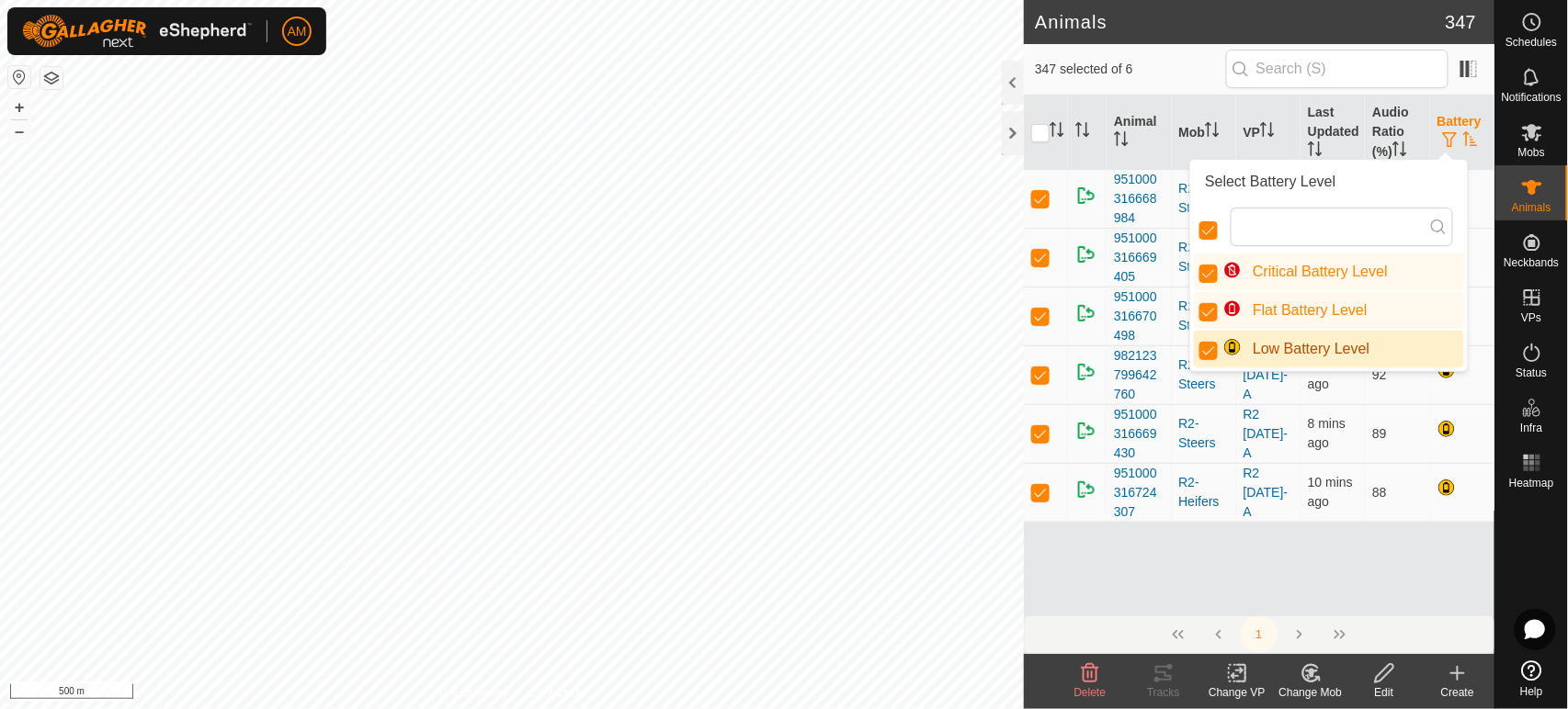
drag, startPoint x: 1161, startPoint y: 577, endPoint x: 1163, endPoint y: 566, distance: 11.2
click at [1161, 572] on div "Animal Mob VP Last Updated Audio Ratio (%) Battery 951000316668984 R2-Steers R2…" at bounding box center [1258, 355] width 471 height 520
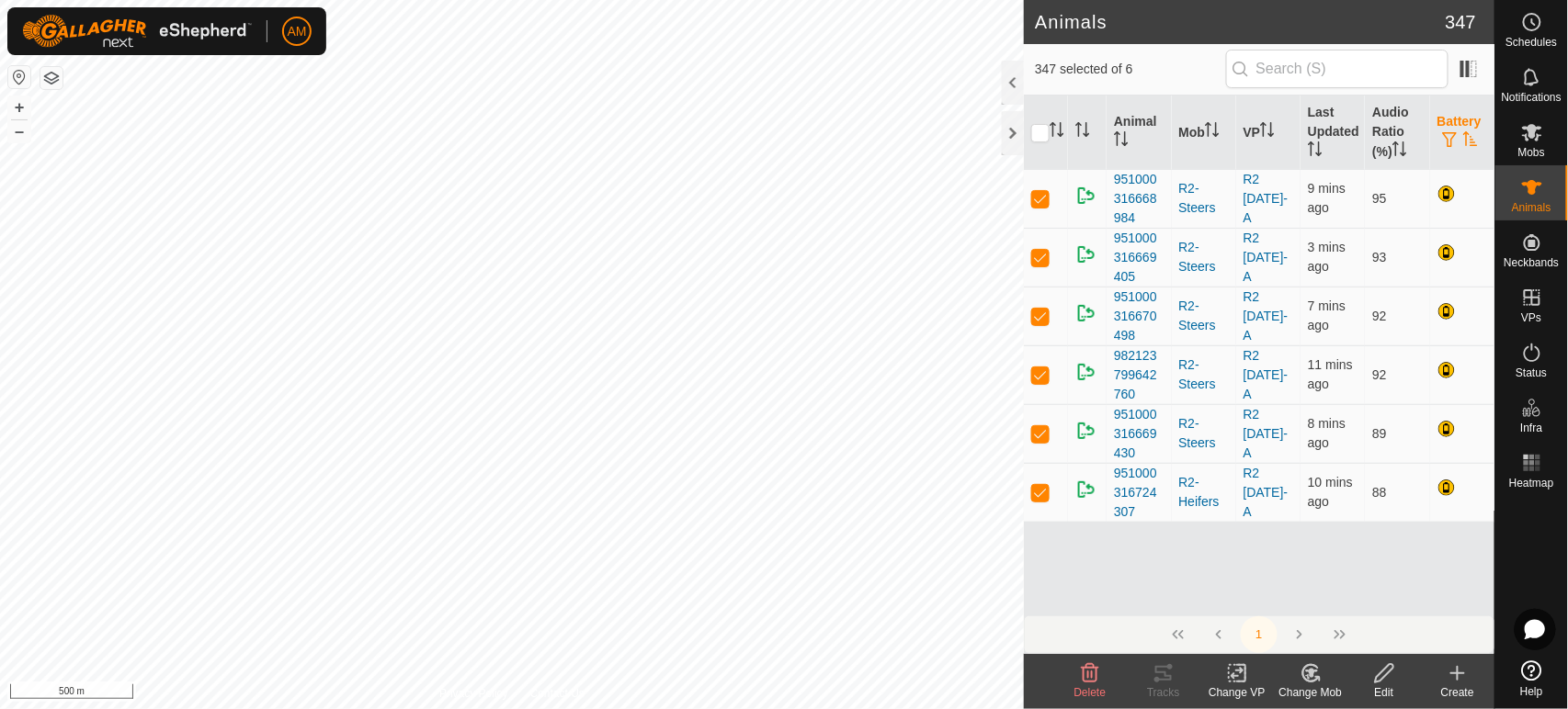
click at [1462, 134] on button "button" at bounding box center [1450, 140] width 26 height 18
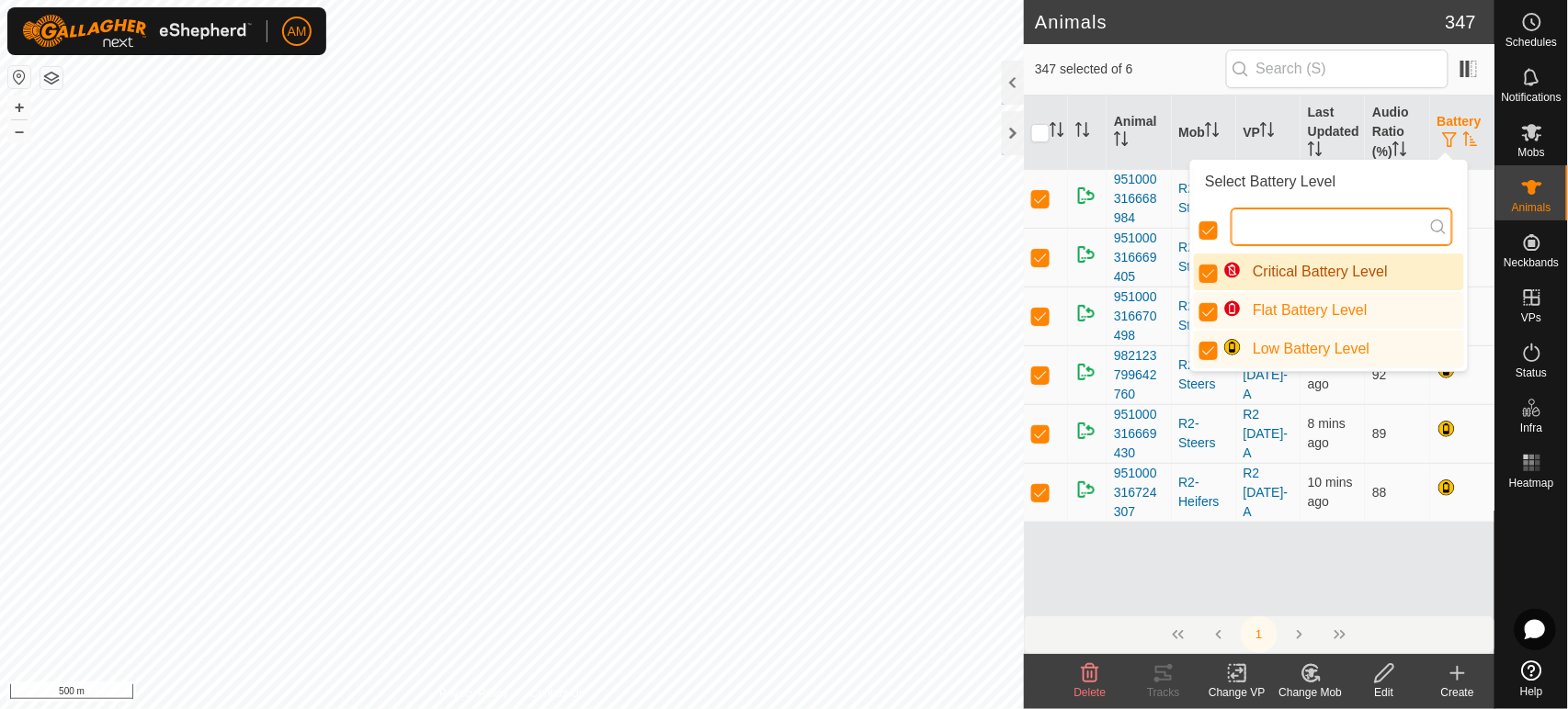
click at [1250, 221] on input "text" at bounding box center [1342, 227] width 222 height 38
click at [1238, 187] on div "Select Battery Level" at bounding box center [1329, 182] width 270 height 36
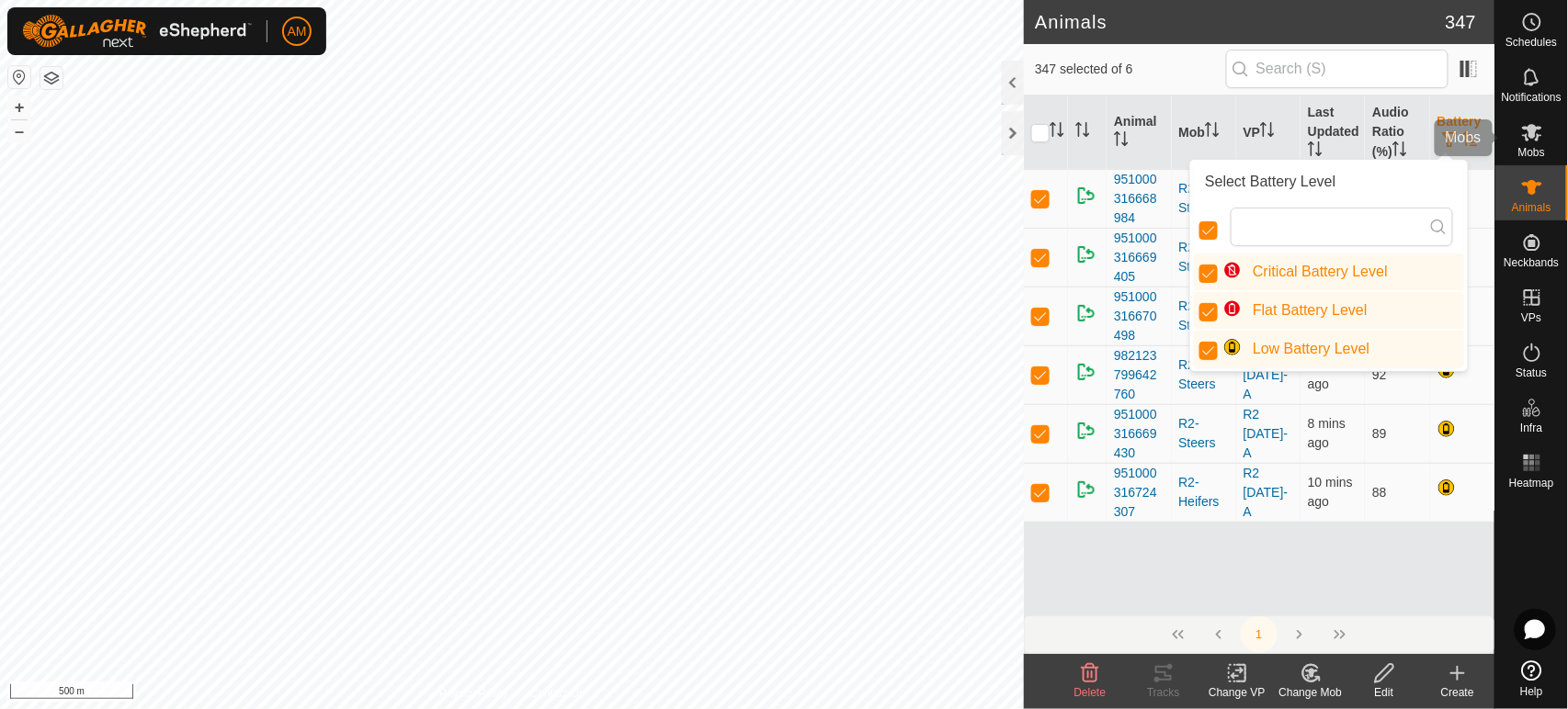
click at [1518, 147] on span "Mobs" at bounding box center [1532, 152] width 27 height 11
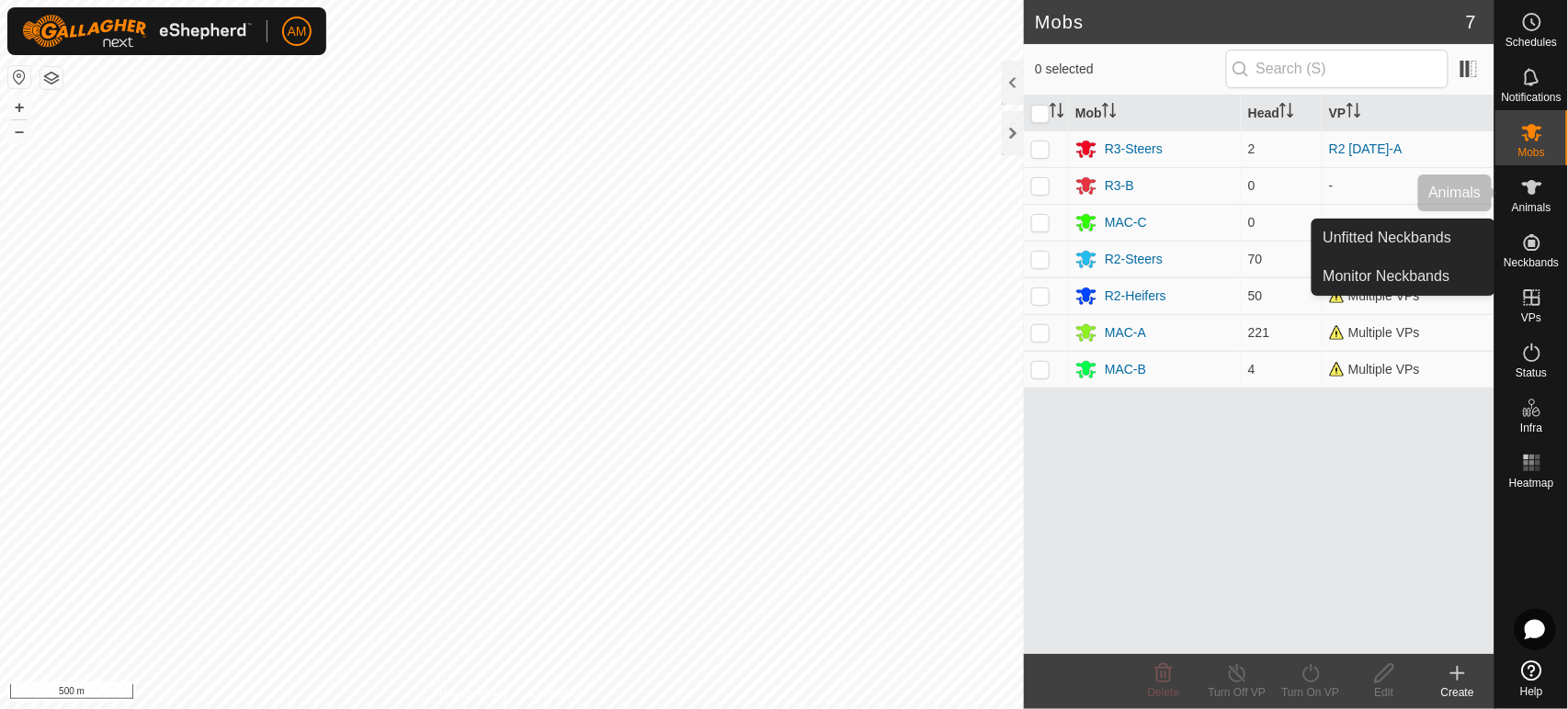
click at [1538, 198] on es-animals-svg-icon at bounding box center [1532, 187] width 34 height 30
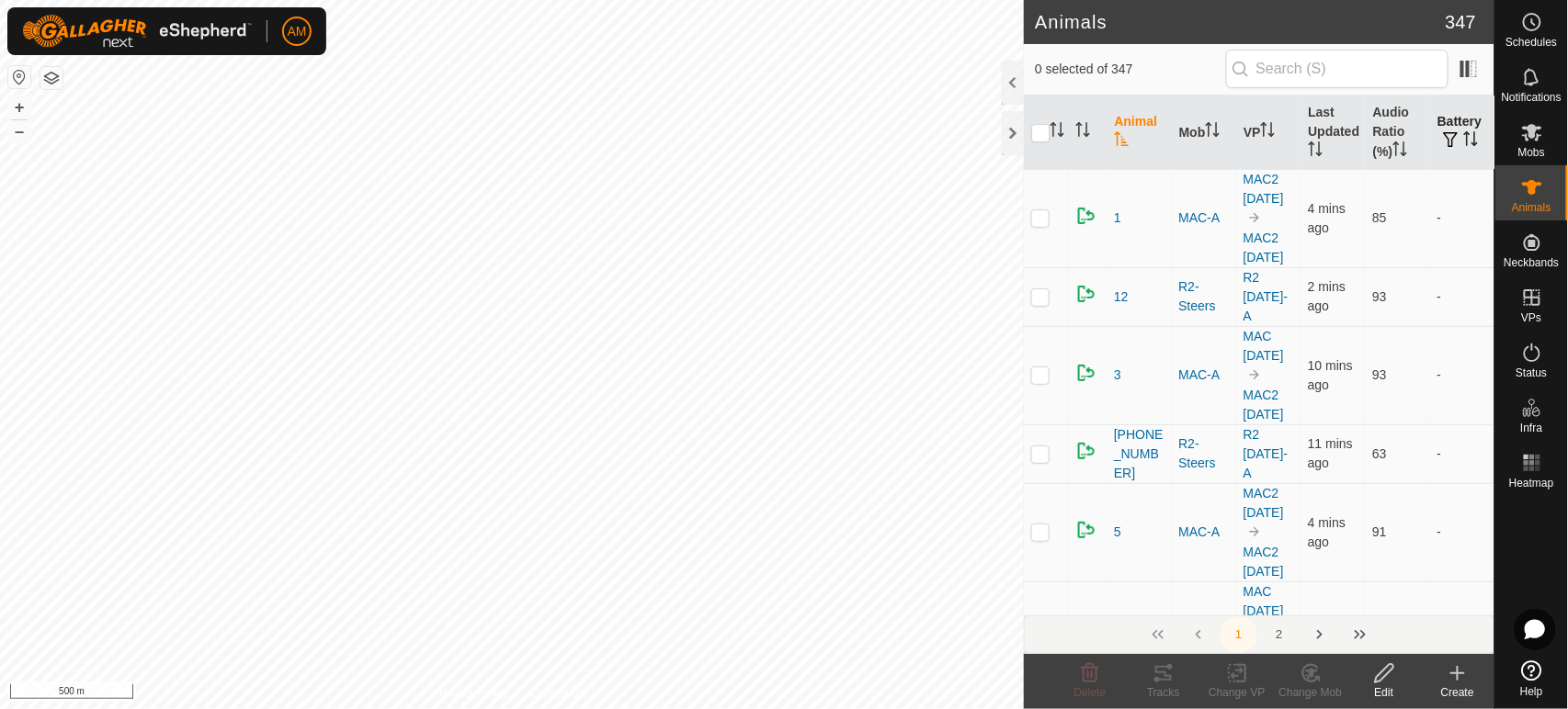
click at [1464, 142] on icon "Activate to sort" at bounding box center [1470, 138] width 14 height 14
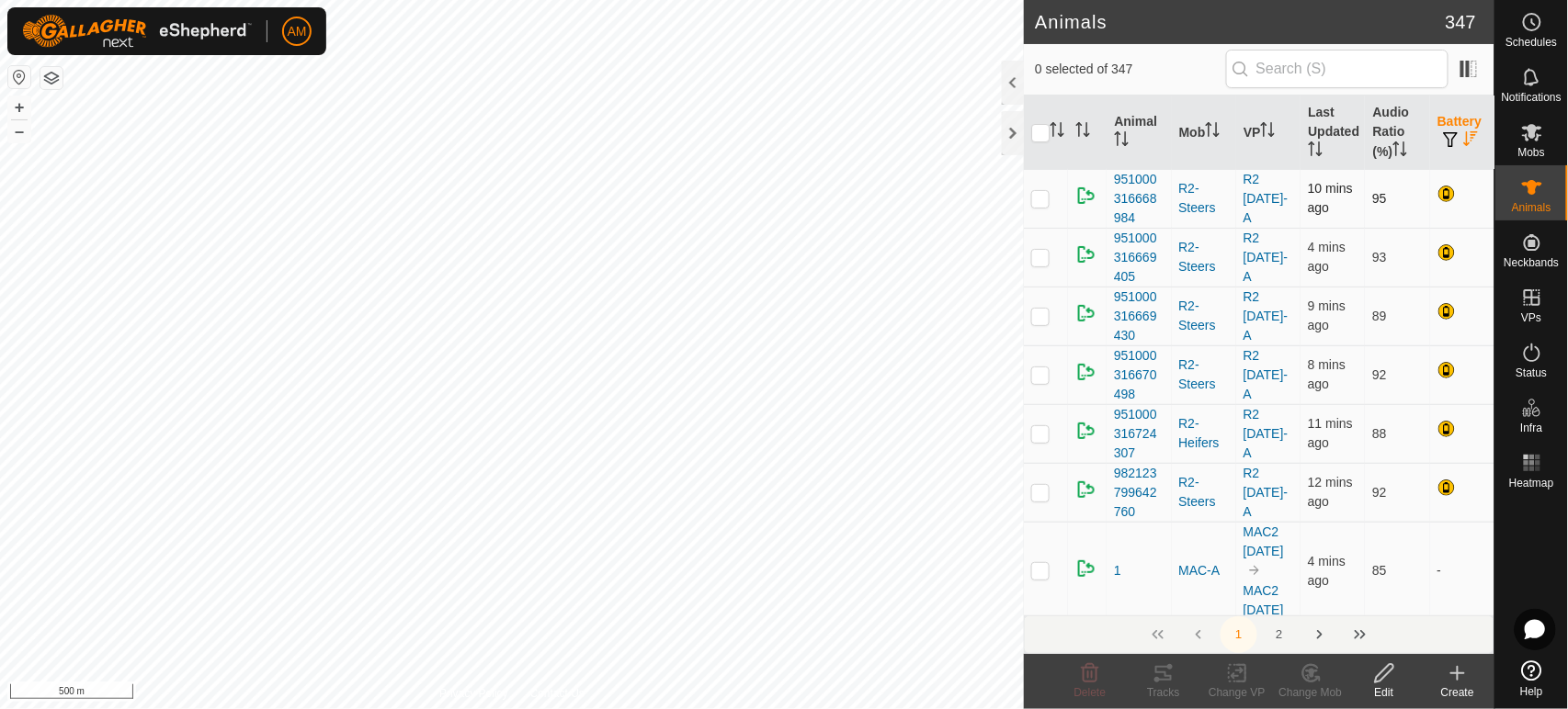
click at [1043, 195] on p-checkbox at bounding box center [1040, 197] width 18 height 14
checkbox input "true"
click at [1042, 258] on p-checkbox at bounding box center [1040, 257] width 18 height 14
checkbox input "true"
click at [1046, 322] on p-checkbox at bounding box center [1040, 315] width 18 height 14
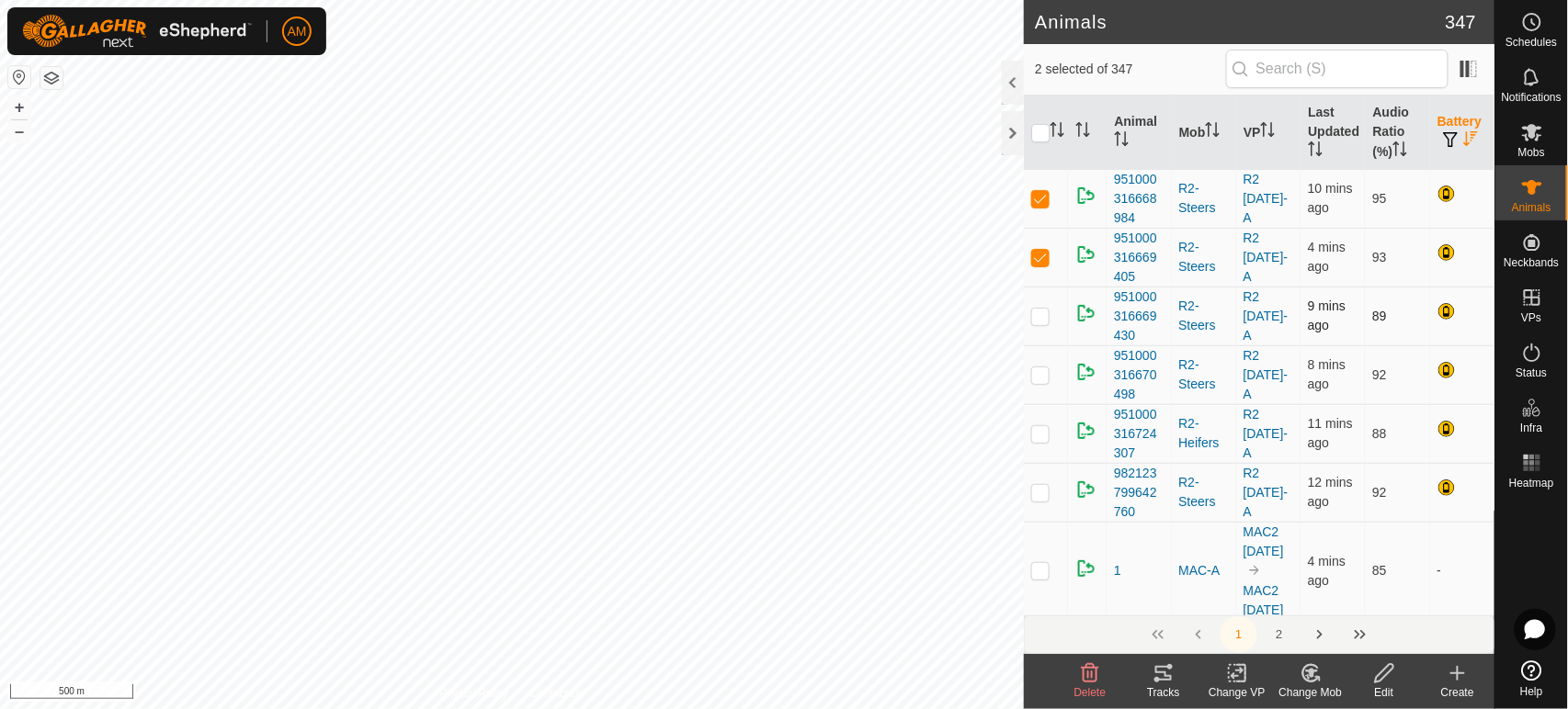
checkbox input "true"
click at [1047, 388] on td at bounding box center [1046, 375] width 44 height 58
checkbox input "true"
click at [1040, 434] on p-checkbox at bounding box center [1040, 433] width 18 height 14
checkbox input "true"
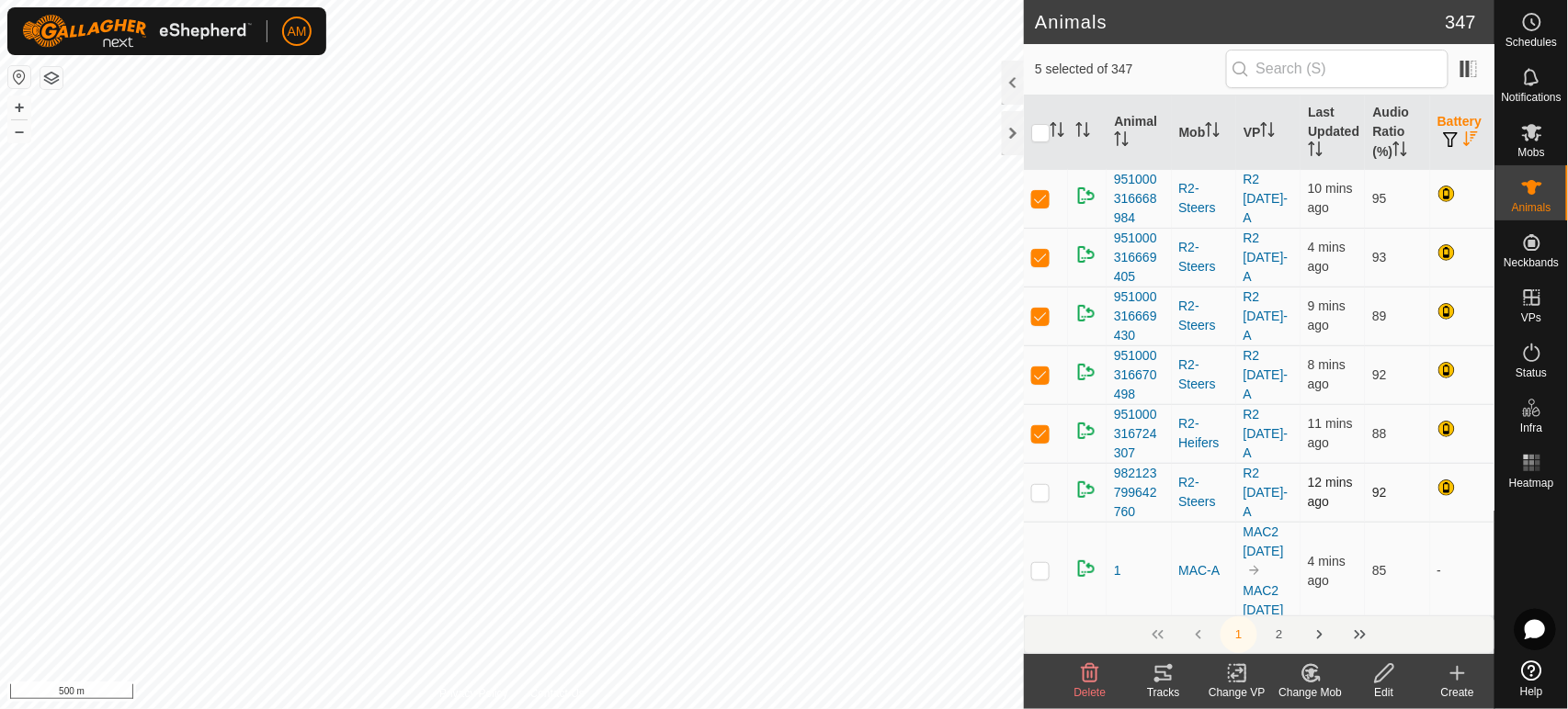
drag, startPoint x: 1041, startPoint y: 494, endPoint x: 1033, endPoint y: 485, distance: 12.0
click at [1040, 494] on p-checkbox at bounding box center [1040, 492] width 18 height 14
checkbox input "true"
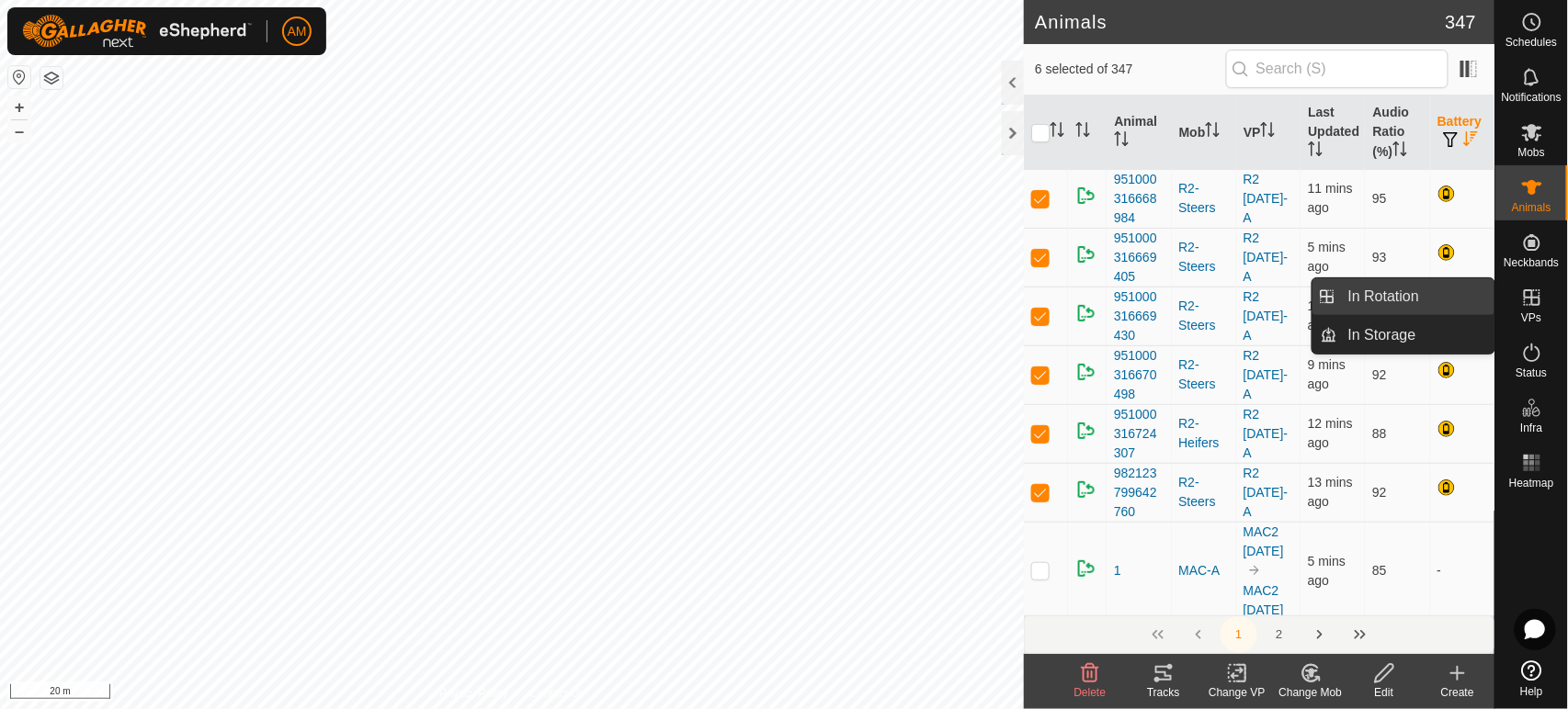
click at [1478, 297] on link "In Rotation" at bounding box center [1416, 297] width 157 height 36
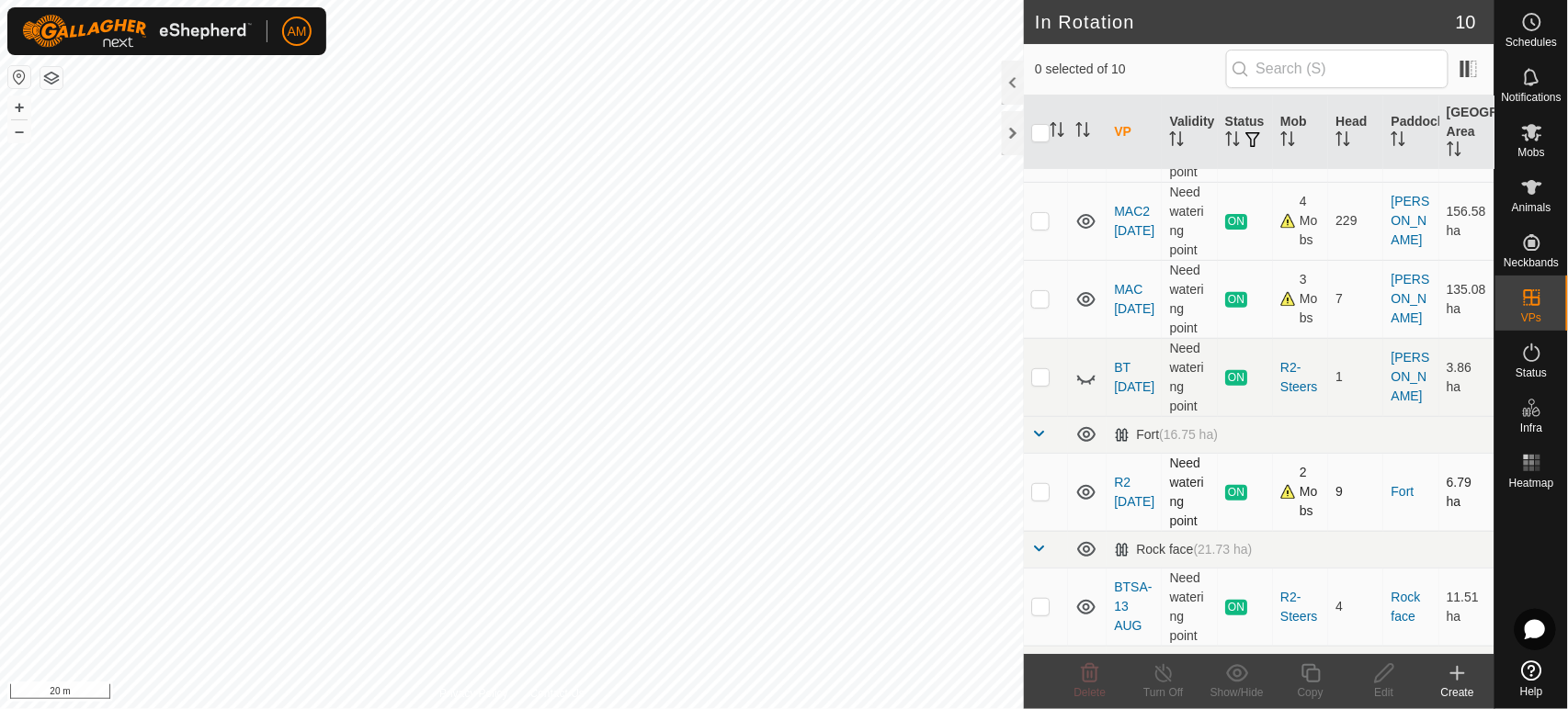
scroll to position [204, 0]
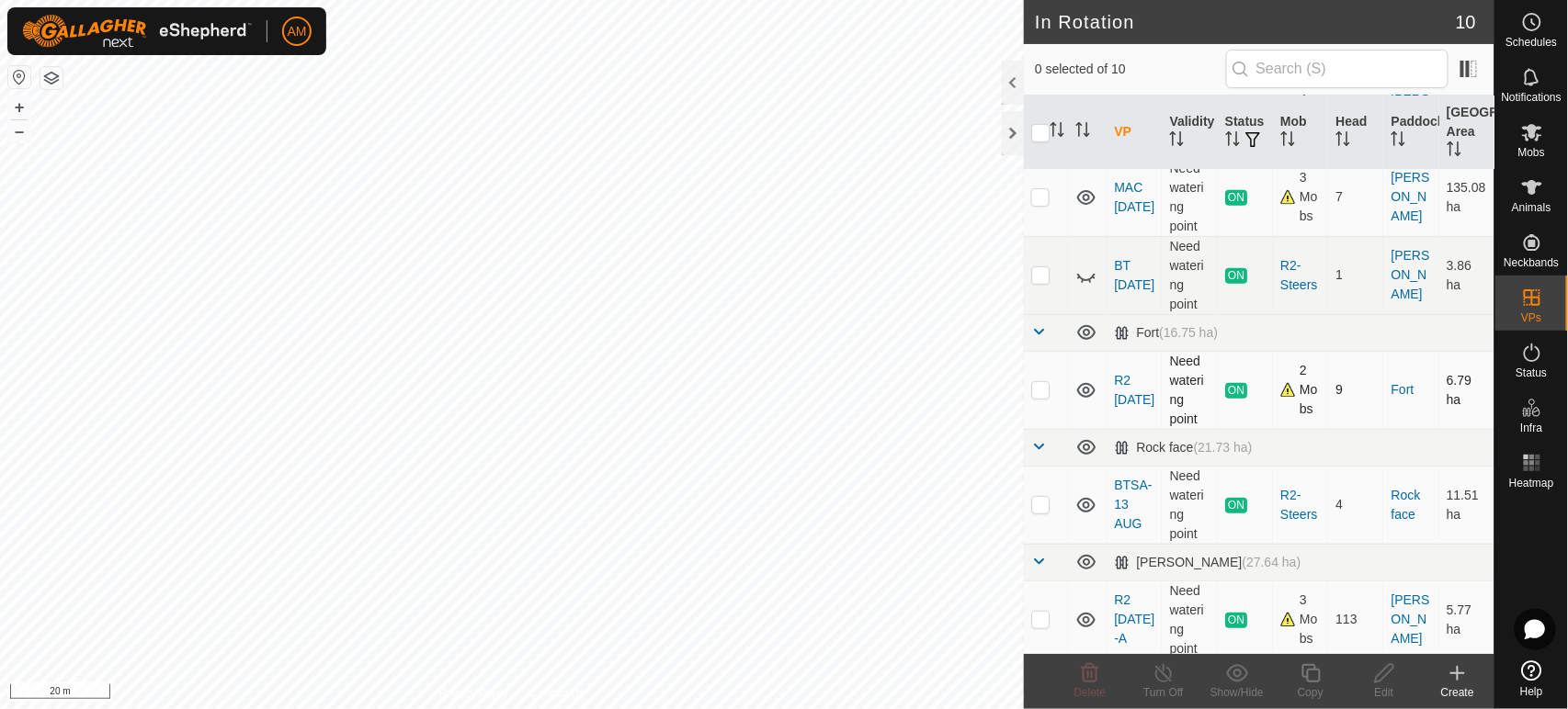
click at [1048, 398] on td at bounding box center [1046, 390] width 44 height 79
checkbox input "true"
click at [795, 708] on html "AM Schedules Notifications Mobs Animals Neckbands VPs Status Infra Heatmap Help…" at bounding box center [784, 354] width 1568 height 709
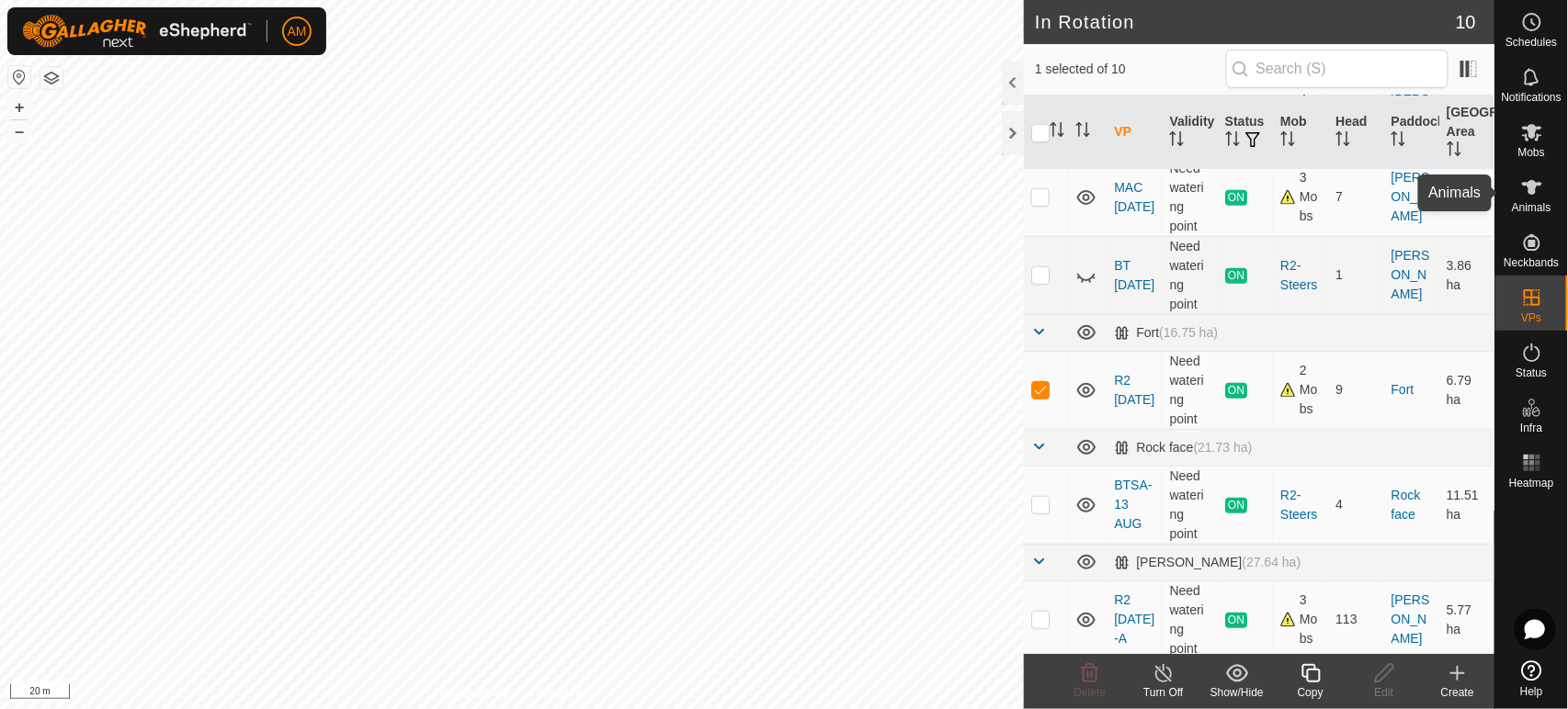
click at [1530, 196] on icon at bounding box center [1532, 187] width 22 height 22
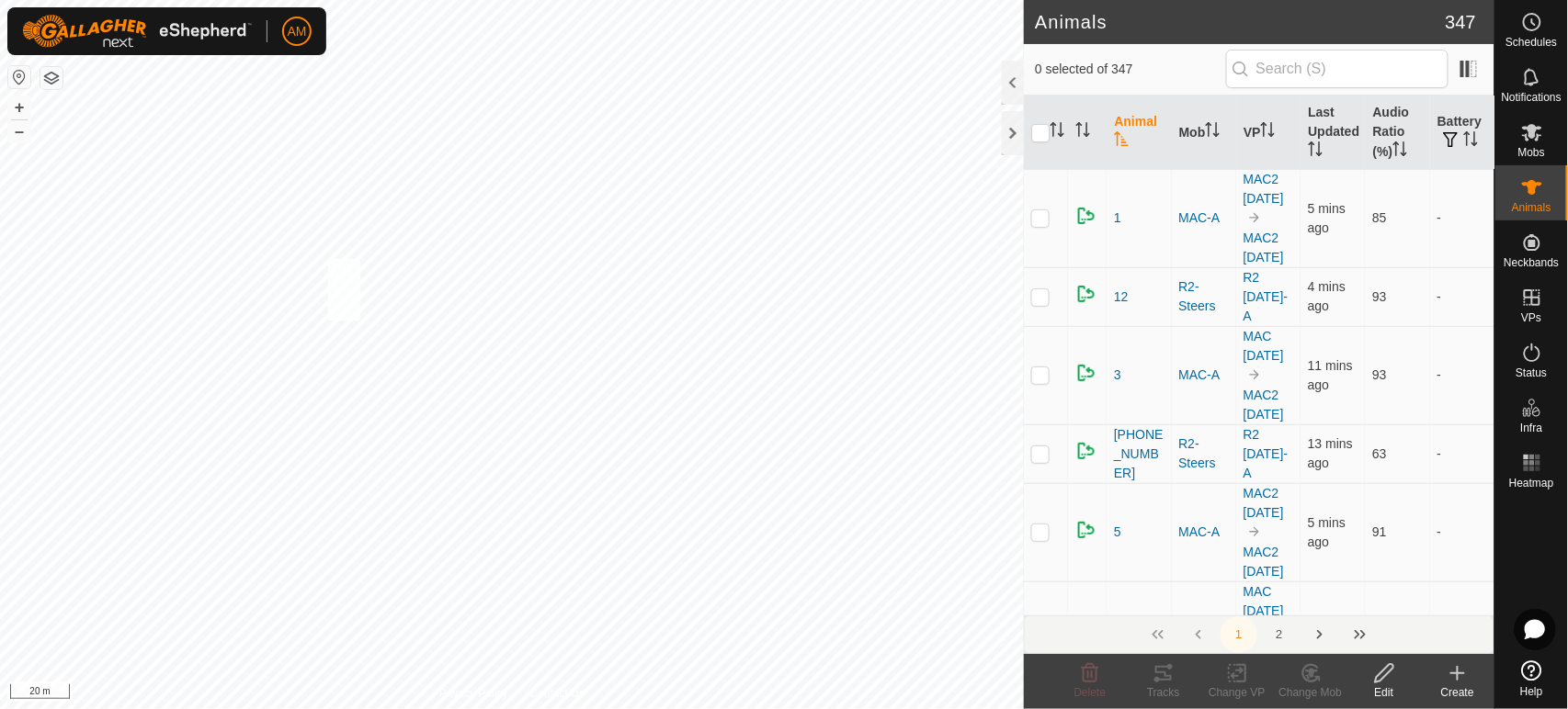
checkbox input "true"
click at [1242, 677] on icon at bounding box center [1237, 673] width 23 height 22
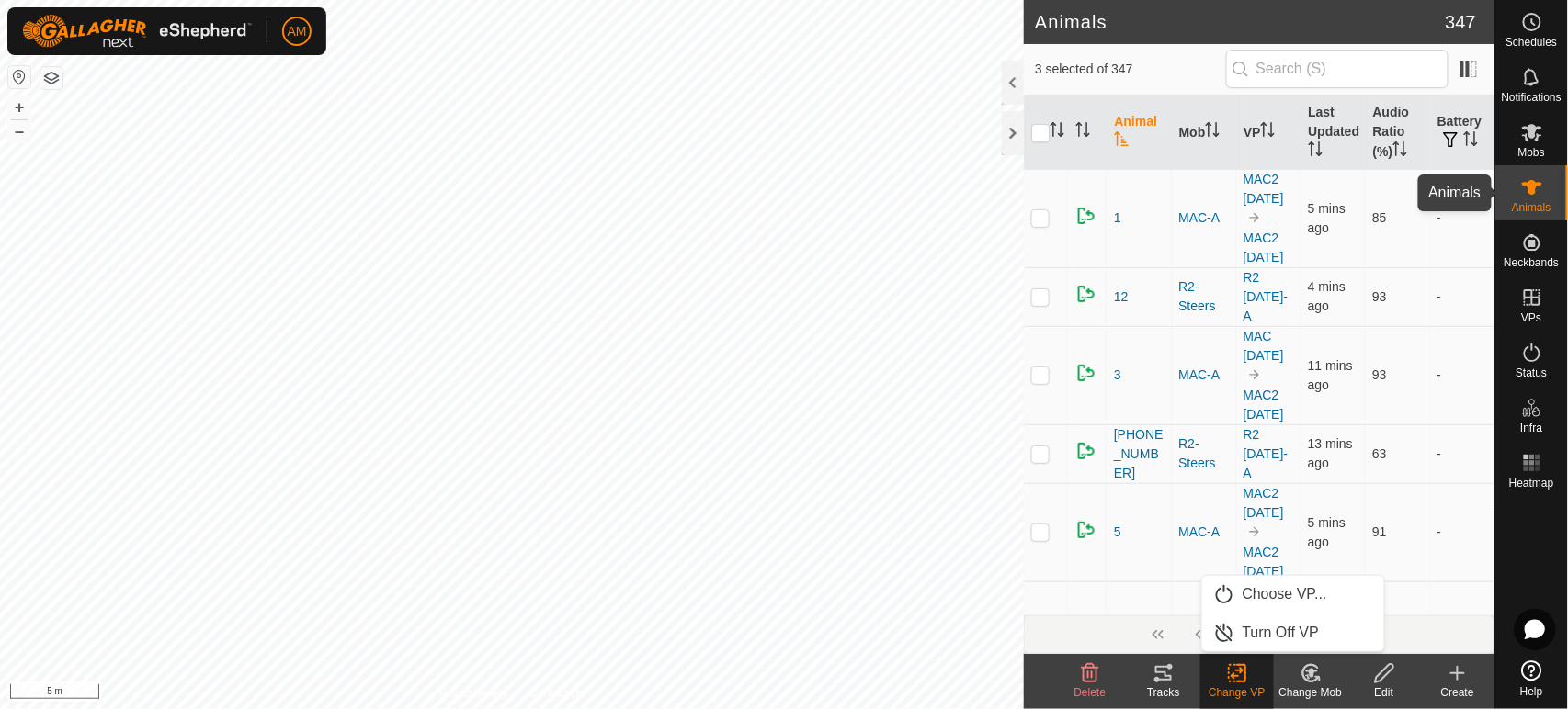
click at [1530, 195] on icon at bounding box center [1532, 187] width 22 height 22
click at [1540, 207] on span "Animals" at bounding box center [1531, 208] width 39 height 11
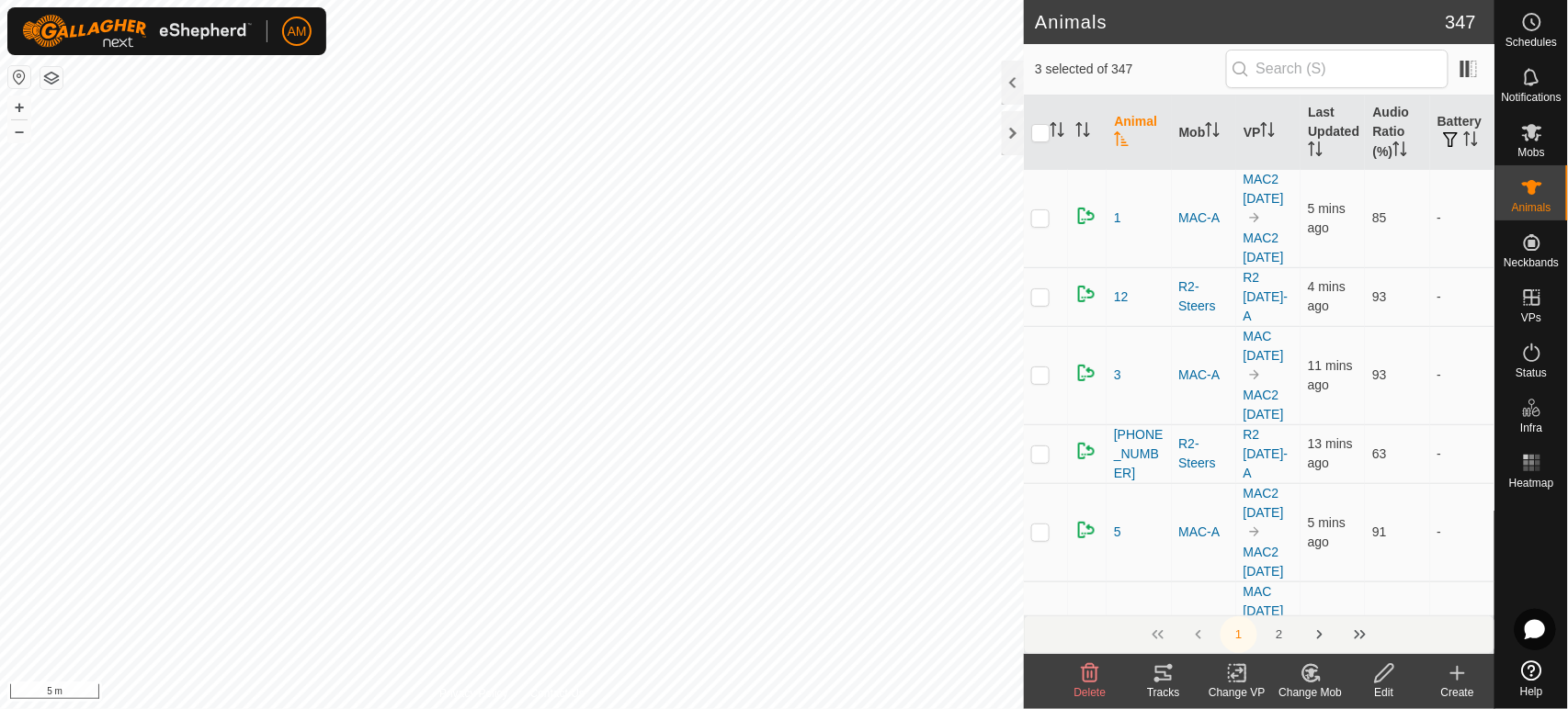
click at [1232, 677] on icon at bounding box center [1236, 674] width 12 height 11
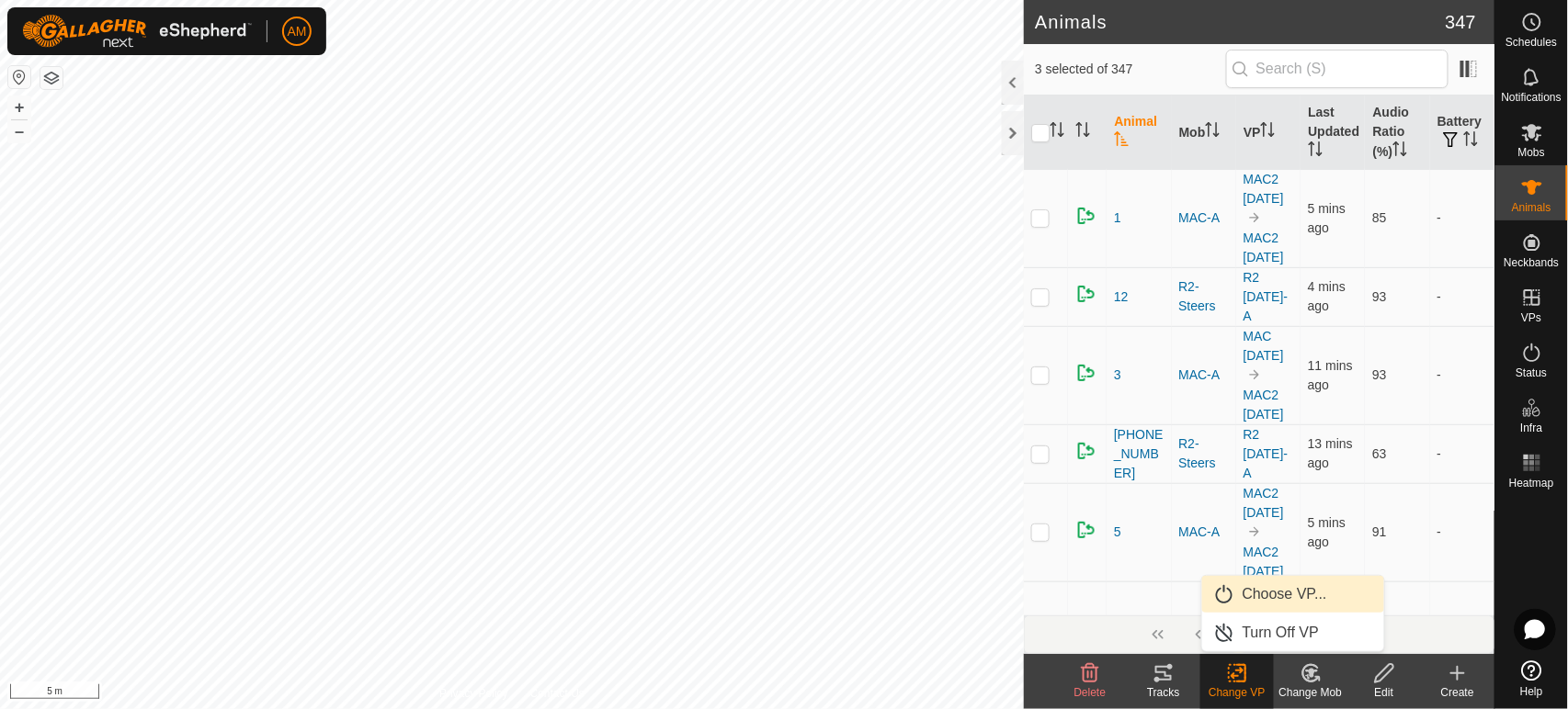
click at [1239, 602] on link "Choose VP..." at bounding box center [1293, 594] width 182 height 36
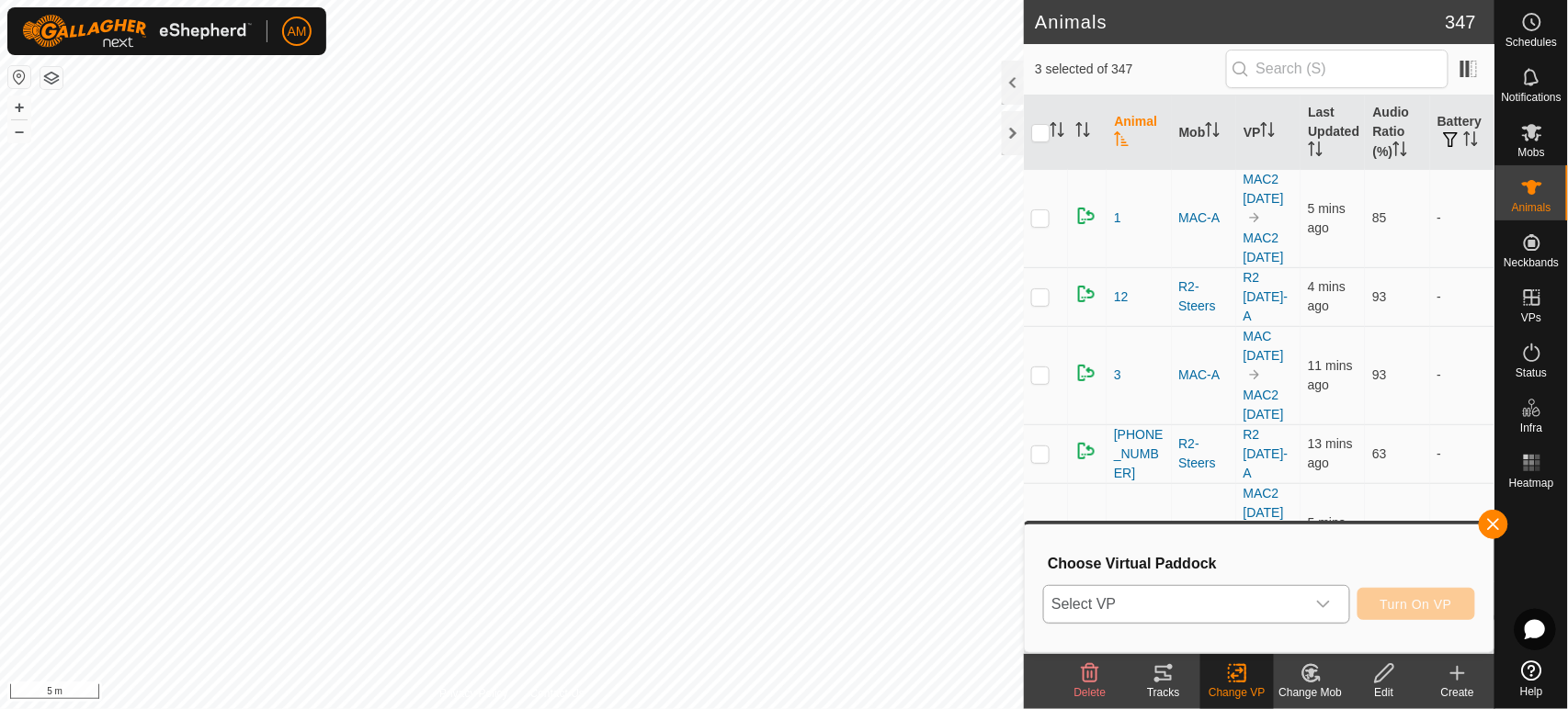
click at [1239, 612] on span "Select VP" at bounding box center [1173, 605] width 260 height 36
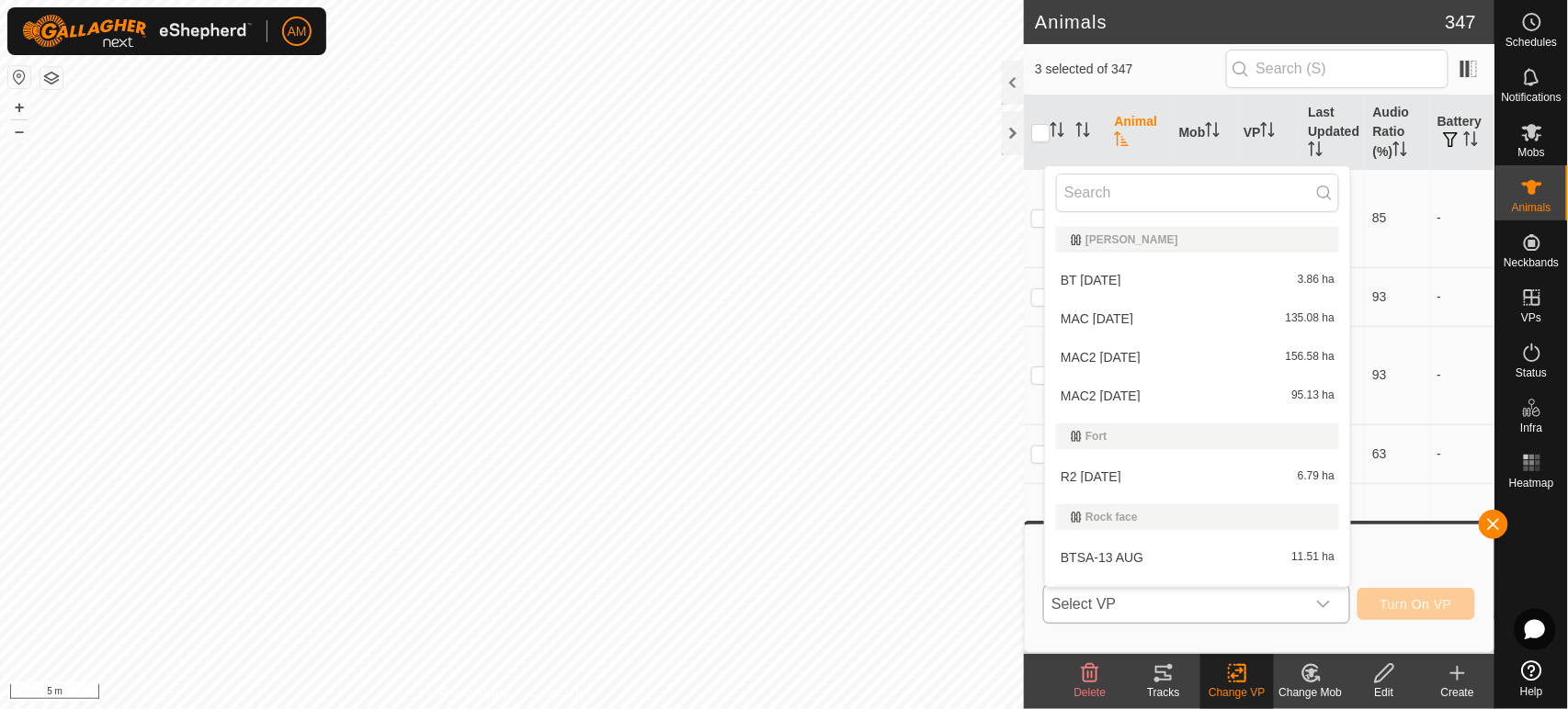
click at [1122, 476] on li "R2 [DATE] 6.79 ha" at bounding box center [1197, 477] width 305 height 36
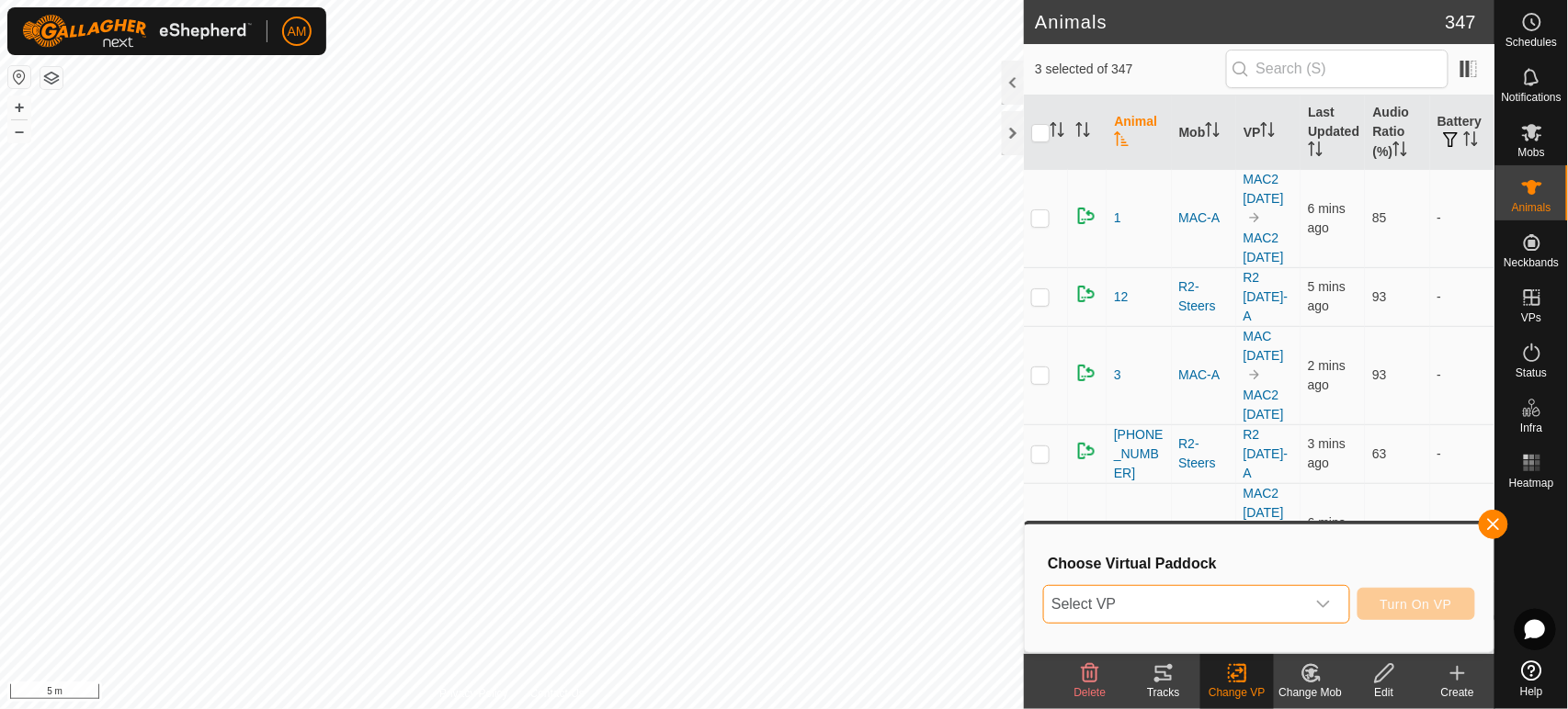
click at [1159, 602] on span "Select VP" at bounding box center [1173, 605] width 260 height 36
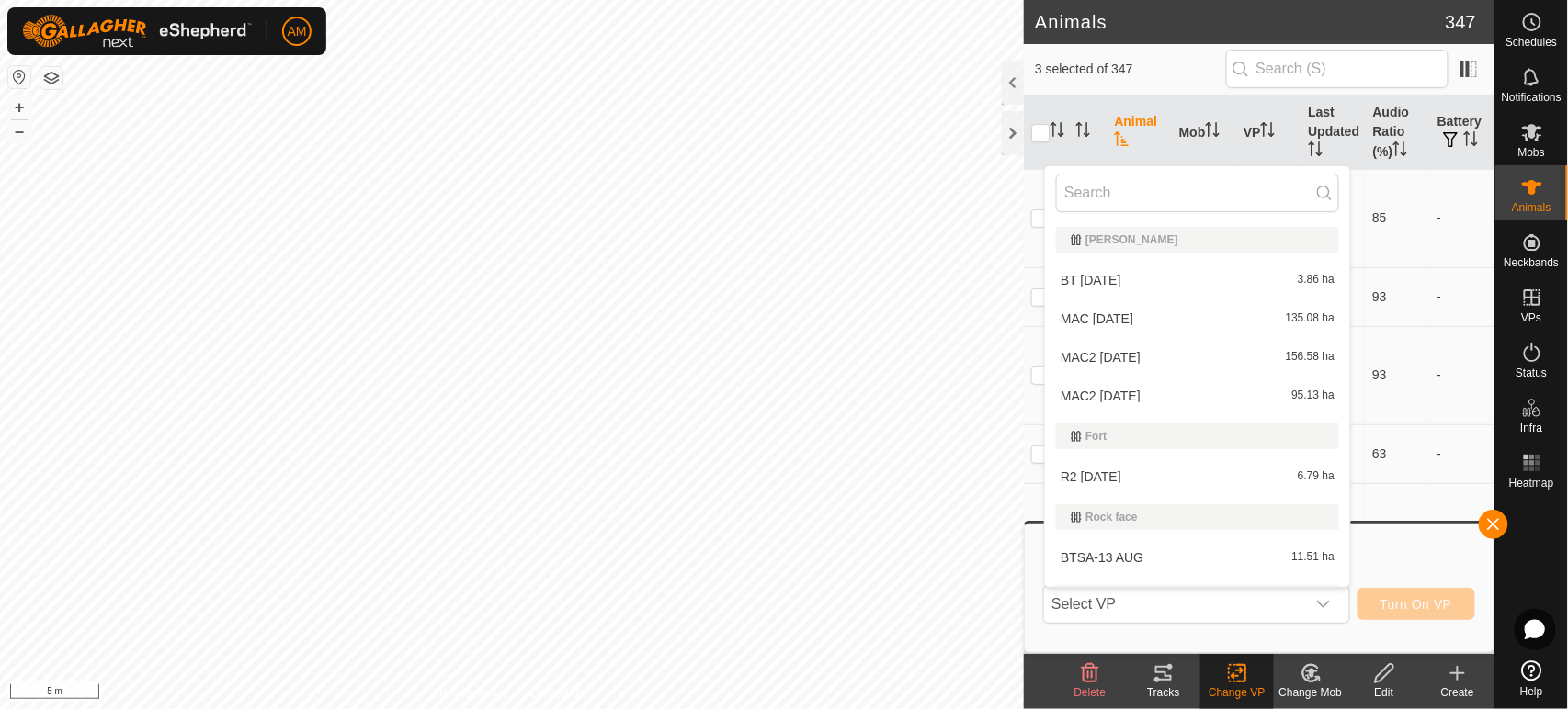
click at [1096, 472] on li "R2 [DATE] 6.79 ha" at bounding box center [1197, 477] width 305 height 36
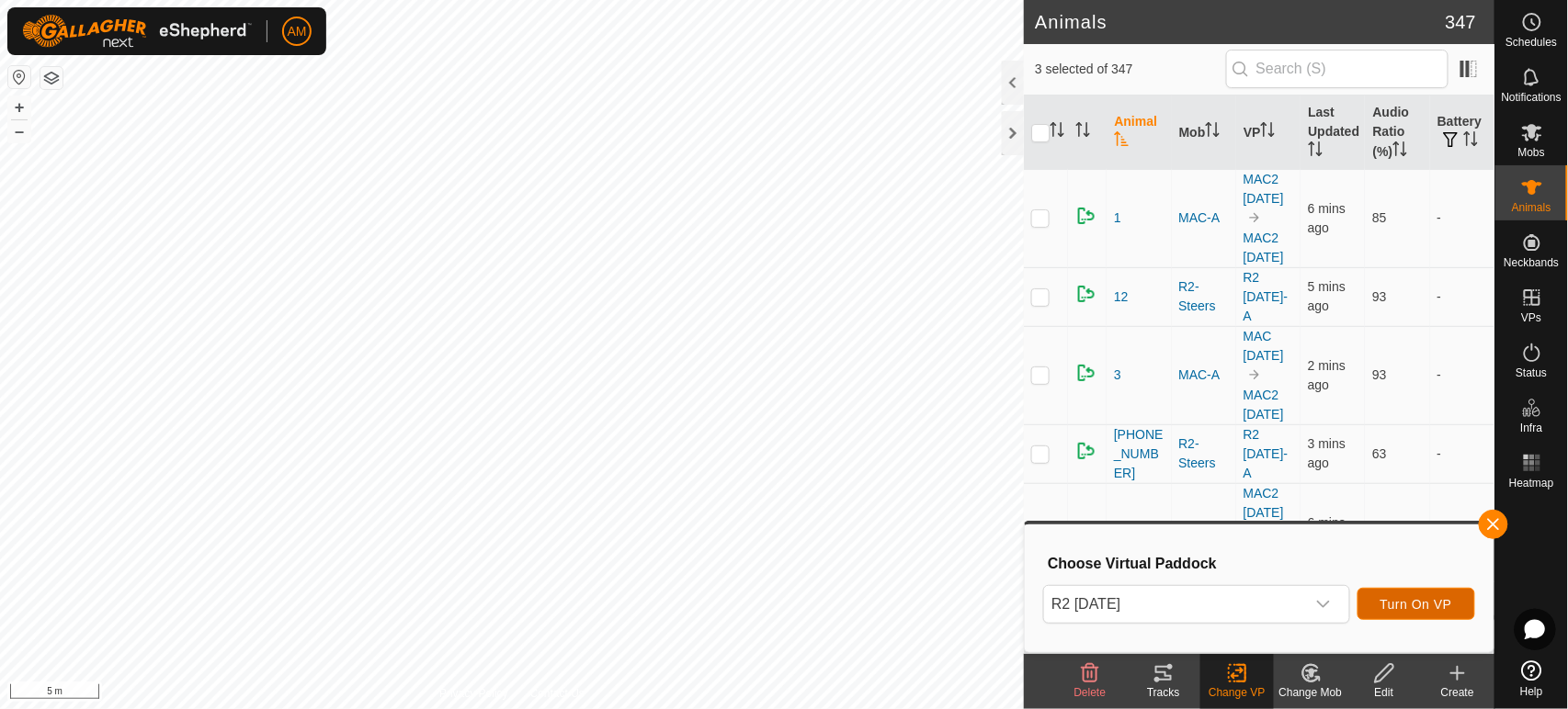
click at [1391, 601] on span "Turn On VP" at bounding box center [1416, 604] width 72 height 14
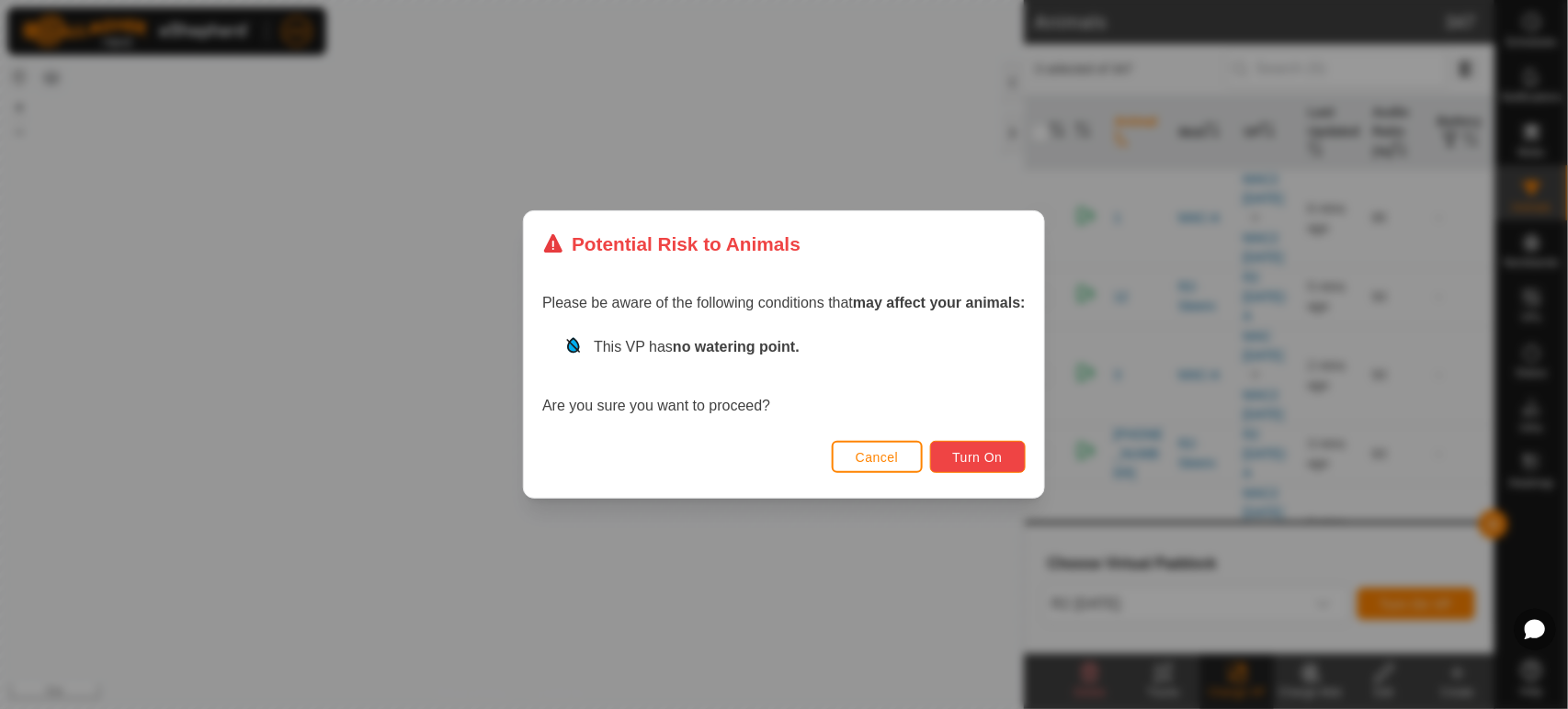
click at [999, 453] on span "Turn On" at bounding box center [978, 457] width 50 height 14
